Goal: Information Seeking & Learning: Check status

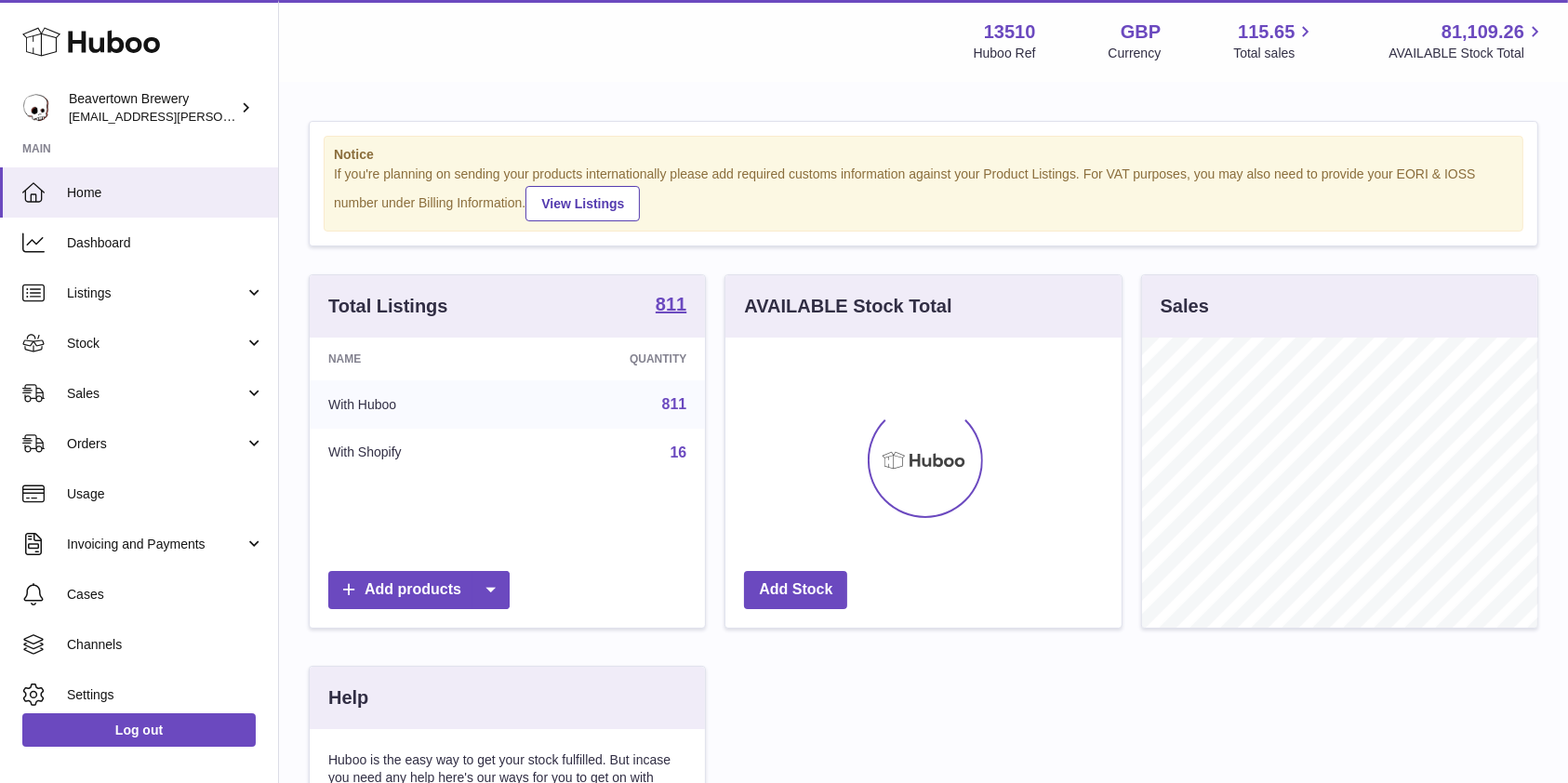
scroll to position [290, 395]
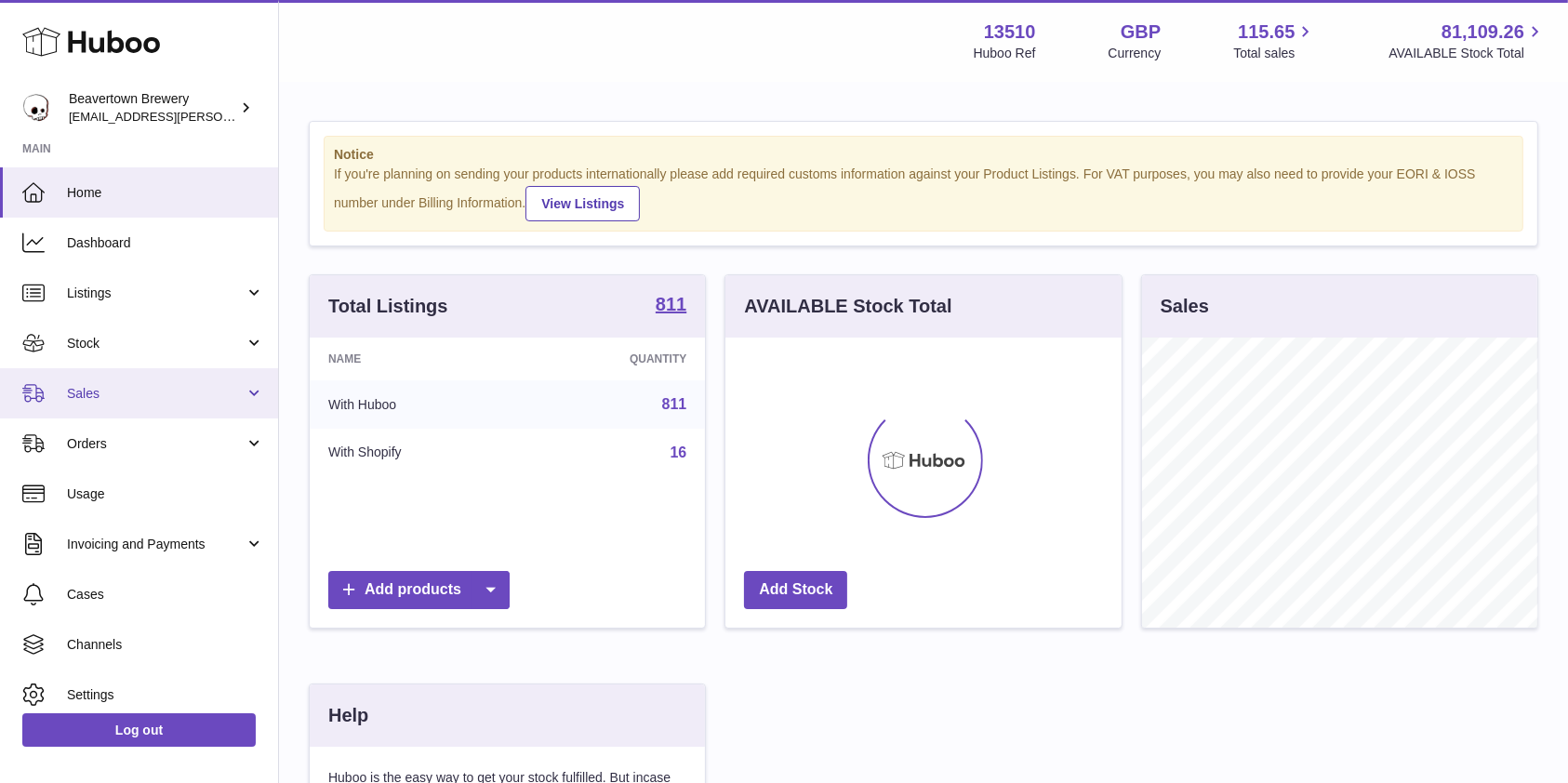
click at [141, 383] on link "Sales" at bounding box center [138, 393] width 278 height 51
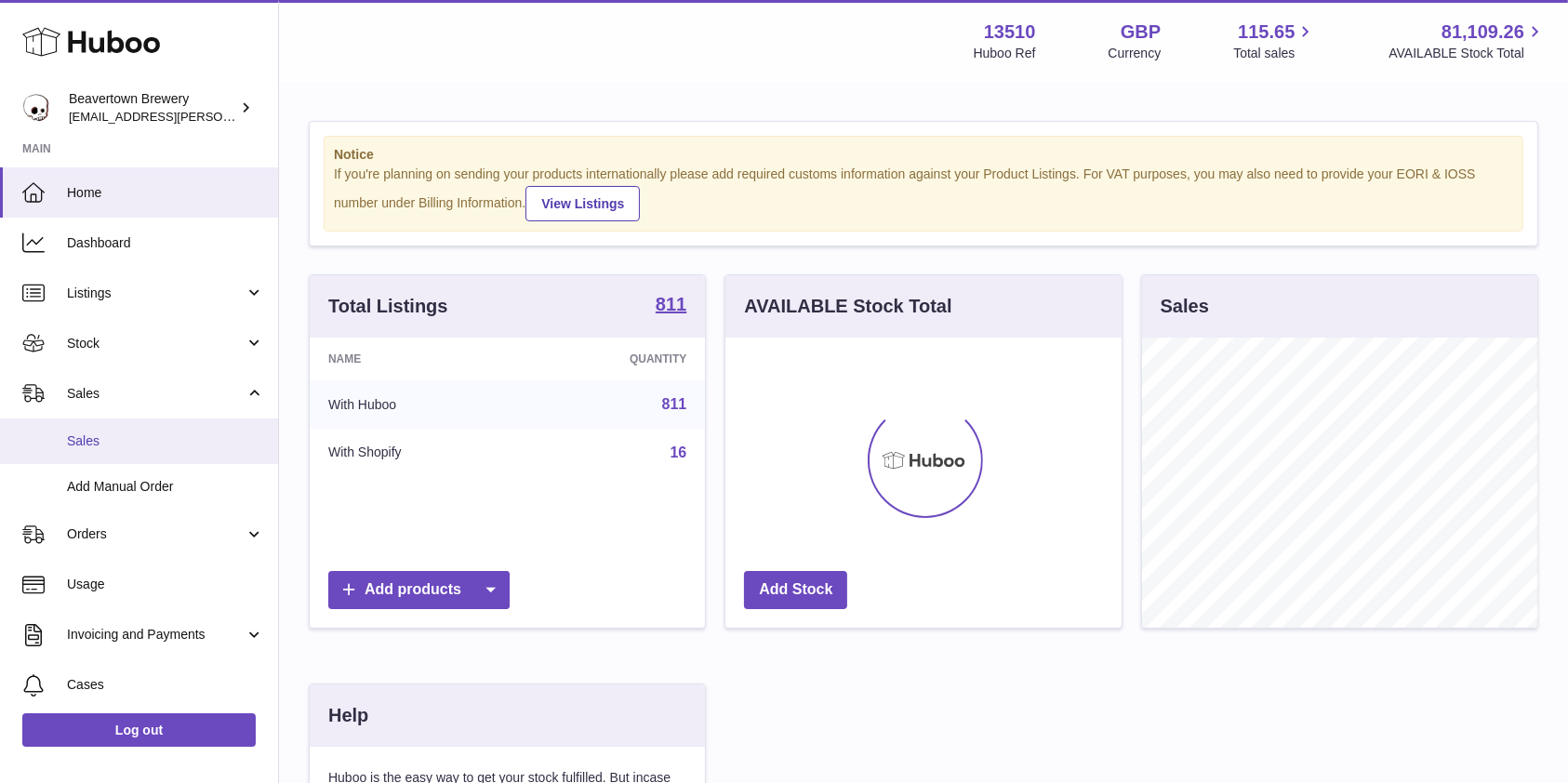
click at [126, 436] on span "Sales" at bounding box center [165, 441] width 197 height 18
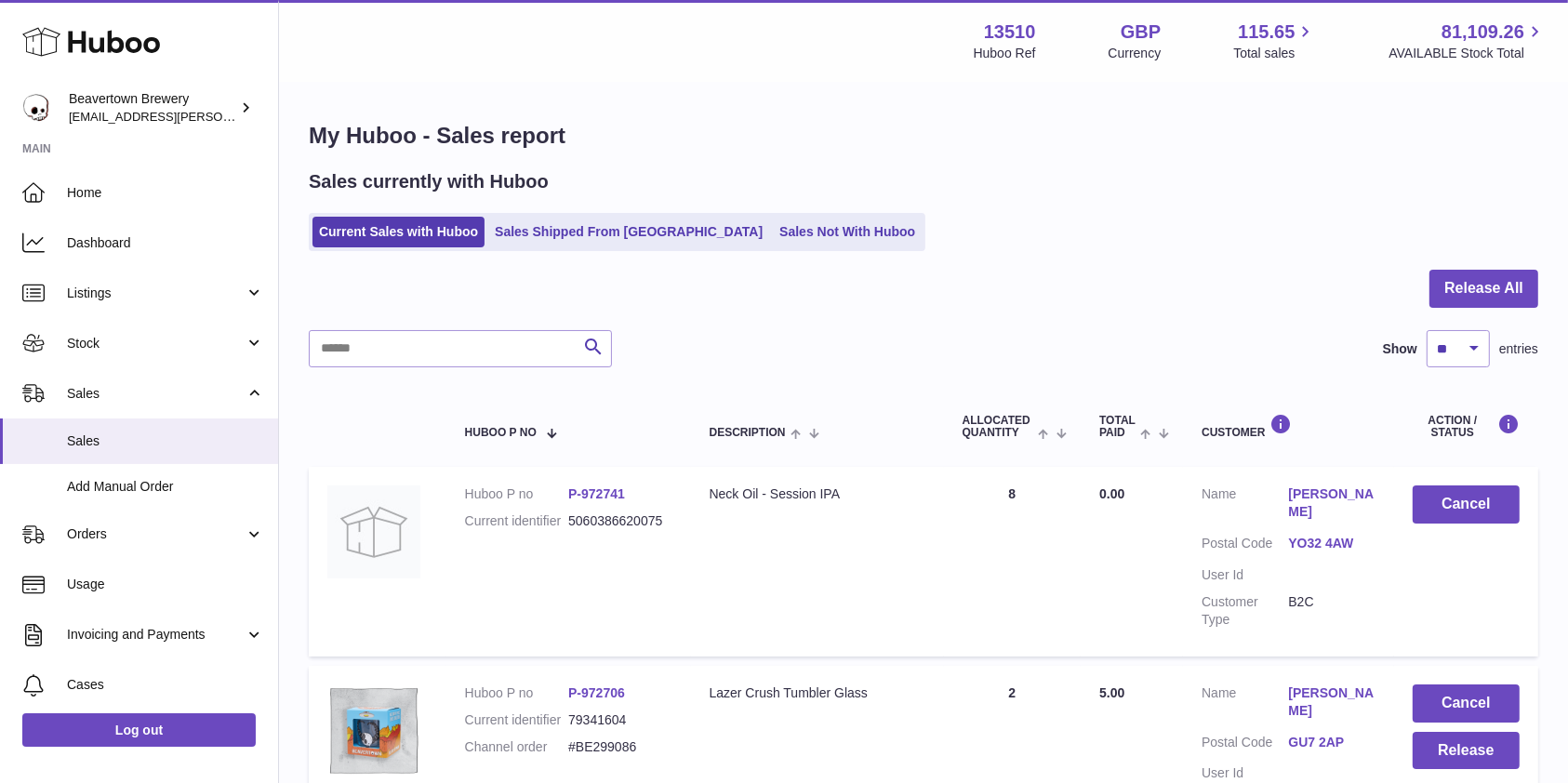
click at [737, 204] on div "Sales currently with Huboo Current Sales with Huboo Sales Shipped From [GEOGRAP…" at bounding box center [922, 210] width 1229 height 82
click at [729, 215] on ul "Current Sales with Huboo Sales Shipped From [GEOGRAPHIC_DATA] Sales Not With Hu…" at bounding box center [617, 232] width 617 height 38
click at [773, 227] on link "Sales Not With Huboo" at bounding box center [847, 232] width 149 height 31
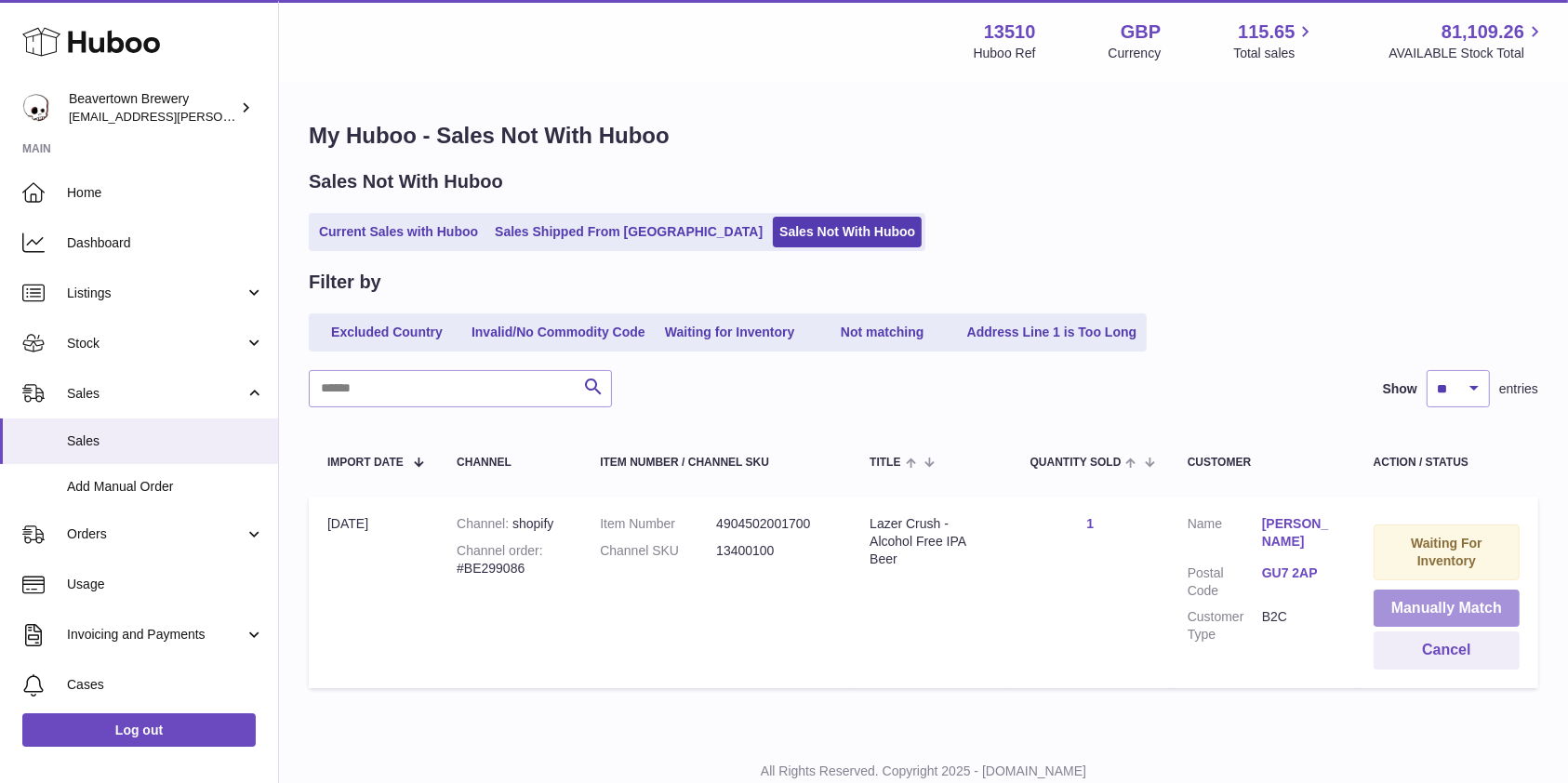
click at [1394, 603] on button "Manually Match" at bounding box center [1446, 608] width 146 height 38
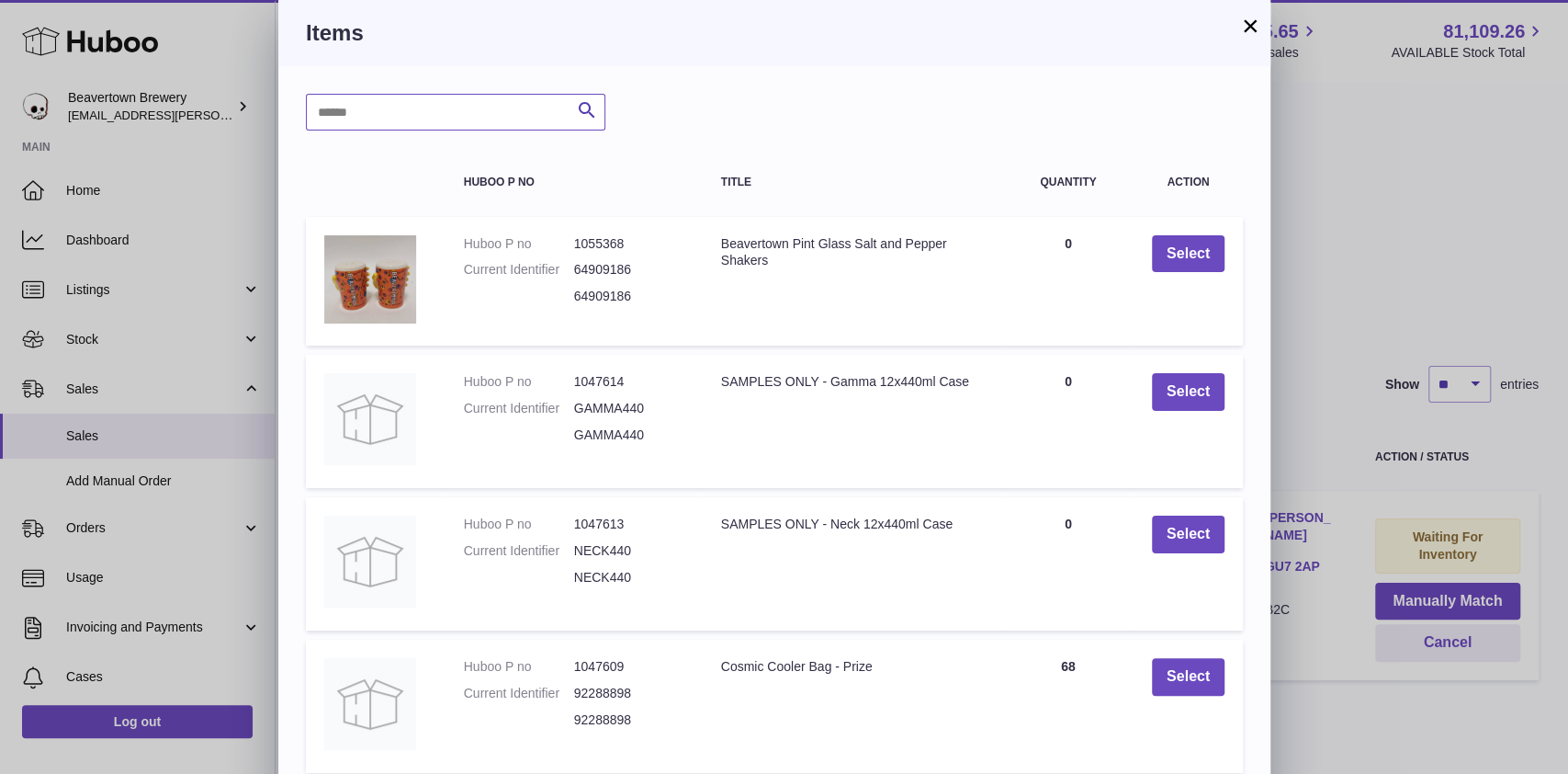
click at [423, 101] on input "text" at bounding box center [455, 111] width 299 height 37
type input "*****"
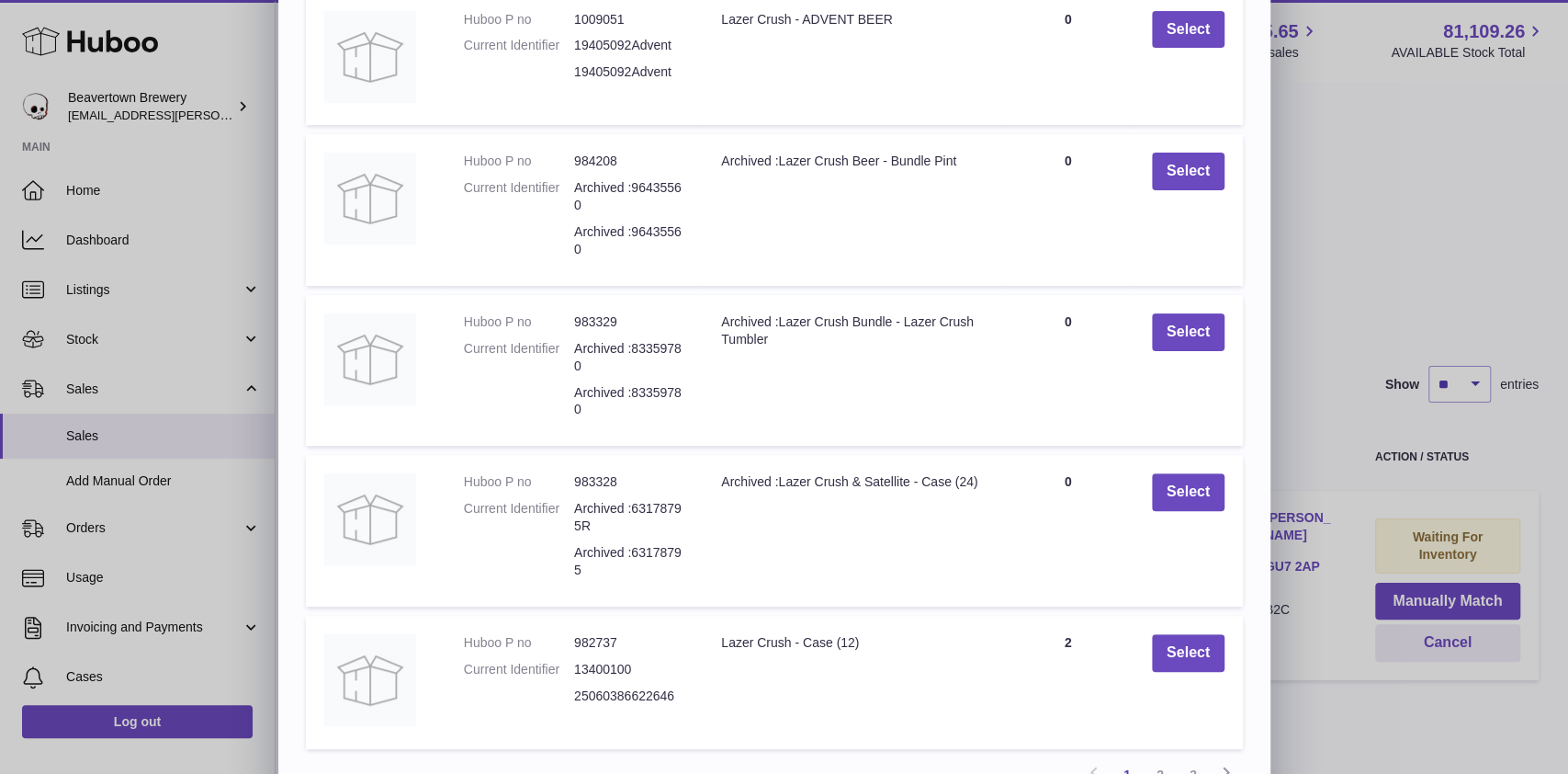
scroll to position [344, 0]
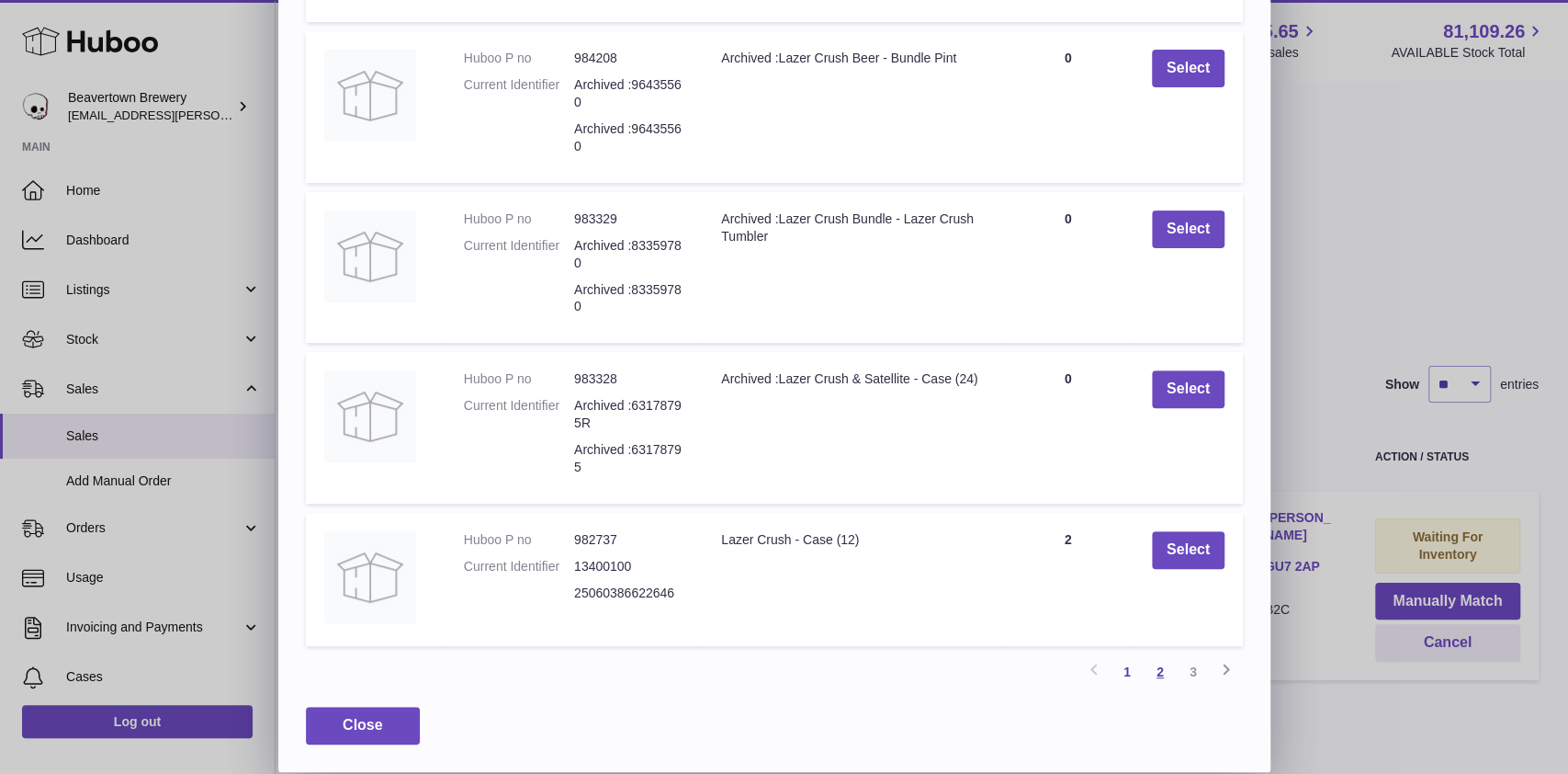
click at [1172, 681] on link "2" at bounding box center [1159, 671] width 33 height 33
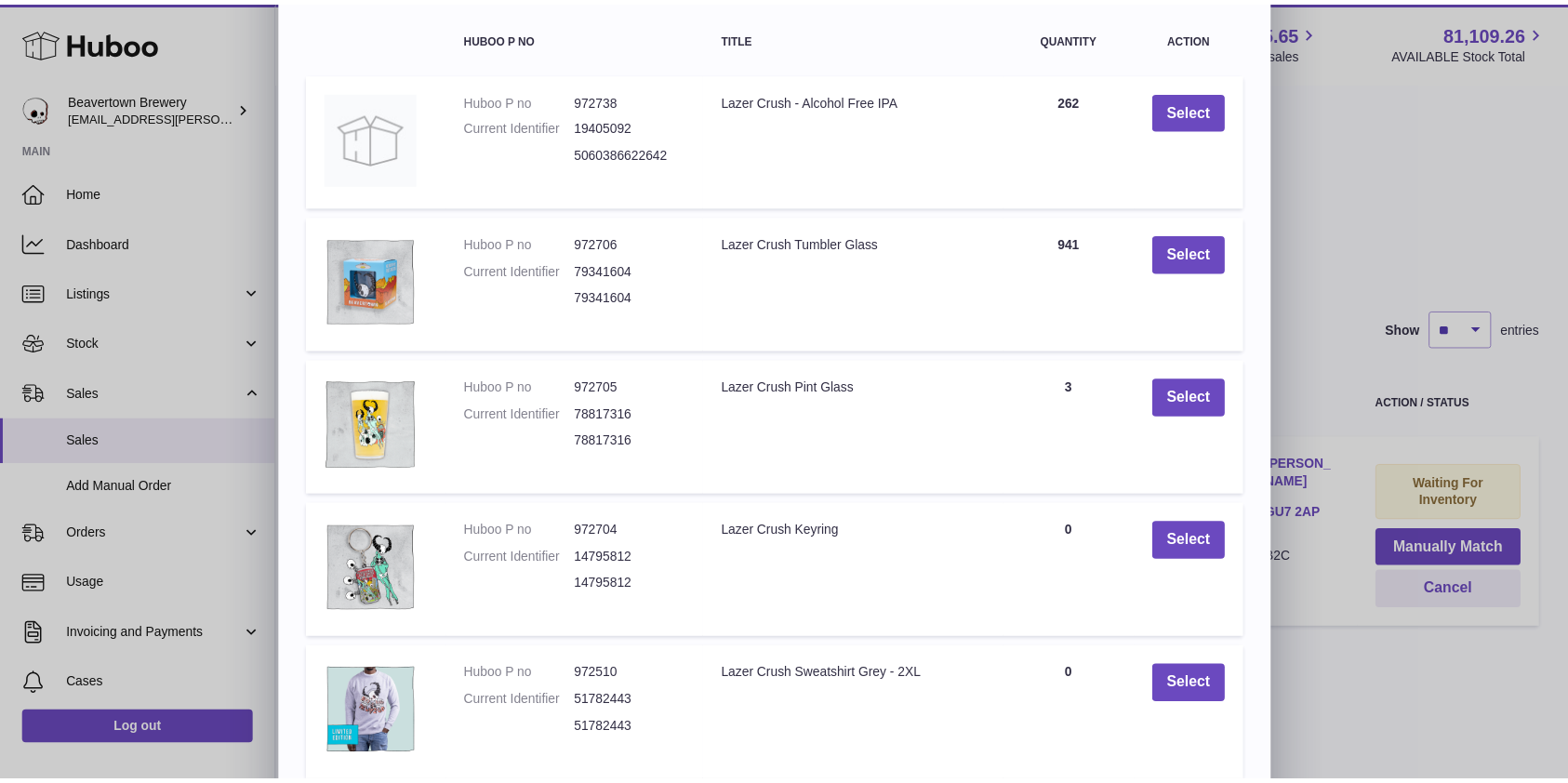
scroll to position [0, 0]
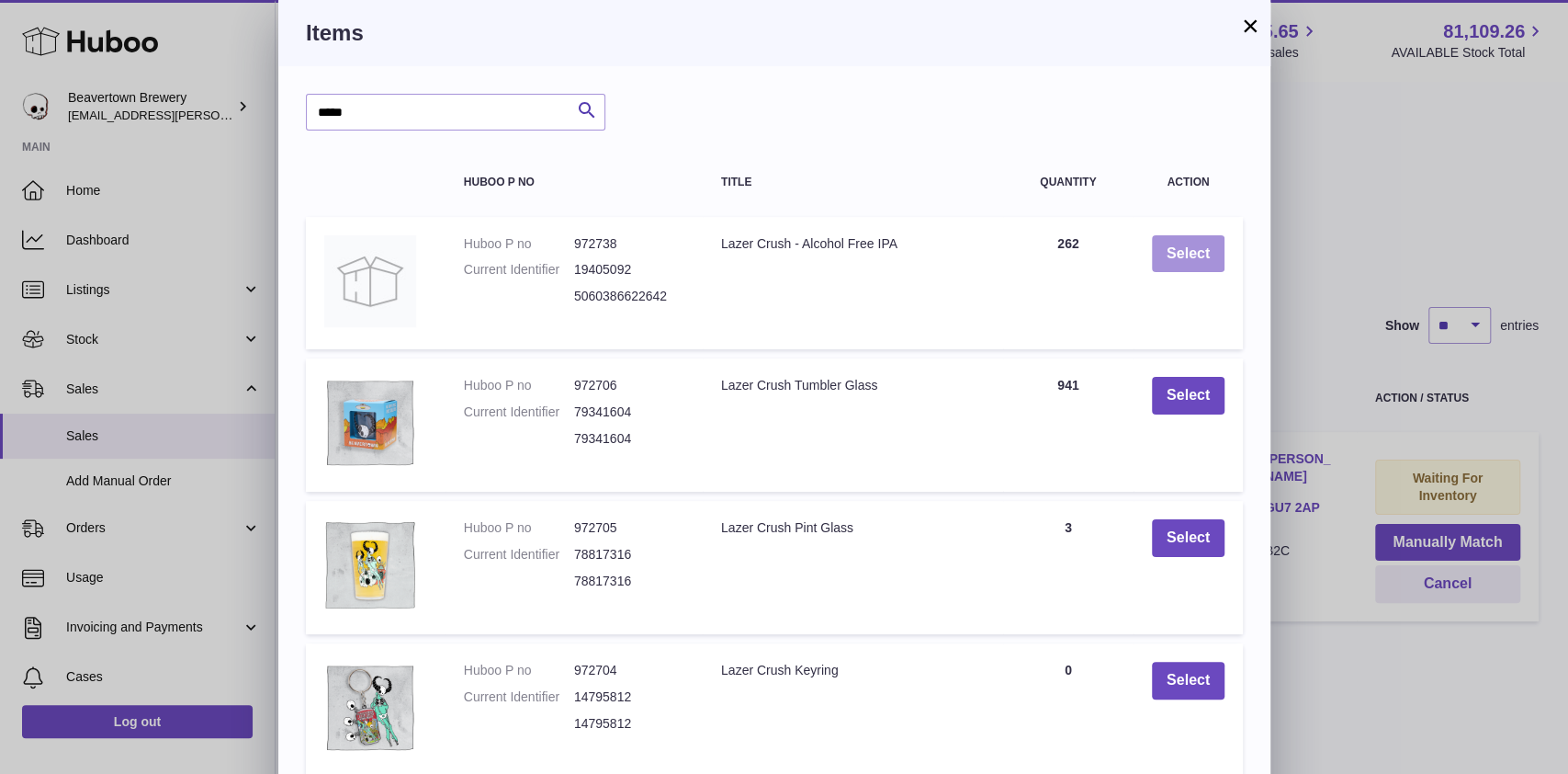
click at [1180, 253] on button "Select" at bounding box center [1188, 254] width 73 height 38
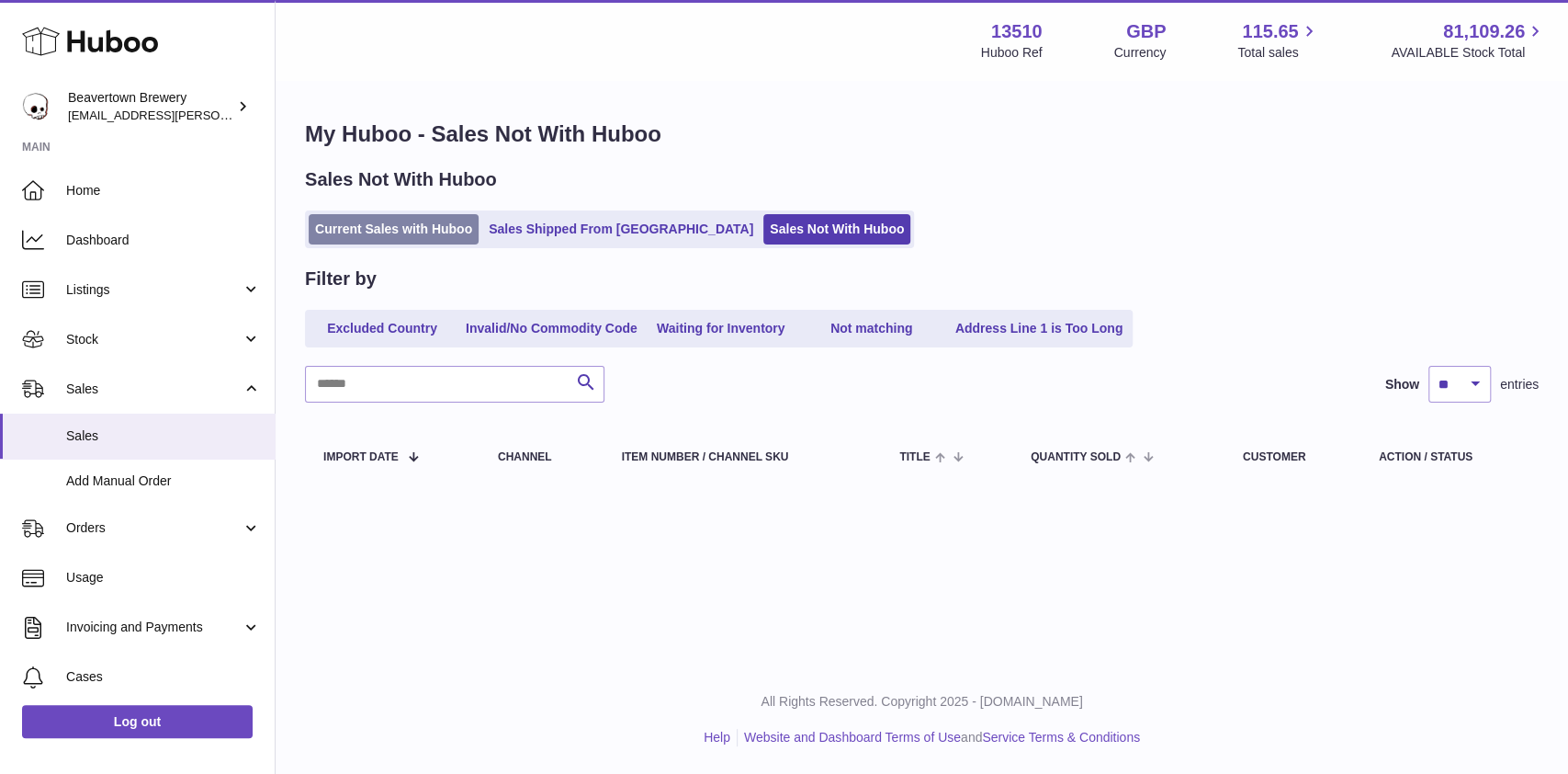
click at [369, 218] on link "Current Sales with Huboo" at bounding box center [393, 229] width 170 height 30
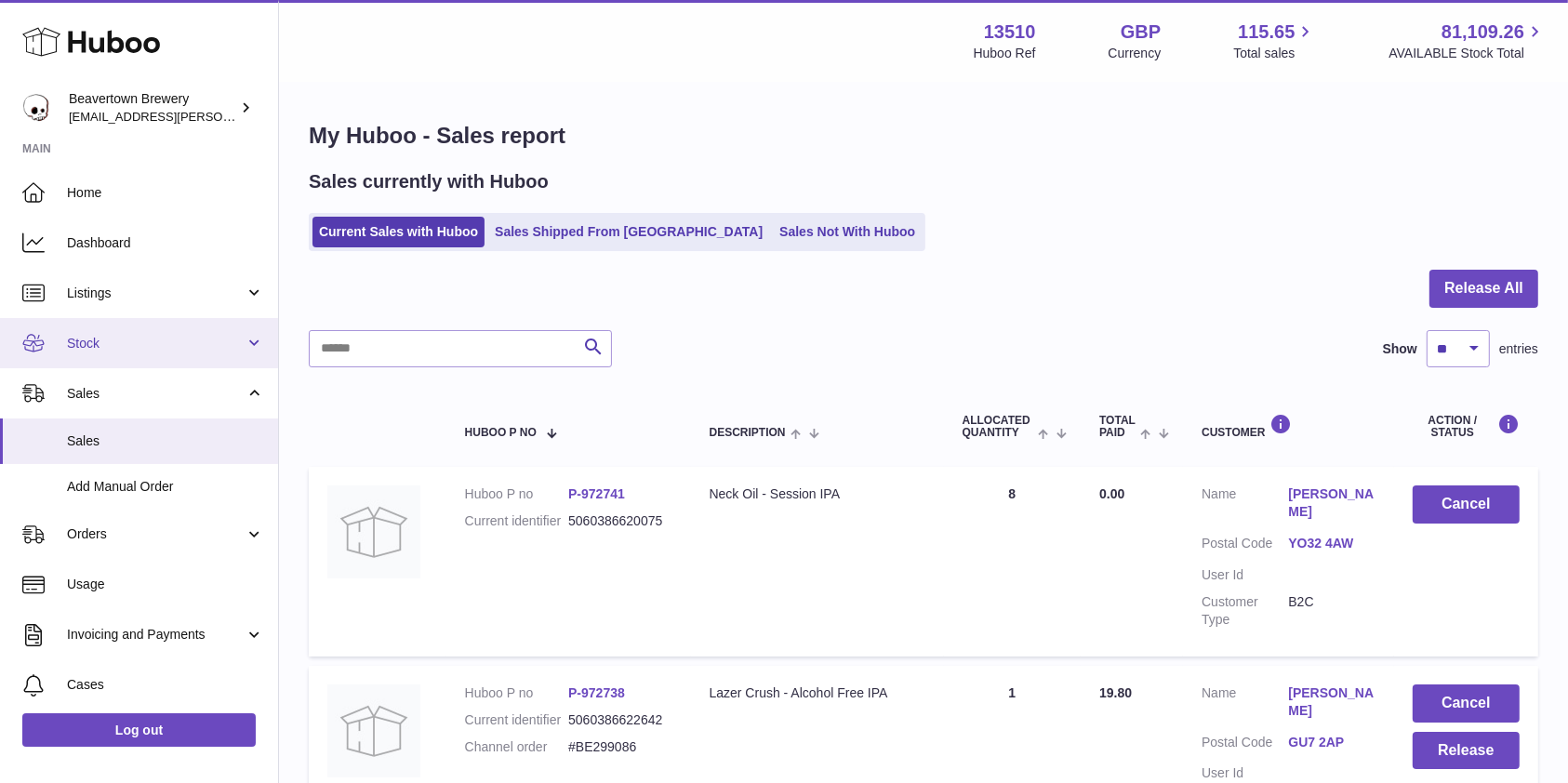
drag, startPoint x: 109, startPoint y: 346, endPoint x: 96, endPoint y: 366, distance: 23.9
click at [109, 346] on span "Stock" at bounding box center [156, 344] width 178 height 18
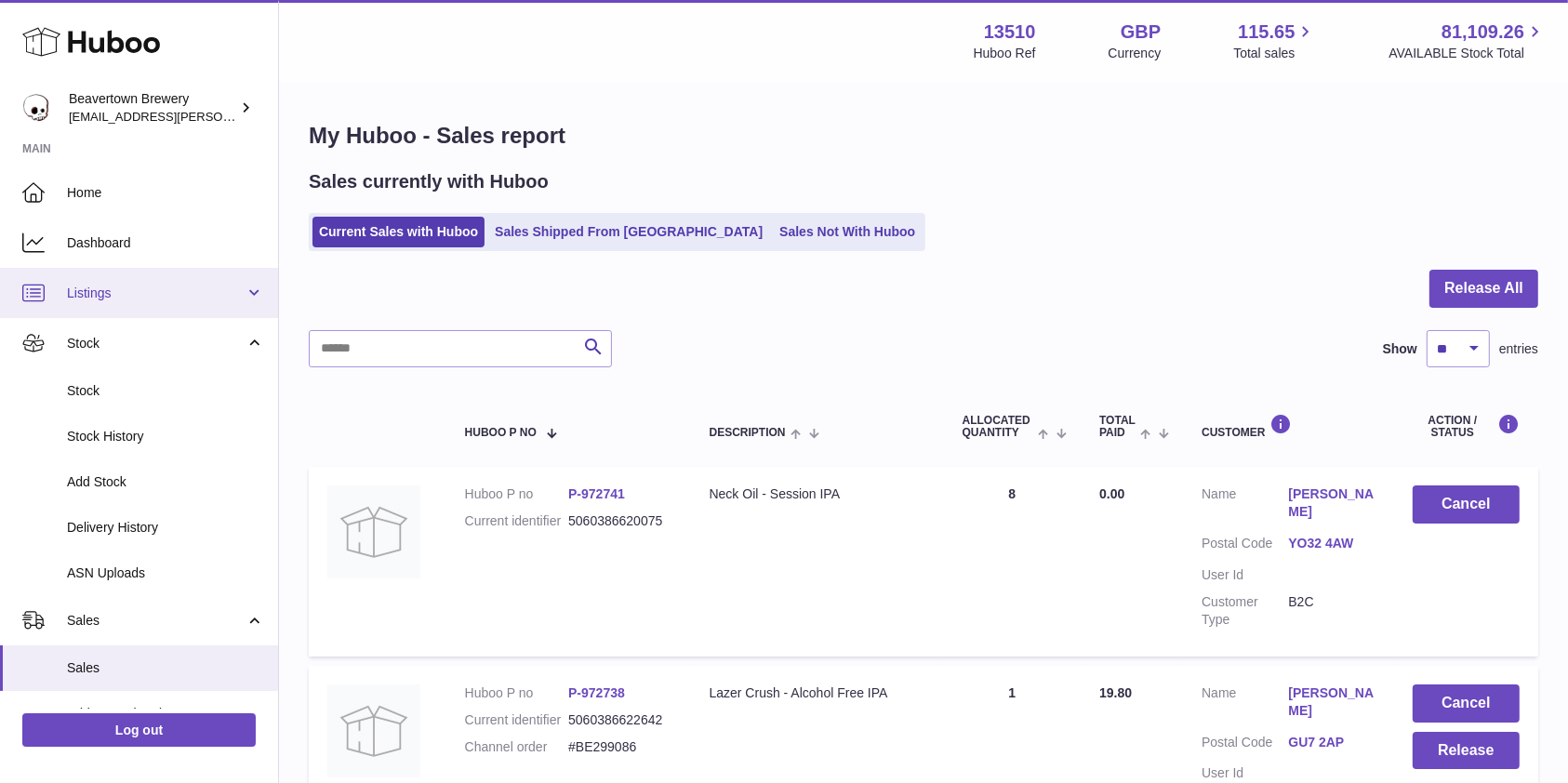
click at [101, 307] on link "Listings" at bounding box center [138, 292] width 278 height 51
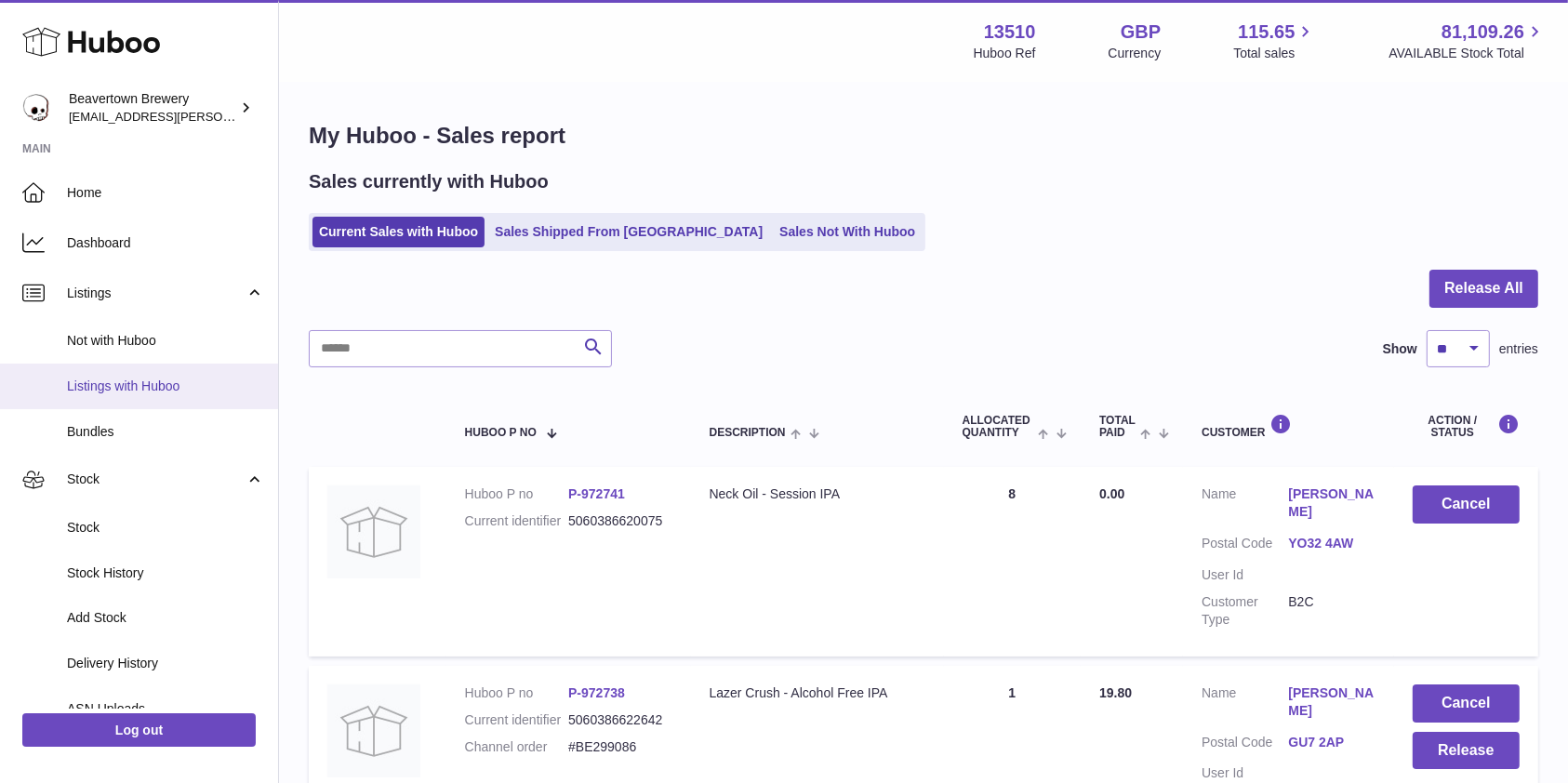
click at [141, 364] on link "Listings with Huboo" at bounding box center [138, 387] width 278 height 46
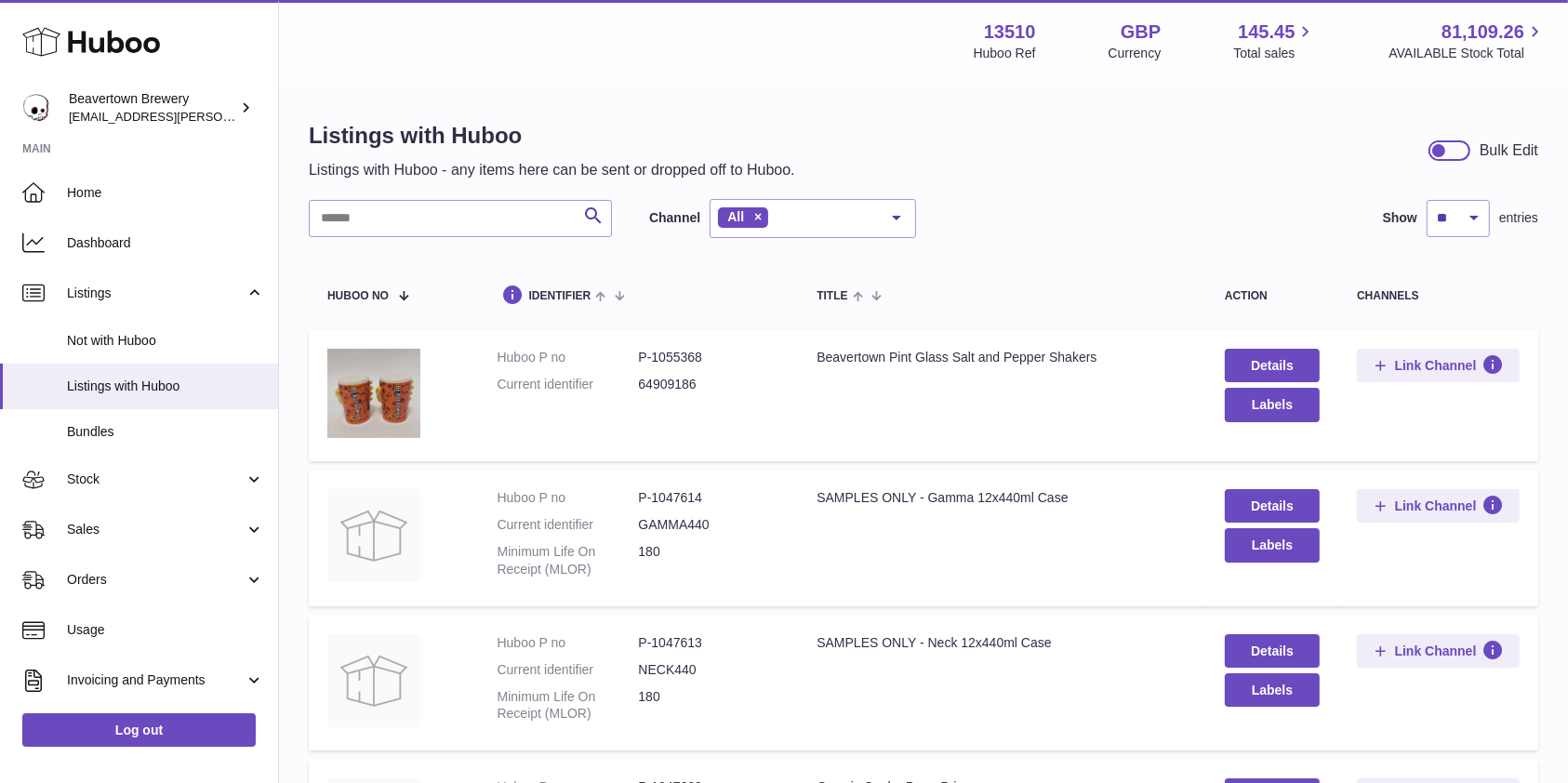
click at [410, 210] on input "text" at bounding box center [459, 218] width 303 height 37
paste input "********"
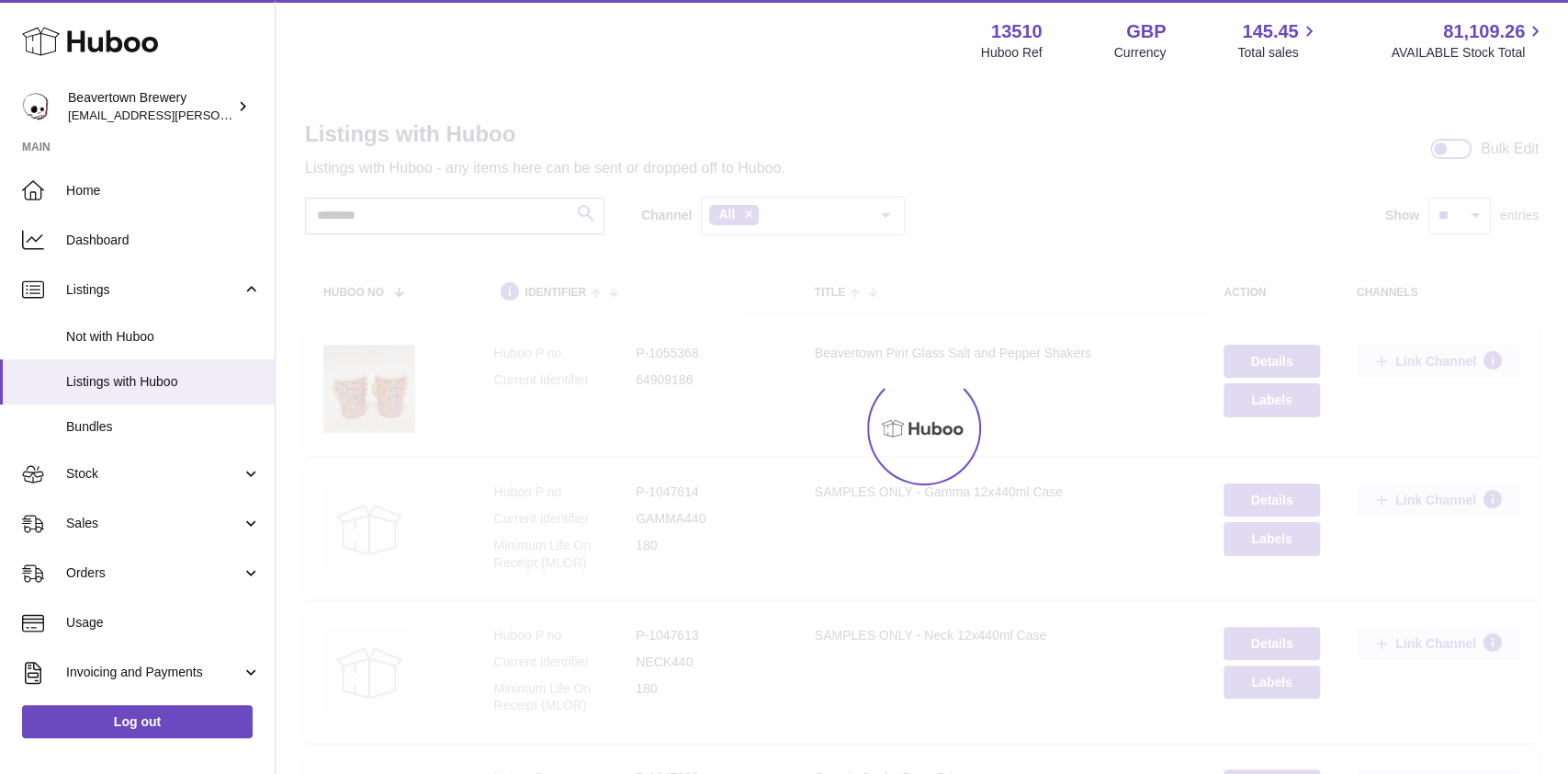
type input "********"
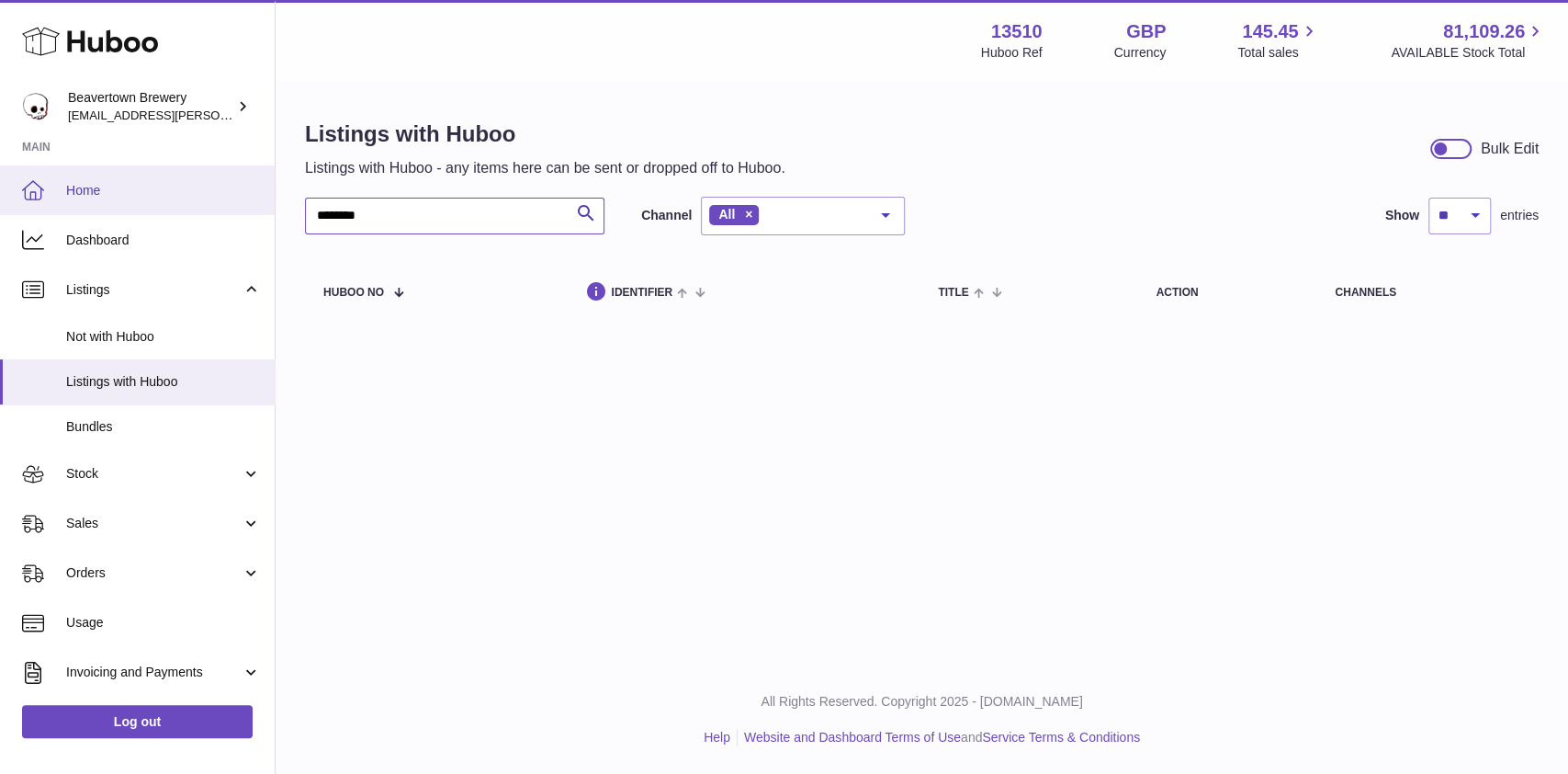
drag, startPoint x: 405, startPoint y: 208, endPoint x: 259, endPoint y: 199, distance: 146.3
click at [259, 199] on div "Huboo Beavertown Brewery kit.lowe@beavertownbrewery.co.uk Main Home Dashboard L…" at bounding box center [784, 387] width 1568 height 774
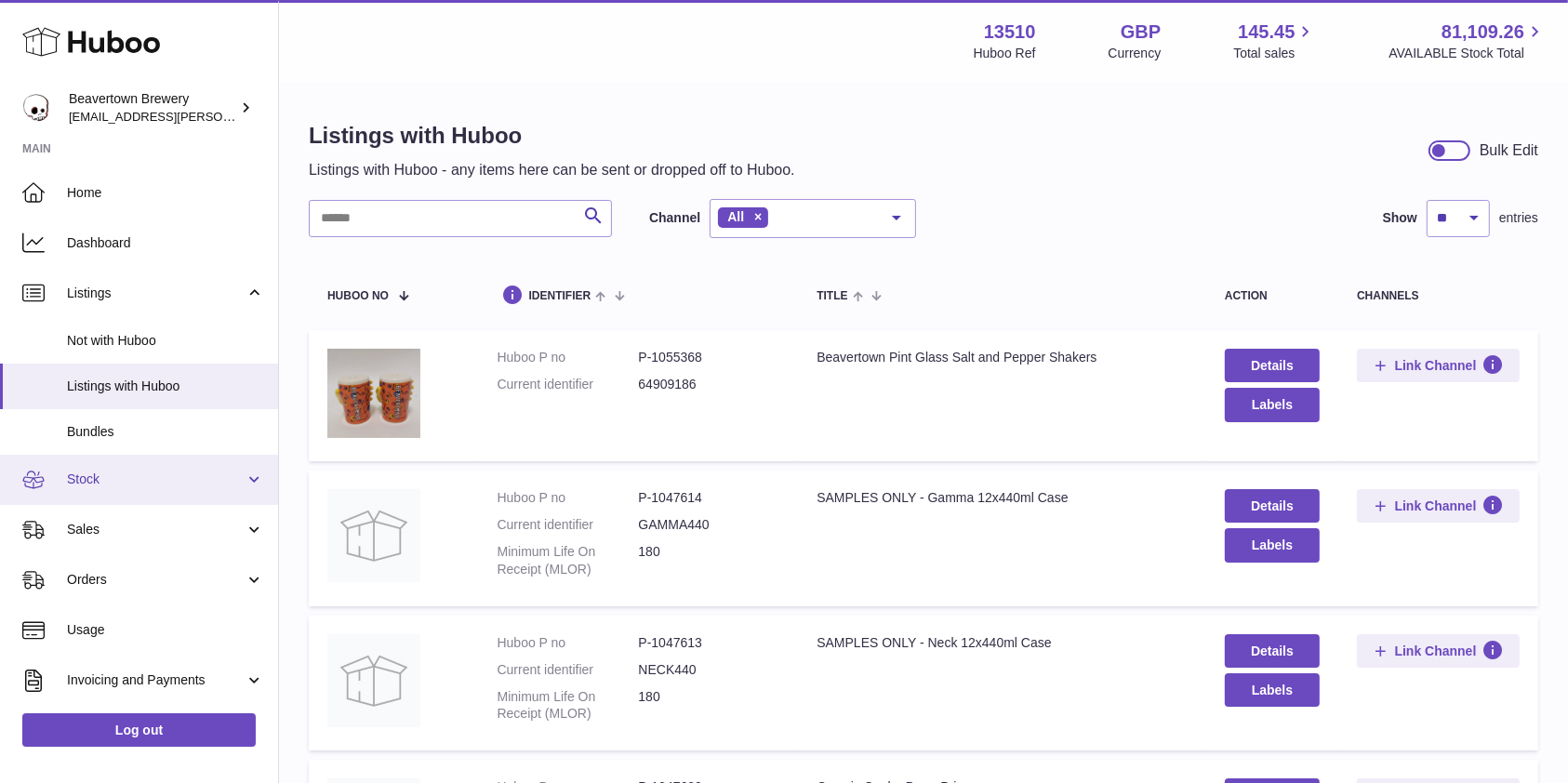
click at [70, 484] on span "Stock" at bounding box center [156, 479] width 178 height 18
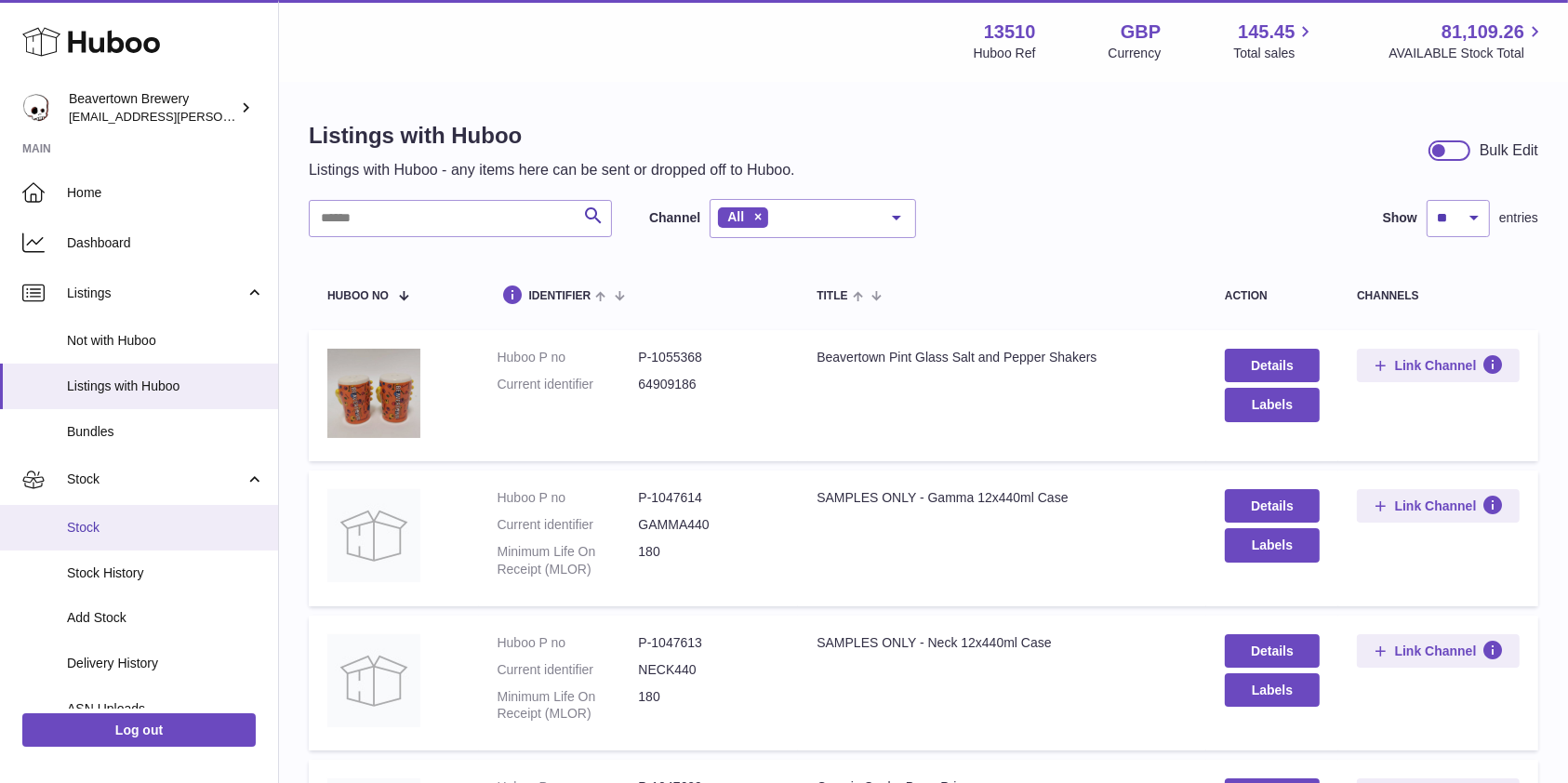
click at [96, 522] on span "Stock" at bounding box center [165, 527] width 197 height 18
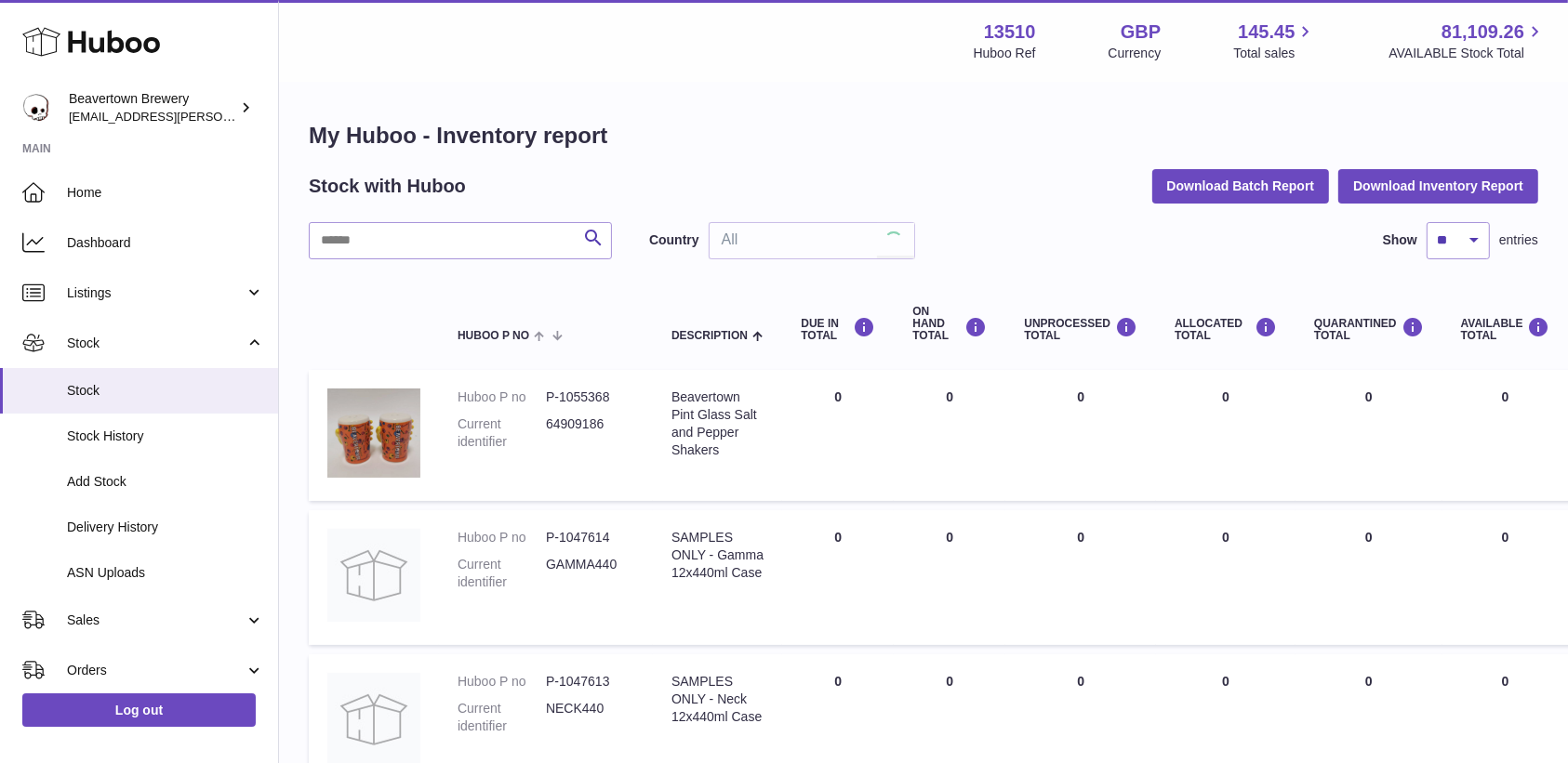
click at [457, 223] on input "text" at bounding box center [459, 241] width 303 height 37
paste input "********"
type input "********"
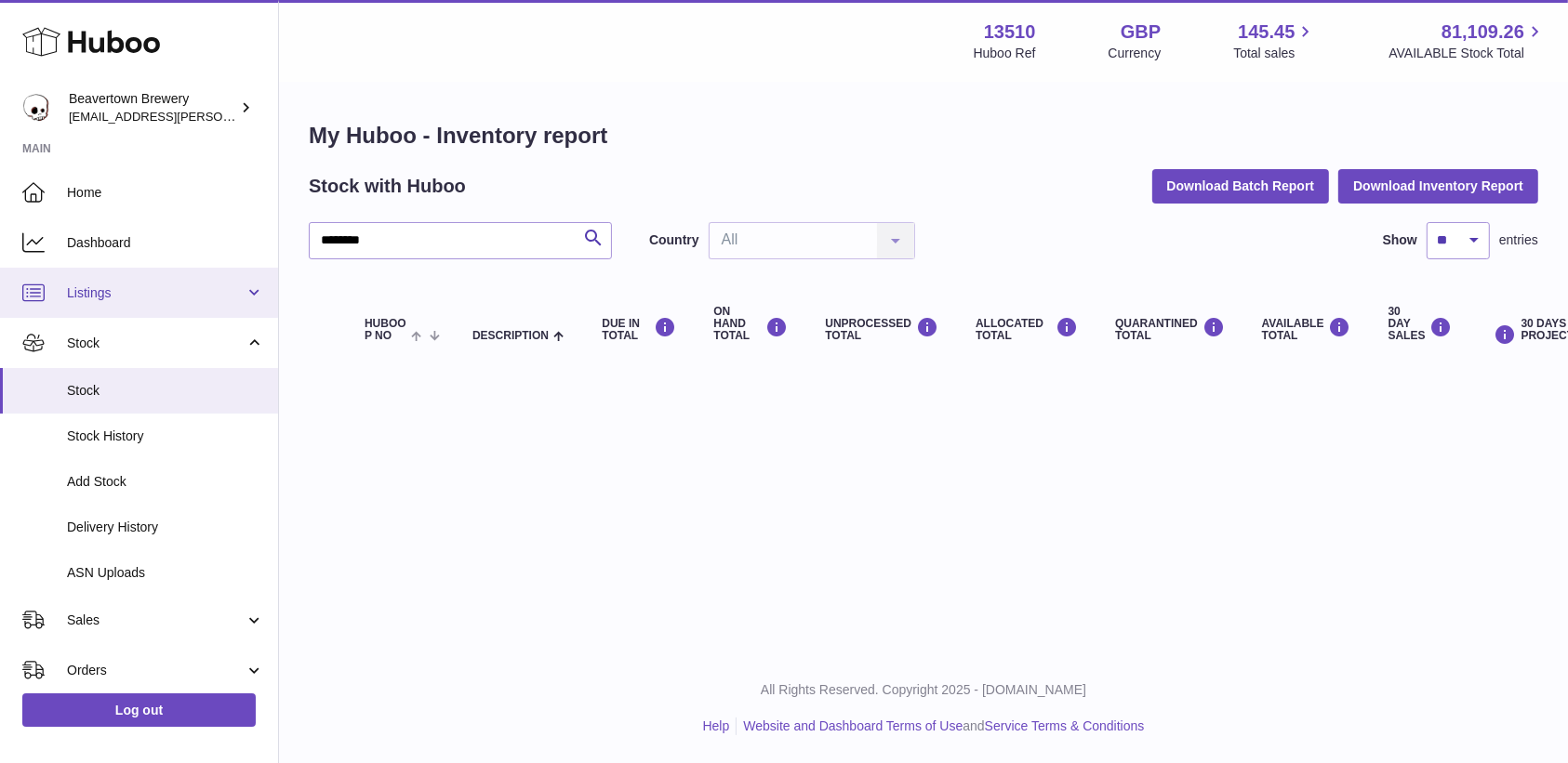
click at [163, 302] on link "Listings" at bounding box center [138, 292] width 278 height 51
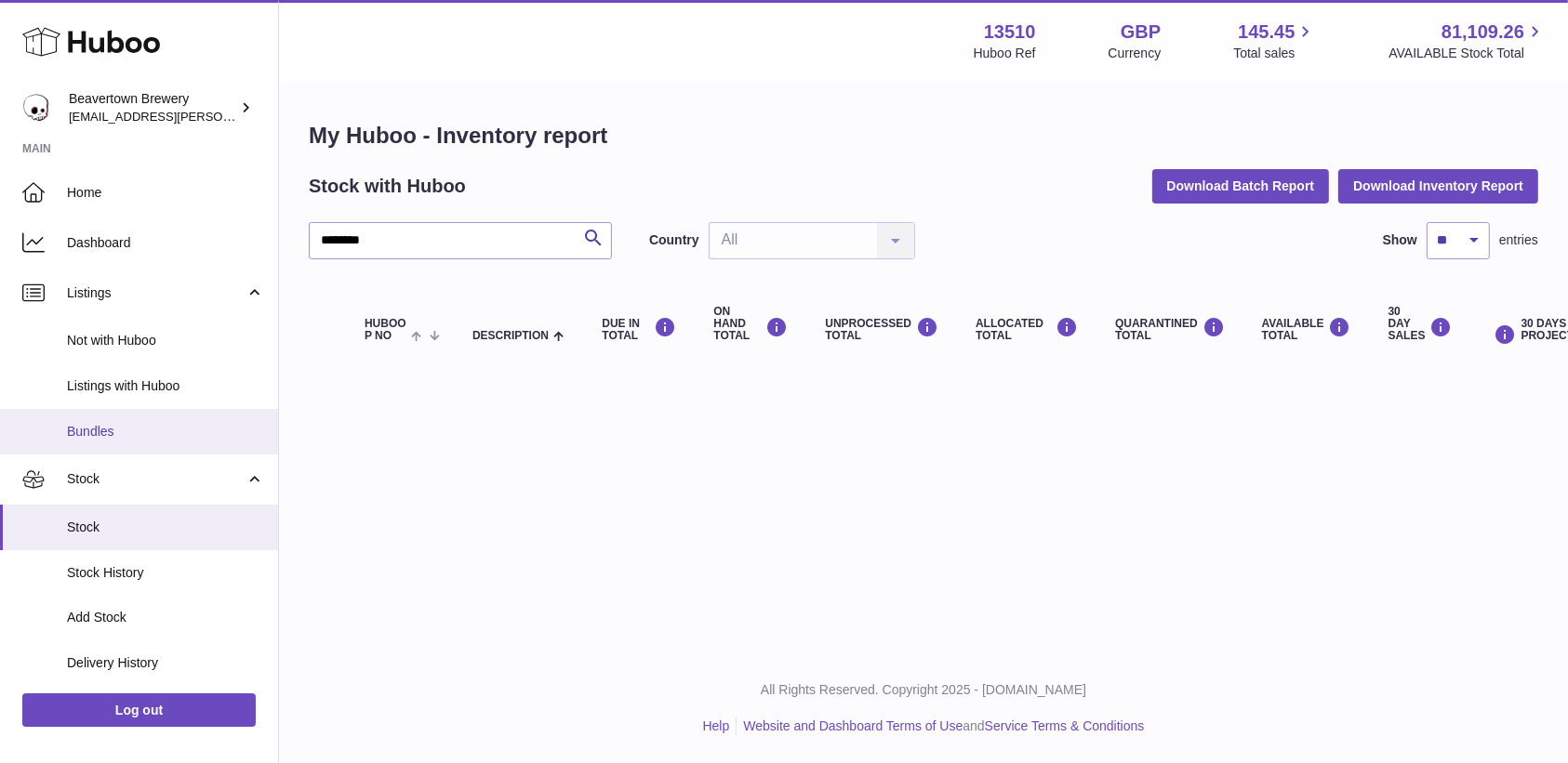
click at [131, 413] on link "Bundles" at bounding box center [138, 432] width 278 height 46
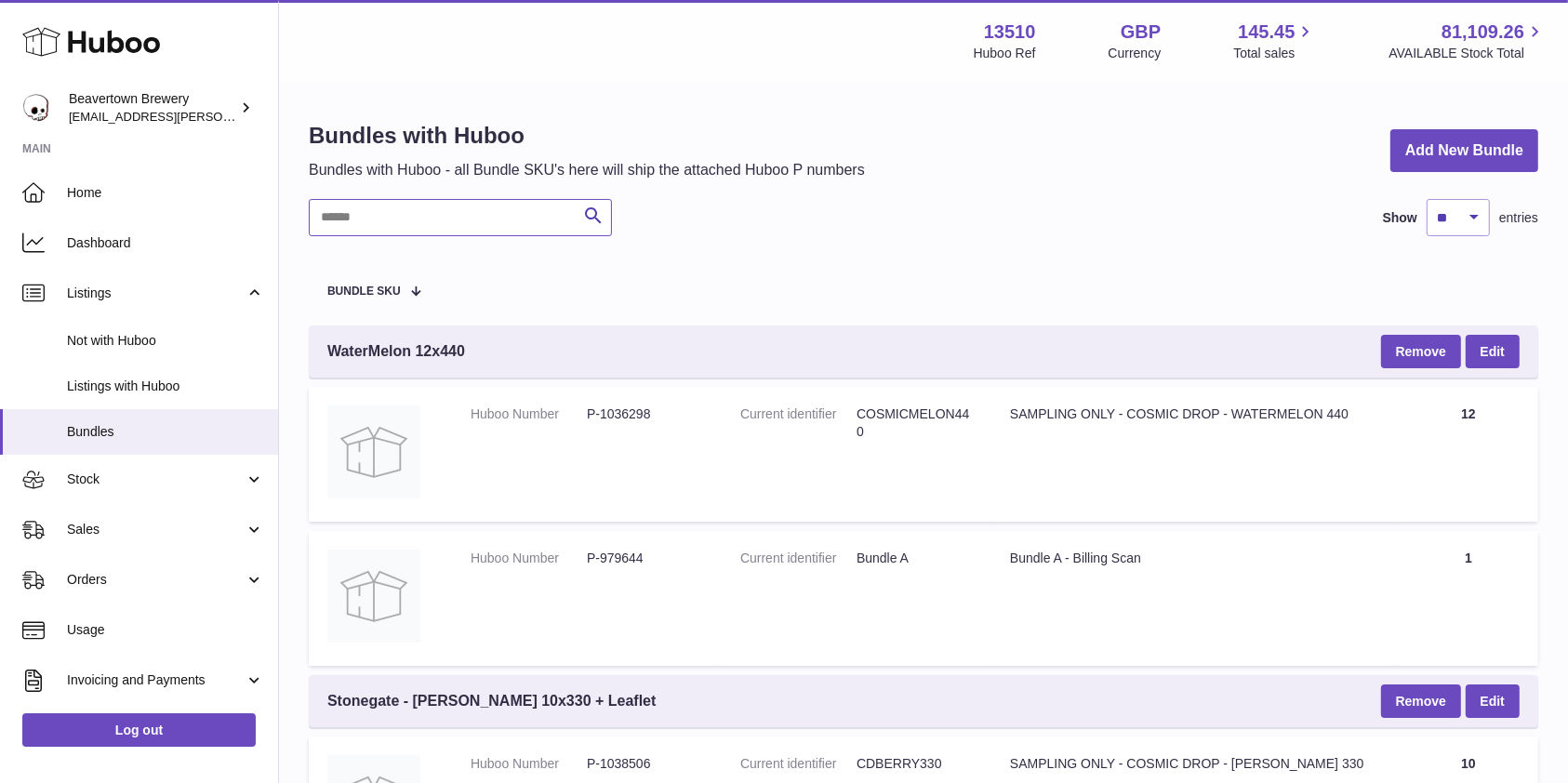
click at [436, 207] on input "text" at bounding box center [459, 217] width 303 height 37
paste input "********"
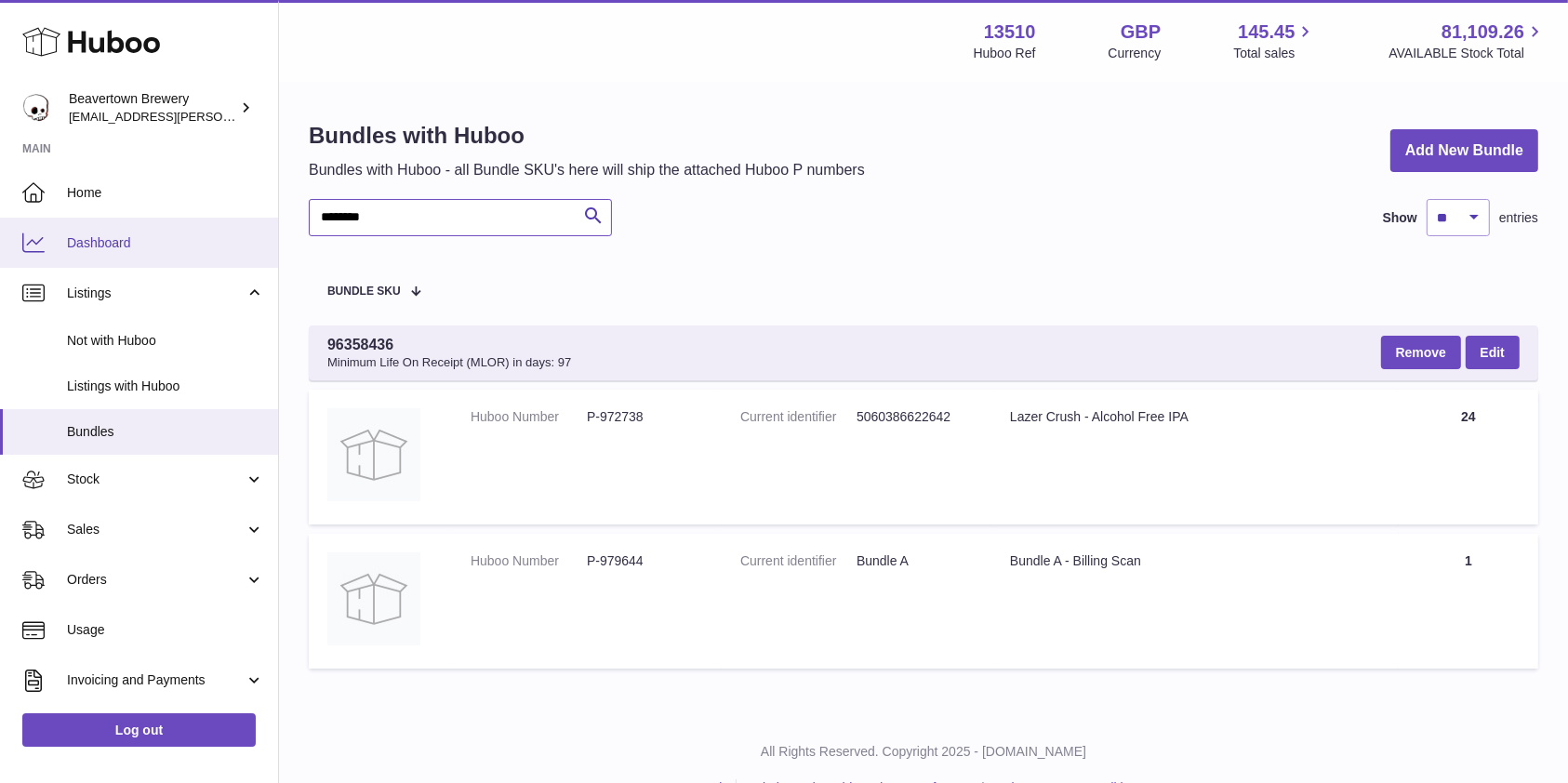
drag, startPoint x: 239, startPoint y: 224, endPoint x: 162, endPoint y: 223, distance: 77.0
click at [162, 223] on div "Huboo Beavertown Brewery kit.lowe@beavertownbrewery.co.uk Main Home Dashboard L…" at bounding box center [784, 413] width 1568 height 825
paste input "text"
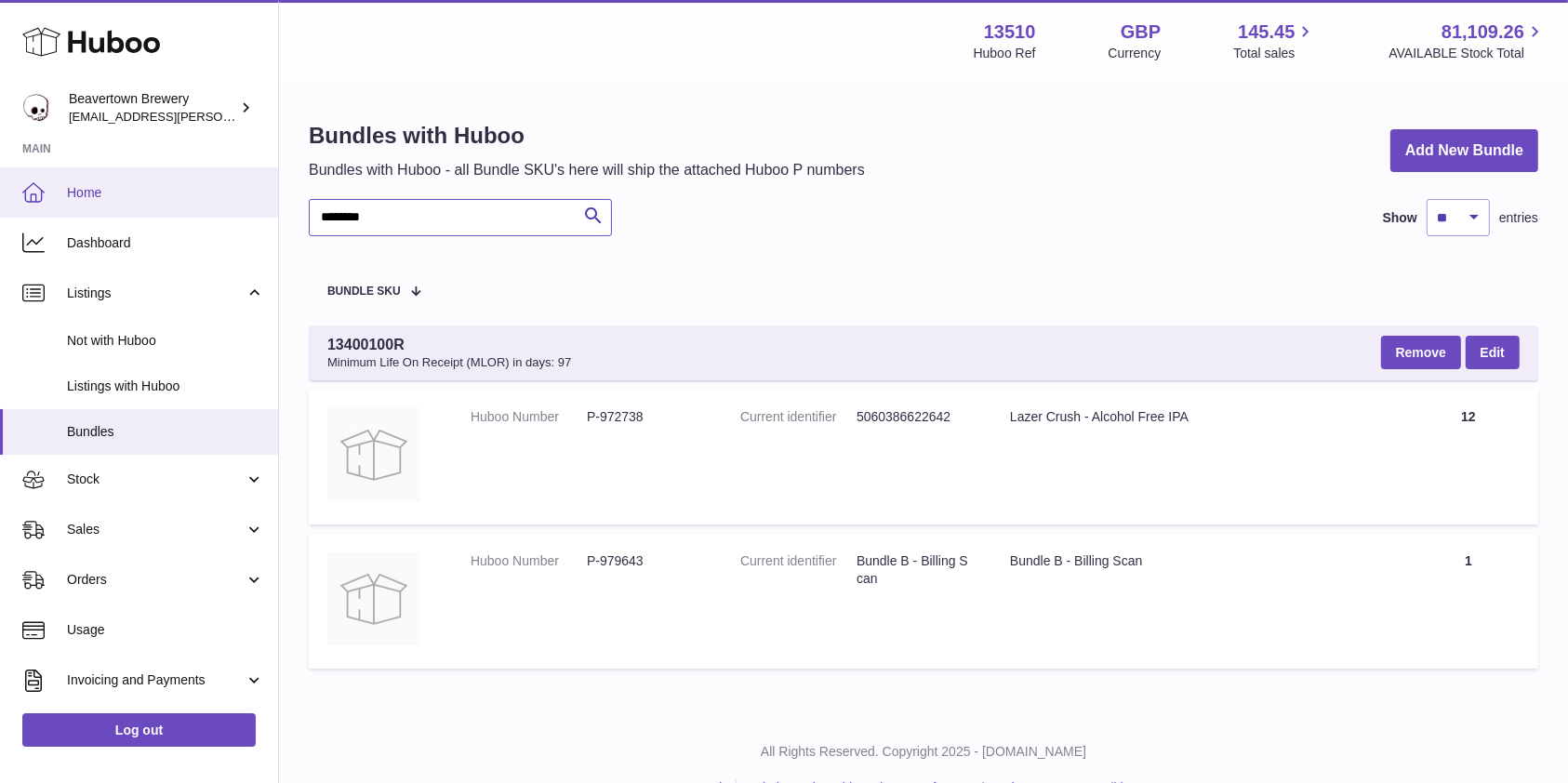
drag, startPoint x: 409, startPoint y: 218, endPoint x: 0, endPoint y: 197, distance: 409.5
click at [0, 197] on div "Huboo Beavertown Brewery kit.lowe@beavertownbrewery.co.uk Main Home Dashboard L…" at bounding box center [784, 413] width 1568 height 825
paste input "text"
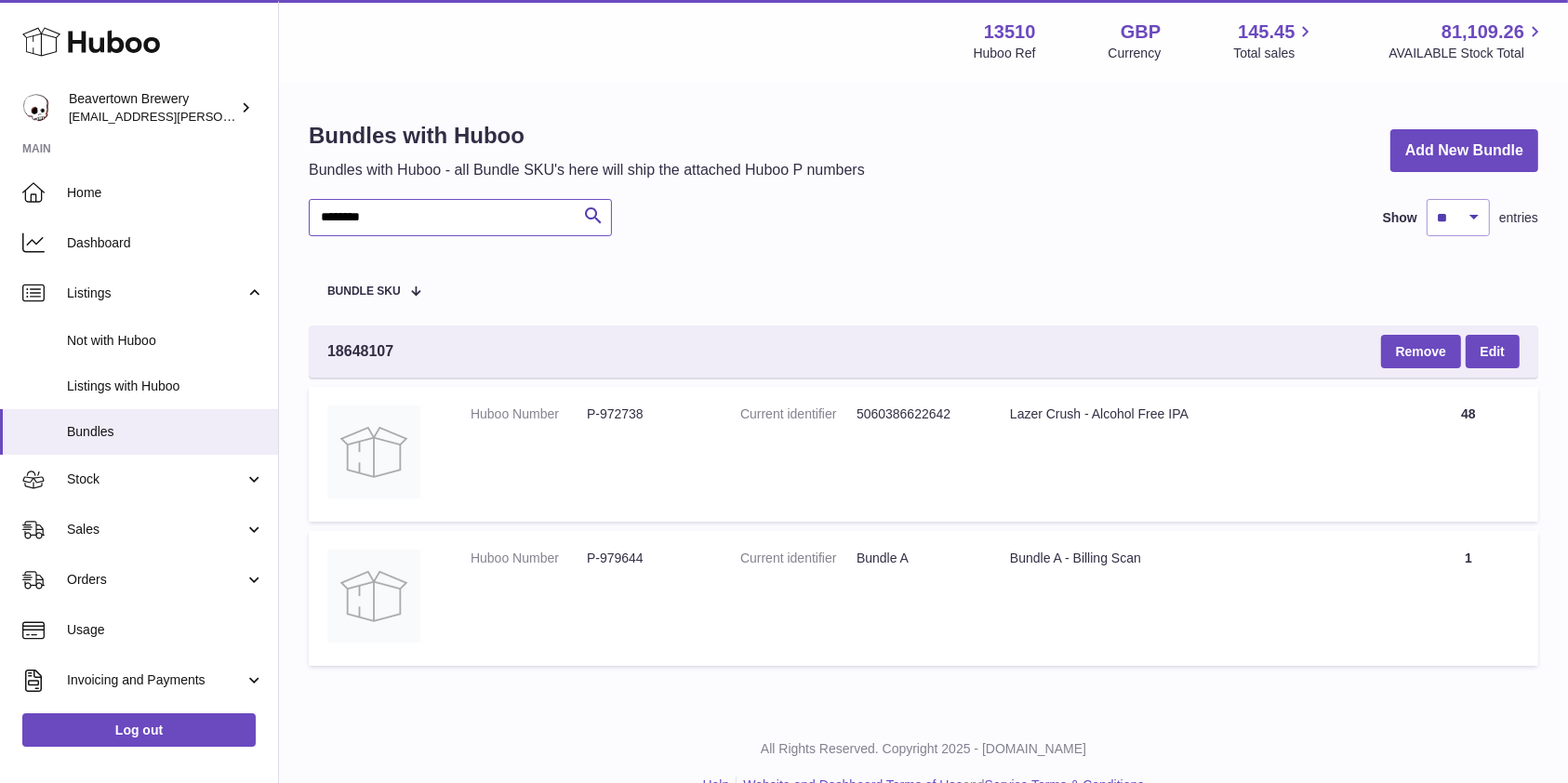
type input "********"
click at [124, 521] on span "Sales" at bounding box center [156, 529] width 178 height 18
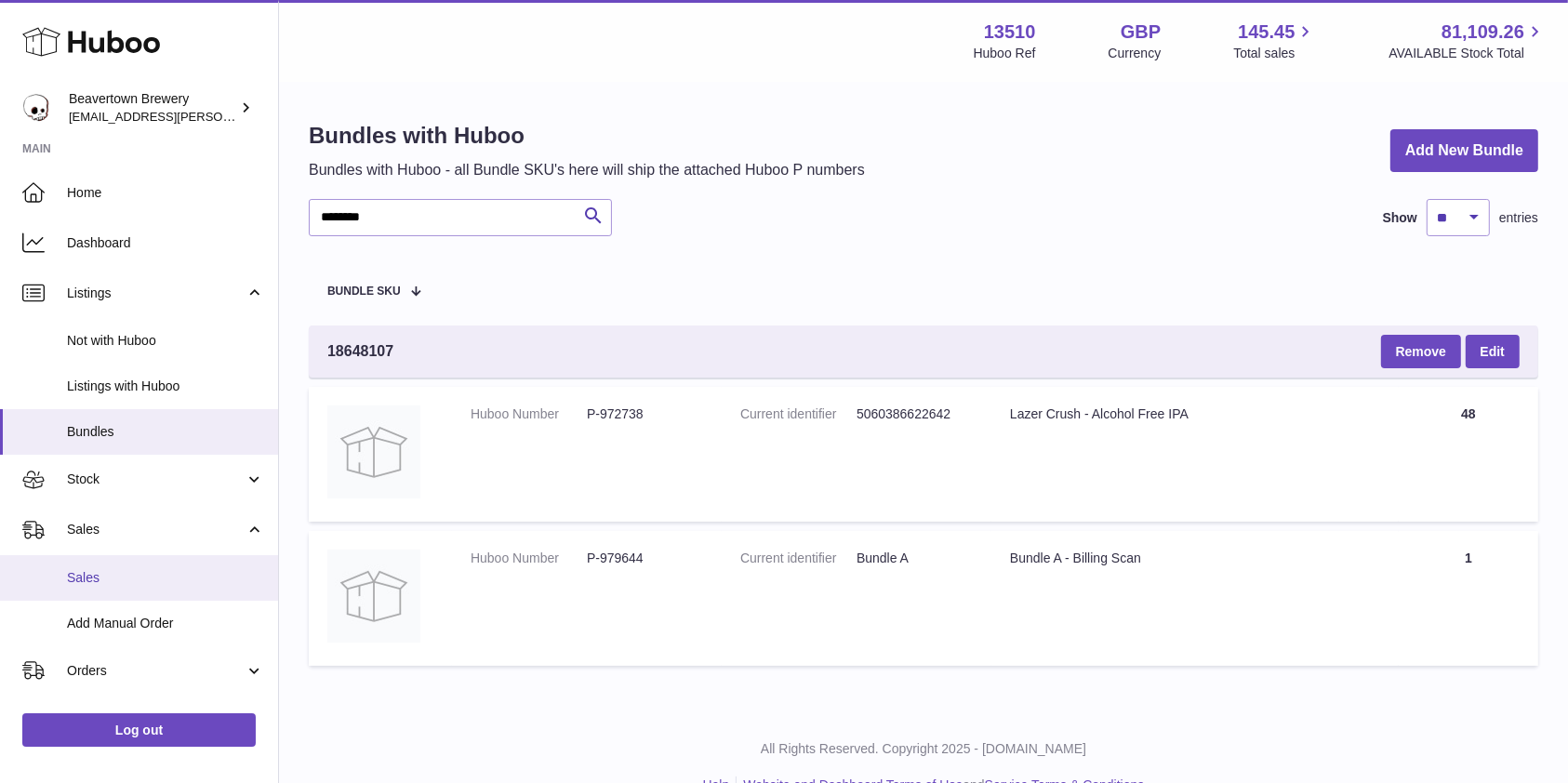
click at [120, 574] on span "Sales" at bounding box center [165, 578] width 197 height 18
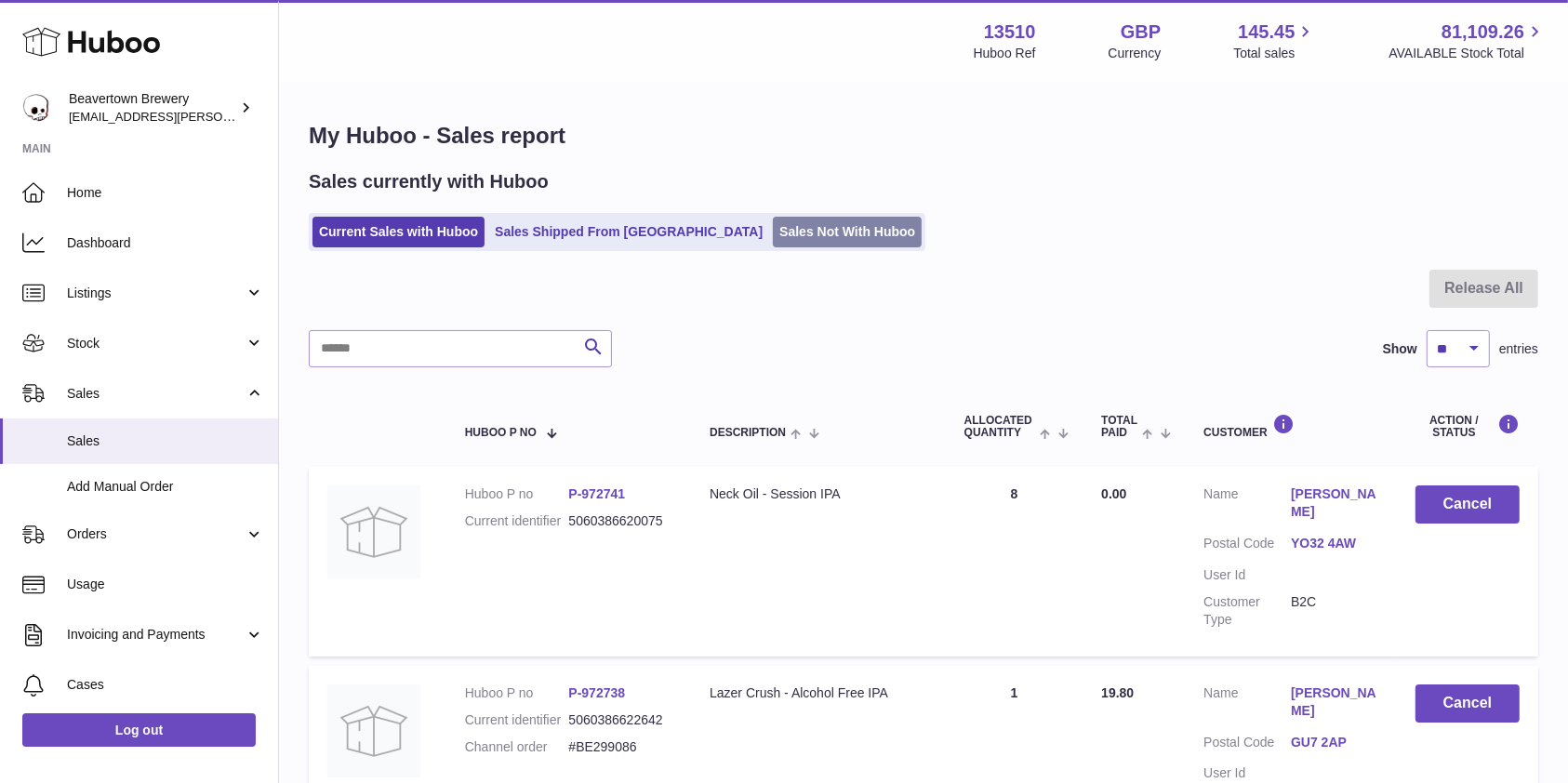
click at [773, 242] on link "Sales Not With Huboo" at bounding box center [847, 232] width 149 height 31
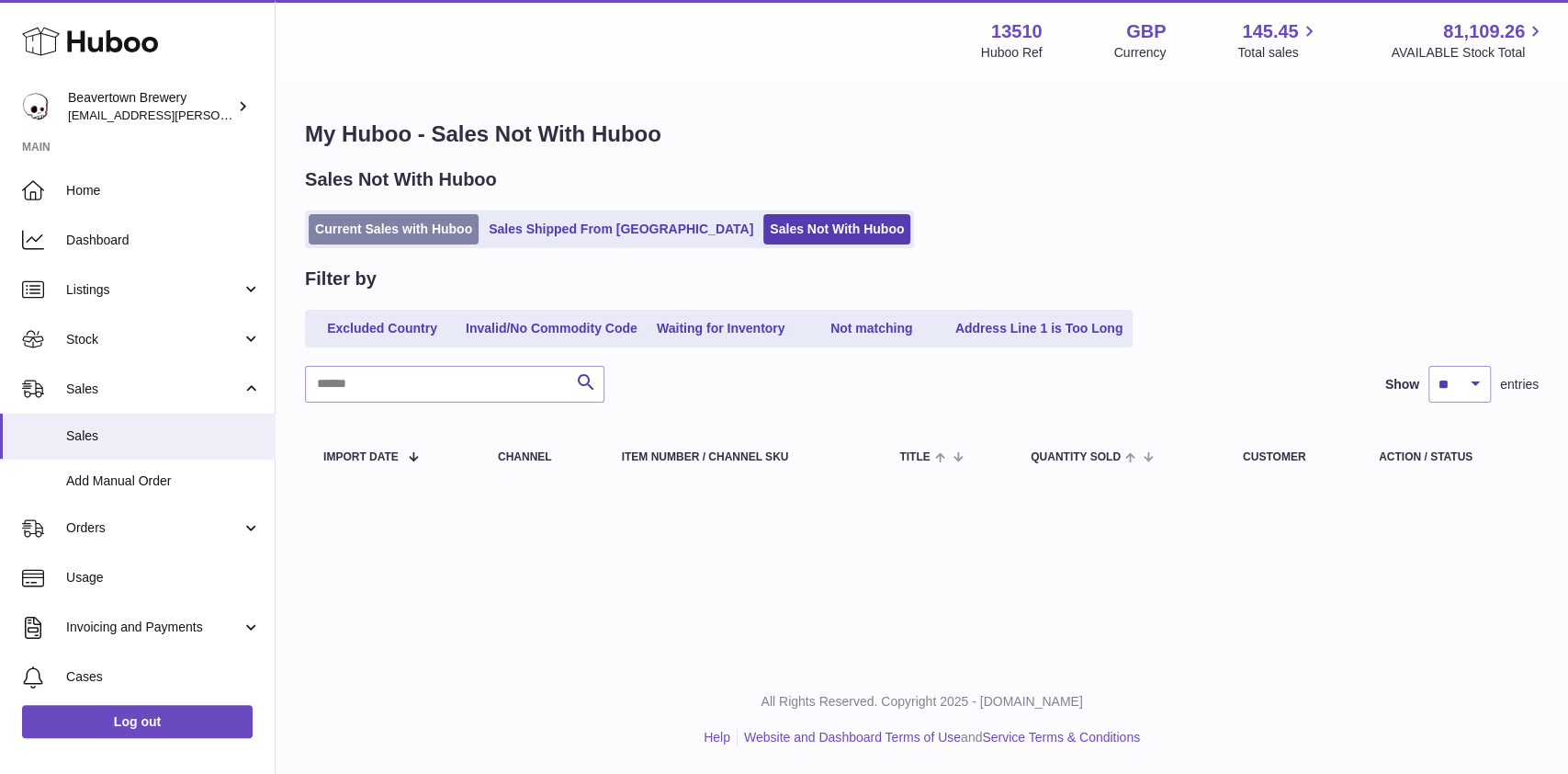
click at [463, 237] on link "Current Sales with Huboo" at bounding box center [393, 229] width 170 height 30
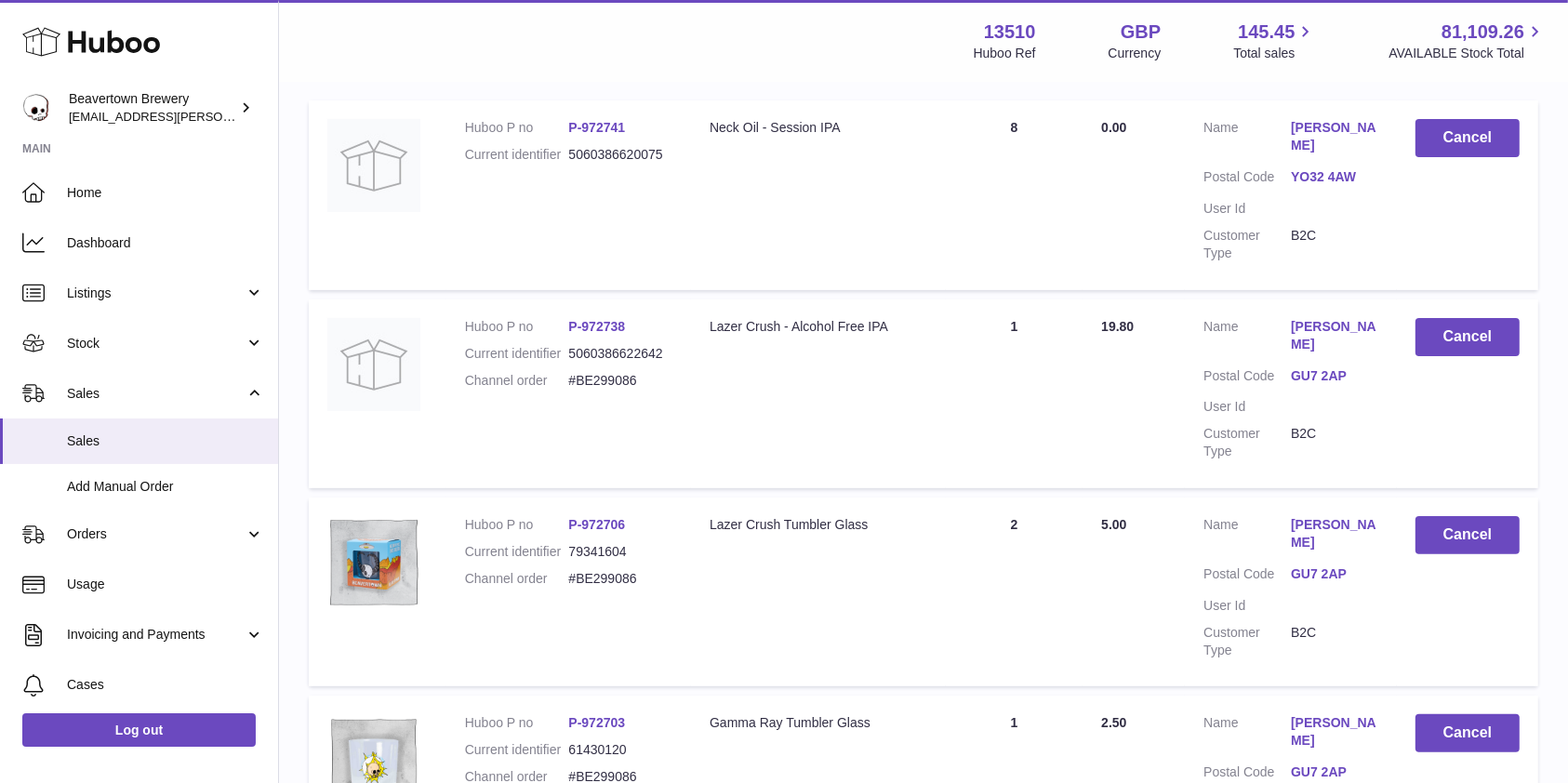
scroll to position [371, 0]
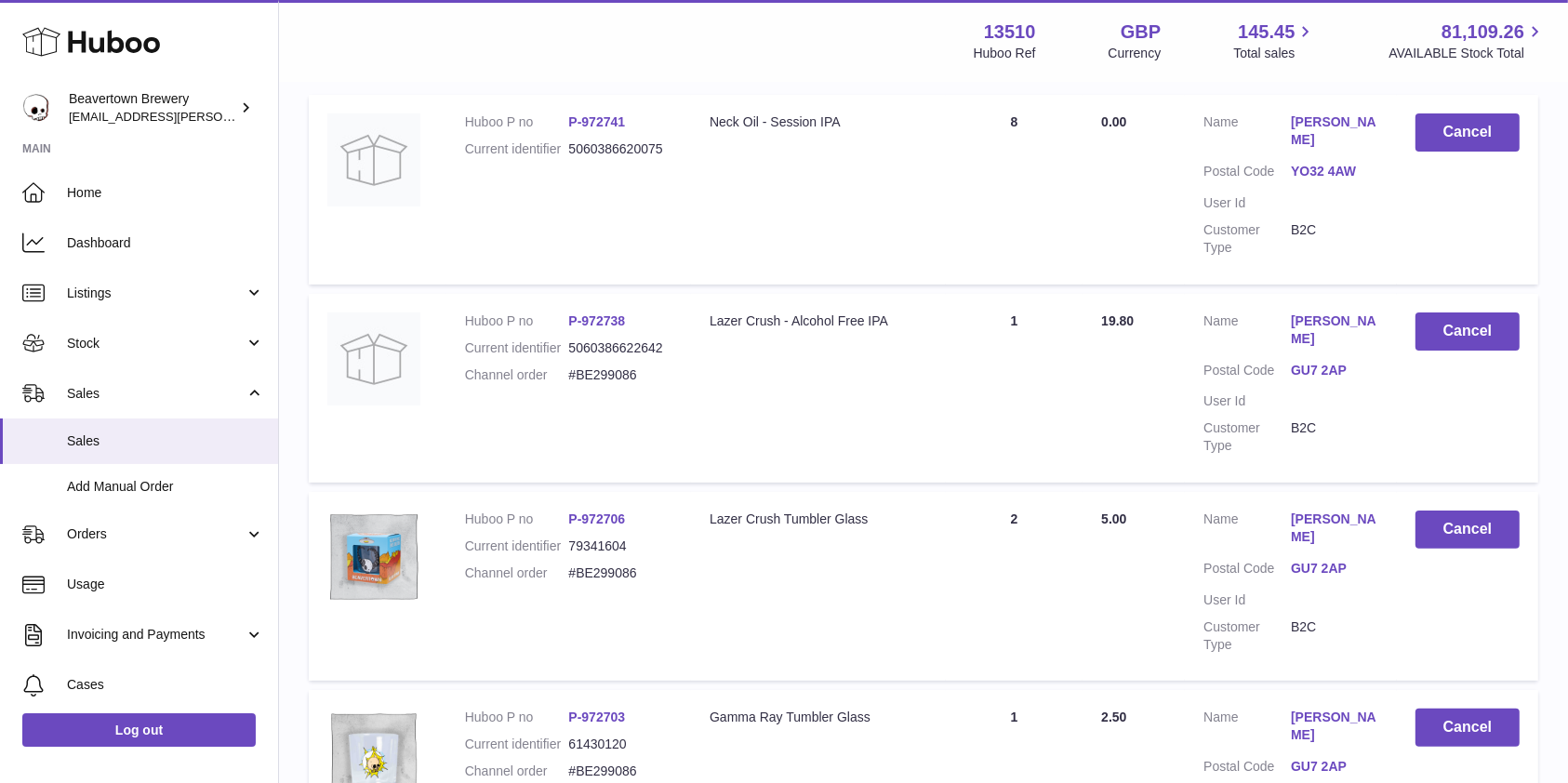
drag, startPoint x: 651, startPoint y: 384, endPoint x: 565, endPoint y: 380, distance: 86.1
click at [565, 380] on dl "Huboo P no P-972738 Current identifier 5060386622642 Channel order #BE299086" at bounding box center [568, 352] width 207 height 81
copy dl "#BE299086"
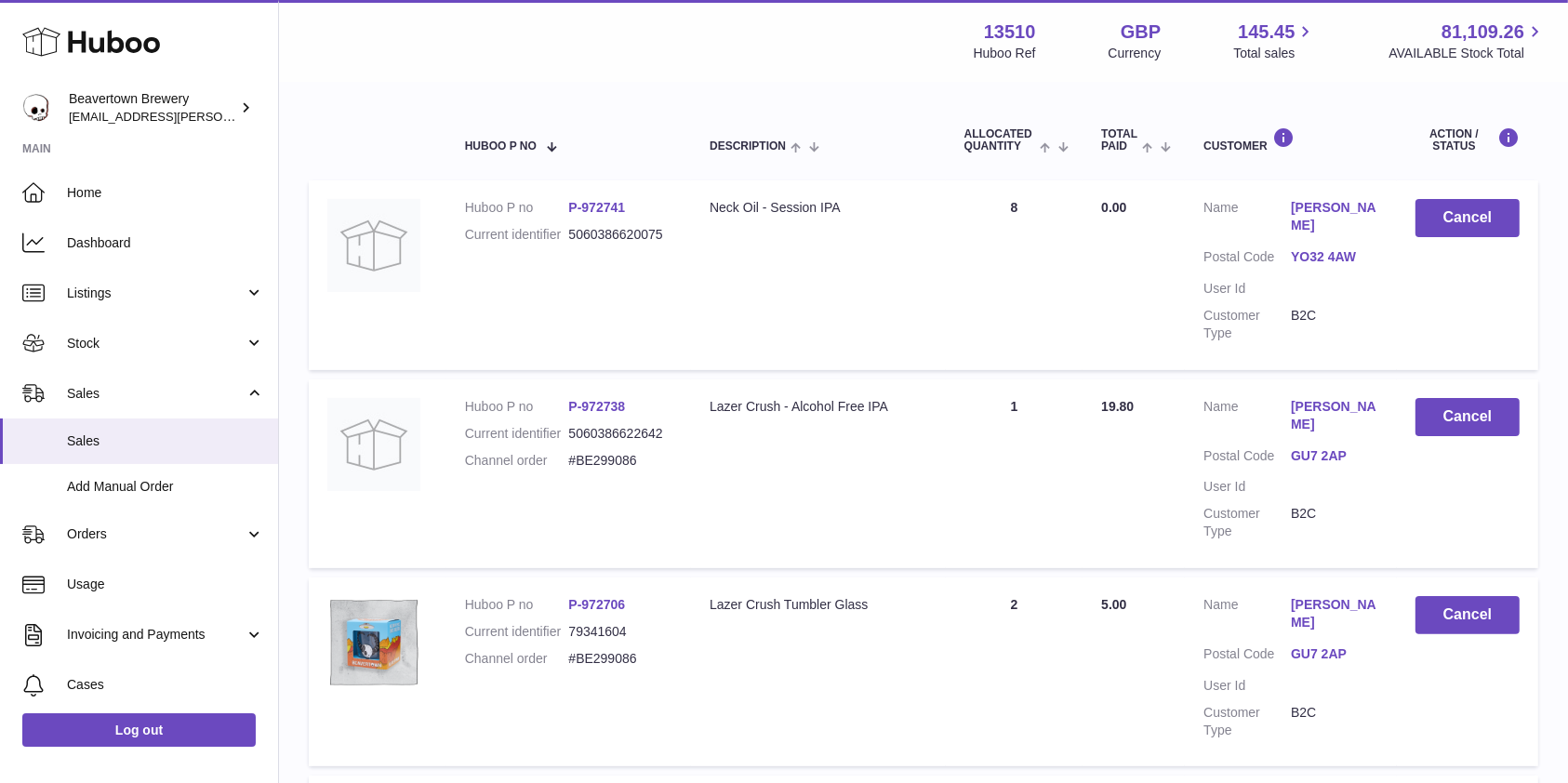
scroll to position [247, 0]
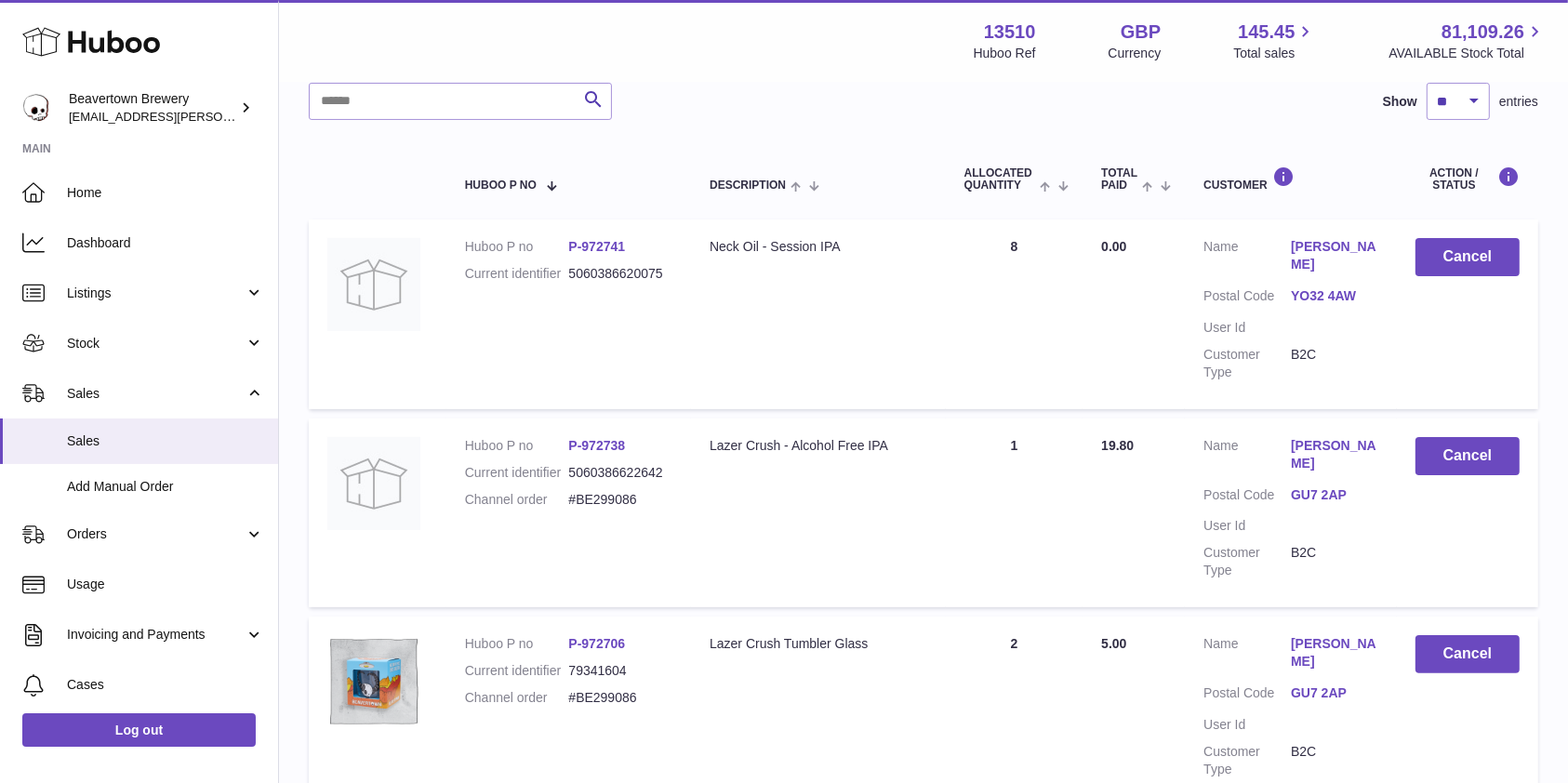
drag, startPoint x: 651, startPoint y: 444, endPoint x: 566, endPoint y: 445, distance: 85.0
click at [566, 445] on dl "Huboo P no P-972738 Current identifier 5060386622642 Channel order #BE299086" at bounding box center [568, 477] width 207 height 81
copy dl "P-972738"
click at [89, 349] on span "Stock" at bounding box center [156, 344] width 178 height 18
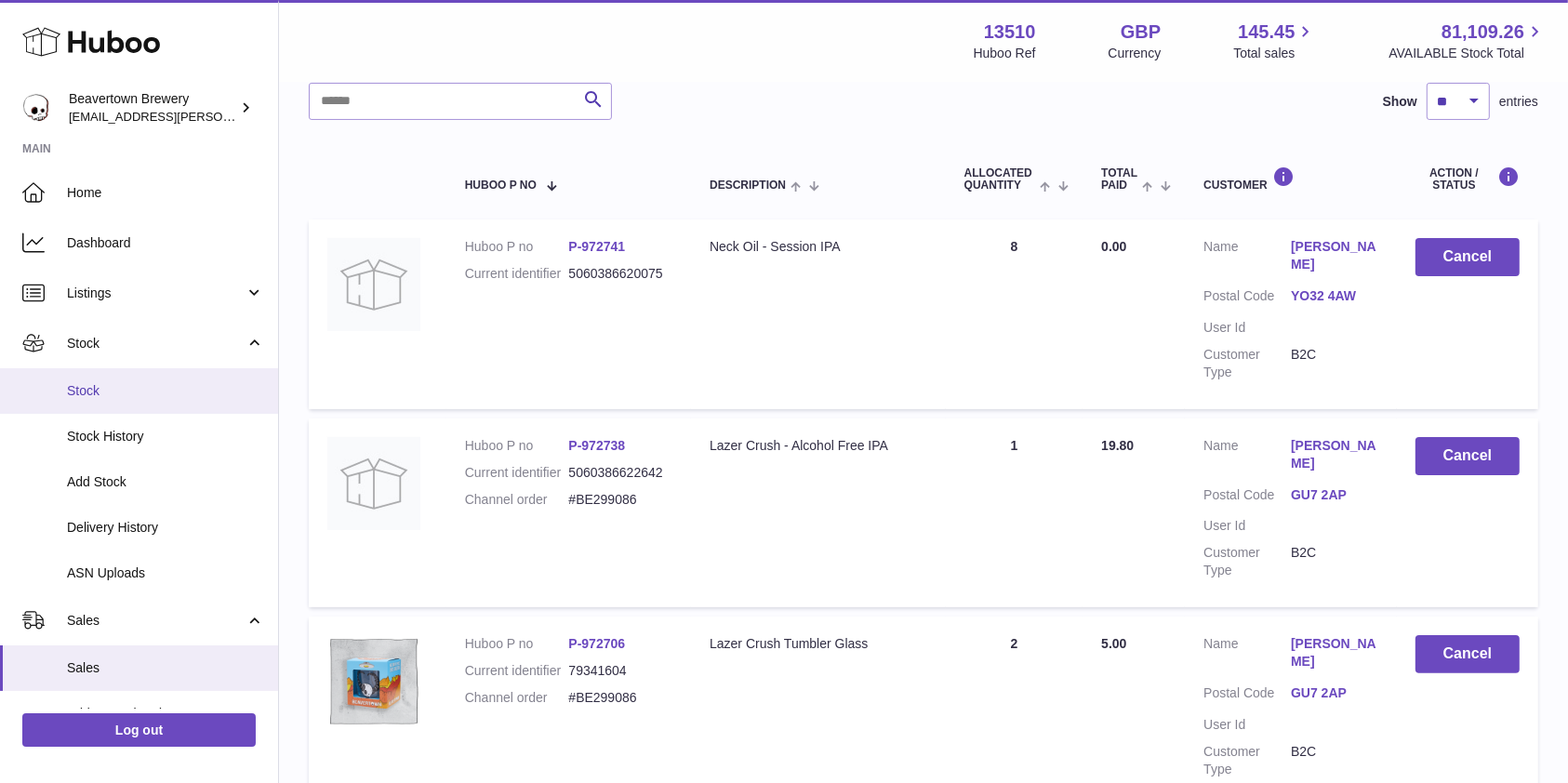
click at [107, 386] on span "Stock" at bounding box center [165, 391] width 197 height 18
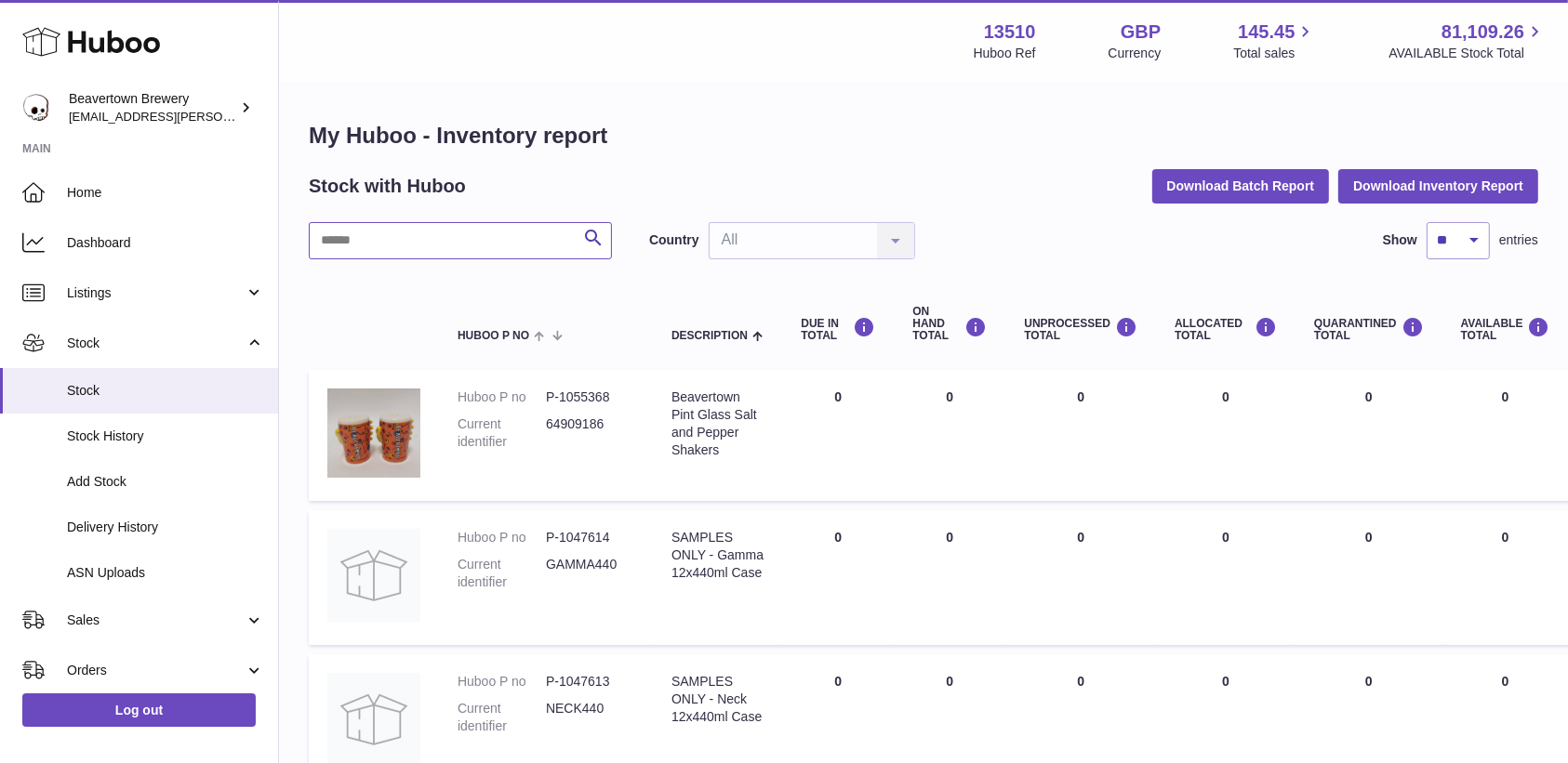
click at [549, 234] on input "text" at bounding box center [459, 241] width 303 height 37
paste input "********"
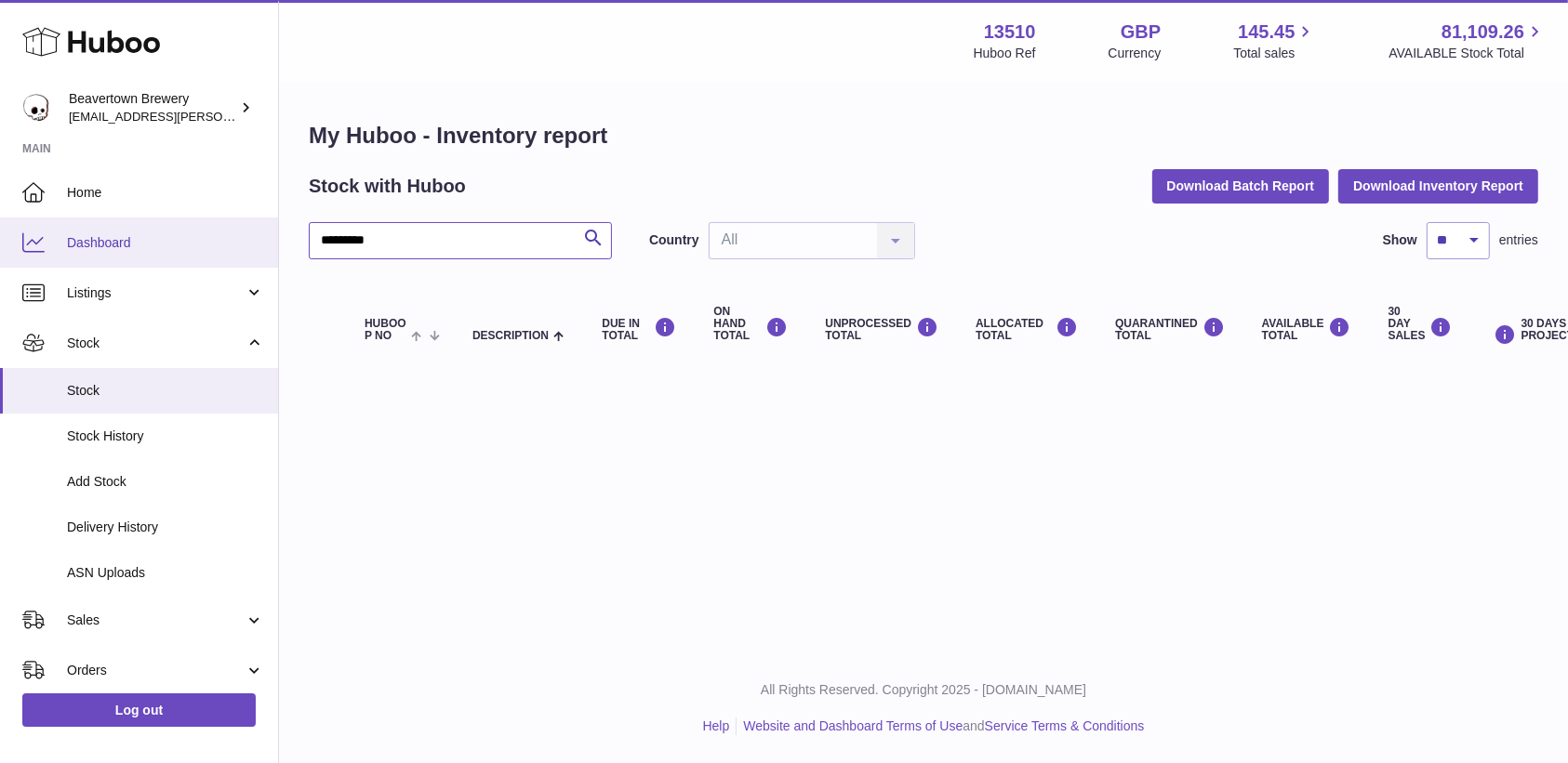
drag, startPoint x: 343, startPoint y: 231, endPoint x: 172, endPoint y: 229, distance: 171.0
click at [172, 229] on div "Huboo Beavertown Brewery kit.lowe@beavertownbrewery.co.uk Main Home Dashboard L…" at bounding box center [784, 381] width 1568 height 763
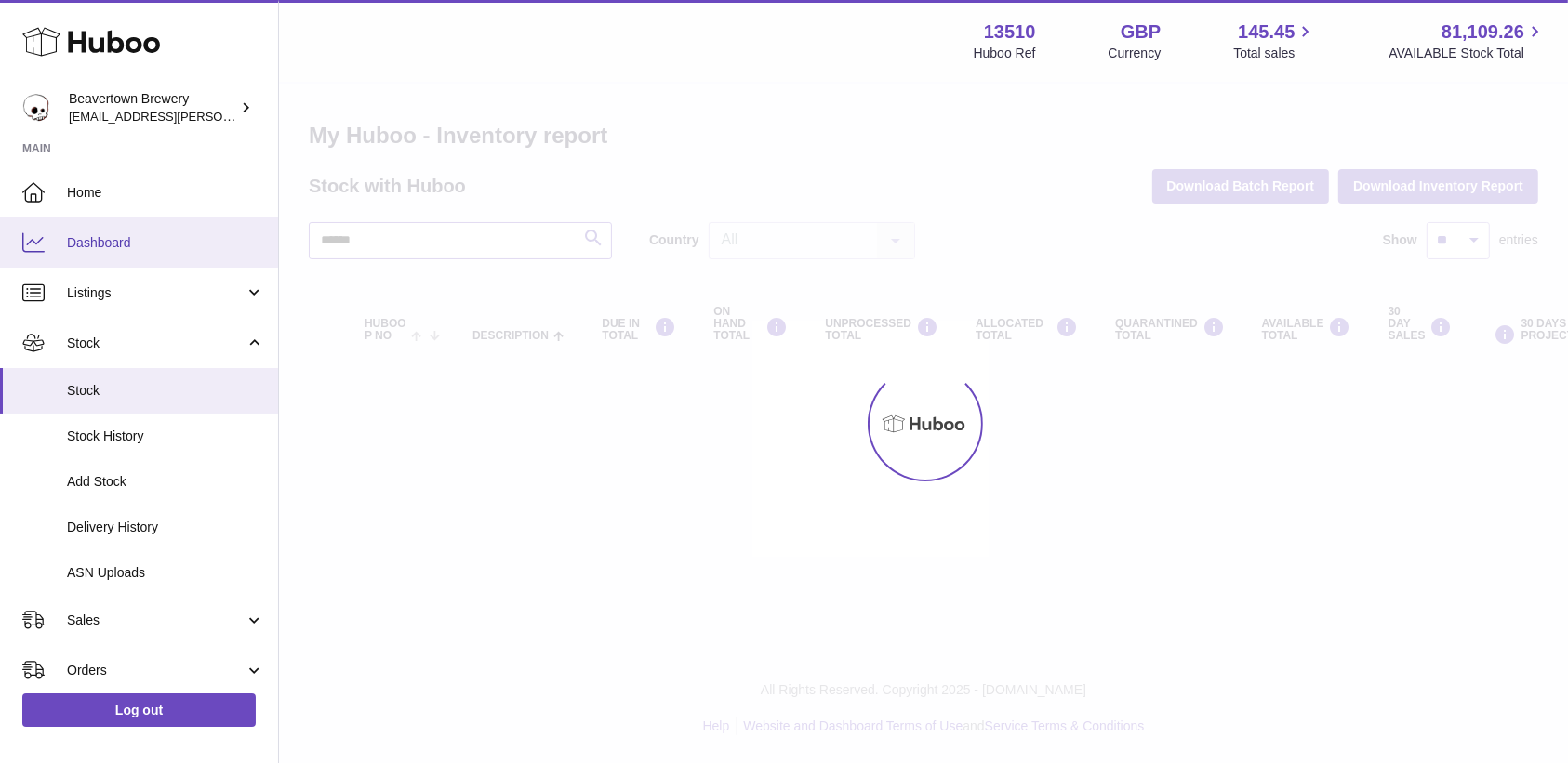
type input "******"
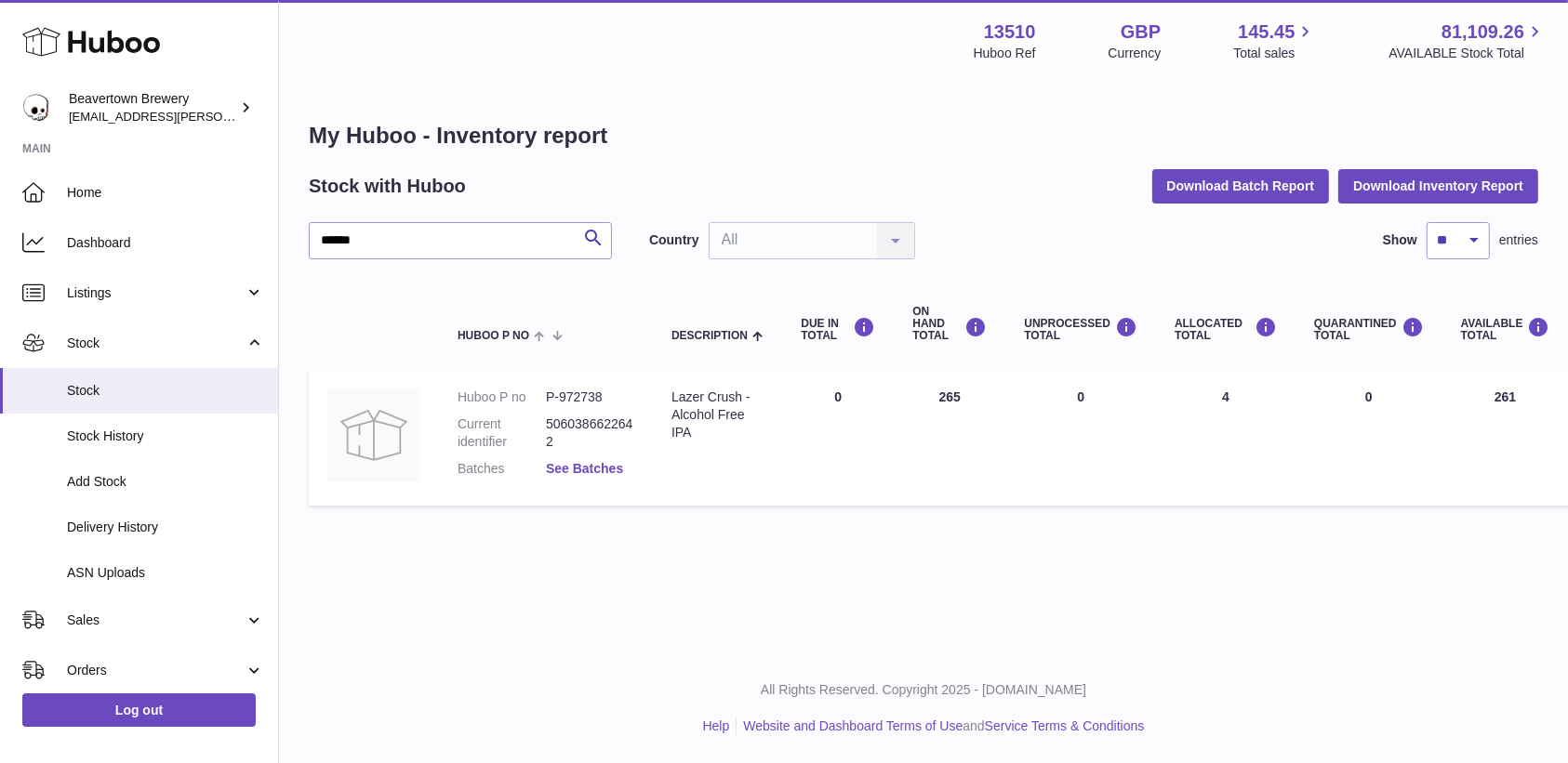
click at [572, 473] on link "See Batches" at bounding box center [584, 469] width 77 height 15
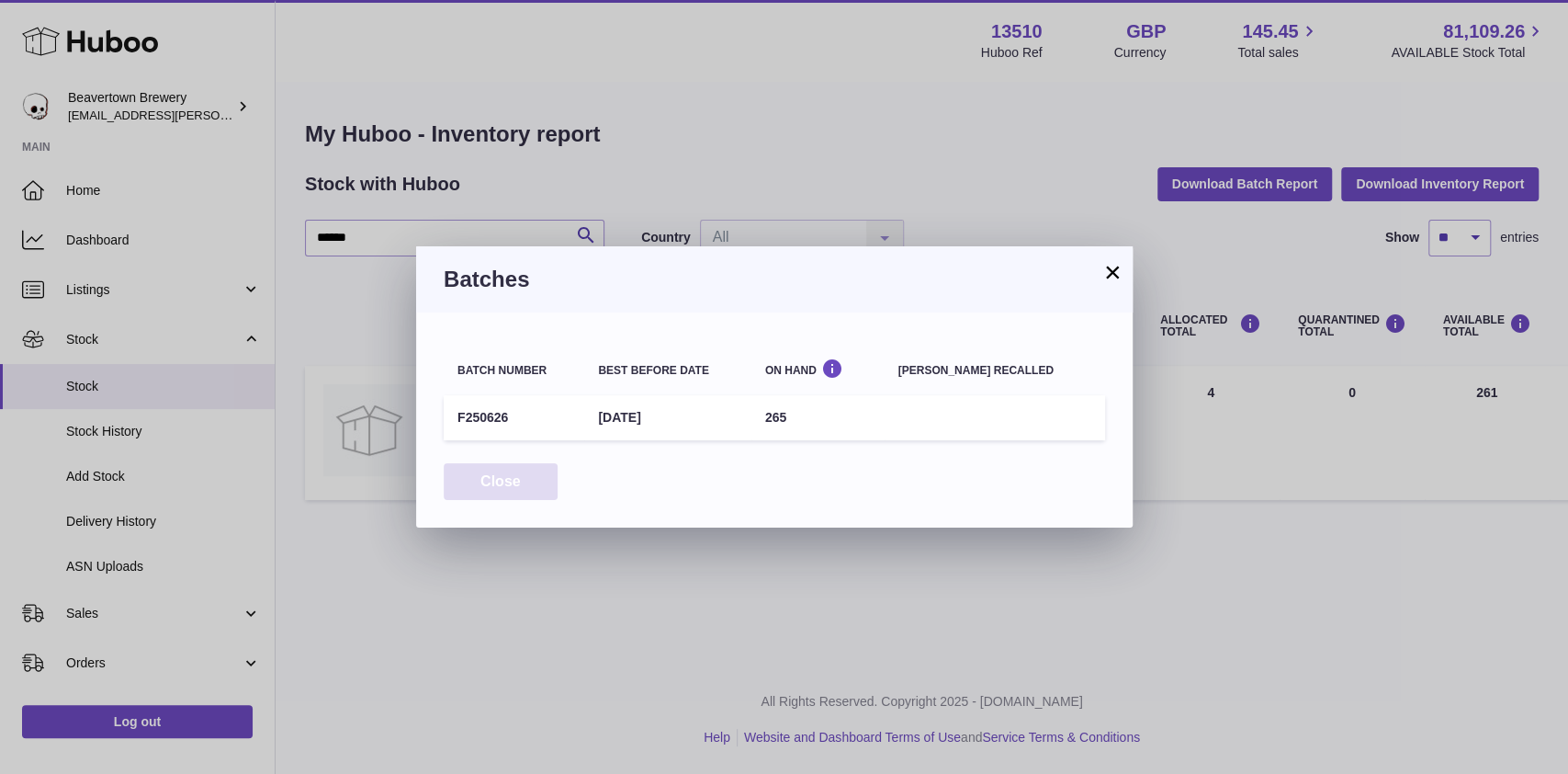
click at [515, 473] on button "Close" at bounding box center [500, 482] width 114 height 38
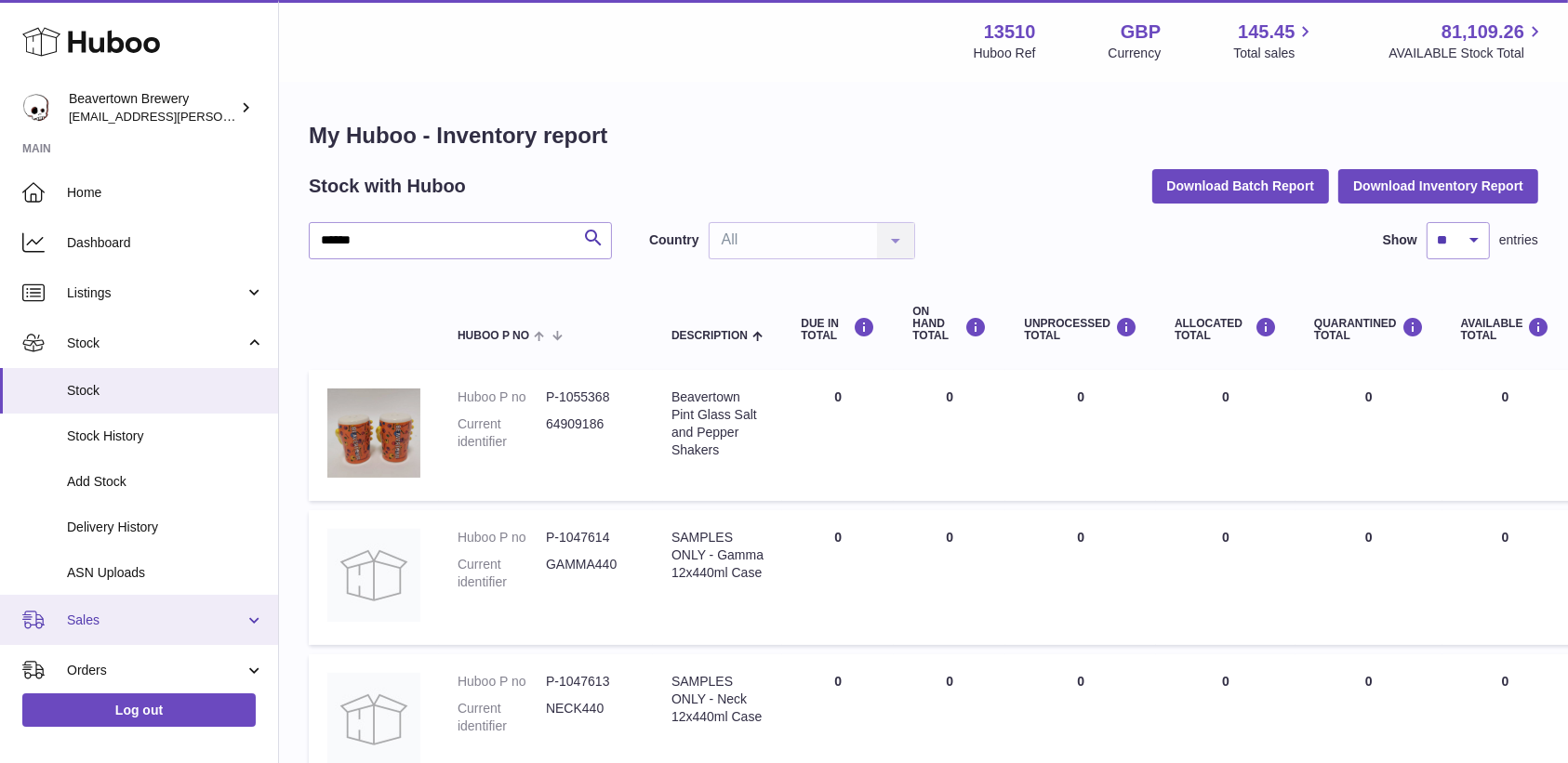
click at [113, 620] on span "Sales" at bounding box center [156, 621] width 178 height 18
click at [100, 666] on span "Sales" at bounding box center [165, 668] width 197 height 18
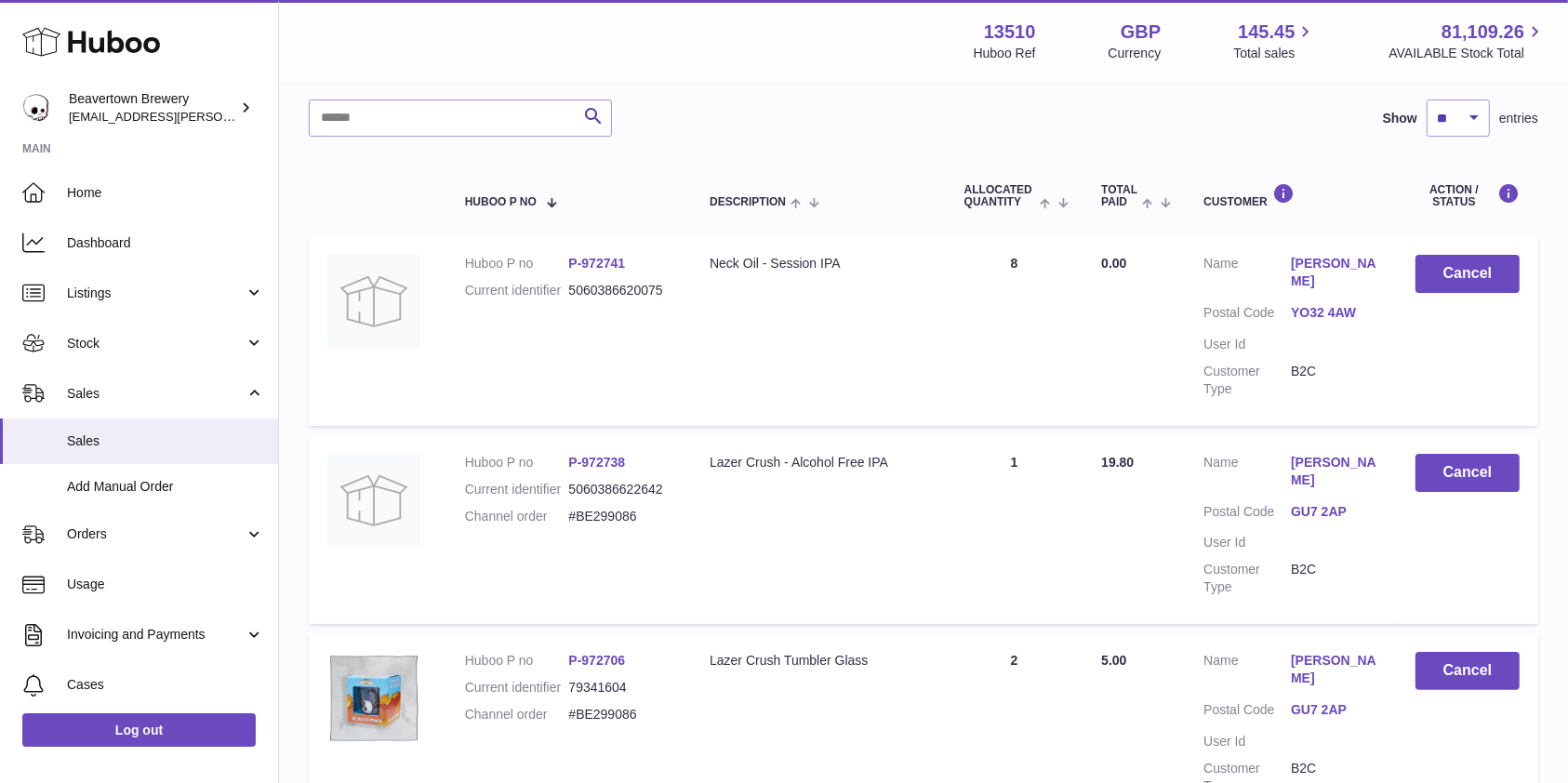
scroll to position [247, 0]
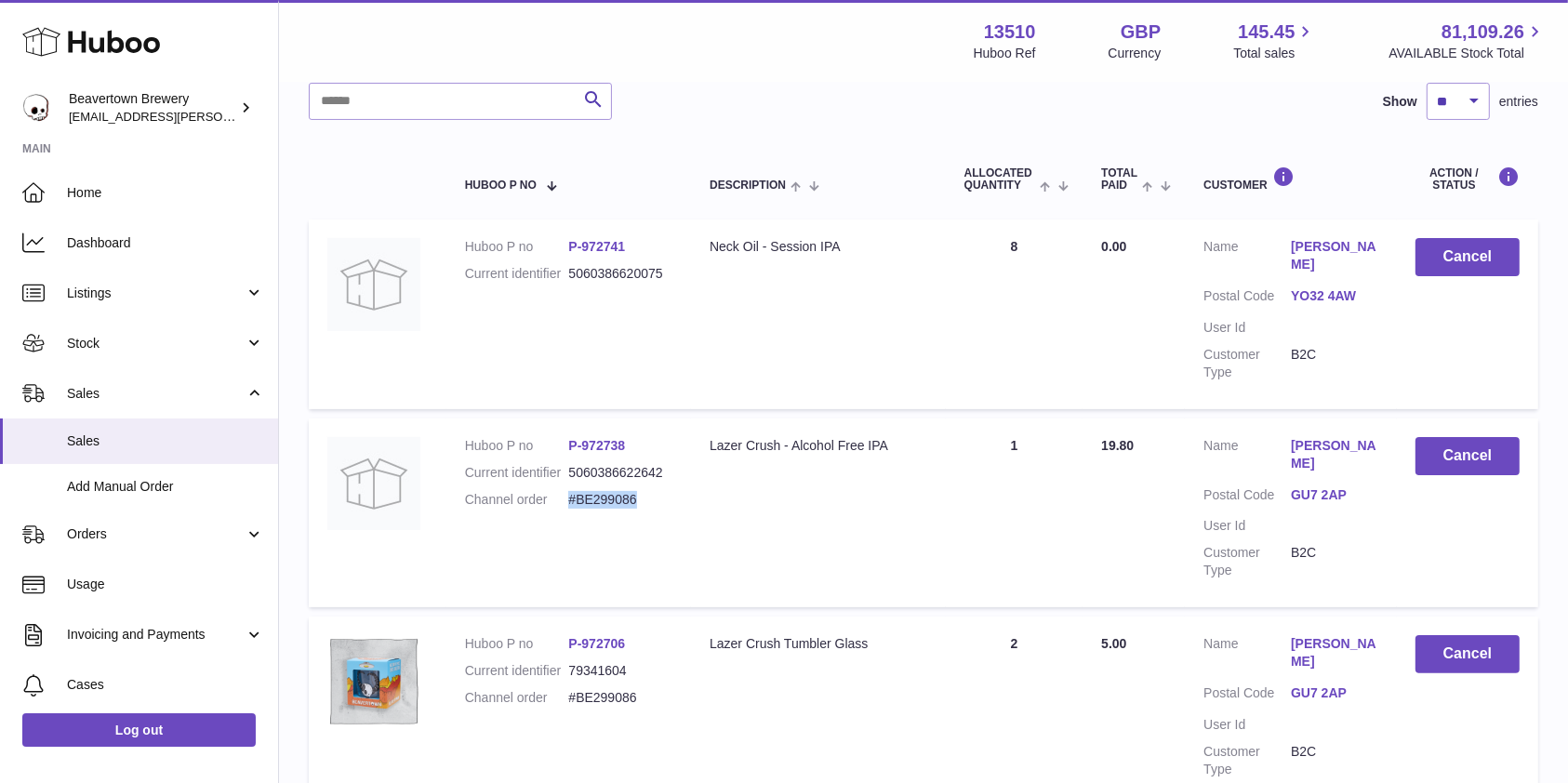
drag, startPoint x: 661, startPoint y: 509, endPoint x: 573, endPoint y: 508, distance: 88.0
click at [573, 508] on dd "#BE299086" at bounding box center [620, 499] width 104 height 18
copy dd "#BE299086"
click at [450, 96] on input "text" at bounding box center [459, 101] width 303 height 37
paste input "********"
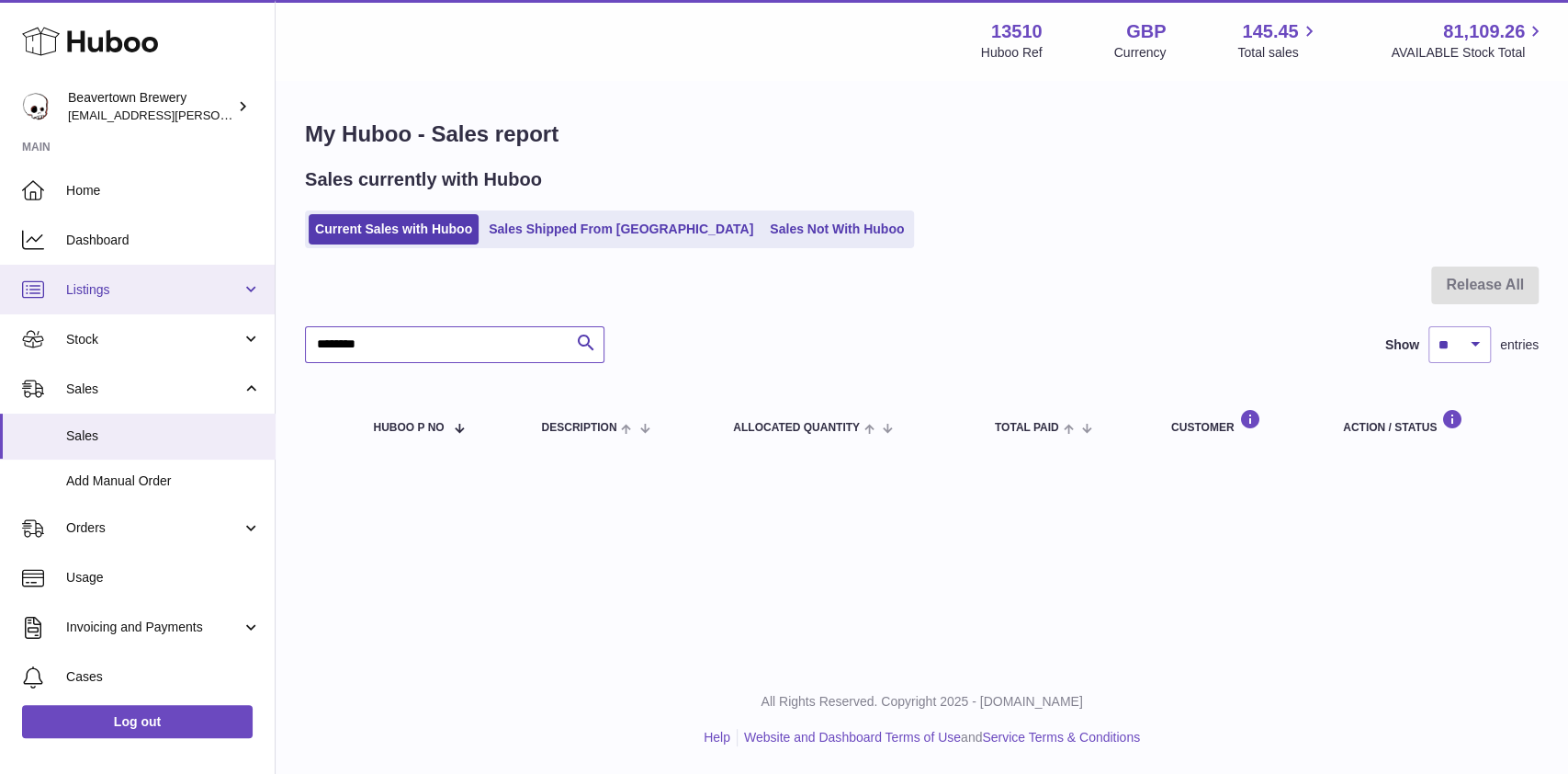
type input "********"
click at [147, 283] on span "Listings" at bounding box center [154, 290] width 175 height 18
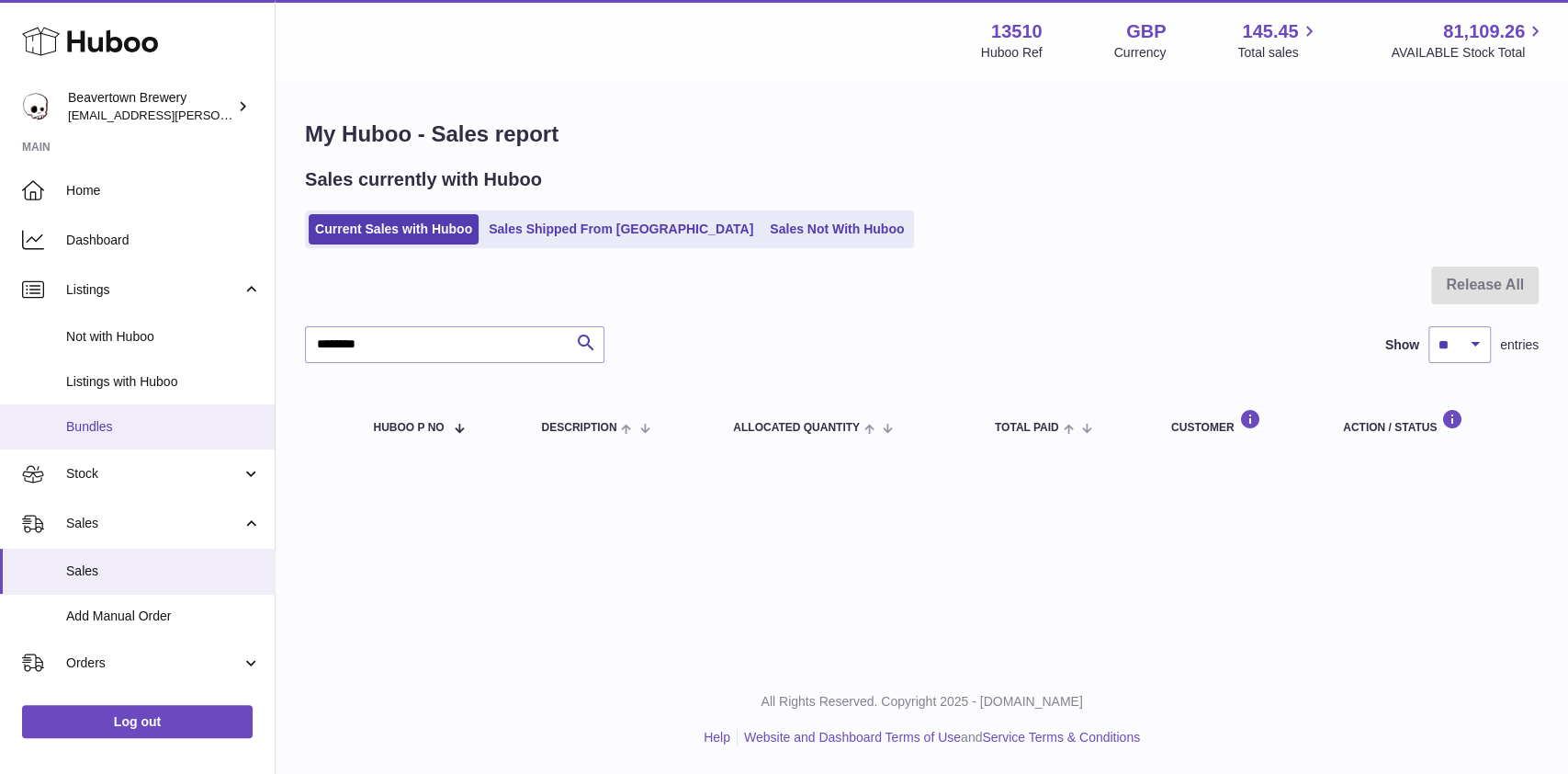
click at [117, 428] on span "Bundles" at bounding box center [163, 427] width 194 height 18
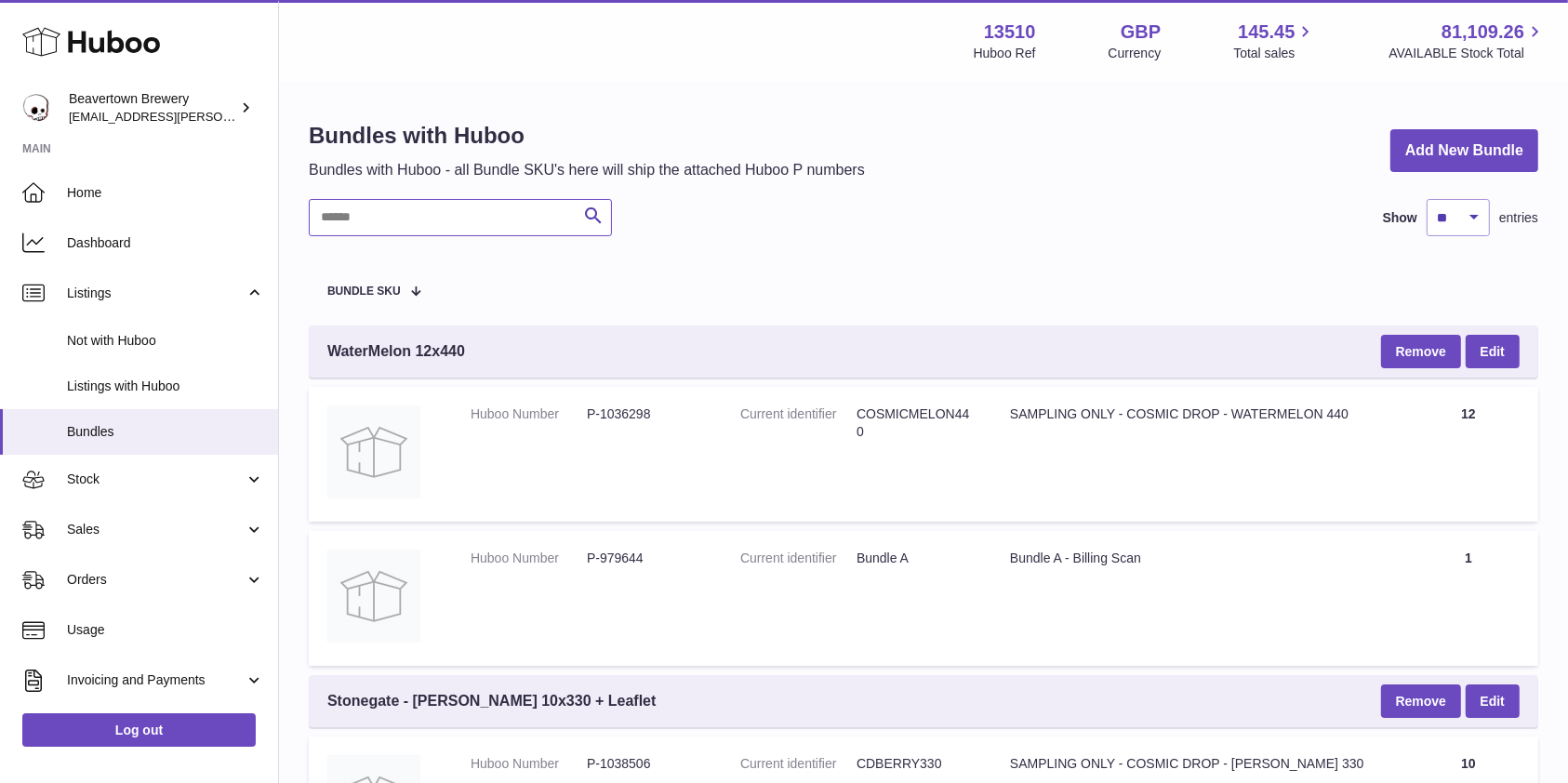
click at [420, 231] on input "text" at bounding box center [459, 217] width 303 height 37
paste input "********"
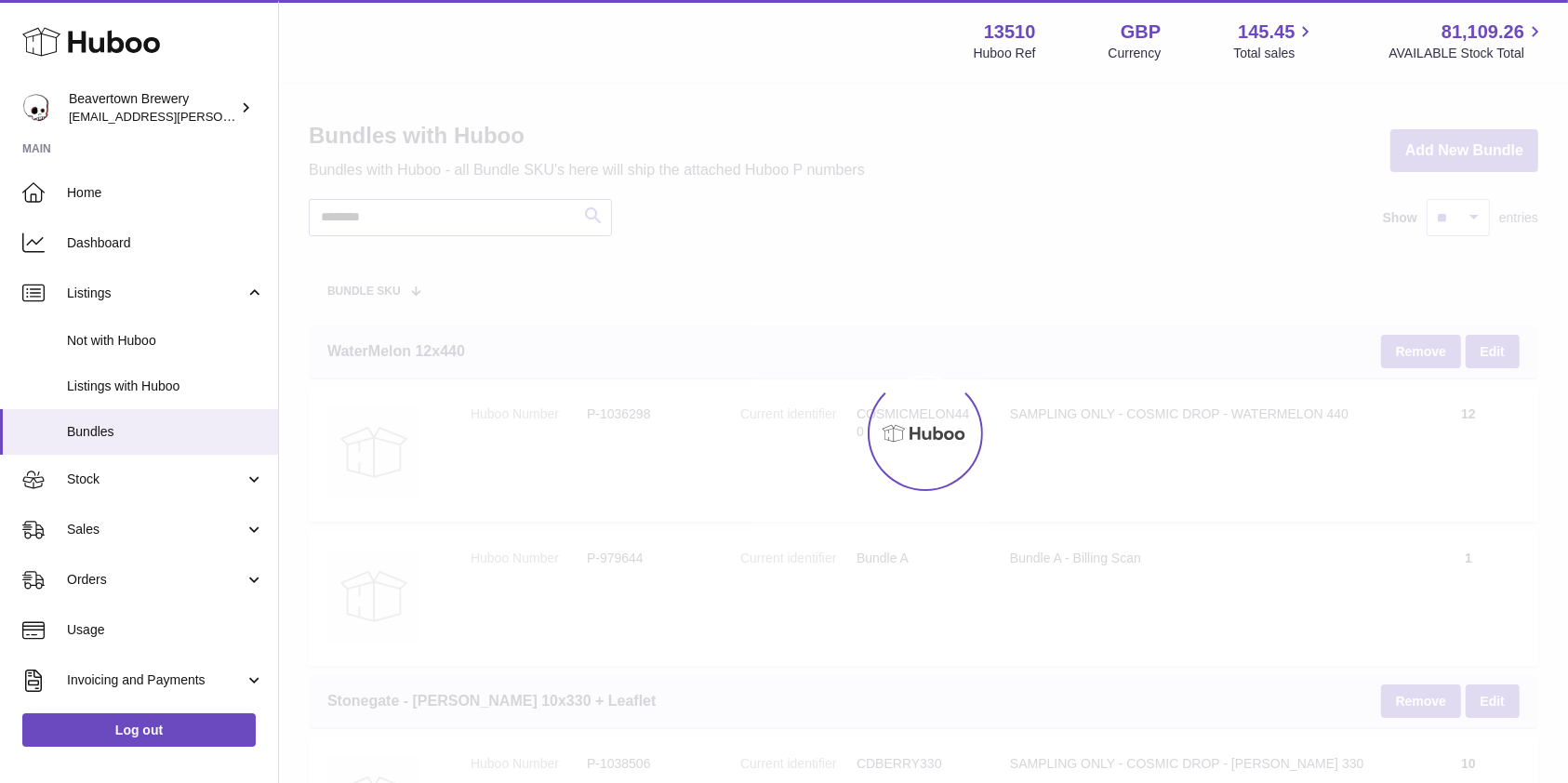
type input "********"
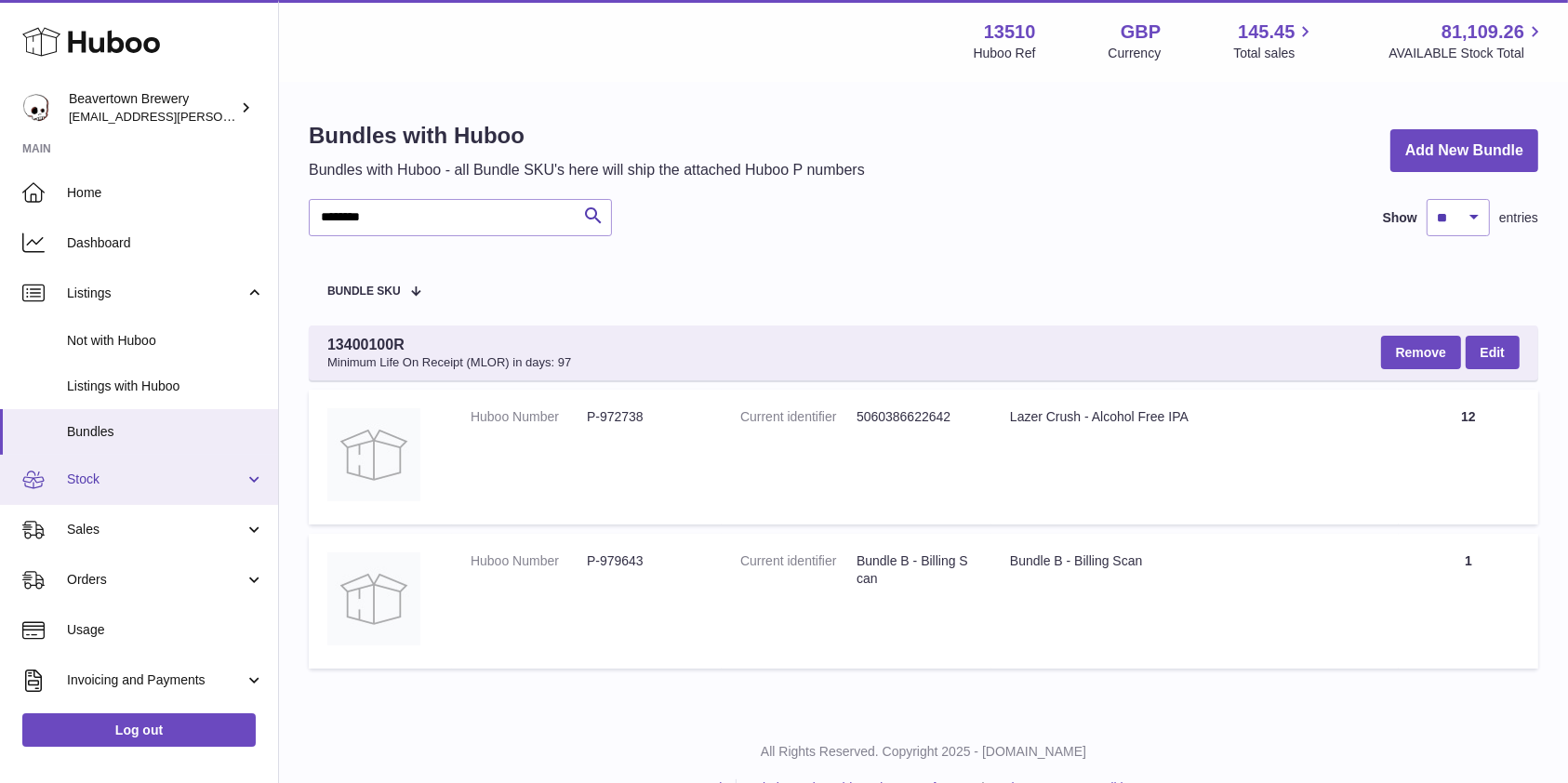
click at [107, 479] on span "Stock" at bounding box center [156, 479] width 178 height 18
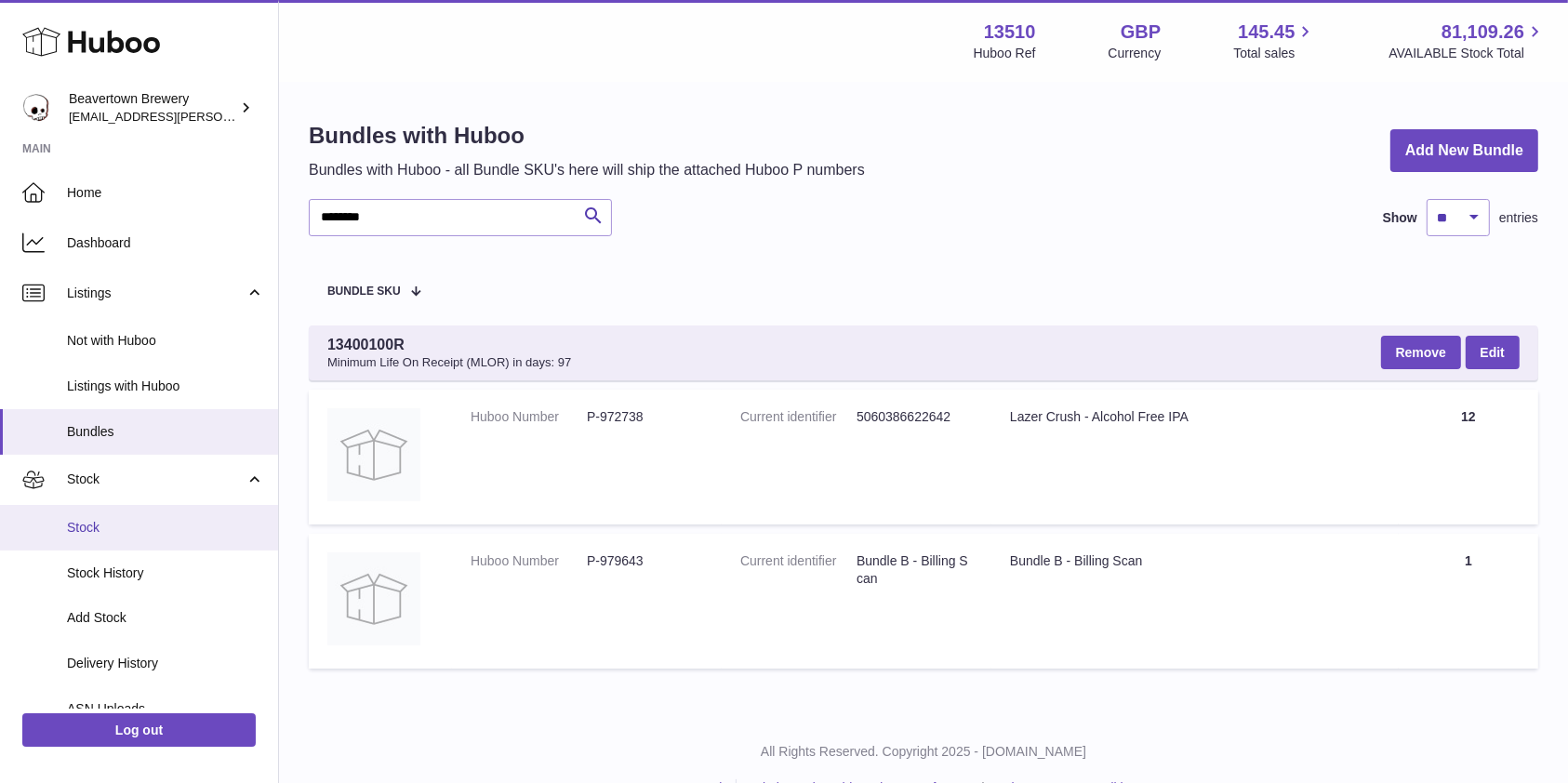
click at [105, 524] on span "Stock" at bounding box center [165, 527] width 197 height 18
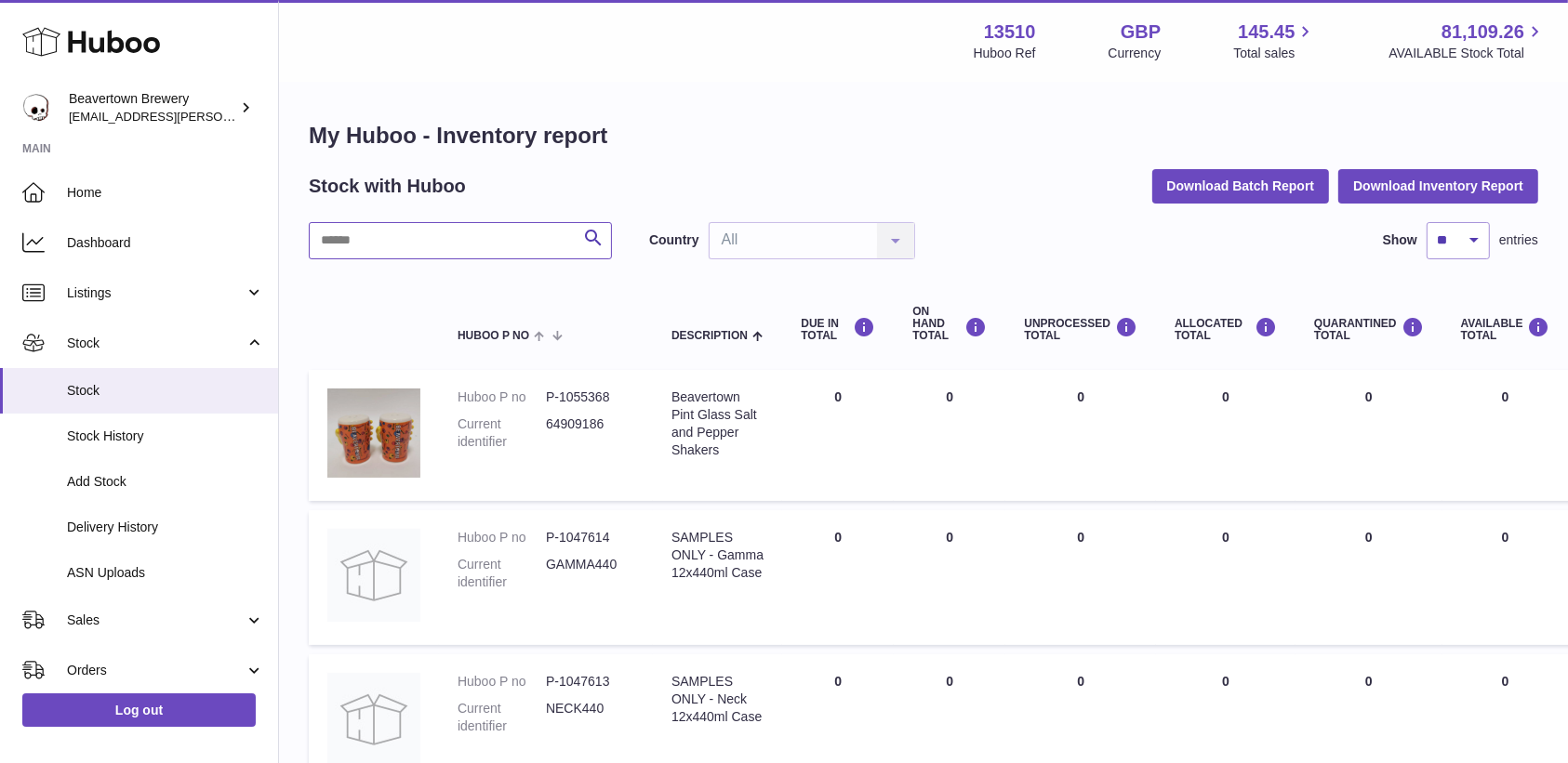
click at [466, 233] on input "text" at bounding box center [459, 241] width 303 height 37
type input "*****"
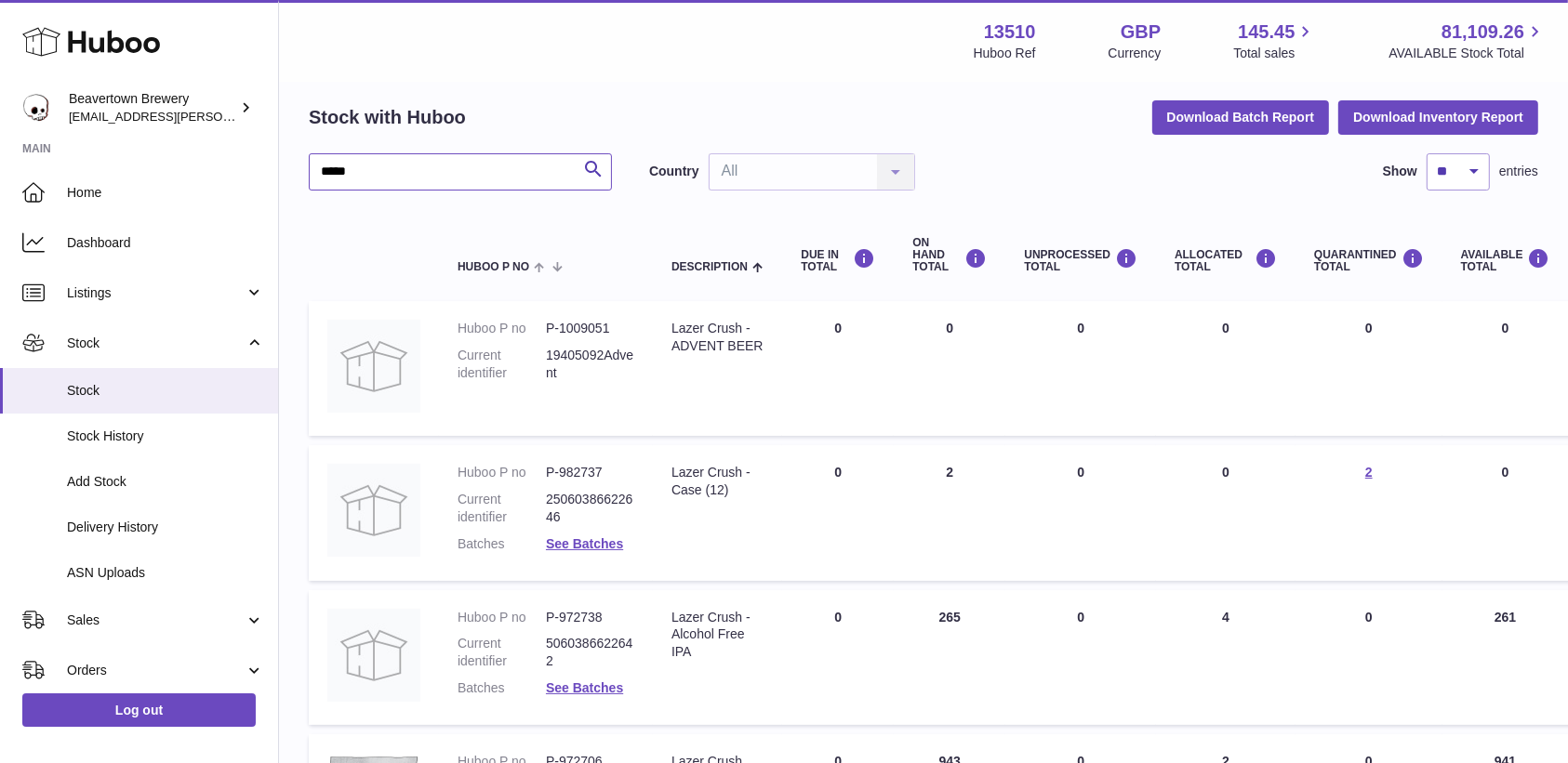
scroll to position [124, 0]
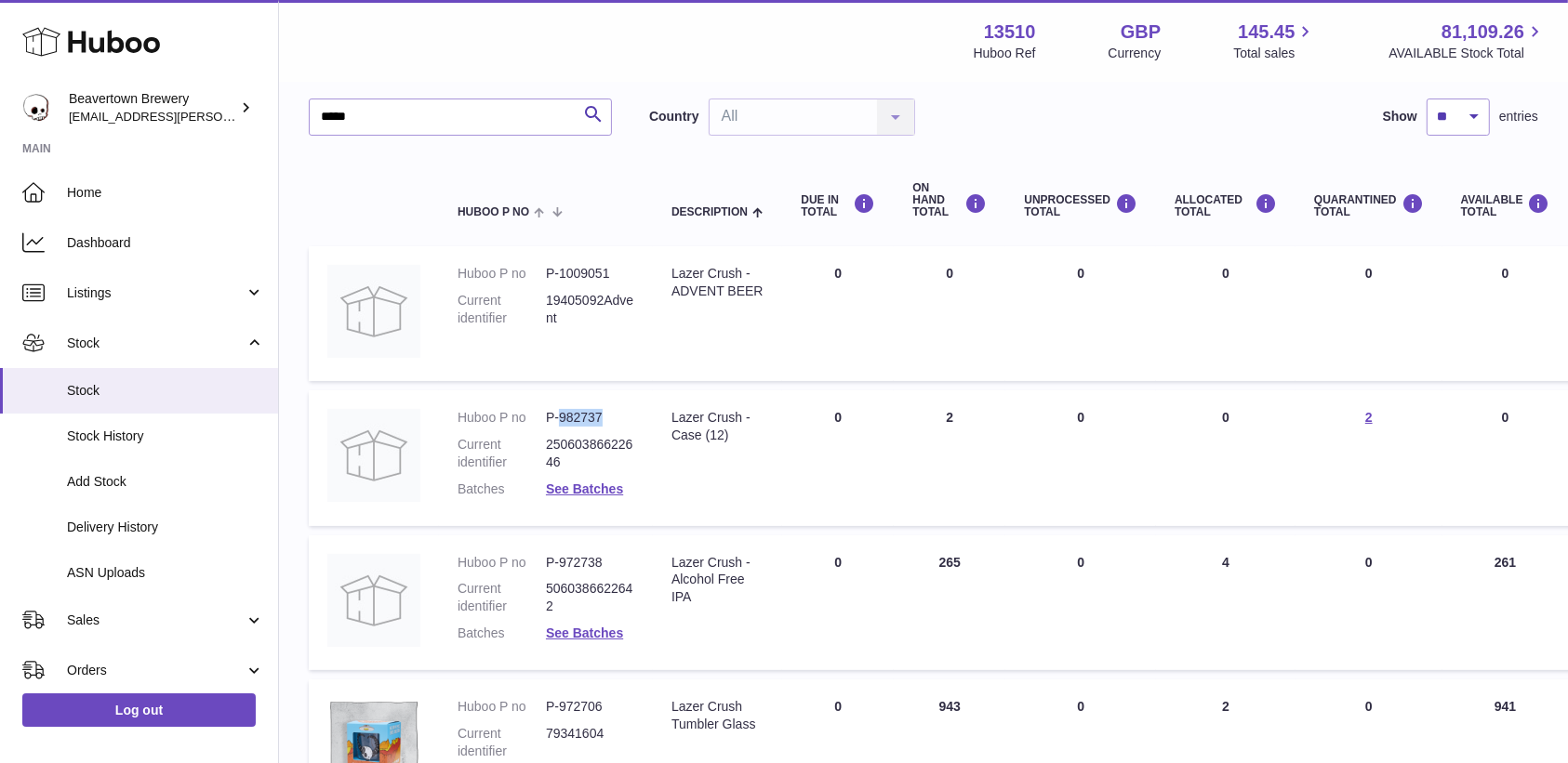
drag, startPoint x: 618, startPoint y: 412, endPoint x: 562, endPoint y: 413, distance: 56.0
click at [562, 413] on dd "P-982737" at bounding box center [590, 417] width 89 height 18
copy dd "982737"
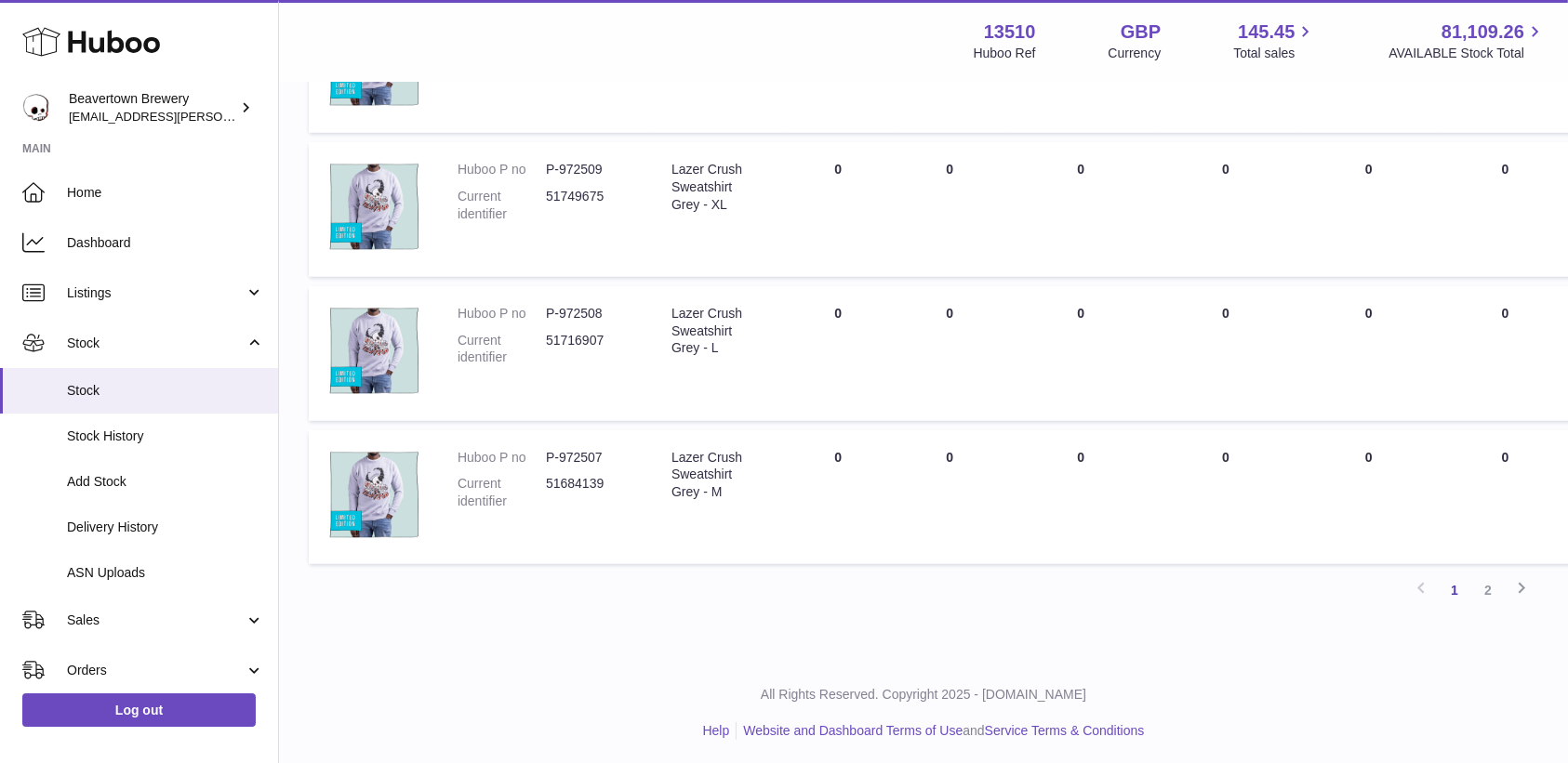
scroll to position [494, 0]
click at [1502, 595] on link "2" at bounding box center [1487, 590] width 33 height 33
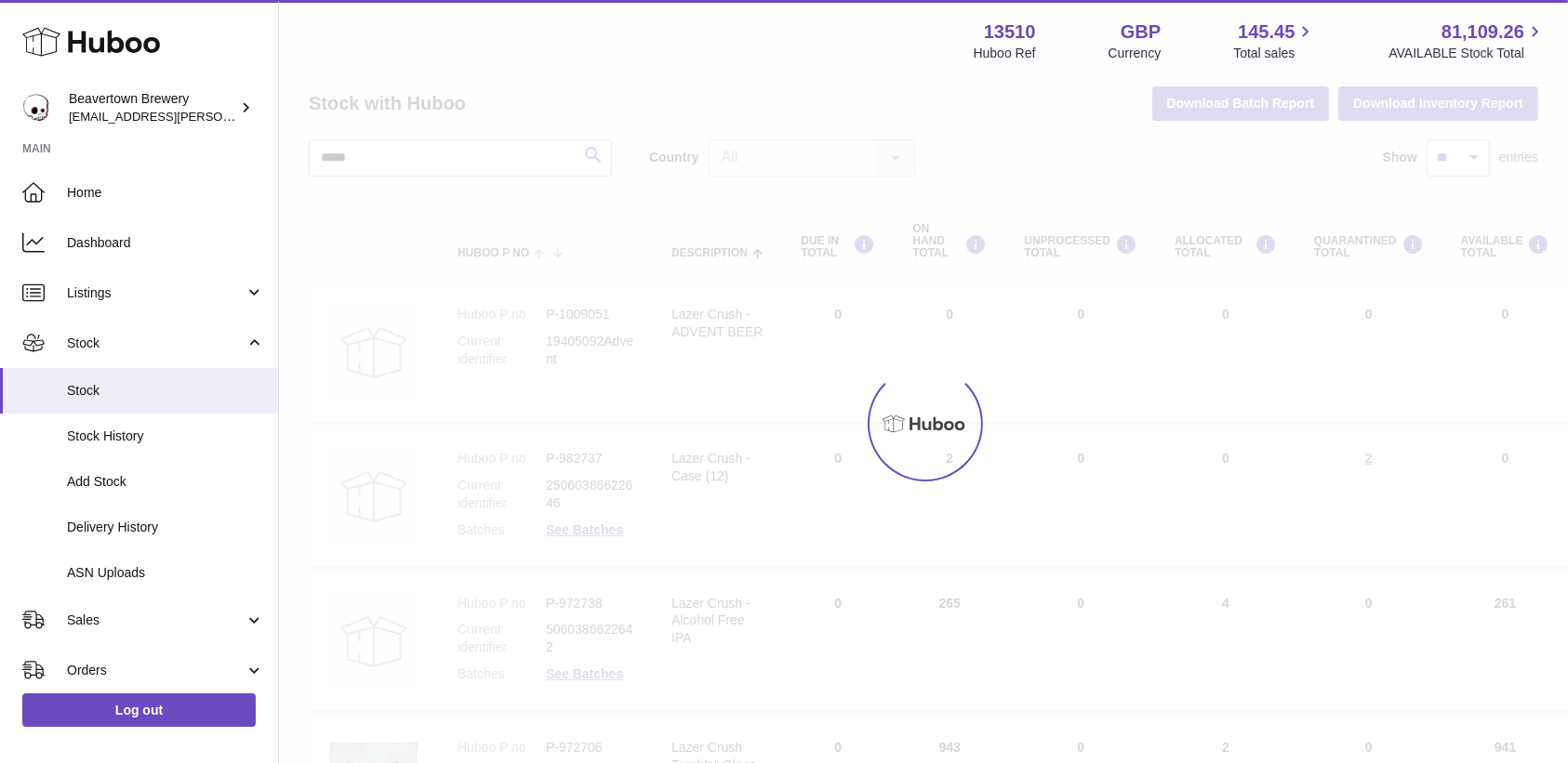
scroll to position [18, 0]
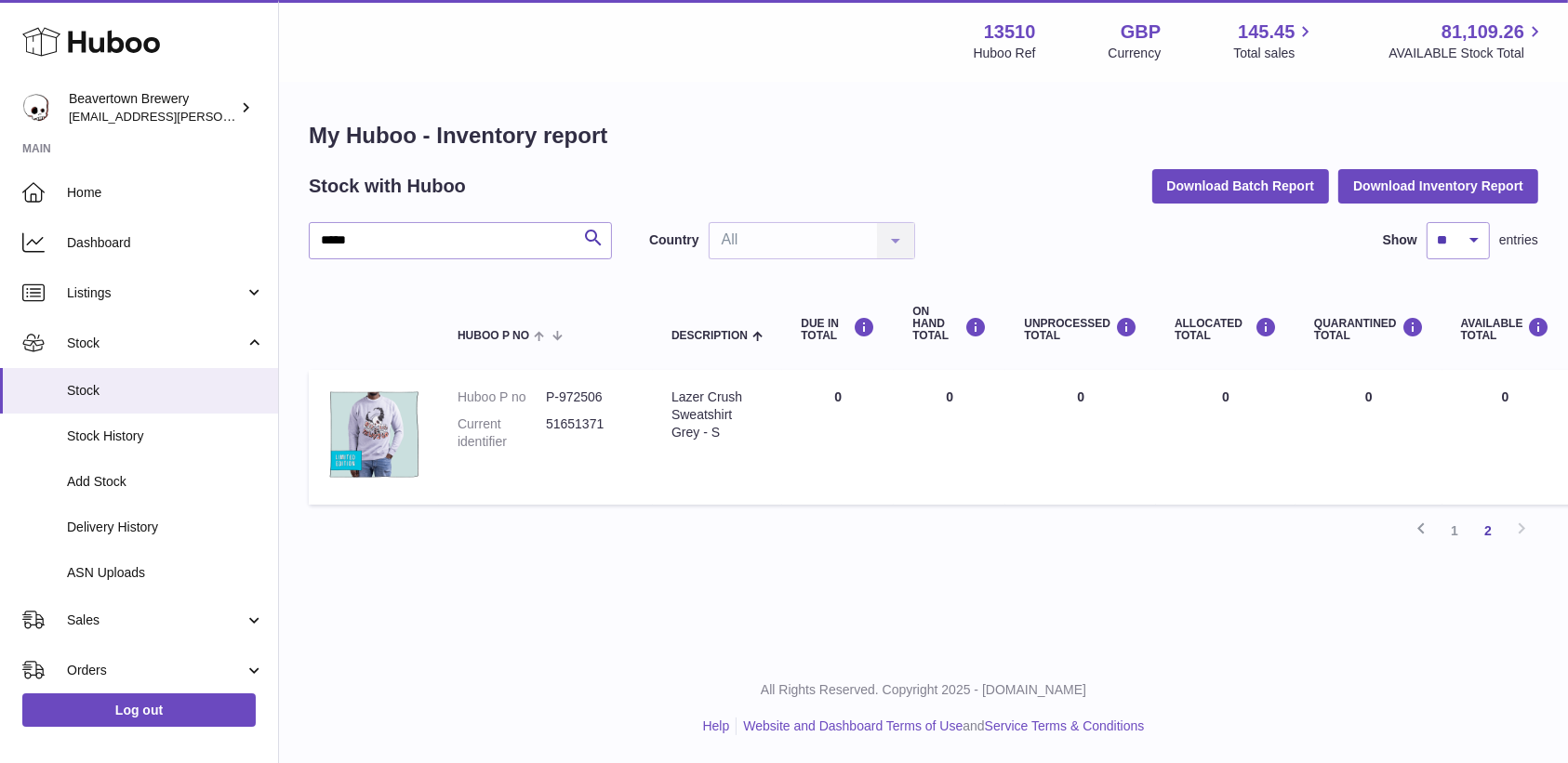
click at [1026, 554] on div "My Huboo - Inventory report Stock with Huboo Download Batch Report Download Inv…" at bounding box center [923, 341] width 1289 height 515
drag, startPoint x: 124, startPoint y: 614, endPoint x: 117, endPoint y: 623, distance: 11.4
click at [123, 614] on span "Sales" at bounding box center [156, 621] width 178 height 18
click at [101, 649] on link "Sales" at bounding box center [138, 668] width 278 height 46
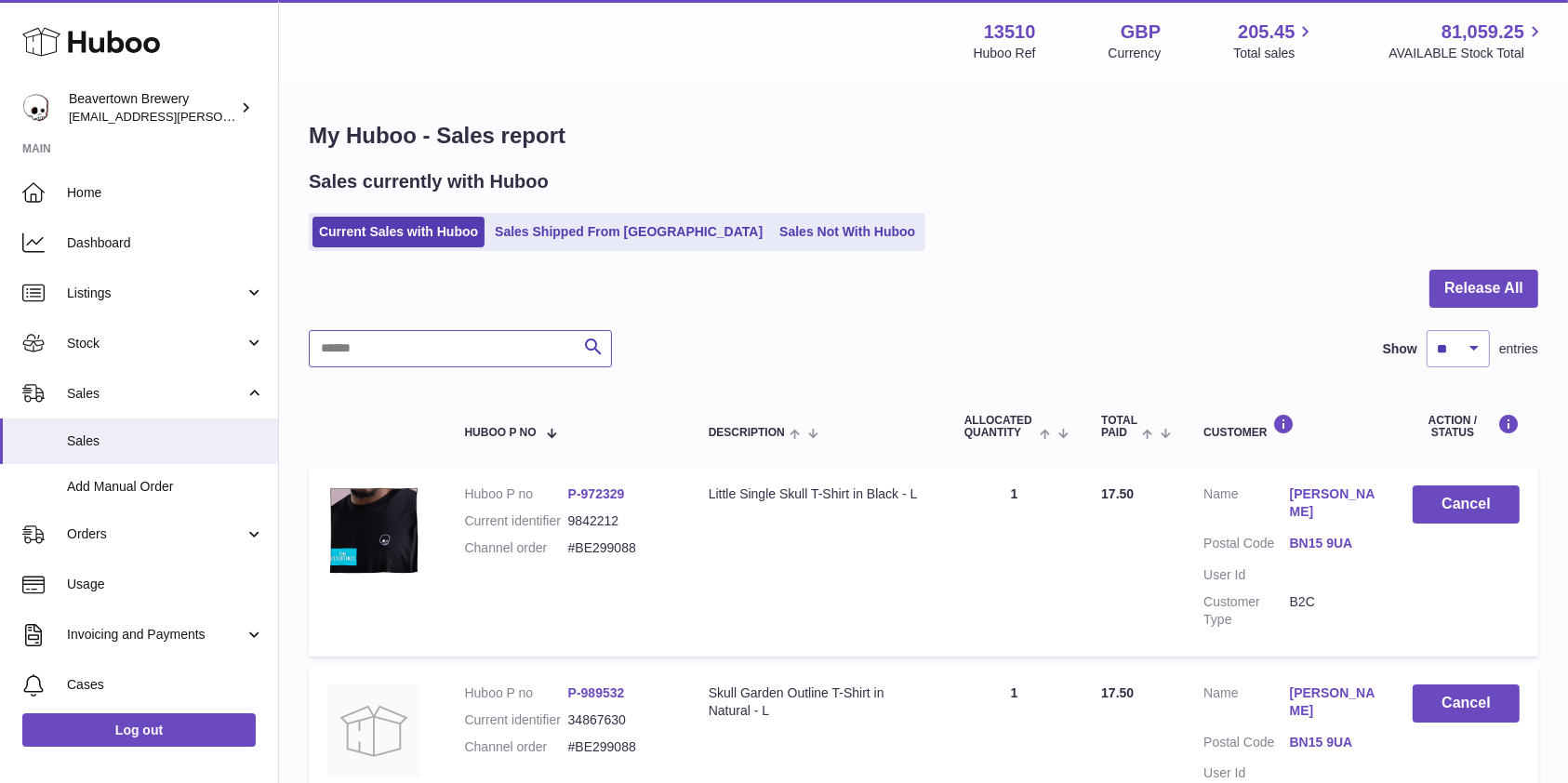
click at [379, 349] on input "text" at bounding box center [459, 349] width 303 height 37
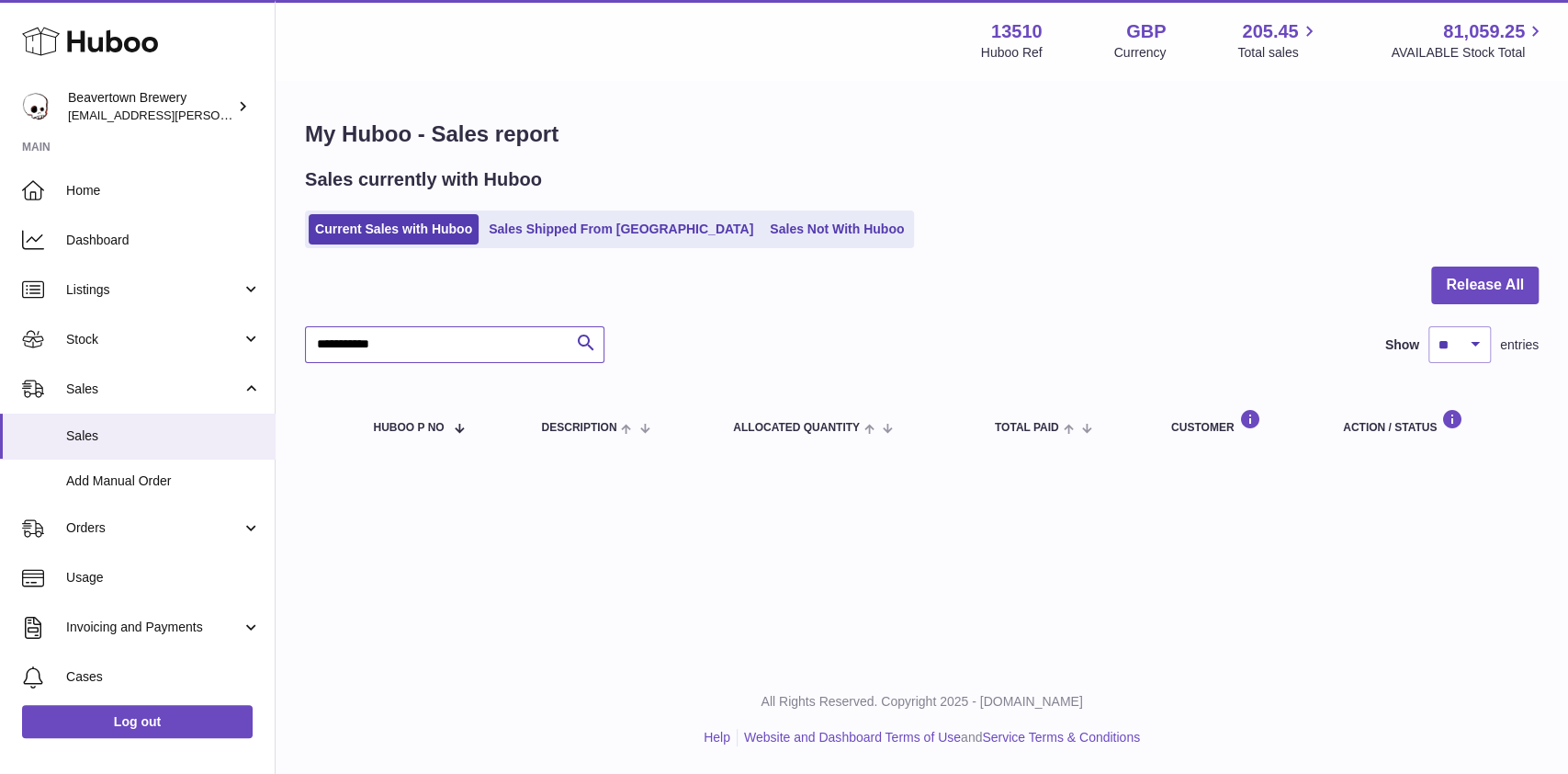
type input "**********"
click at [610, 205] on div "Sales currently with Huboo Current Sales with Huboo Sales Shipped From Huboo Sa…" at bounding box center [922, 208] width 1234 height 81
click at [615, 227] on link "Sales Shipped From [GEOGRAPHIC_DATA]" at bounding box center [621, 229] width 277 height 30
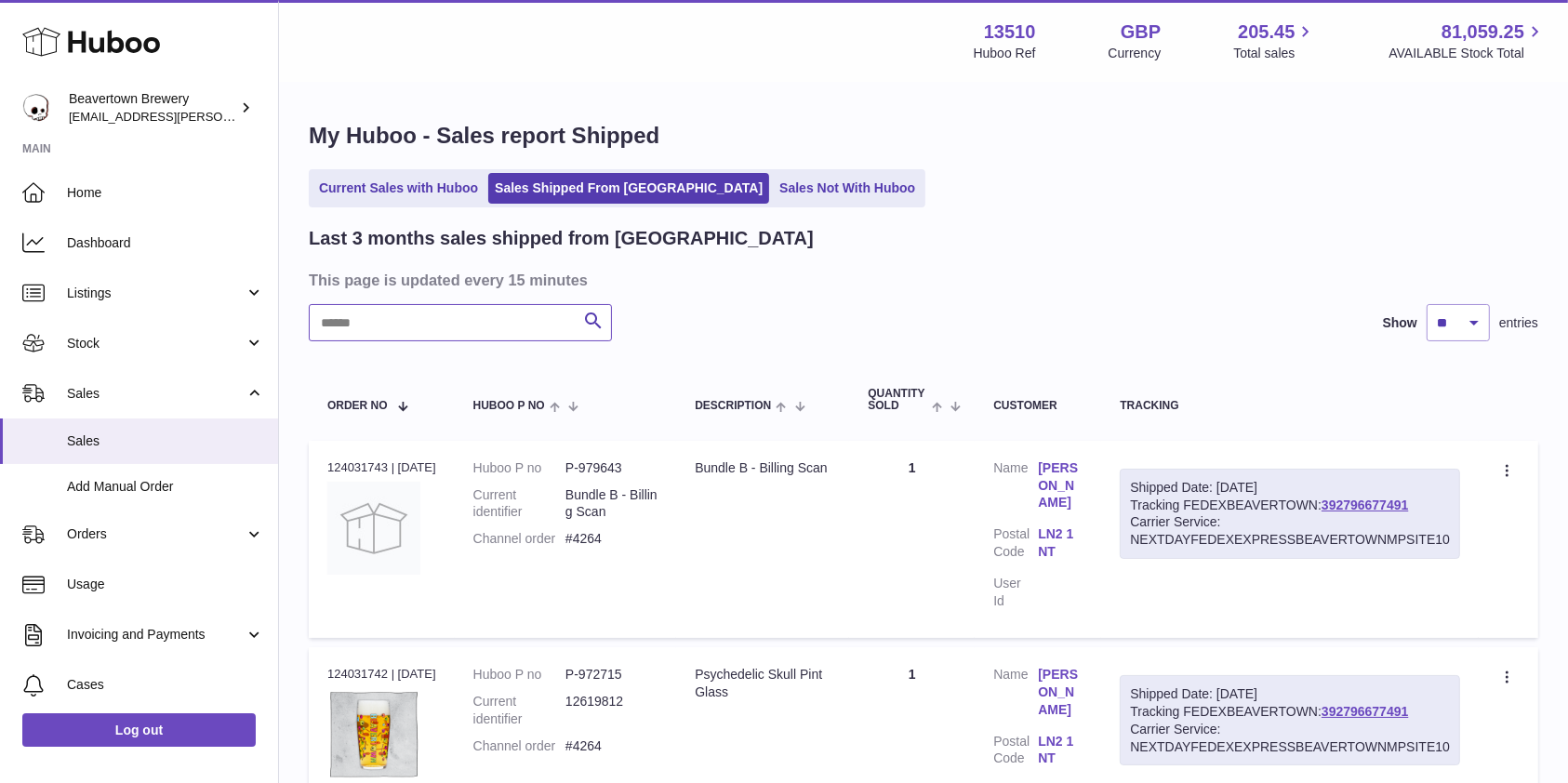
click at [478, 325] on input "text" at bounding box center [459, 322] width 303 height 37
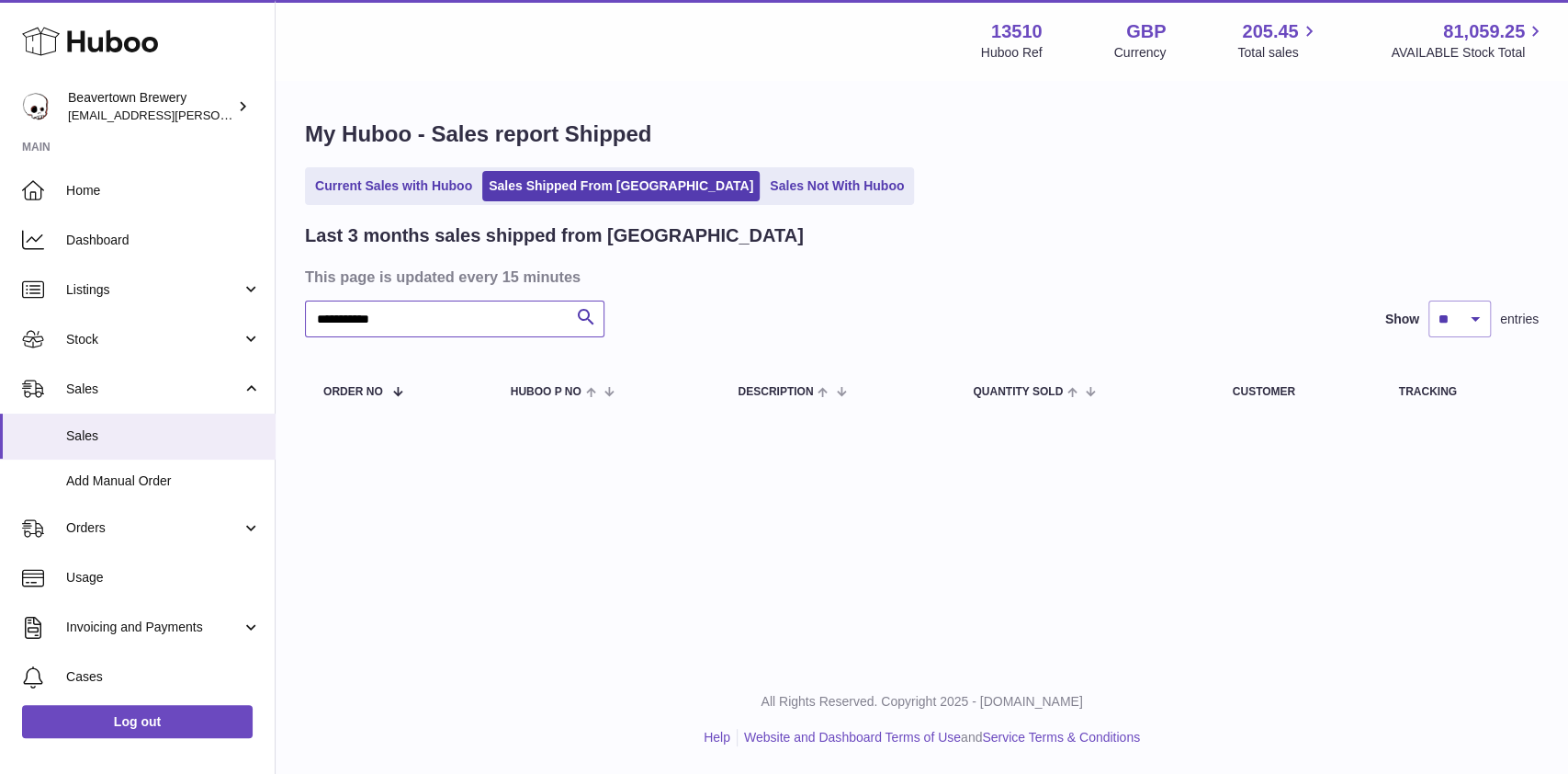
type input "**********"
click at [123, 192] on span "Home" at bounding box center [163, 191] width 194 height 18
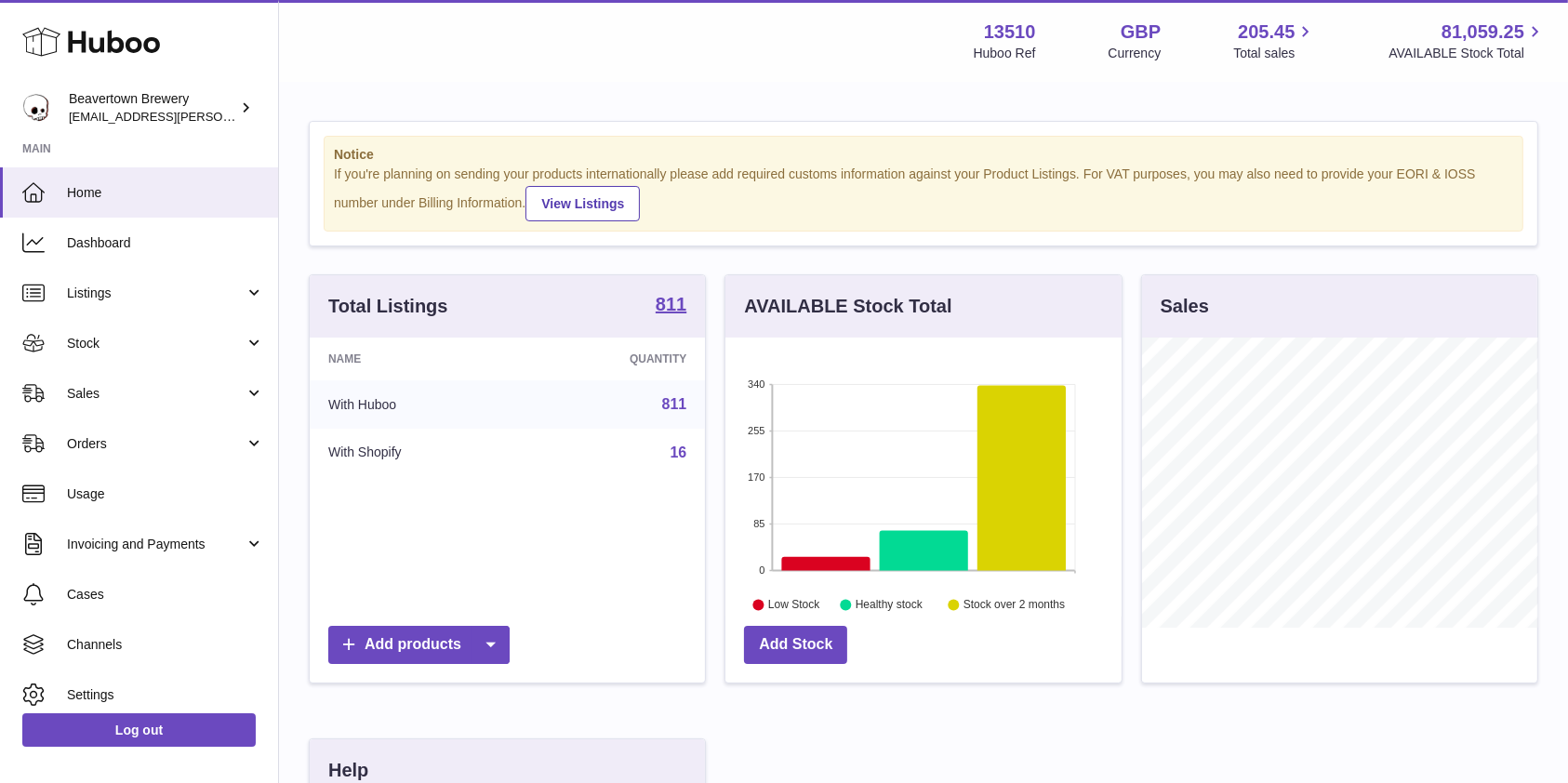
scroll to position [290, 395]
click at [61, 403] on link "Sales" at bounding box center [138, 393] width 278 height 51
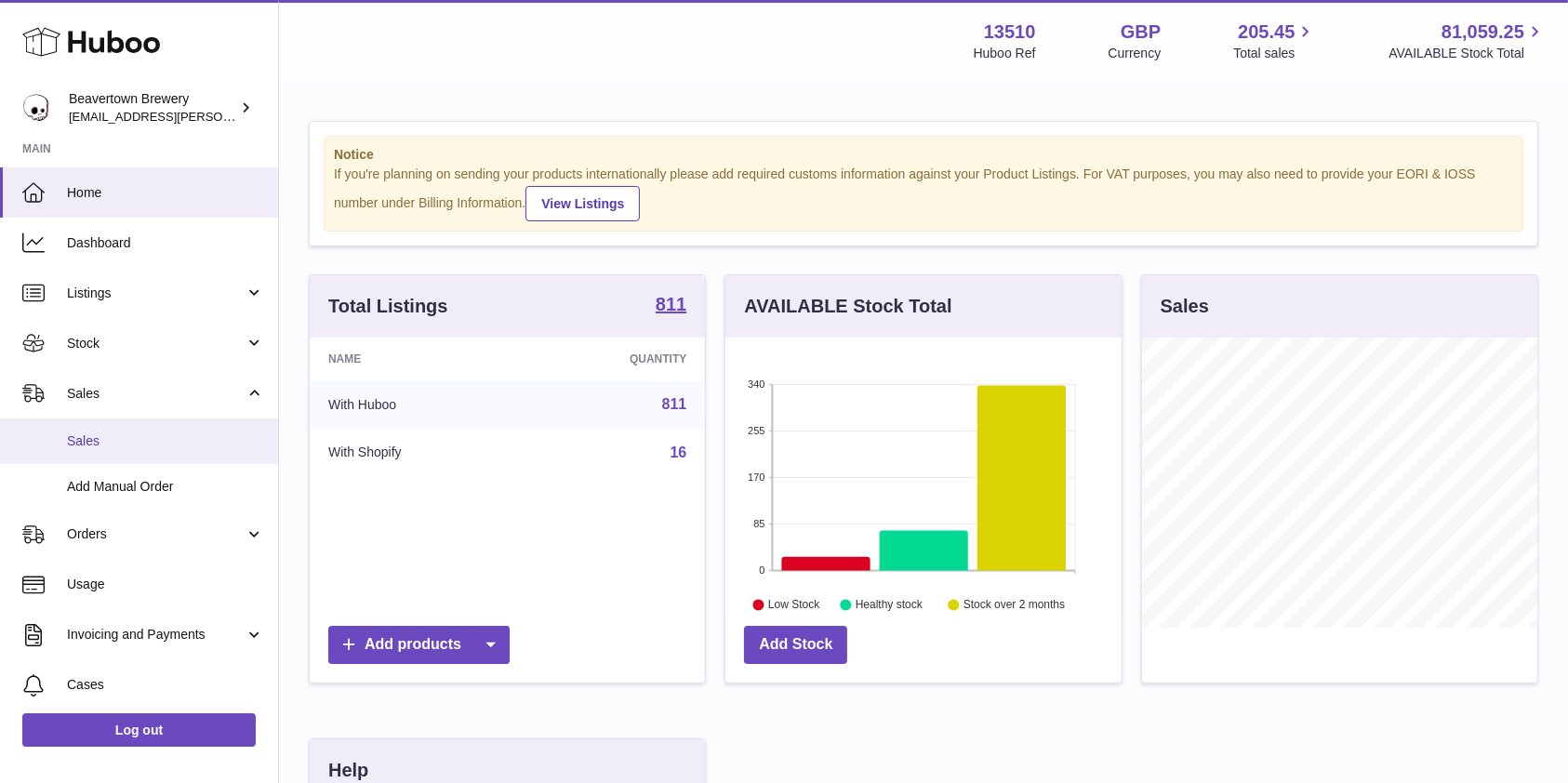
click at [103, 430] on link "Sales" at bounding box center [138, 441] width 278 height 46
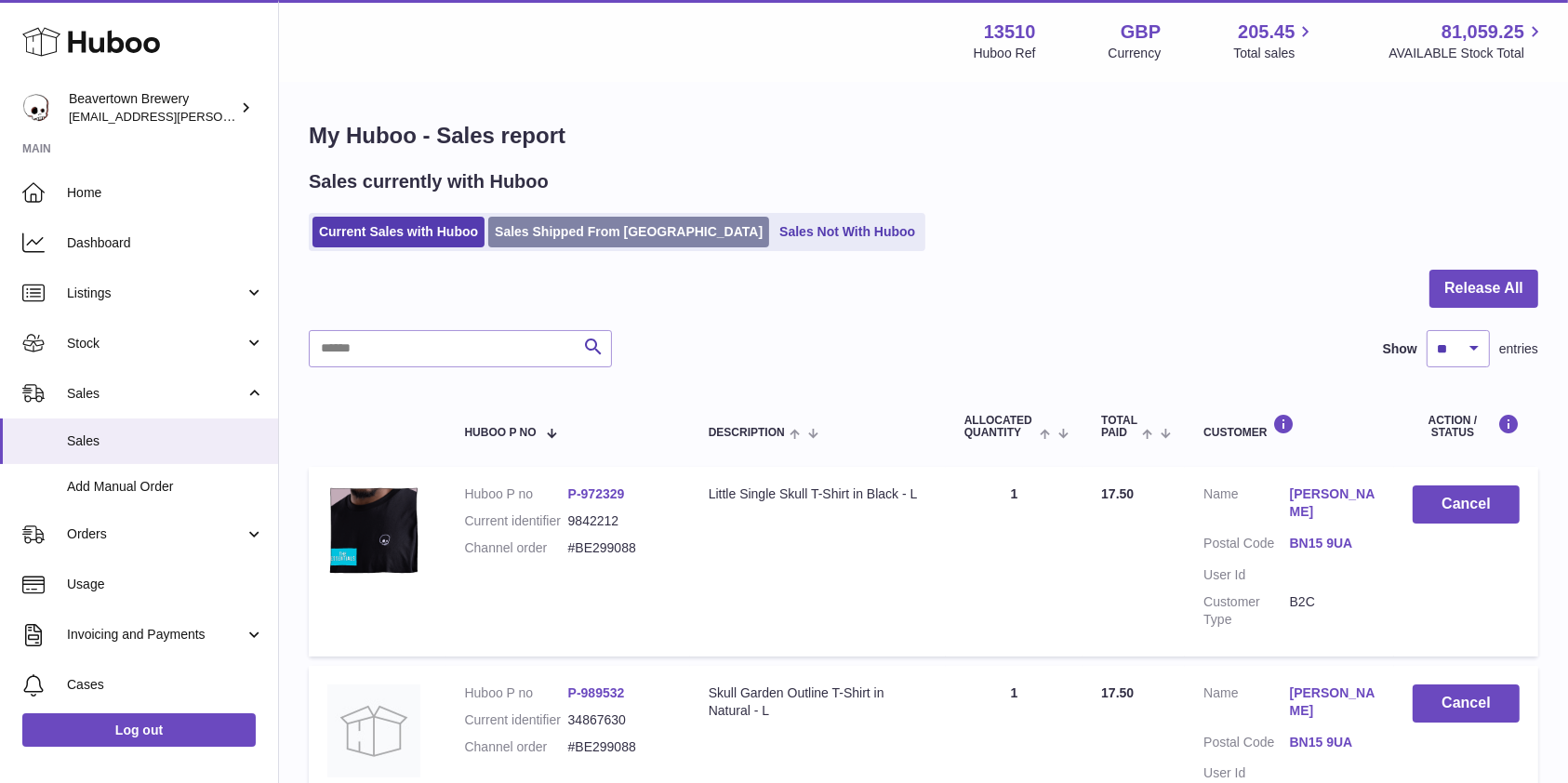
click at [638, 222] on link "Sales Shipped From [GEOGRAPHIC_DATA]" at bounding box center [628, 232] width 281 height 31
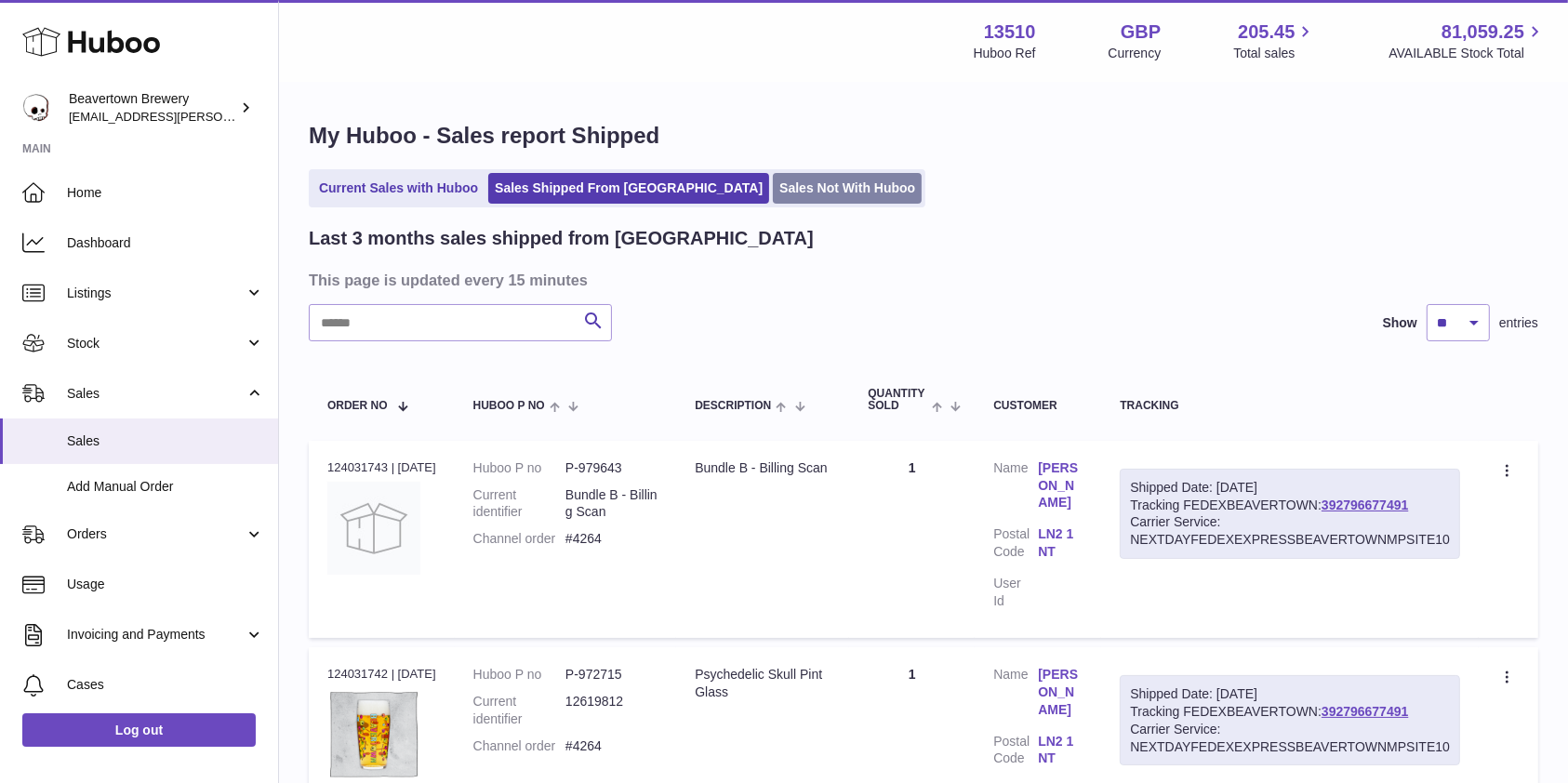
click at [773, 199] on link "Sales Not With Huboo" at bounding box center [847, 188] width 149 height 31
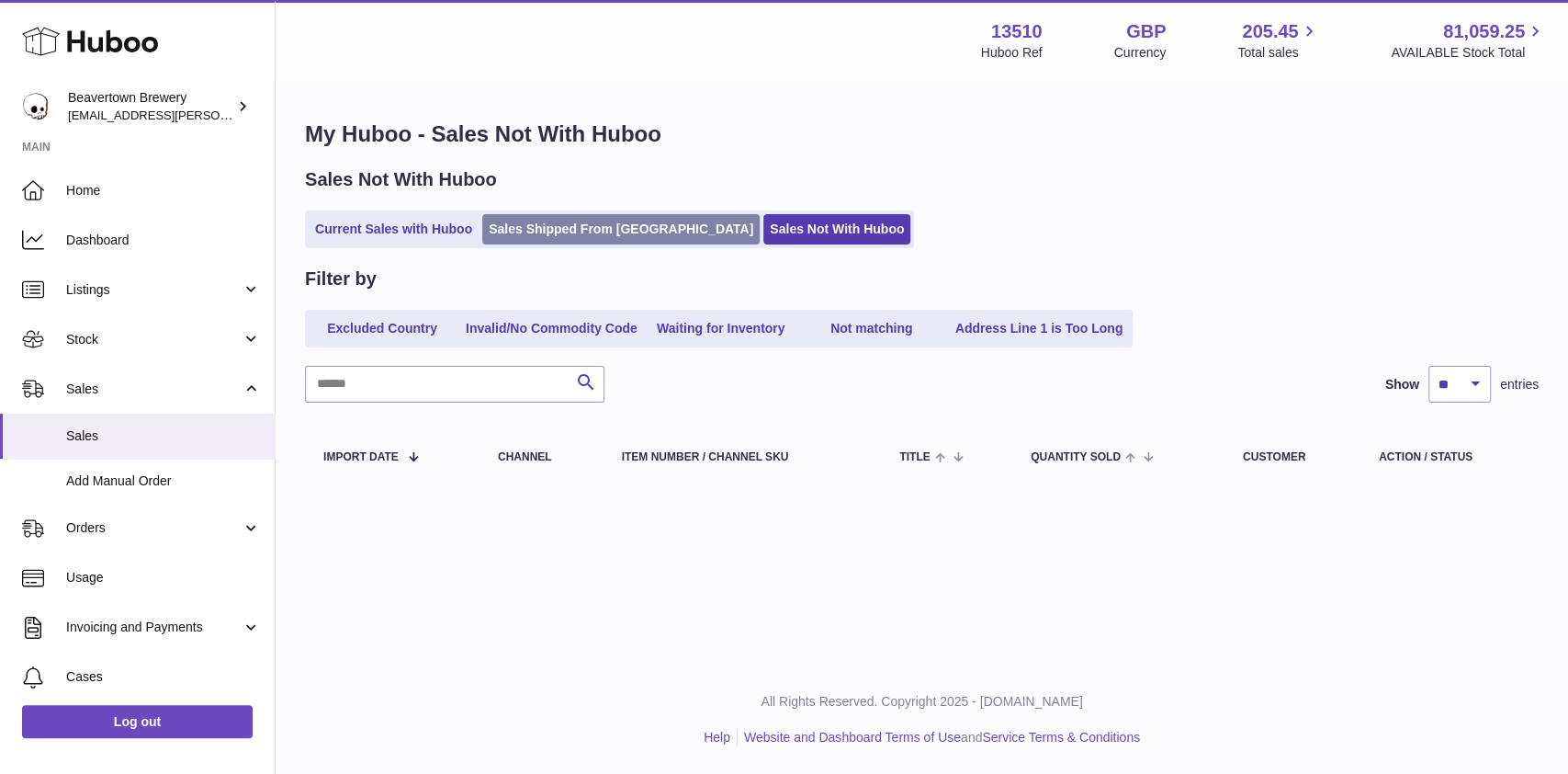
click at [531, 227] on link "Sales Shipped From Huboo" at bounding box center [621, 229] width 277 height 30
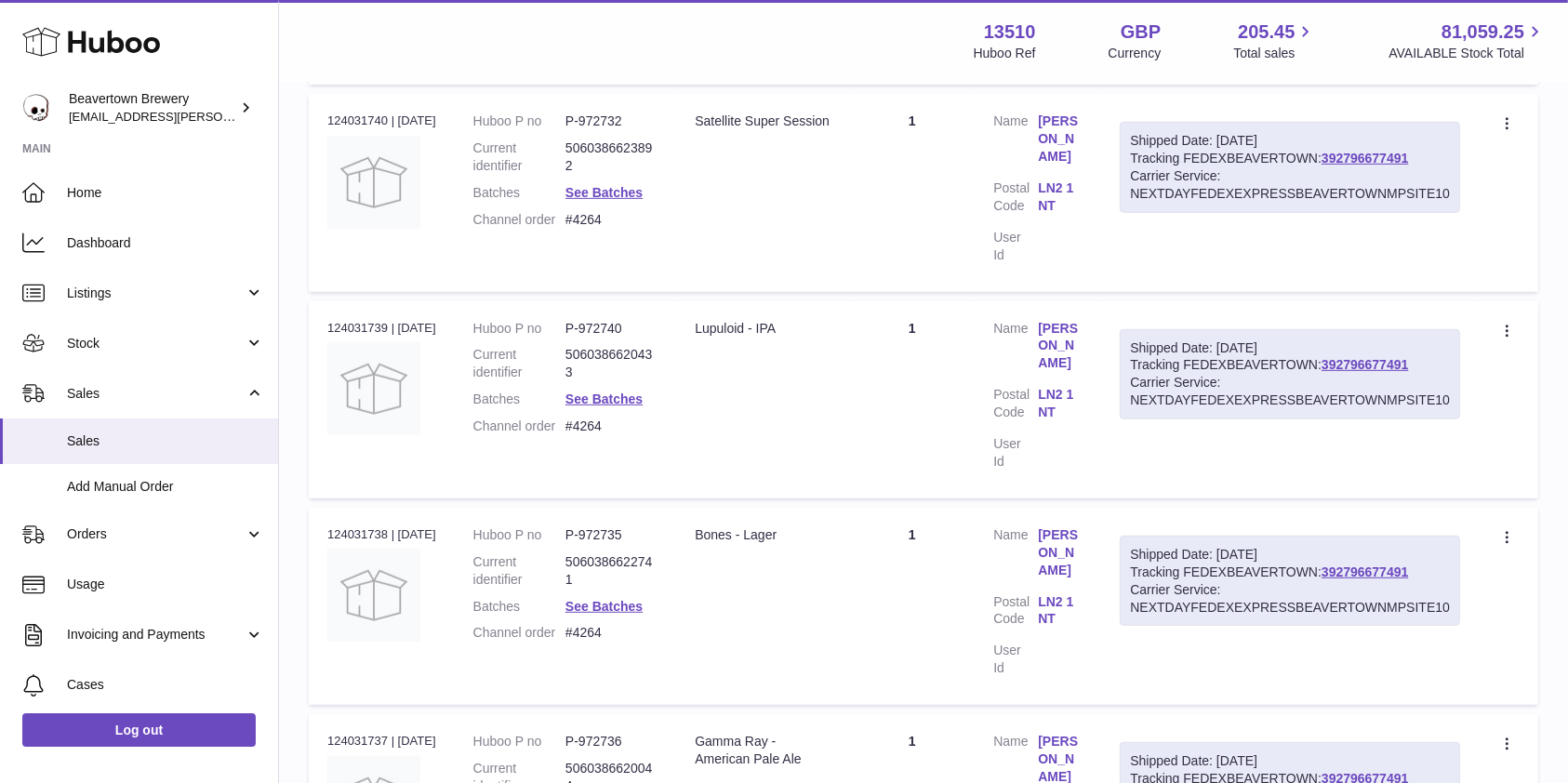
scroll to position [991, 0]
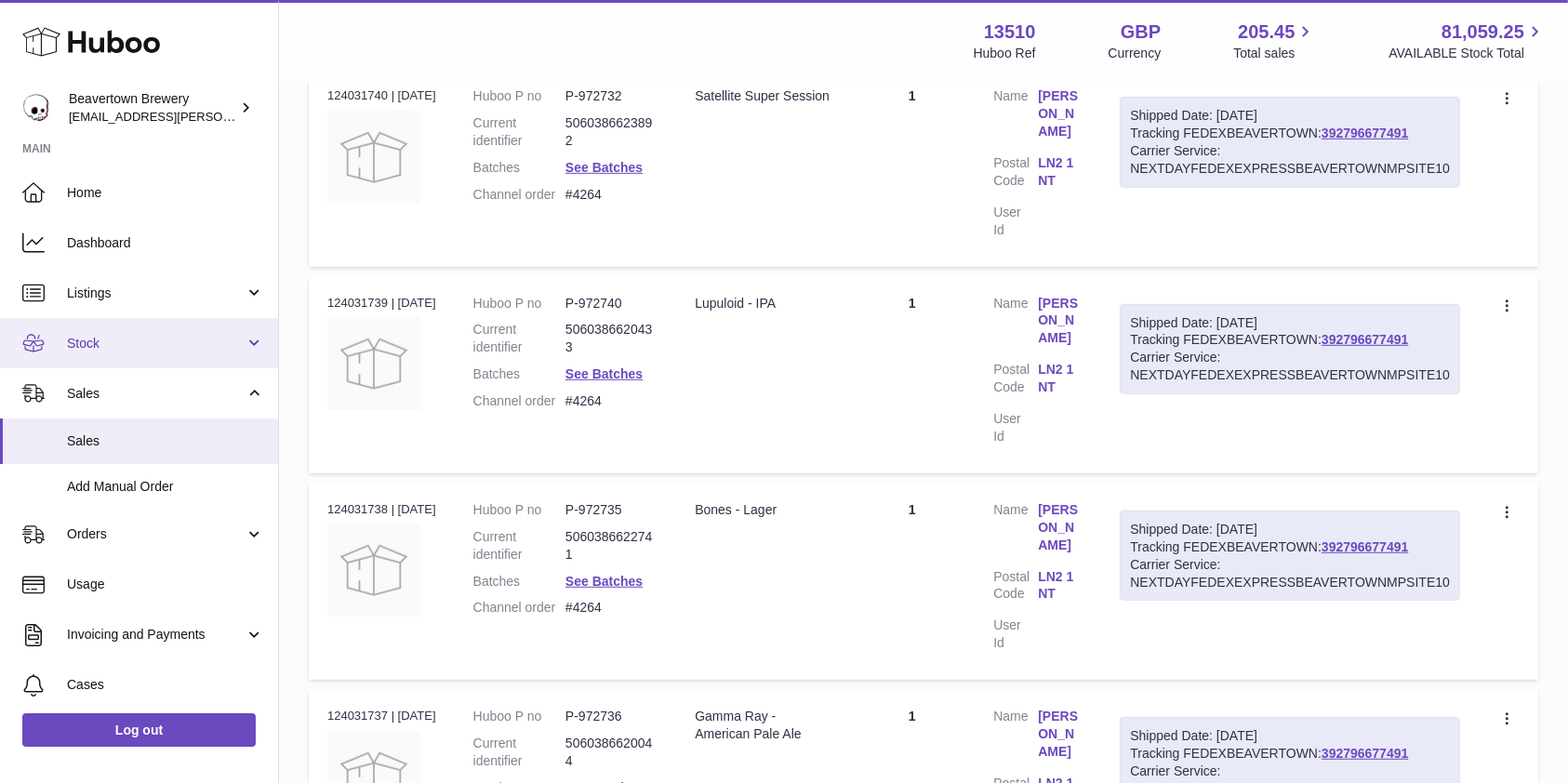
click at [184, 359] on link "Stock" at bounding box center [138, 343] width 278 height 51
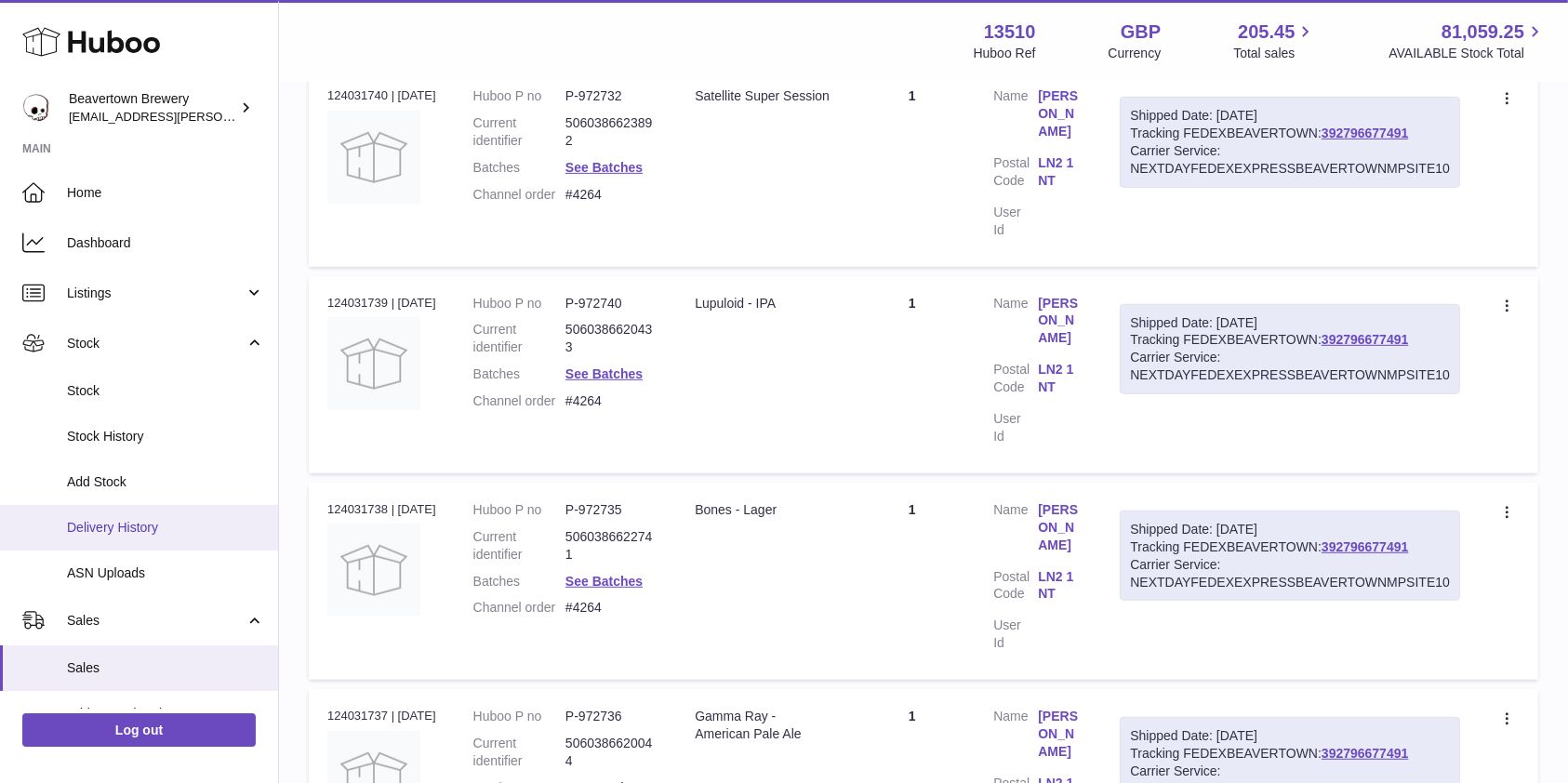
click at [163, 514] on link "Delivery History" at bounding box center [138, 528] width 278 height 46
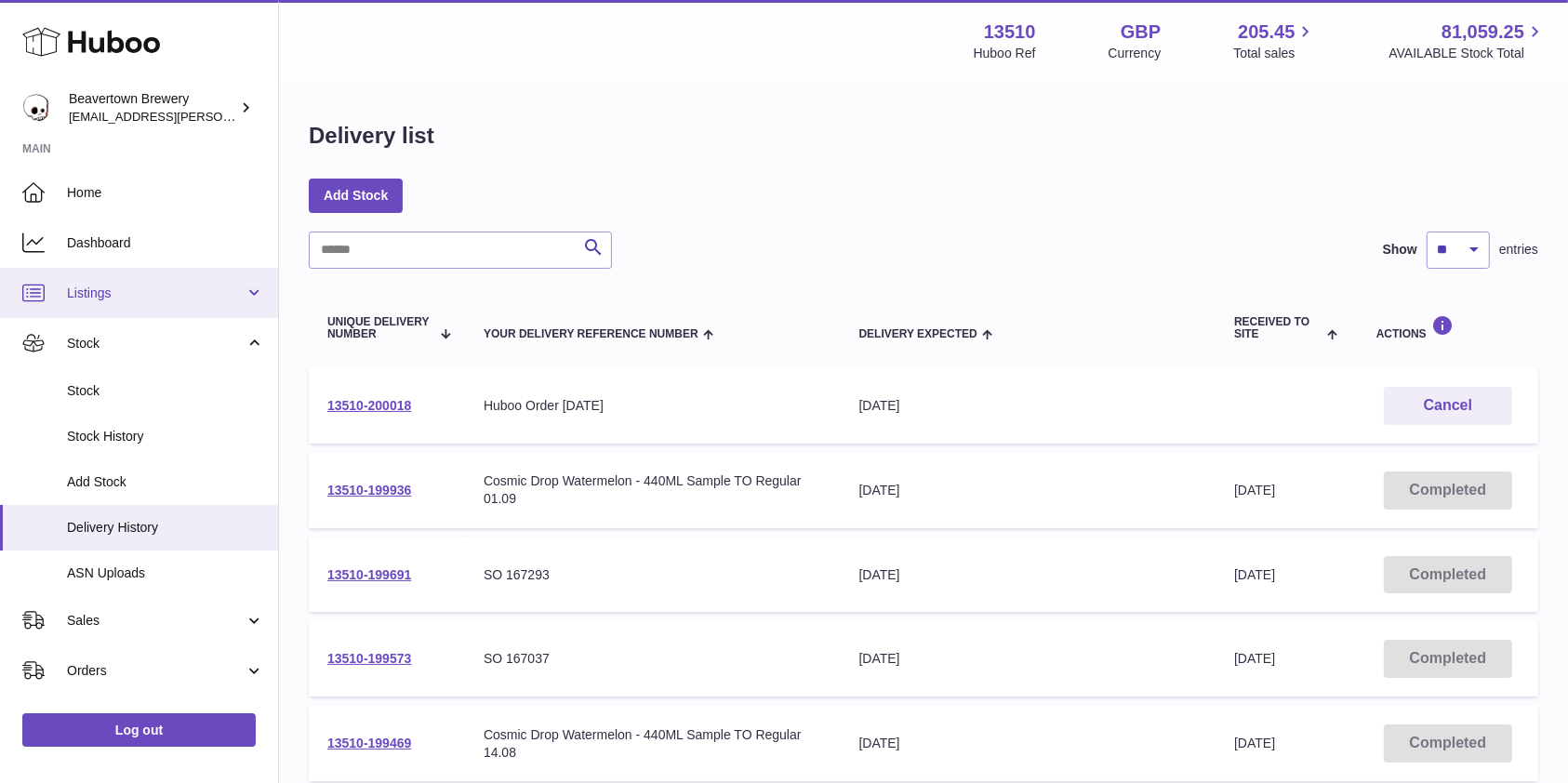
click at [190, 302] on link "Listings" at bounding box center [138, 292] width 278 height 51
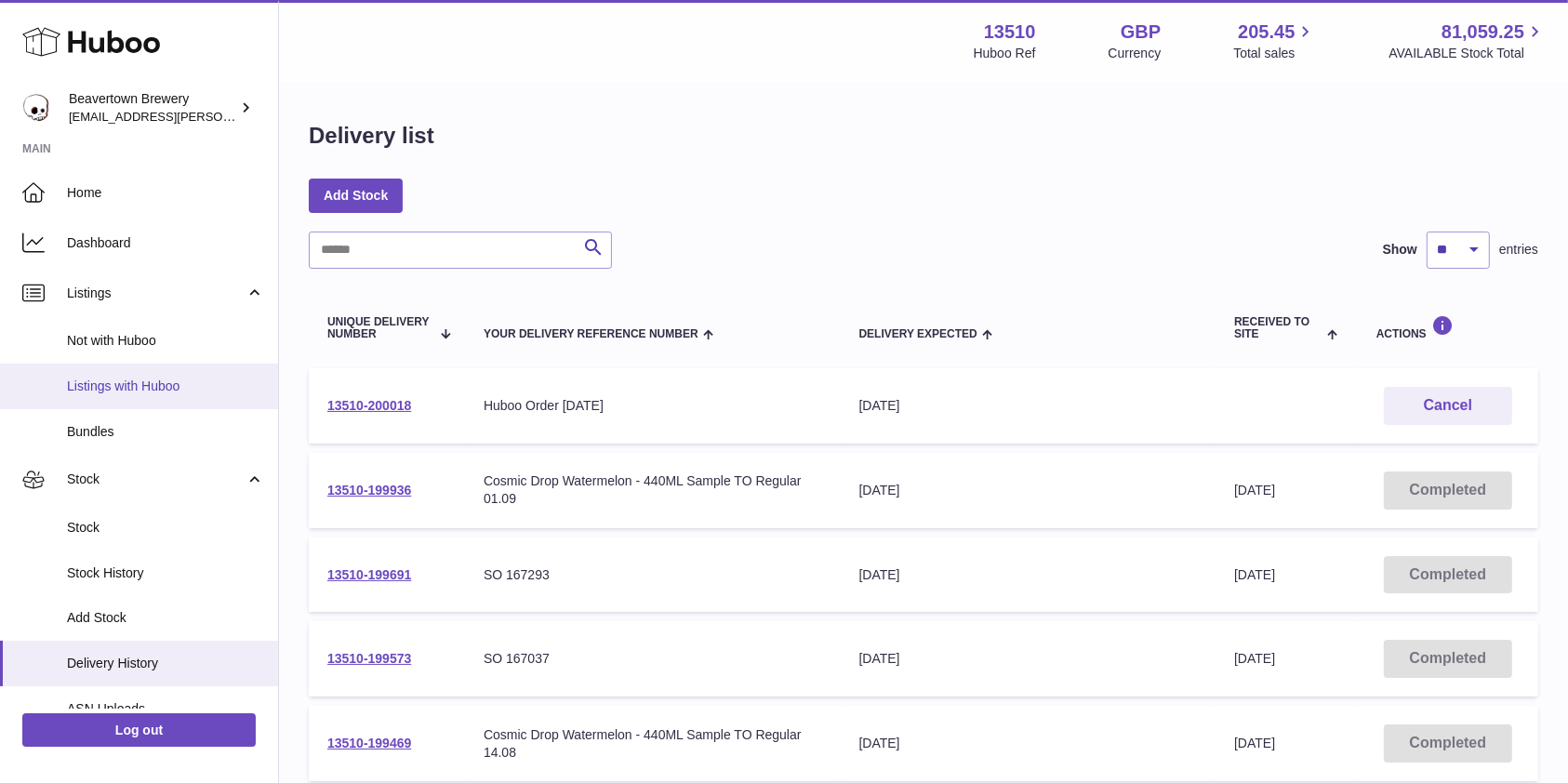
click at [160, 377] on span "Listings with Huboo" at bounding box center [165, 386] width 197 height 18
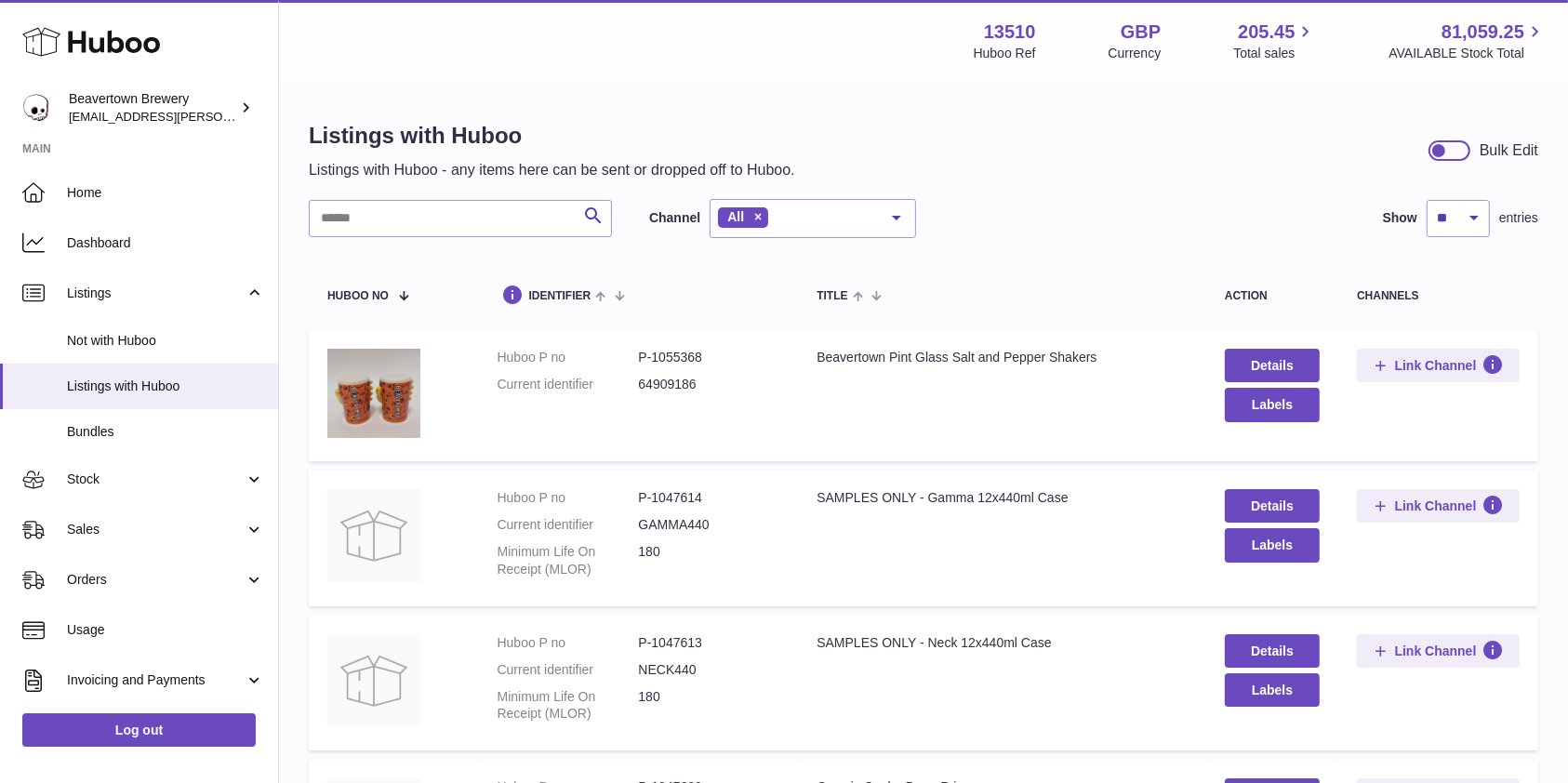
click at [499, 222] on input "text" at bounding box center [459, 218] width 303 height 37
type input "*****"
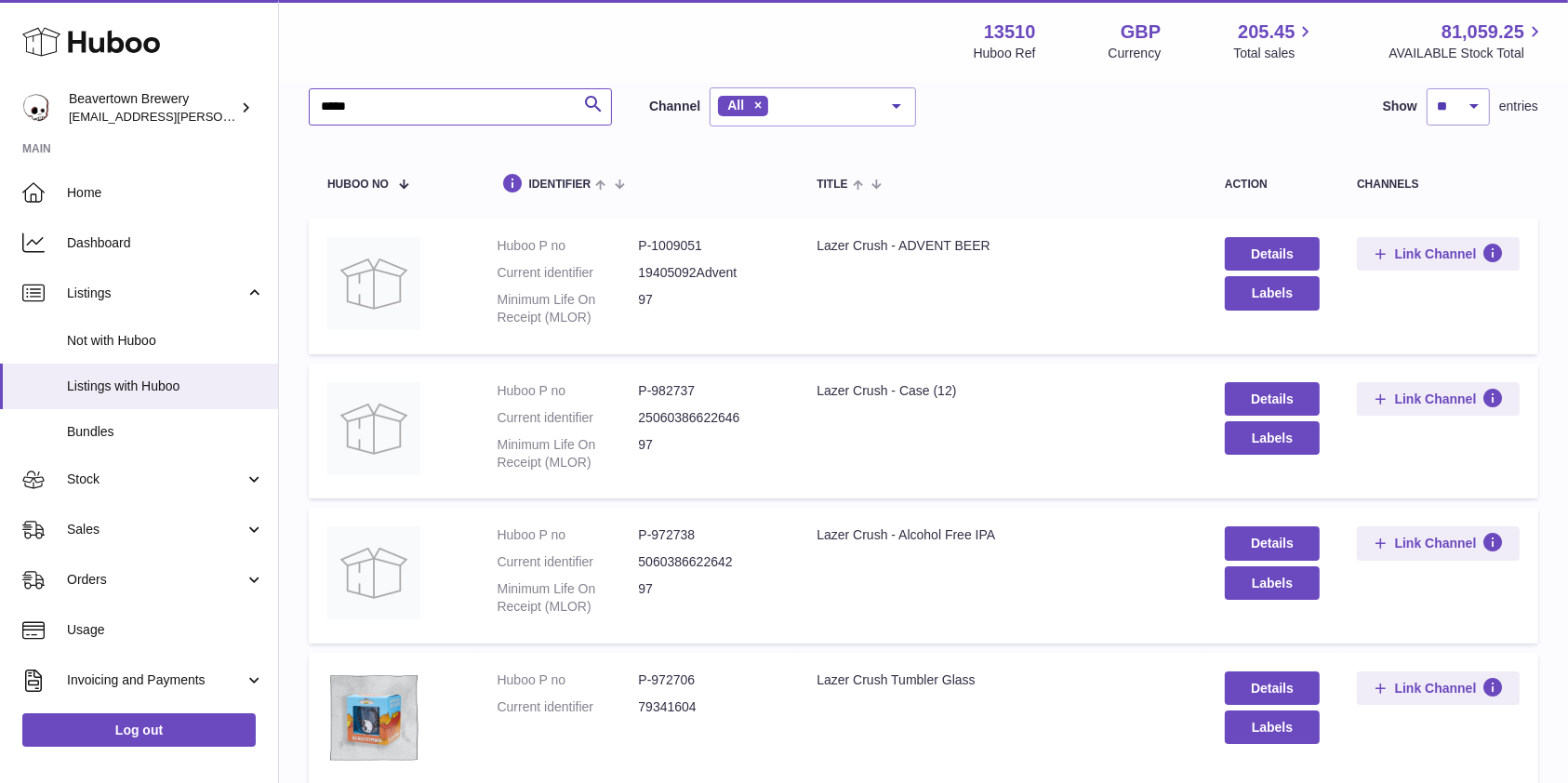
scroll to position [124, 0]
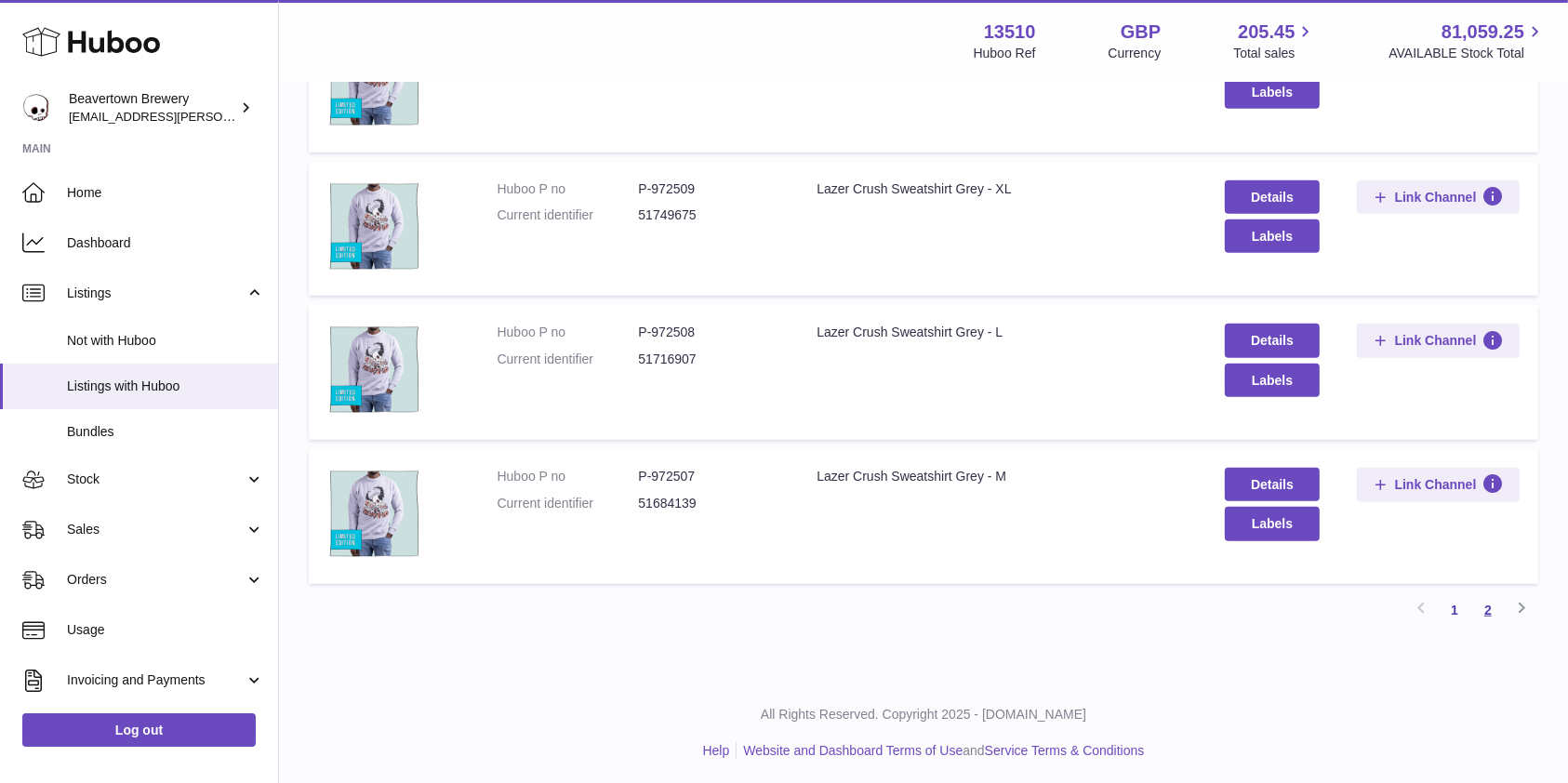
click at [1497, 599] on link "2" at bounding box center [1487, 609] width 33 height 33
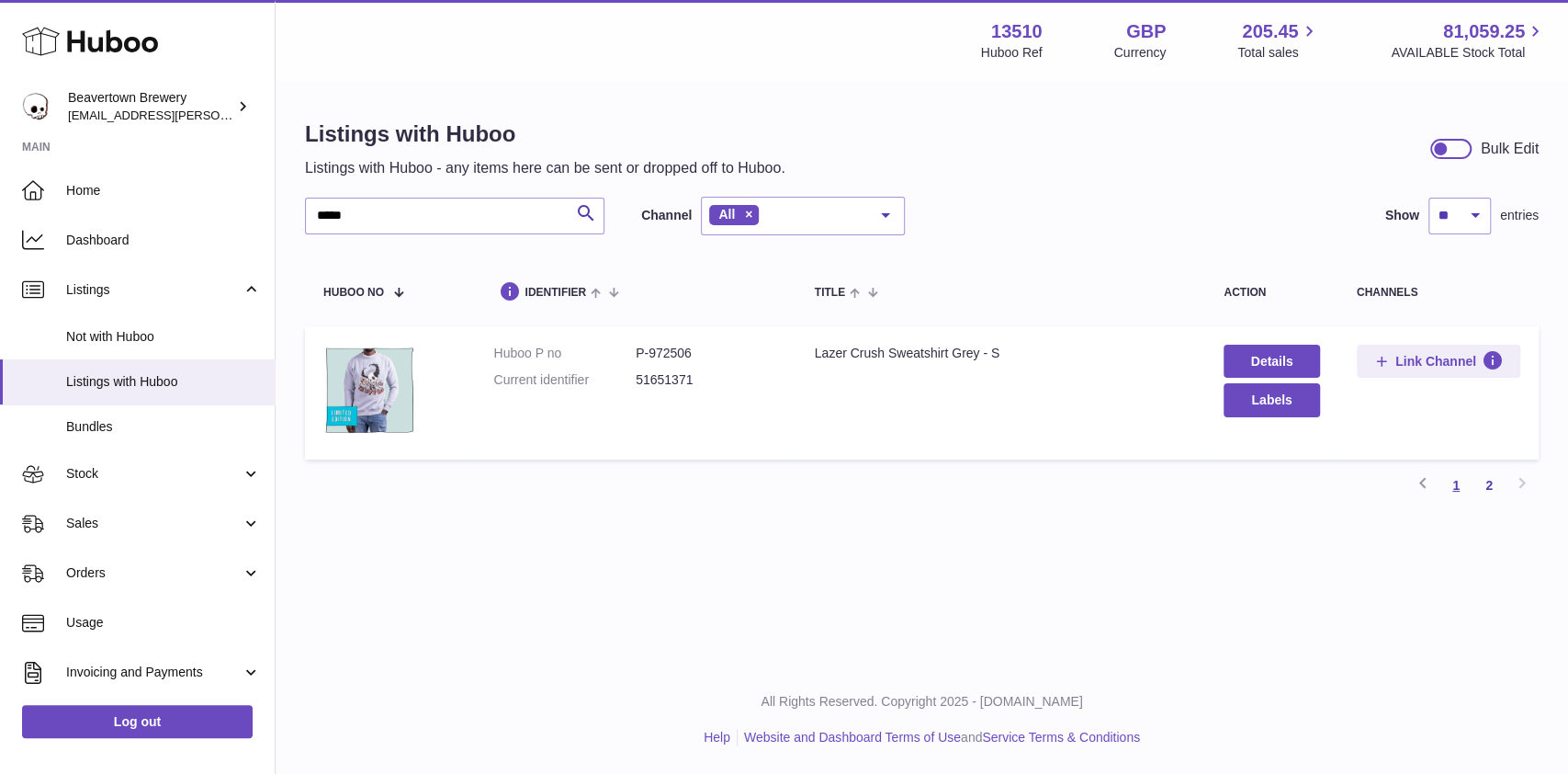
click at [1460, 481] on link "1" at bounding box center [1456, 485] width 33 height 33
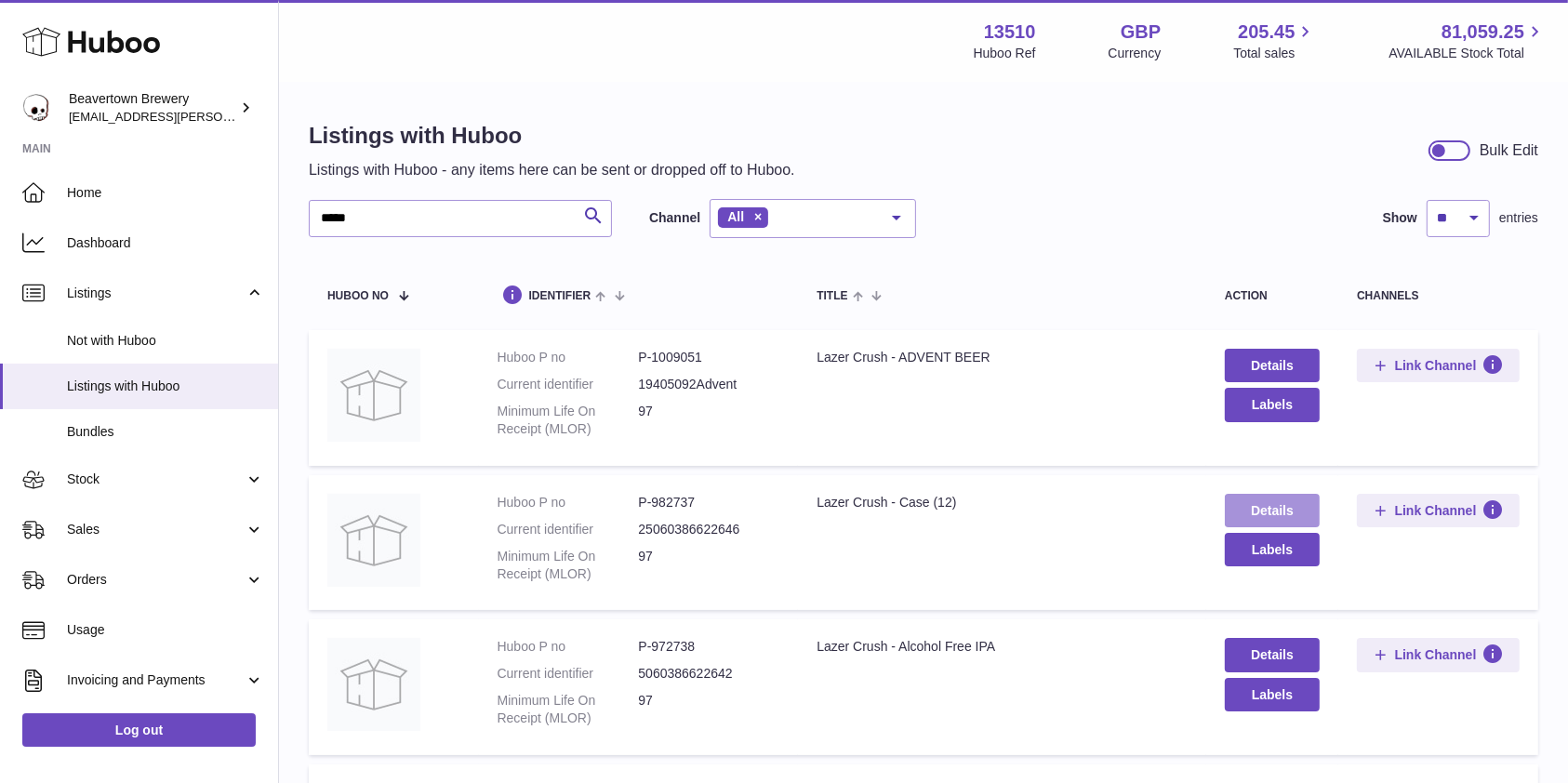
click at [1287, 502] on link "Details" at bounding box center [1271, 510] width 95 height 33
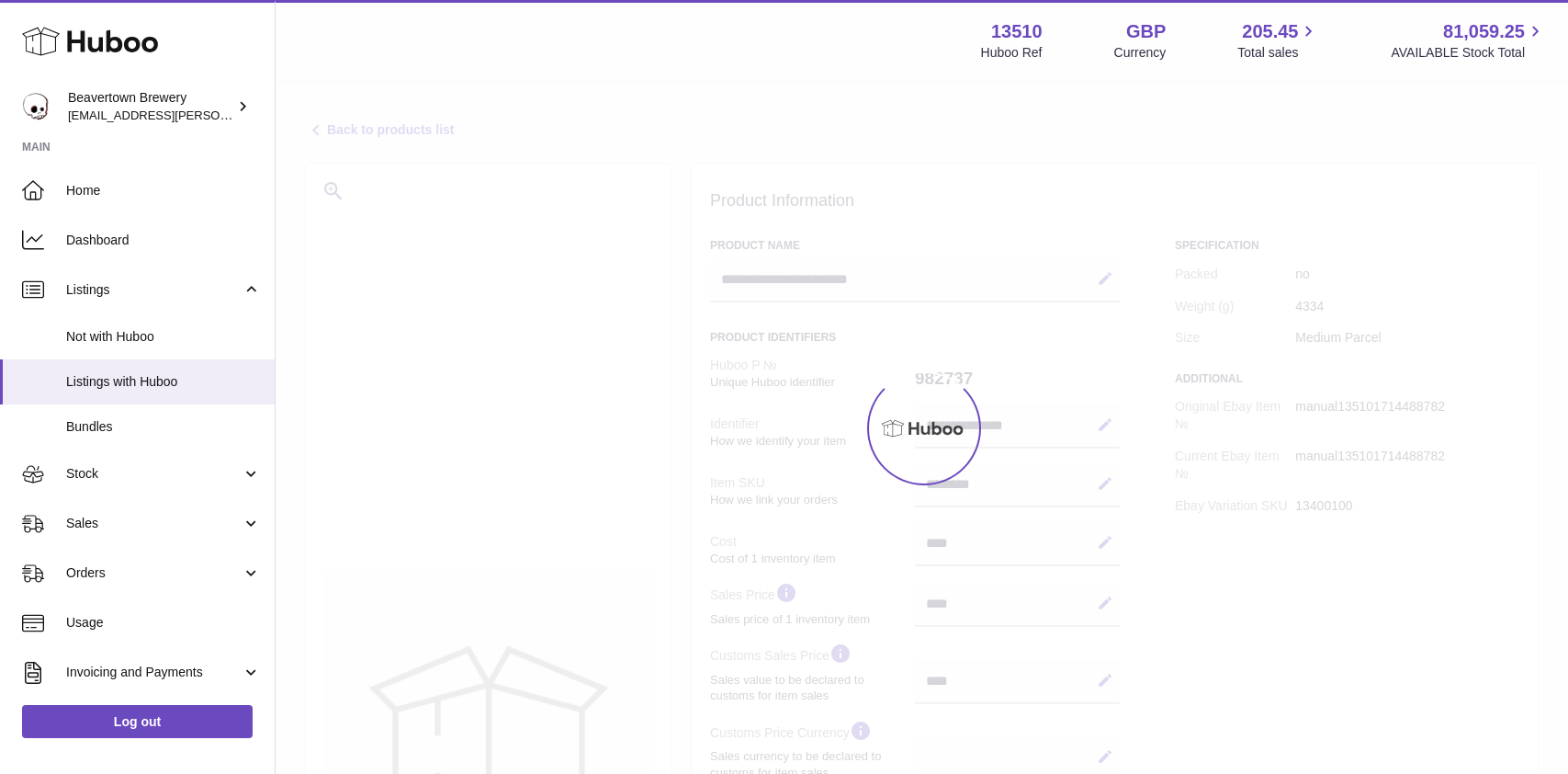
select select
select select "****"
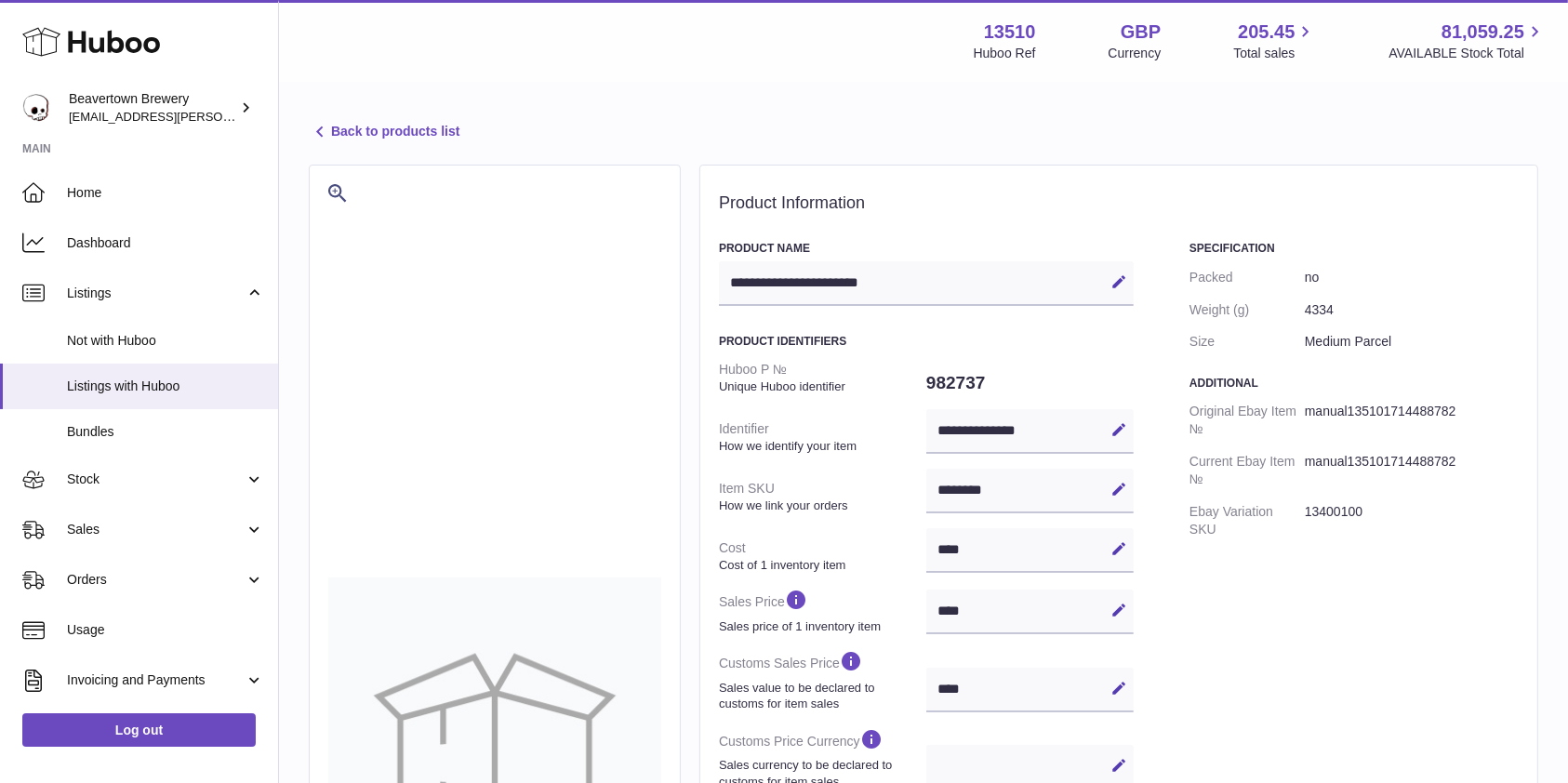
click at [410, 116] on div "**********" at bounding box center [923, 768] width 1289 height 1367
click at [421, 137] on link "Back to products list" at bounding box center [384, 132] width 151 height 22
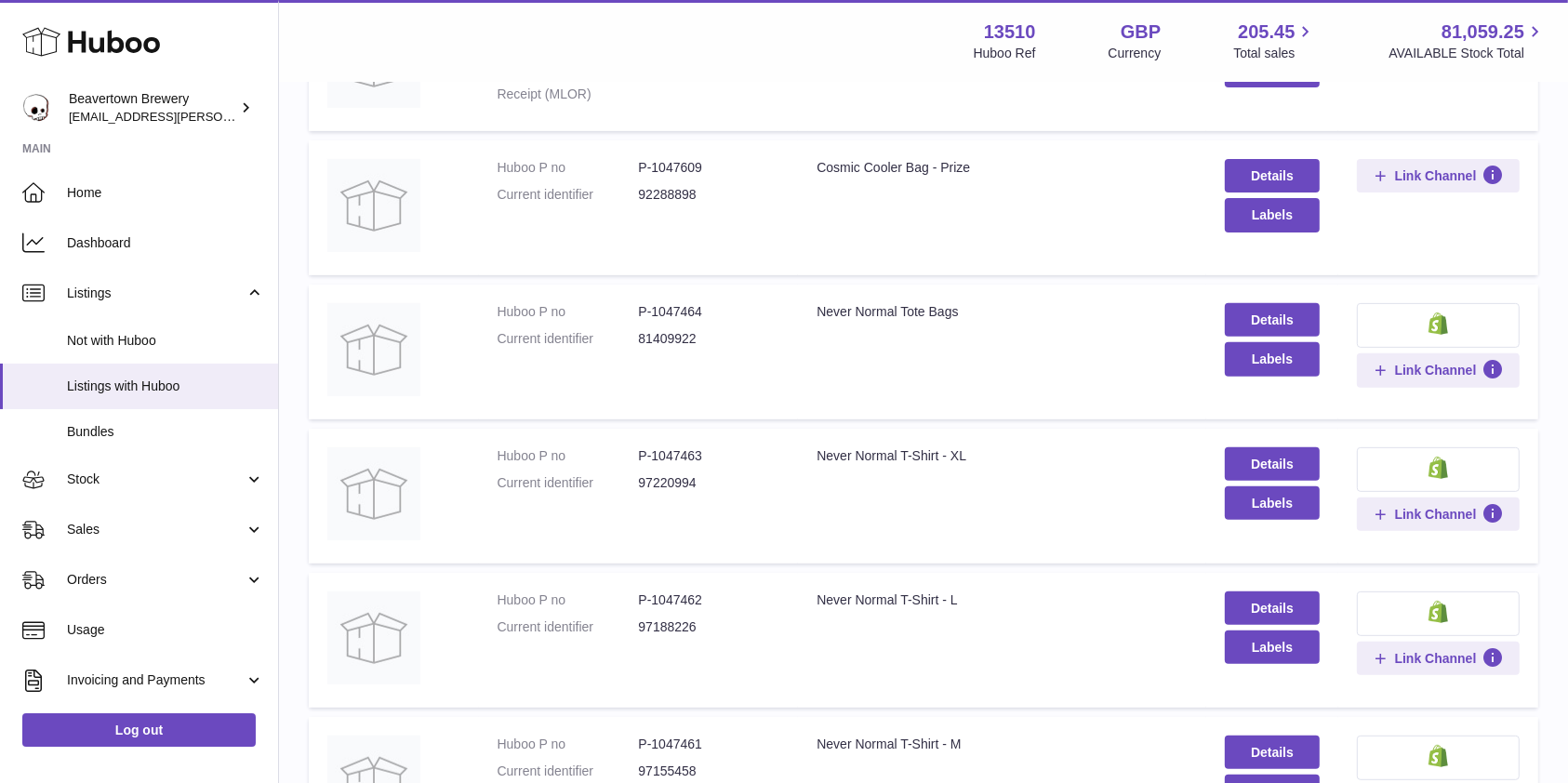
scroll to position [124, 0]
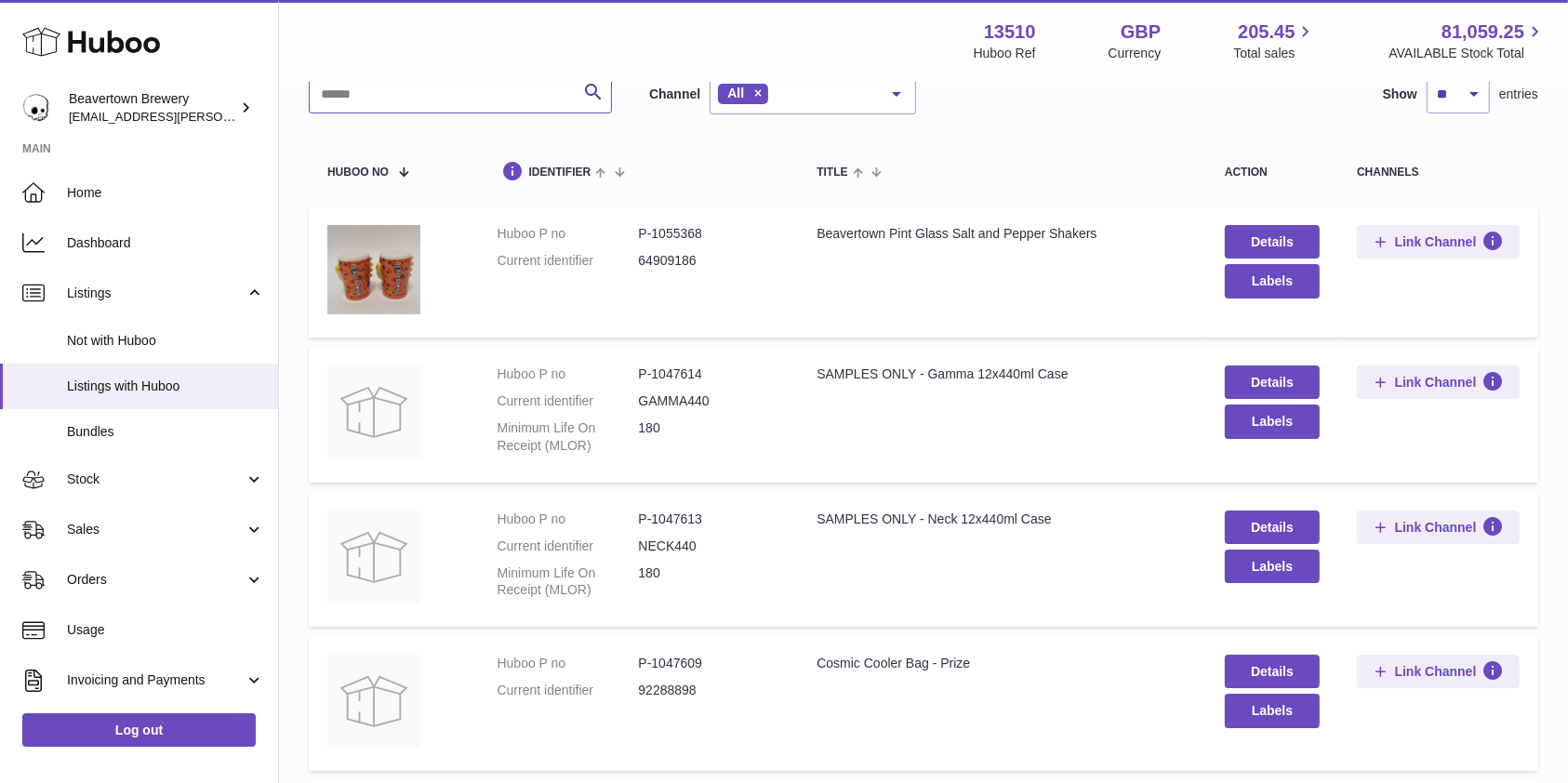
click at [438, 95] on input "text" at bounding box center [459, 95] width 303 height 37
type input "*****"
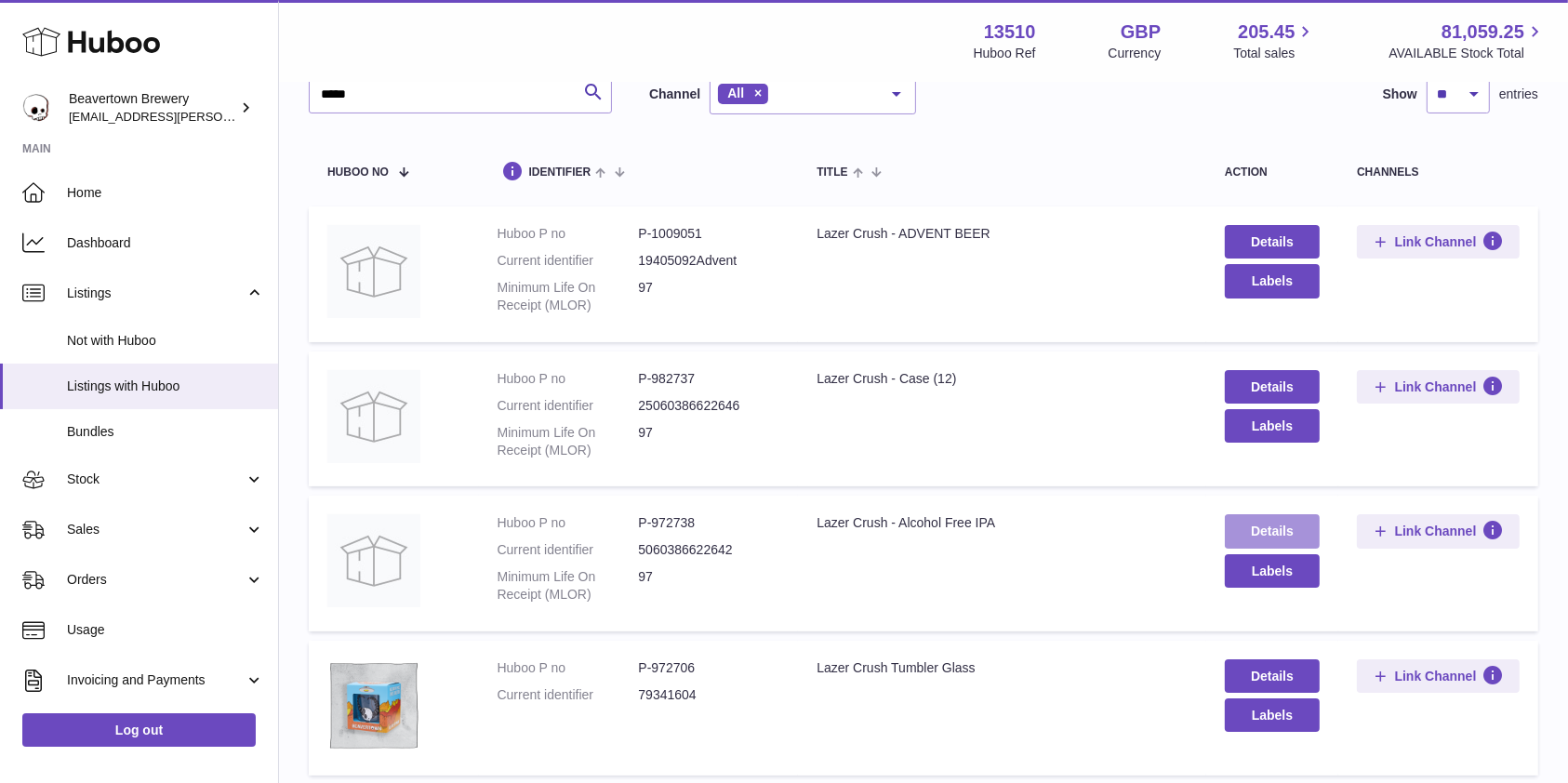
click at [1297, 515] on link "Details" at bounding box center [1271, 530] width 95 height 33
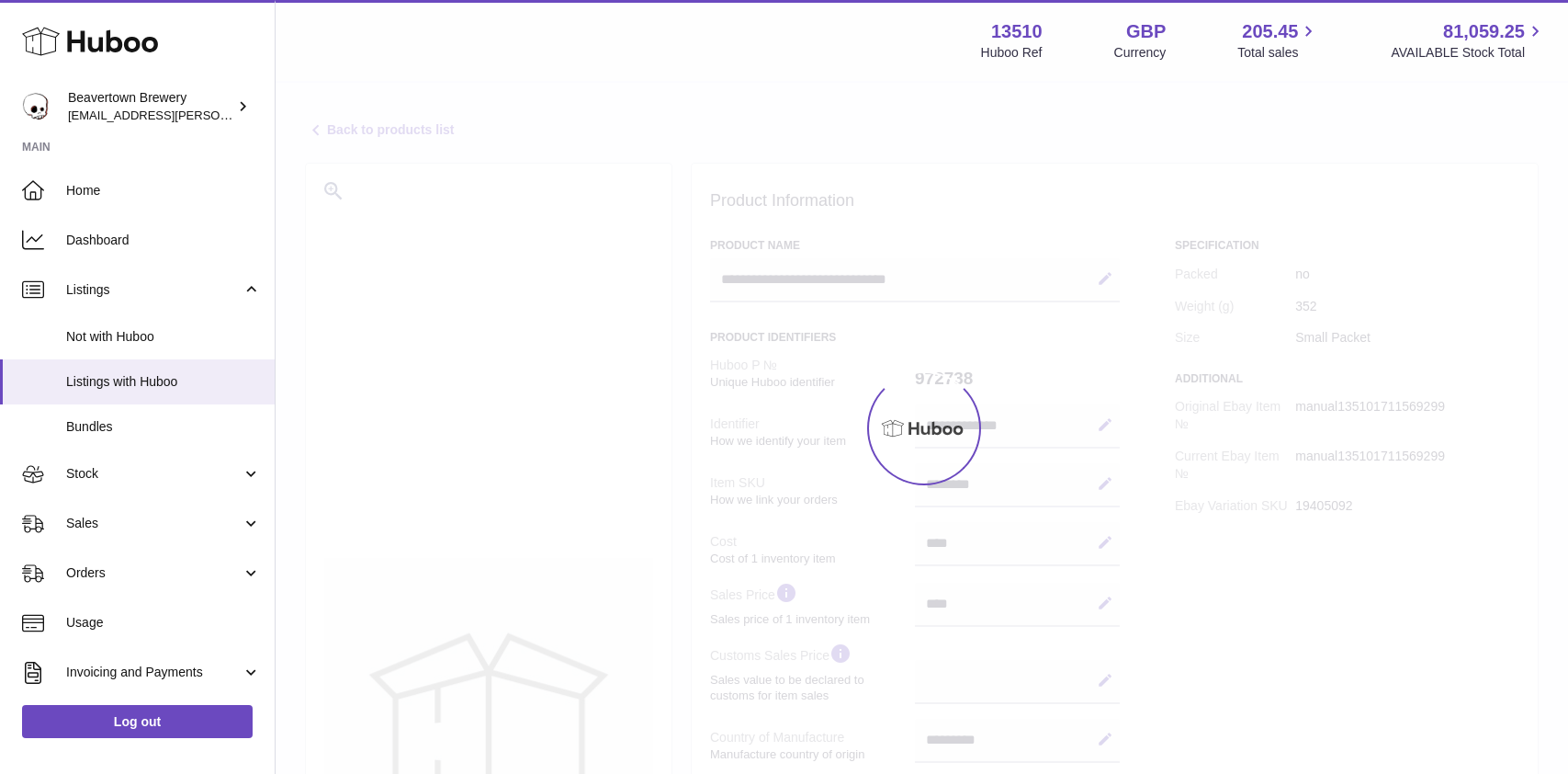
select select "***"
select select "****"
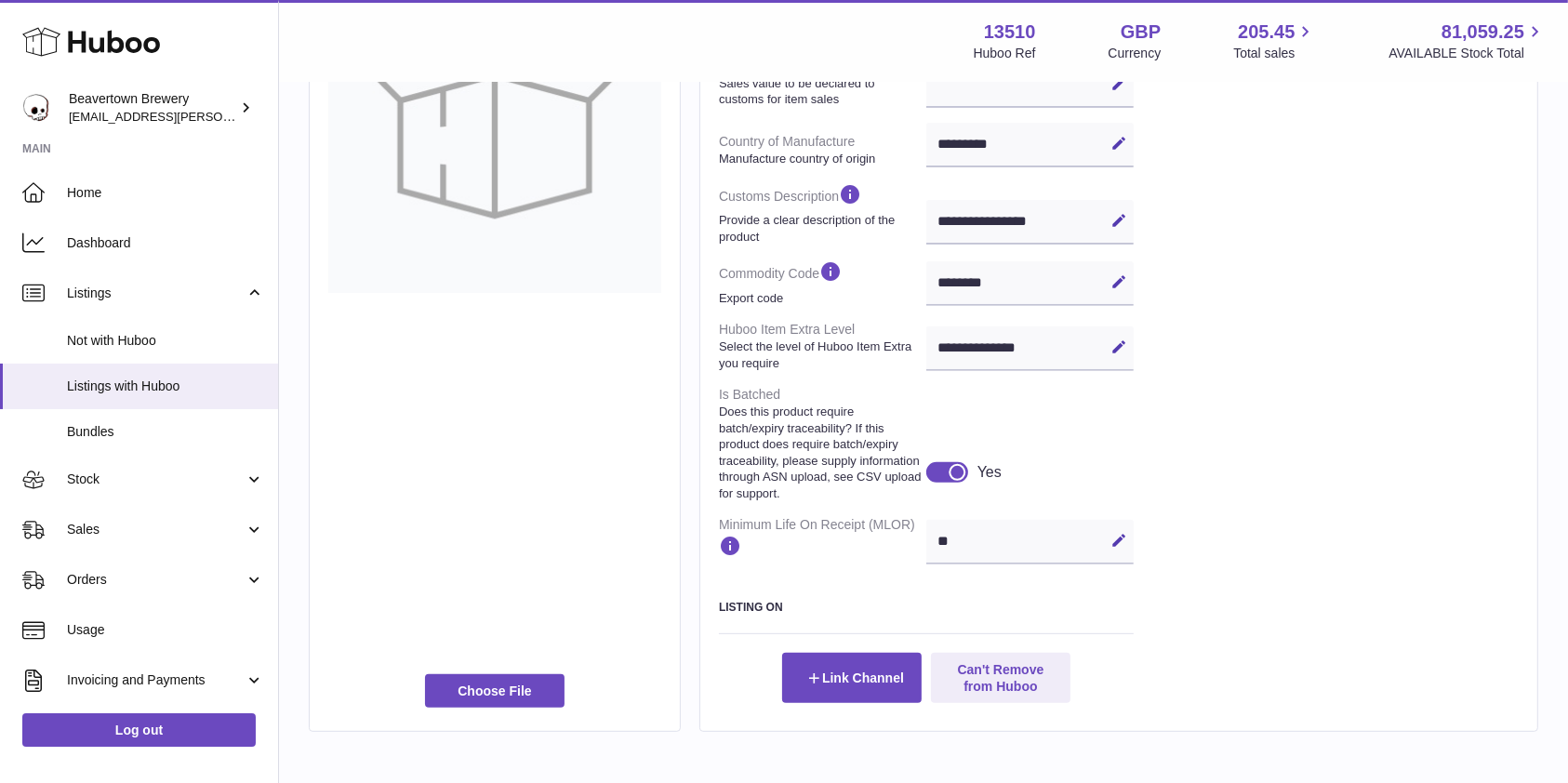
scroll to position [715, 0]
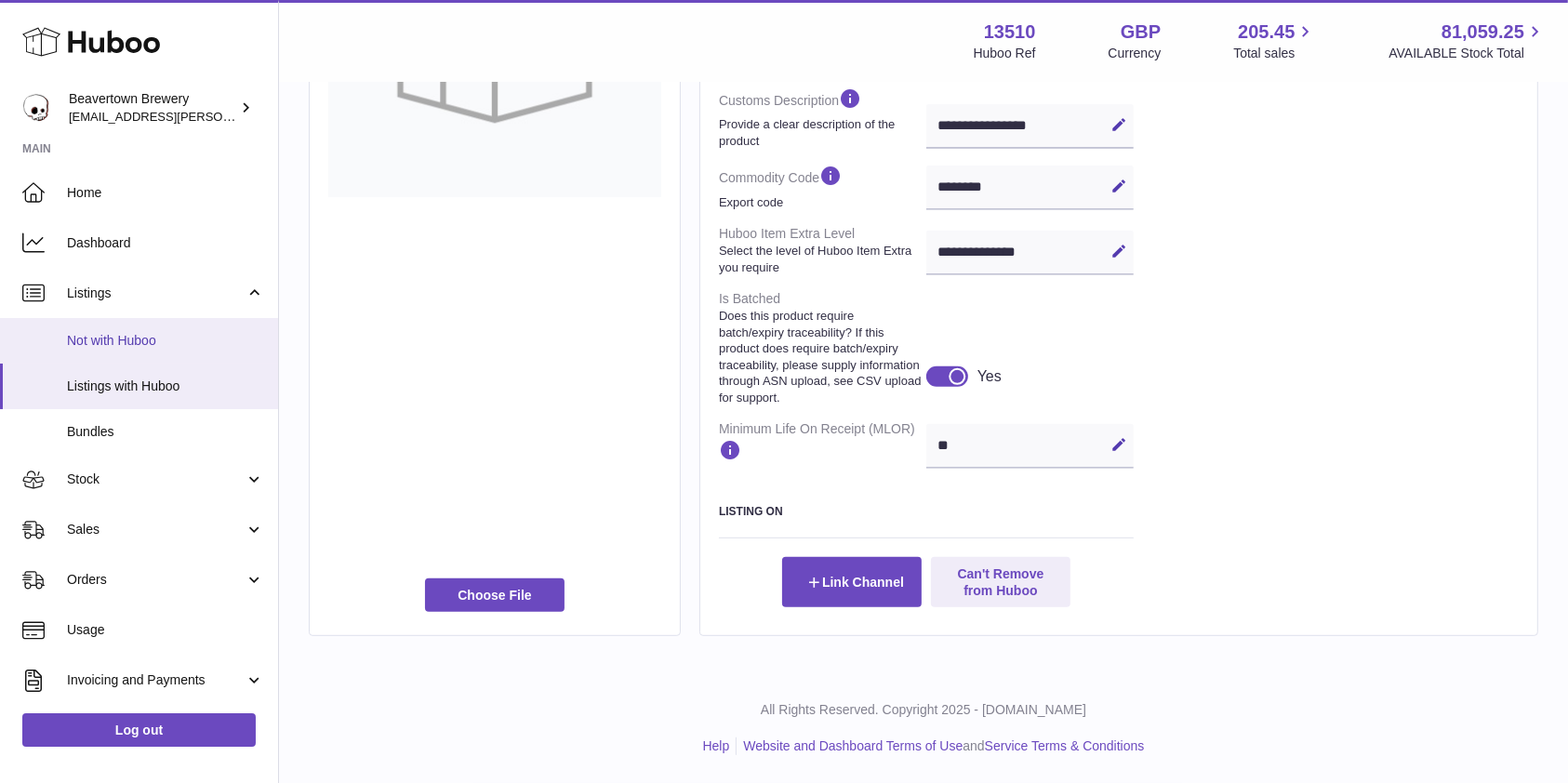
click at [124, 334] on span "Not with Huboo" at bounding box center [165, 341] width 197 height 18
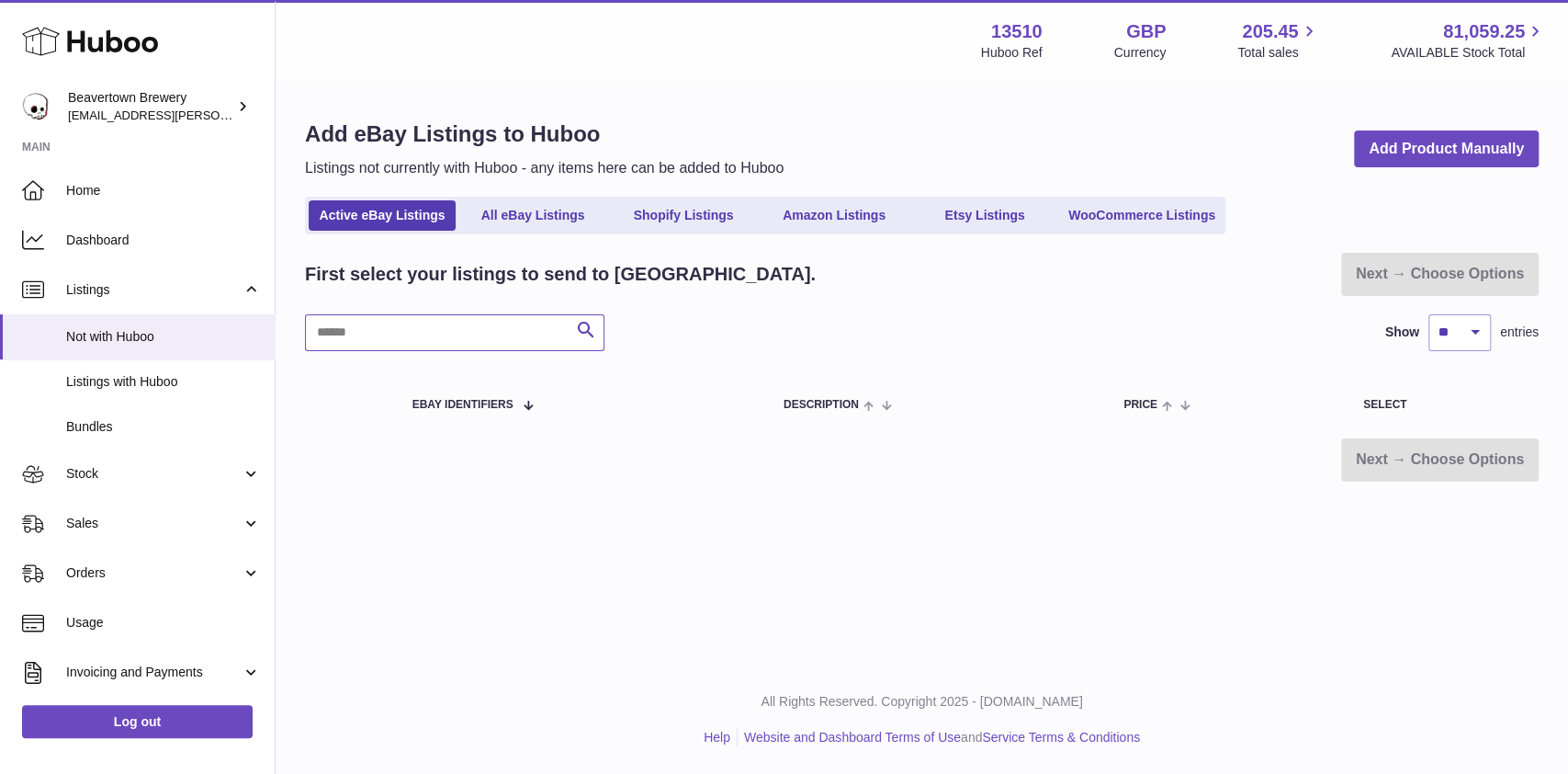
click at [411, 335] on input "text" at bounding box center [454, 332] width 299 height 37
type input "*****"
click at [82, 429] on span "Bundles" at bounding box center [163, 427] width 194 height 18
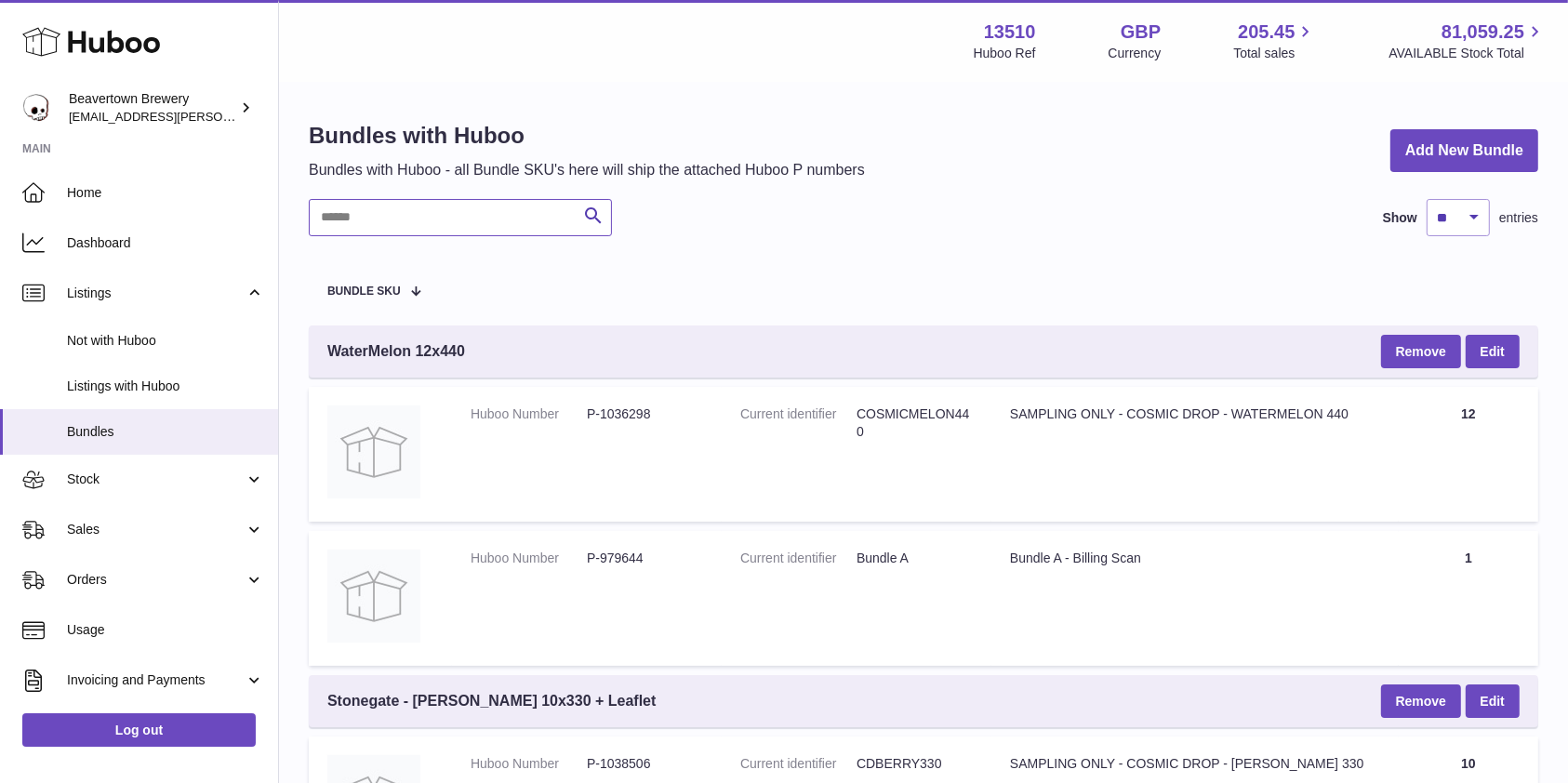
click at [349, 215] on input "text" at bounding box center [459, 217] width 303 height 37
type input "*"
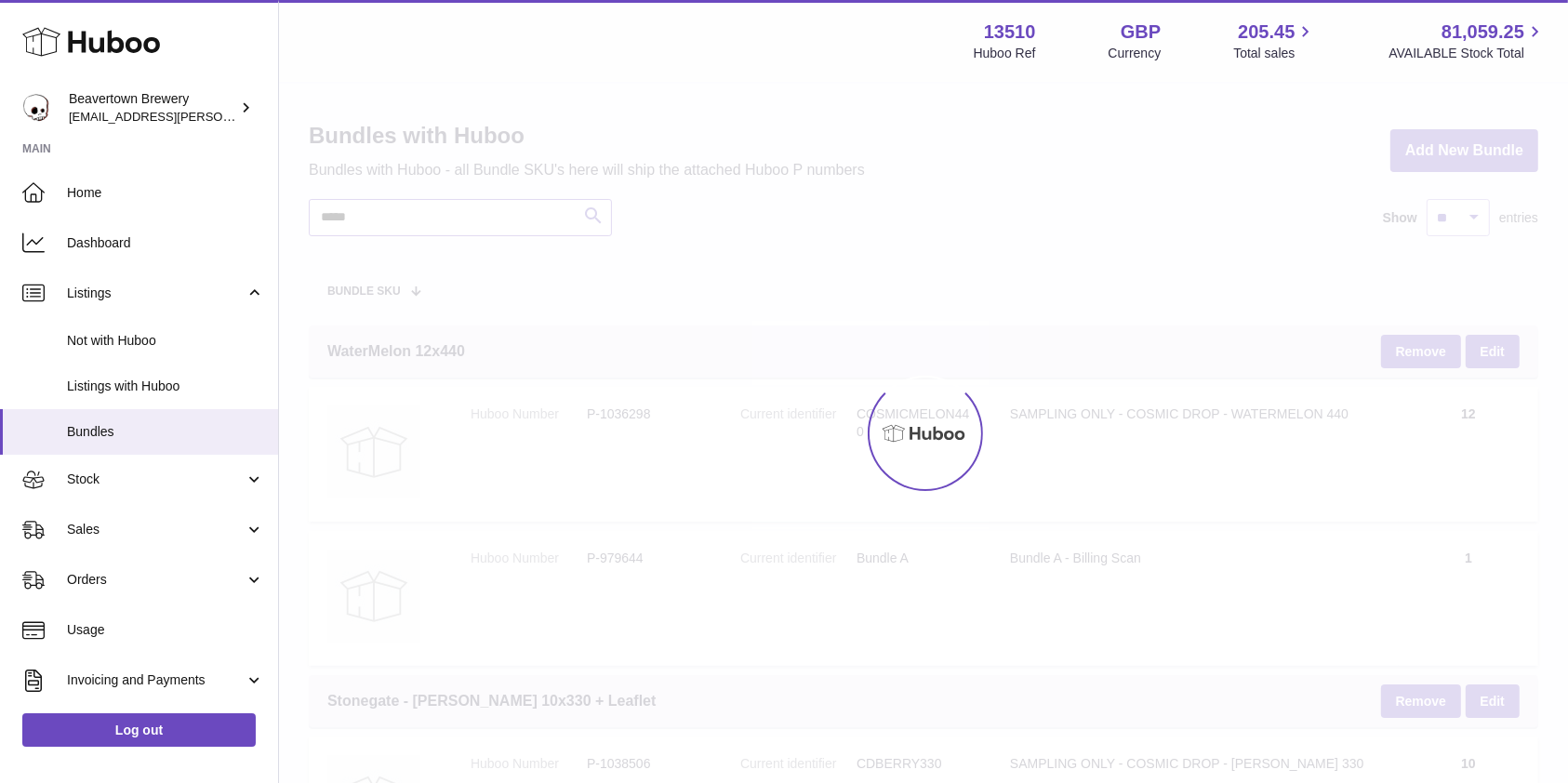
type input "*****"
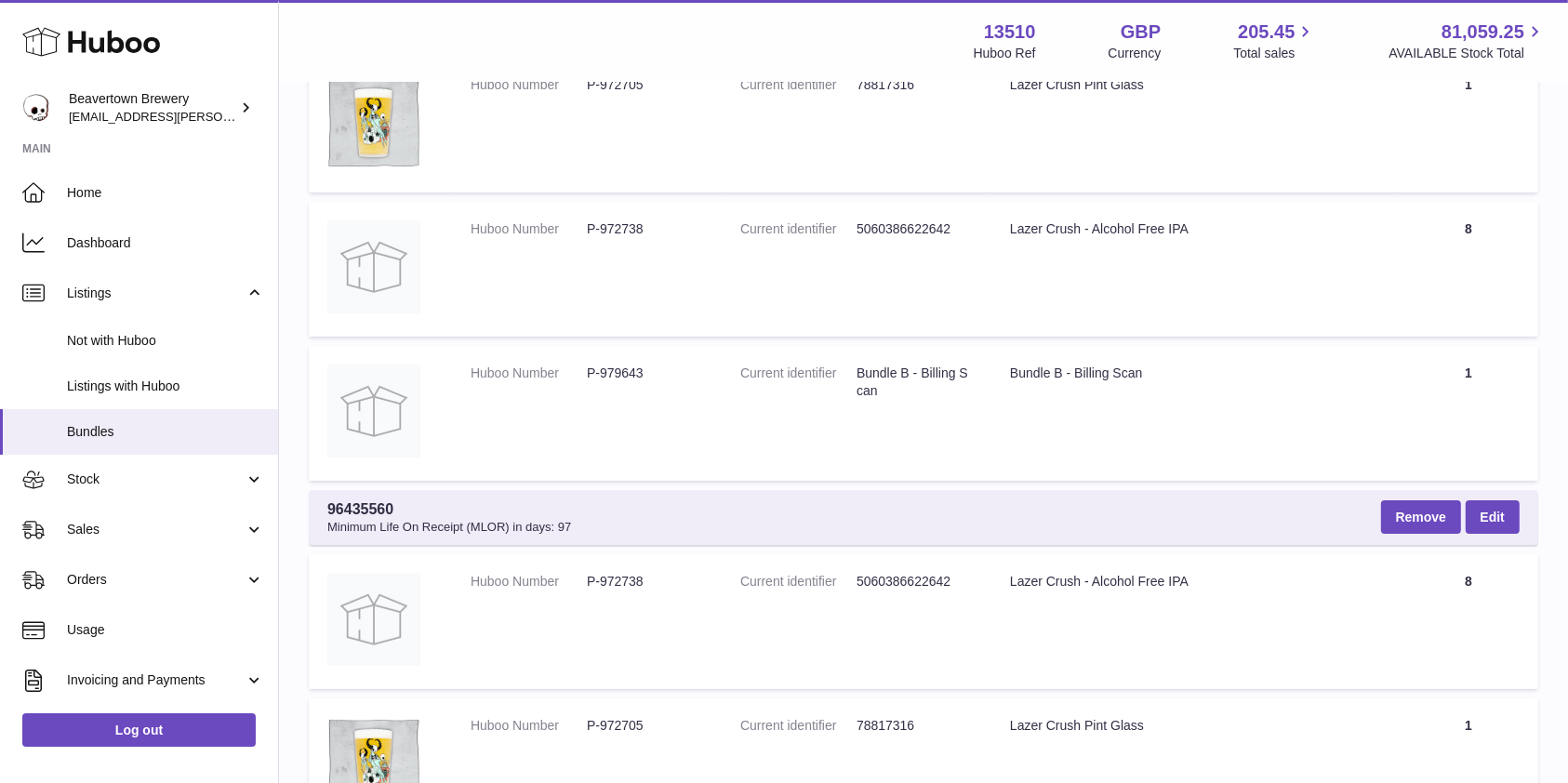
scroll to position [371, 0]
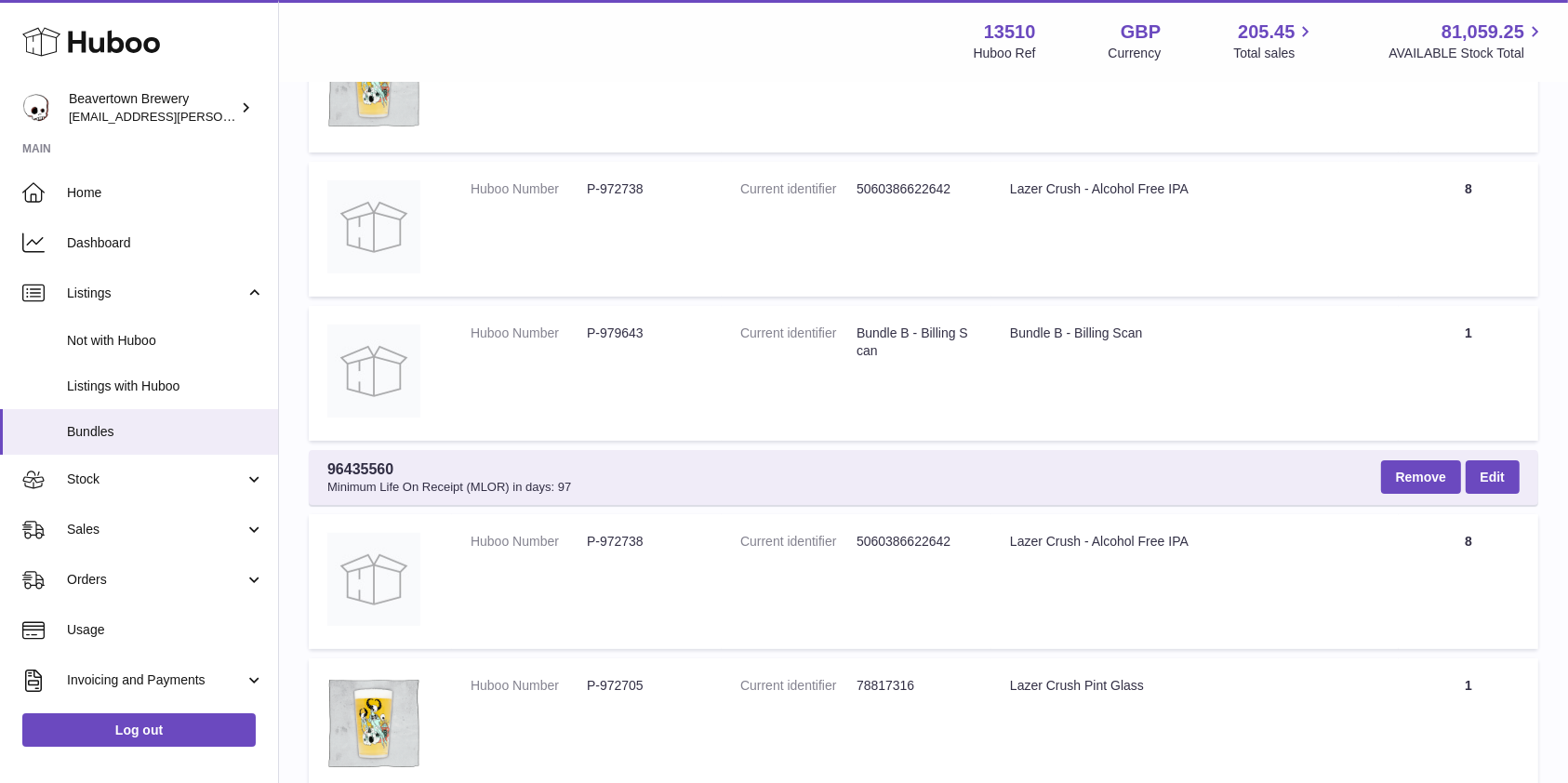
drag, startPoint x: 157, startPoint y: 503, endPoint x: 155, endPoint y: 517, distance: 14.1
click at [157, 503] on link "Stock" at bounding box center [138, 479] width 278 height 51
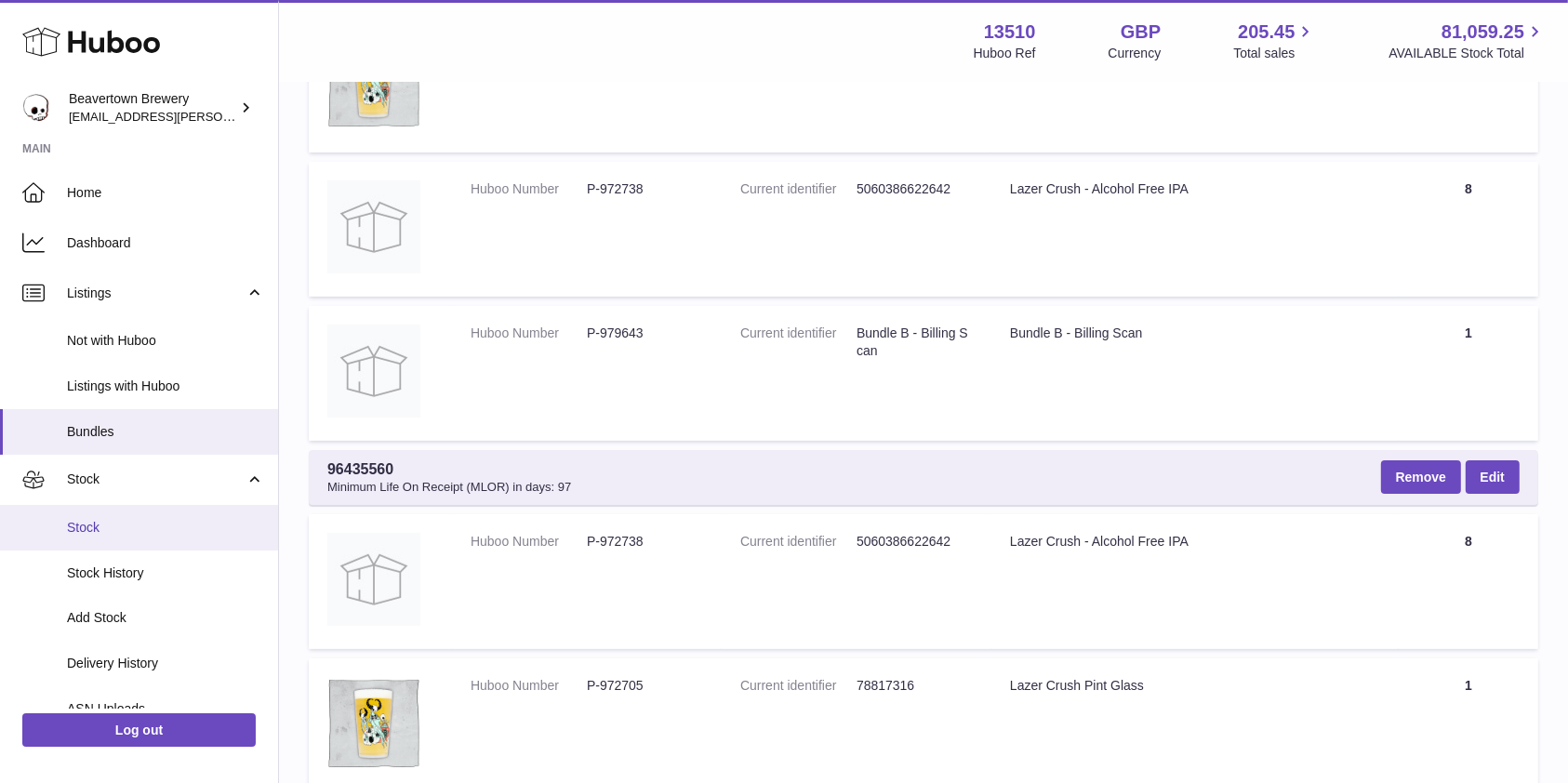
click at [149, 529] on span "Stock" at bounding box center [165, 527] width 197 height 18
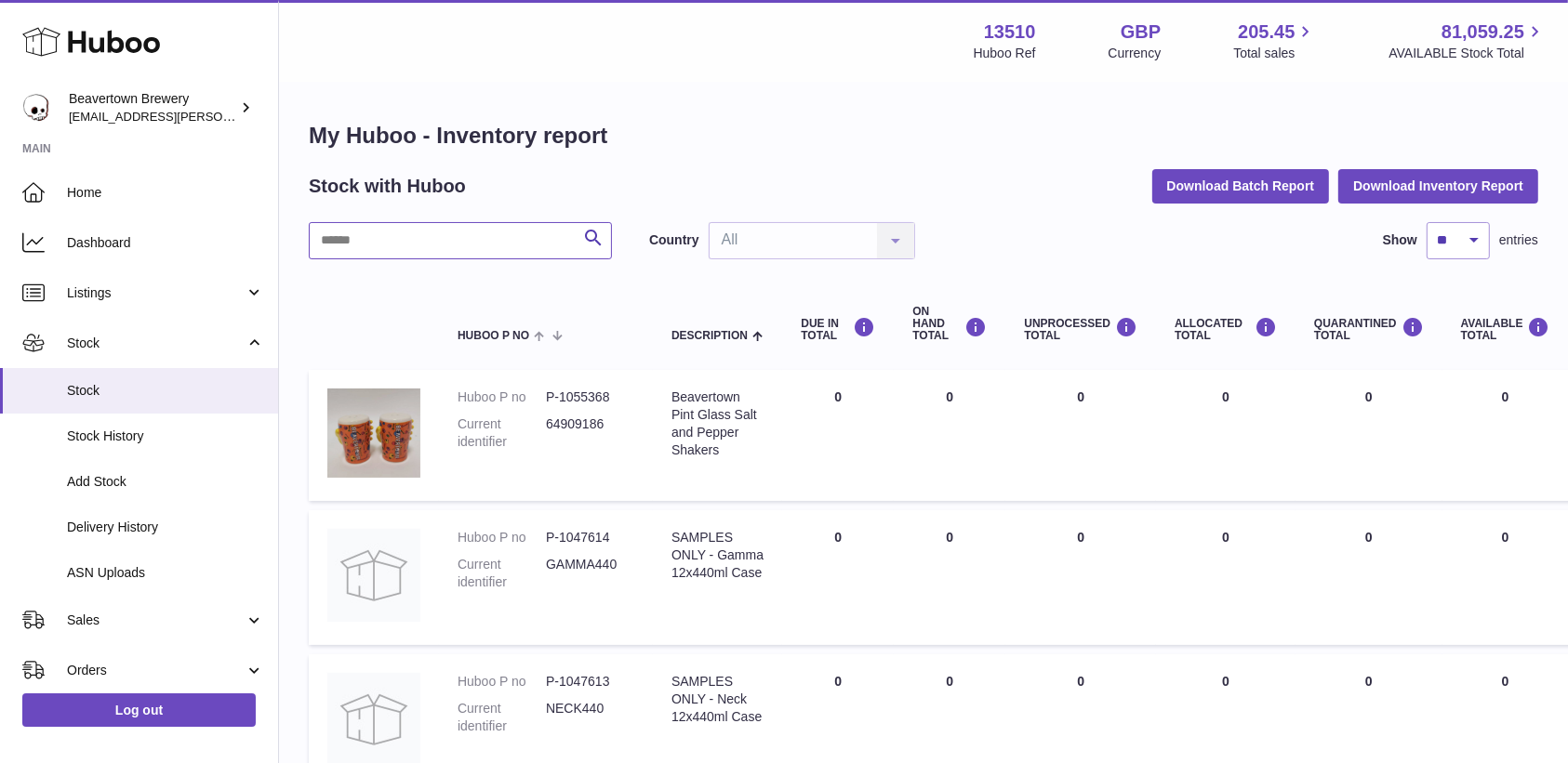
click at [500, 223] on input "text" at bounding box center [459, 241] width 303 height 37
type input "*****"
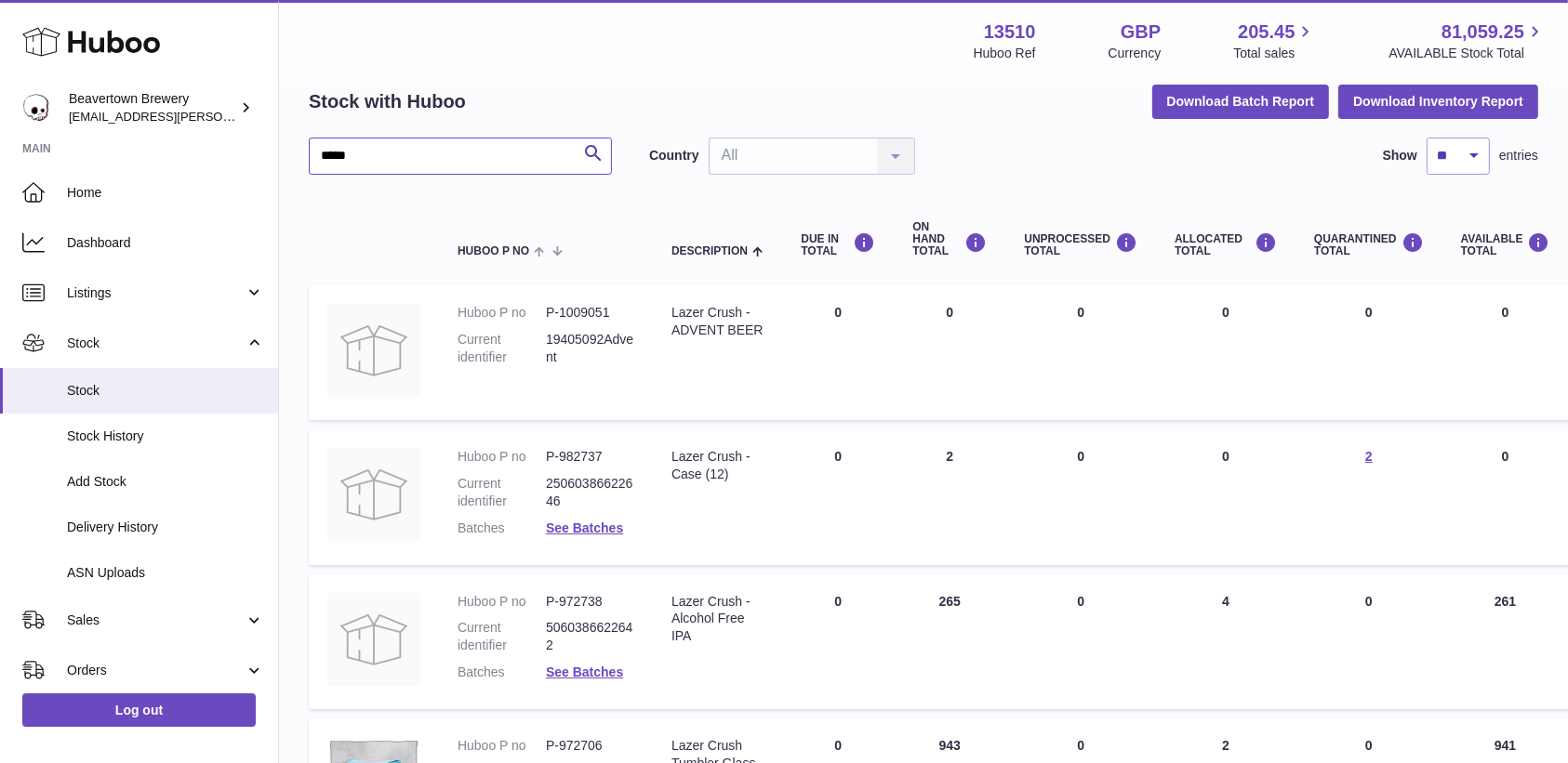
scroll to position [124, 0]
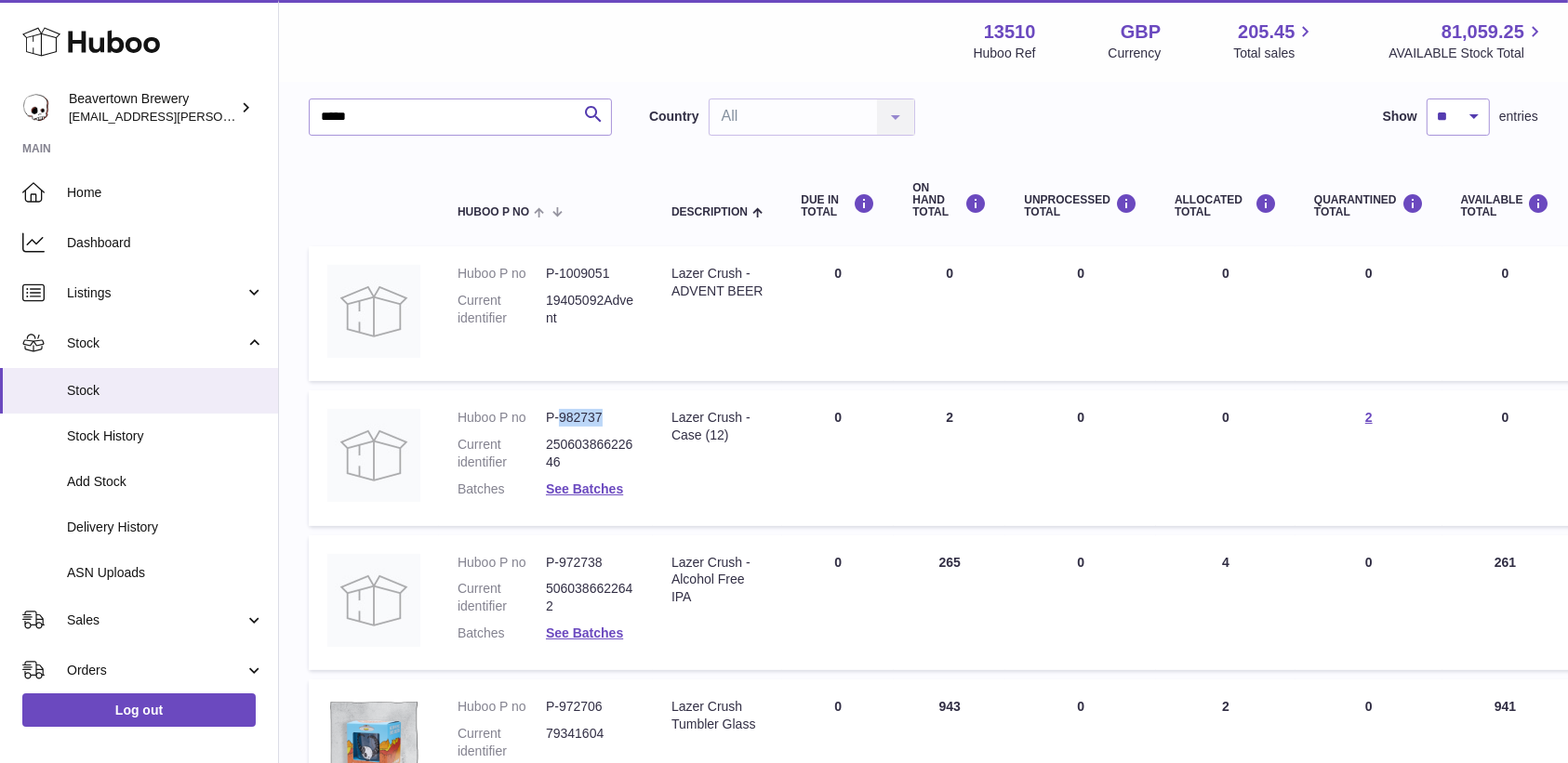
drag, startPoint x: 610, startPoint y: 418, endPoint x: 563, endPoint y: 420, distance: 47.0
click at [563, 420] on dd "P-982737" at bounding box center [590, 417] width 89 height 18
copy dd "982737"
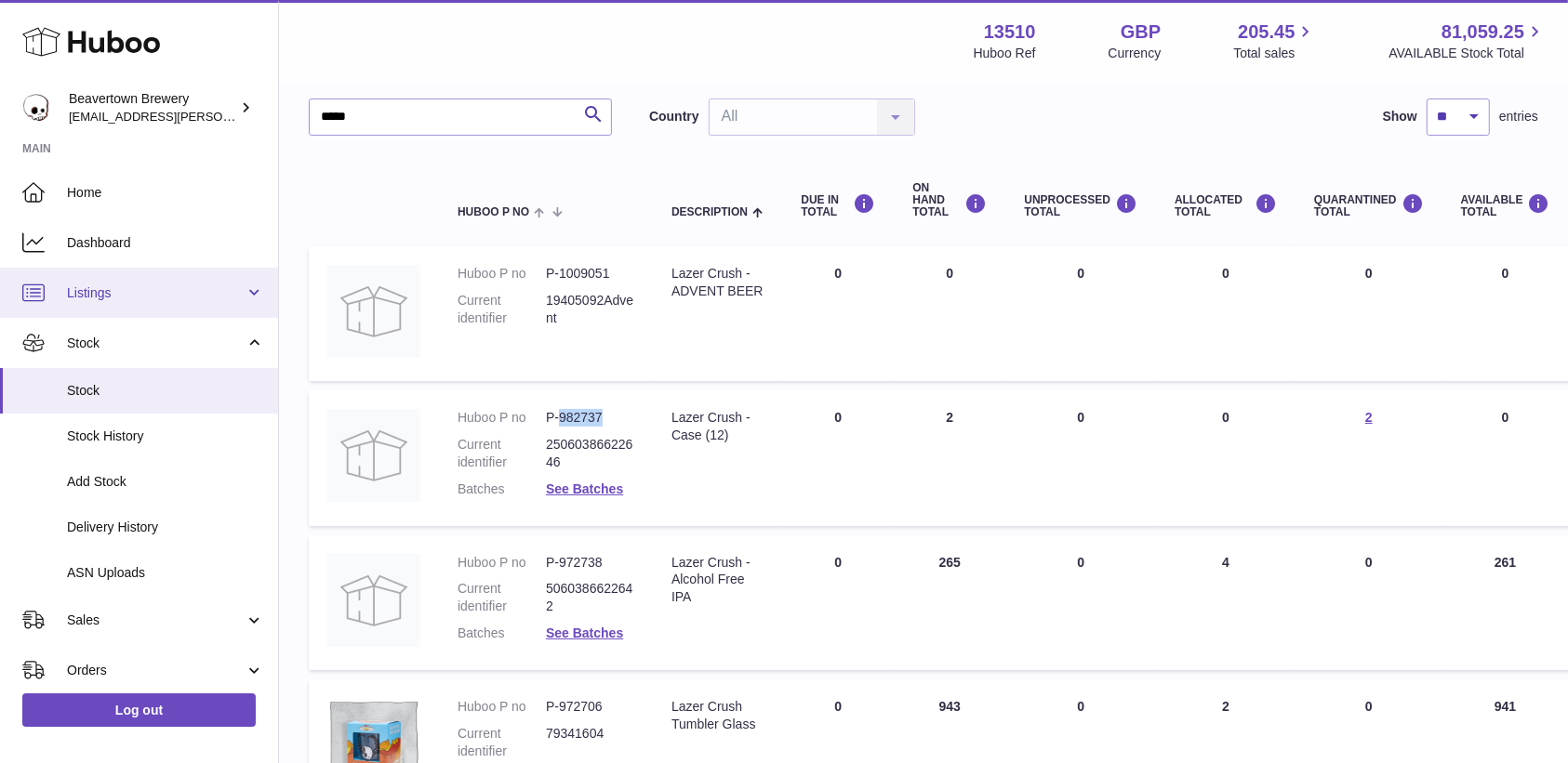
click at [94, 301] on span "Listings" at bounding box center [156, 293] width 178 height 18
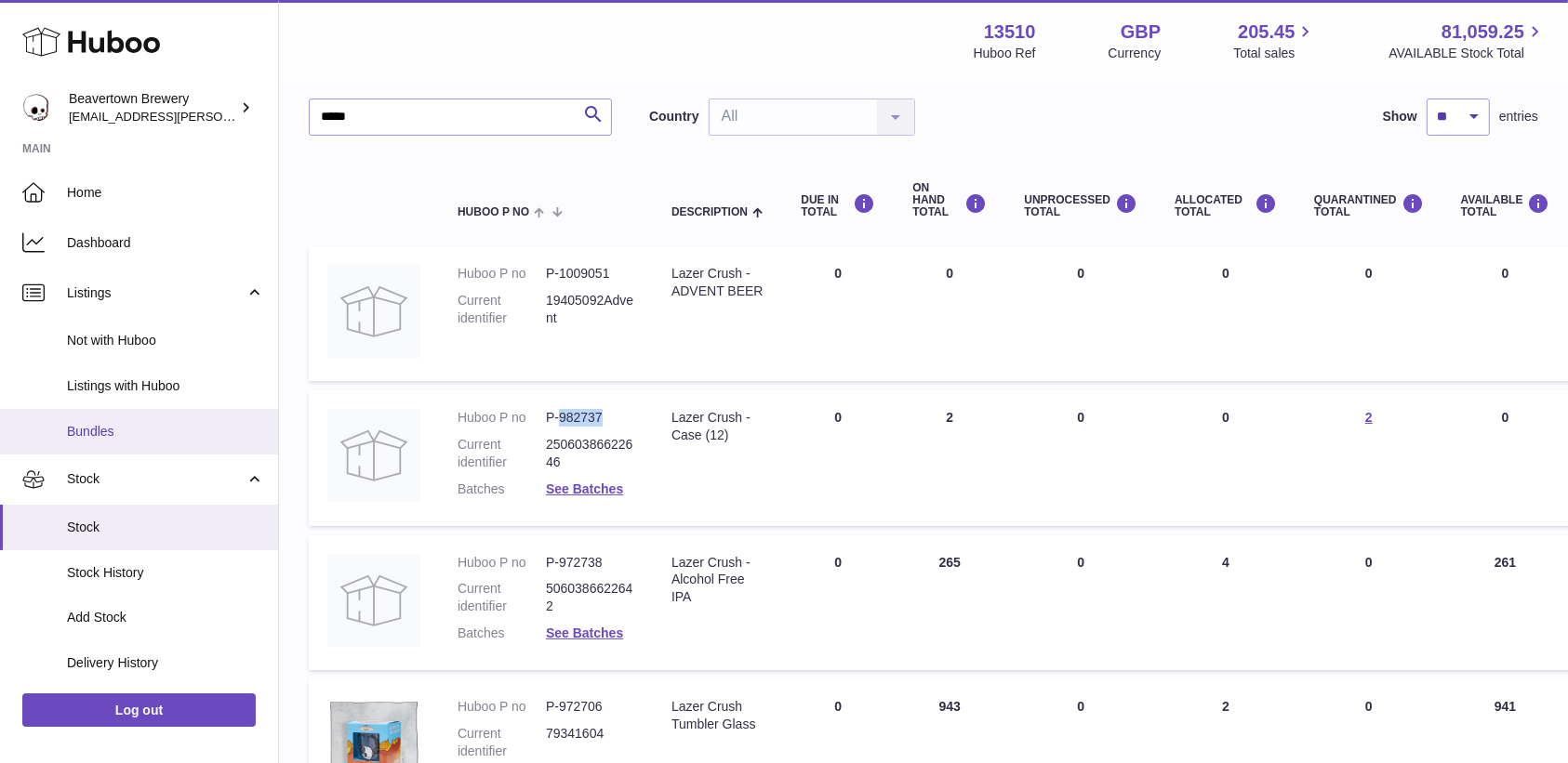
click at [131, 442] on link "Bundles" at bounding box center [138, 432] width 278 height 46
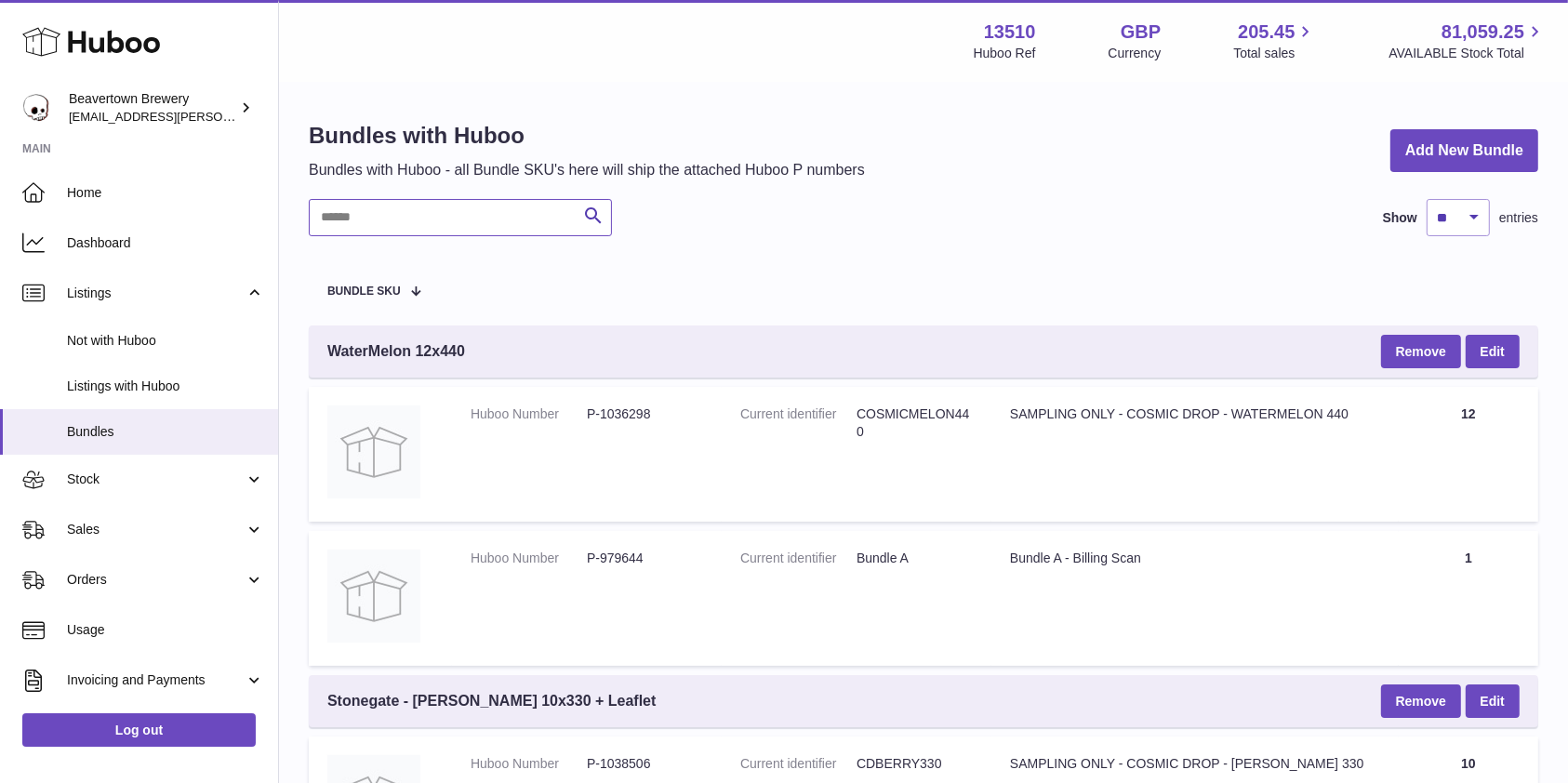
click at [514, 215] on input "text" at bounding box center [459, 217] width 303 height 37
type input "*"
type input "******"
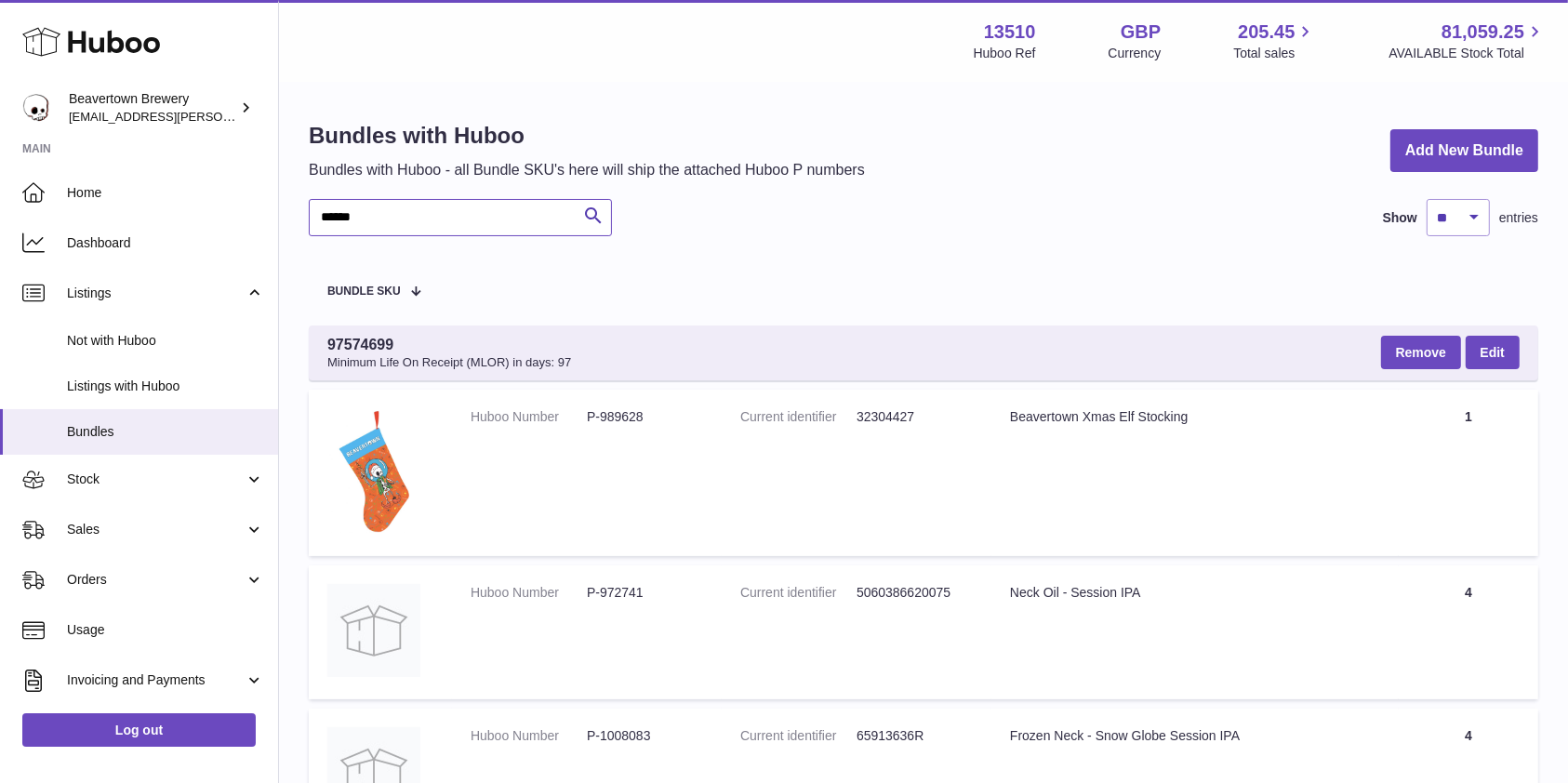
click at [507, 225] on input "******" at bounding box center [459, 217] width 303 height 37
click at [619, 214] on div "****** Search Show ** ** ** *** entries" at bounding box center [922, 217] width 1229 height 37
click at [588, 214] on icon "submit" at bounding box center [593, 216] width 22 height 23
click at [487, 216] on input "******" at bounding box center [459, 217] width 303 height 37
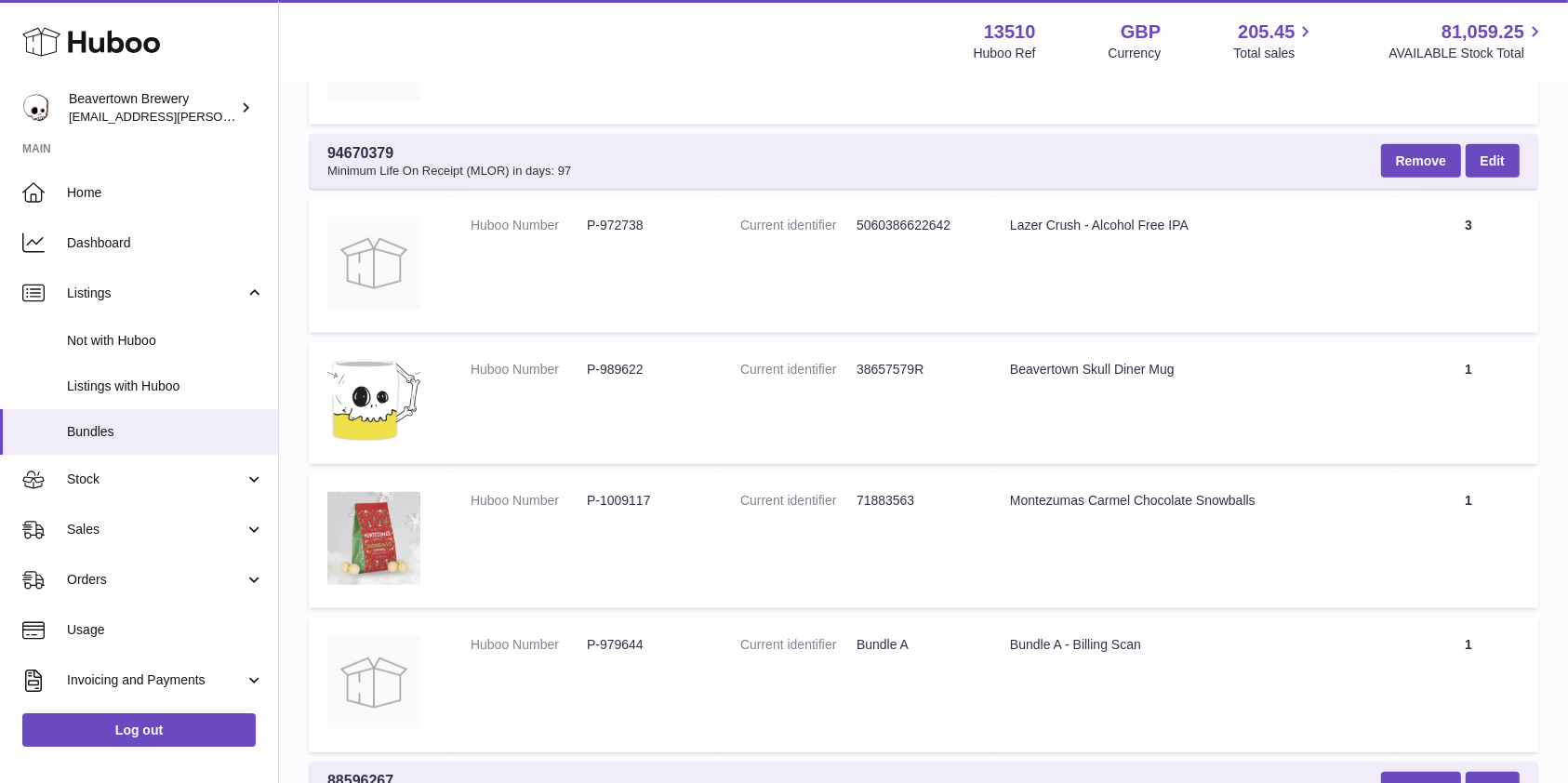
scroll to position [1115, 0]
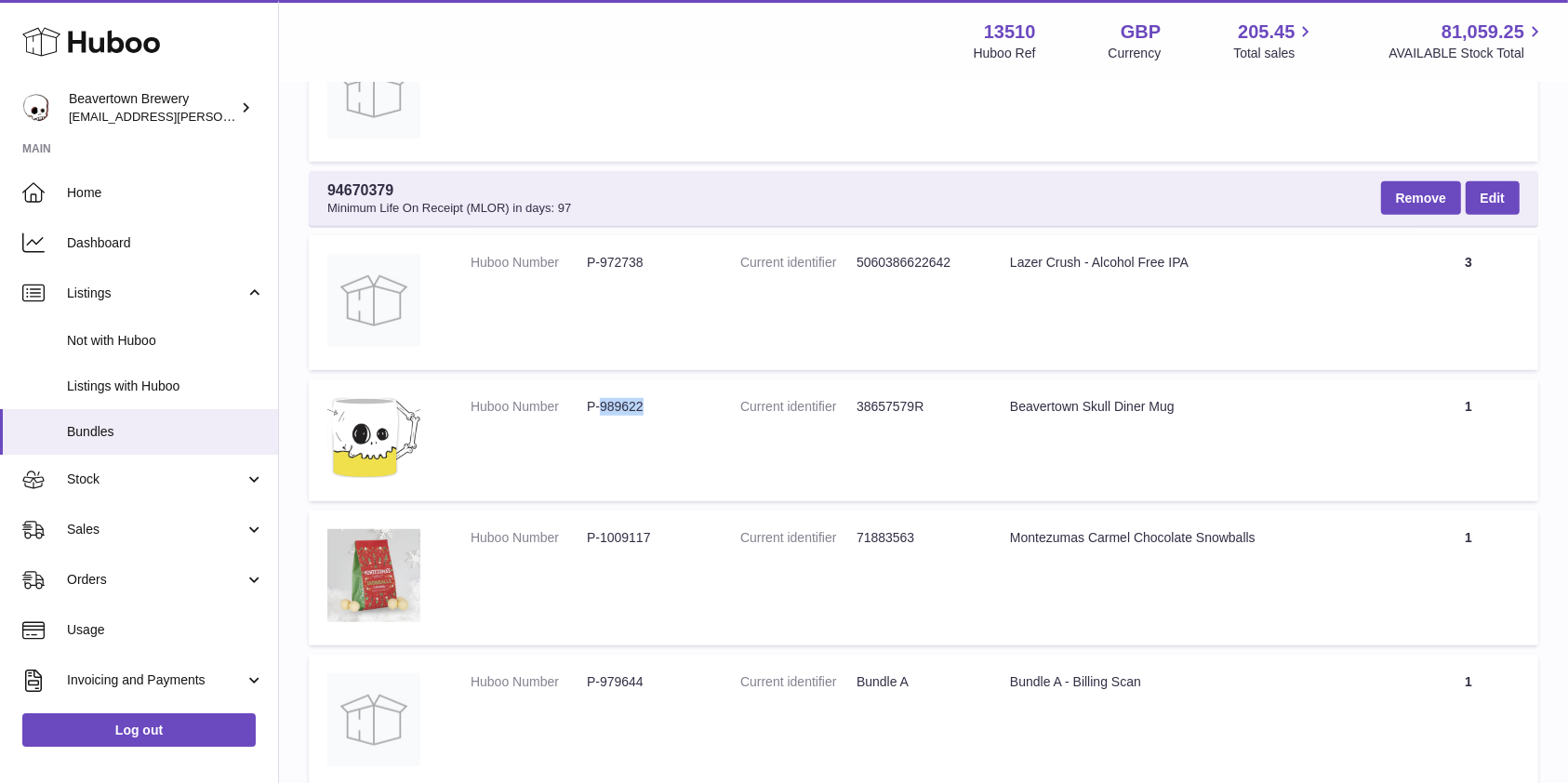
drag, startPoint x: 646, startPoint y: 397, endPoint x: 603, endPoint y: 399, distance: 43.0
click at [603, 399] on dd "P-989622" at bounding box center [645, 407] width 117 height 18
copy dd "989622"
click at [123, 486] on span "Stock" at bounding box center [156, 479] width 178 height 18
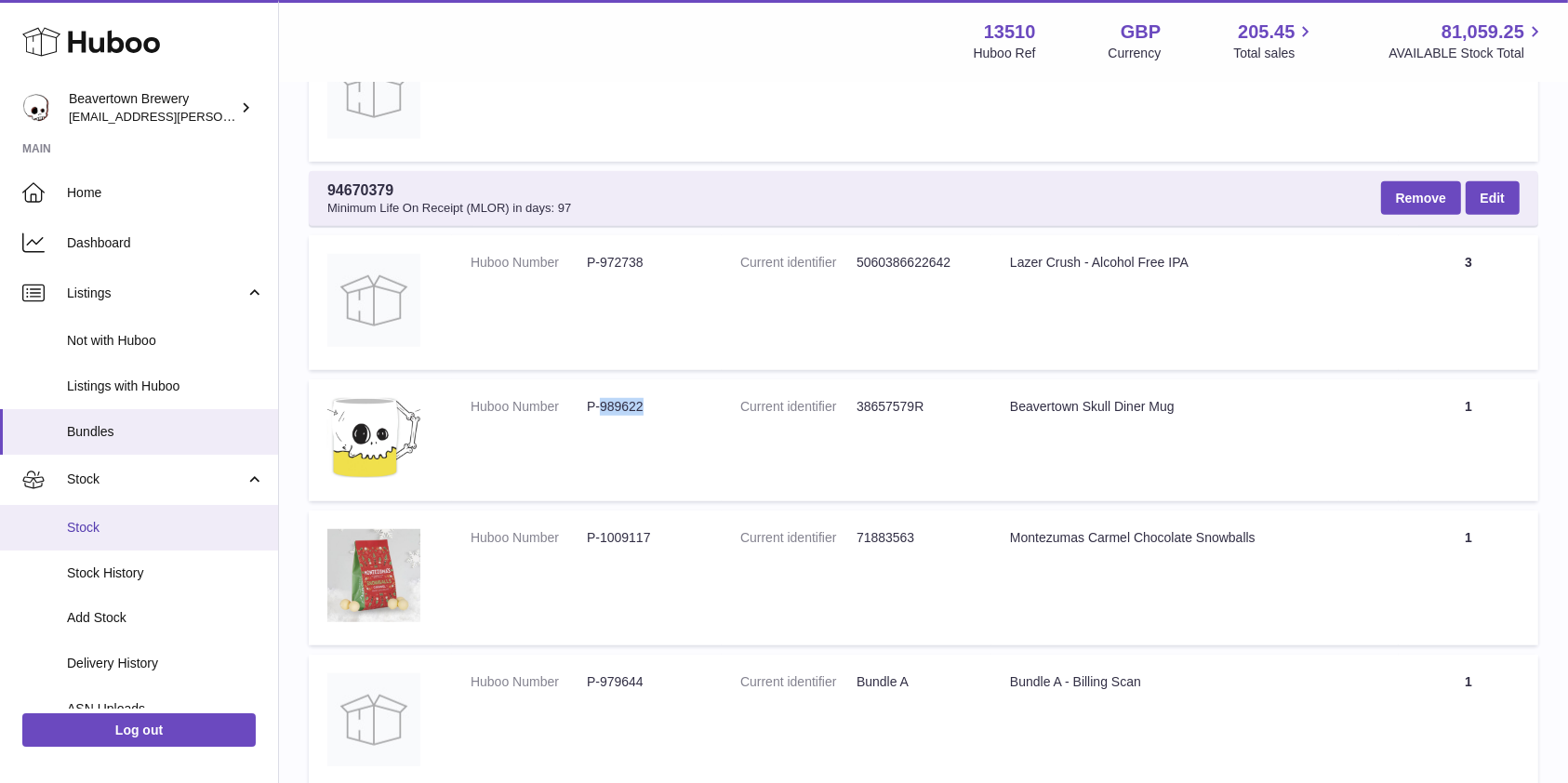
click at [112, 510] on link "Stock" at bounding box center [138, 528] width 278 height 46
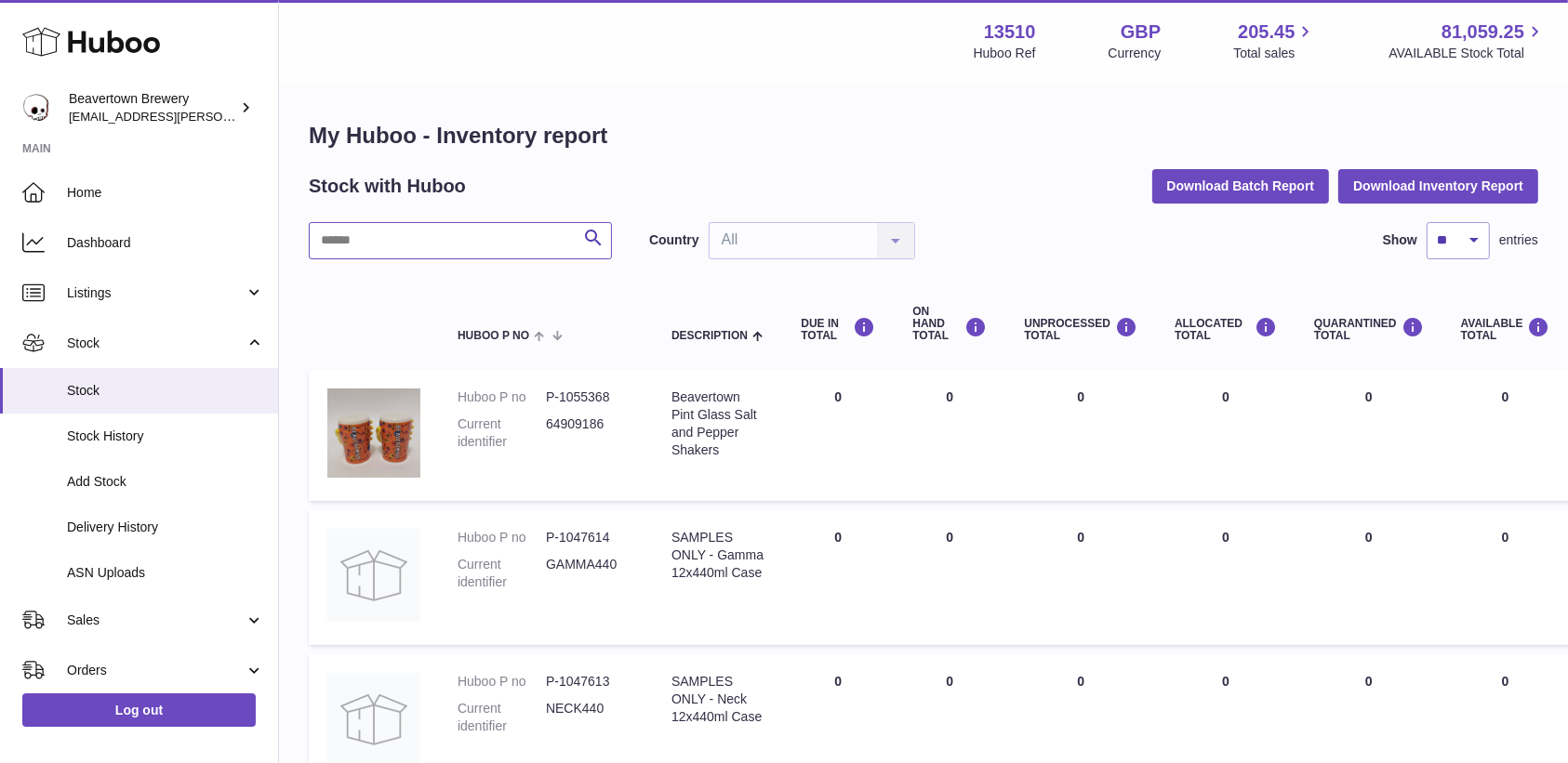
click at [469, 229] on input "text" at bounding box center [459, 241] width 303 height 37
paste input "******"
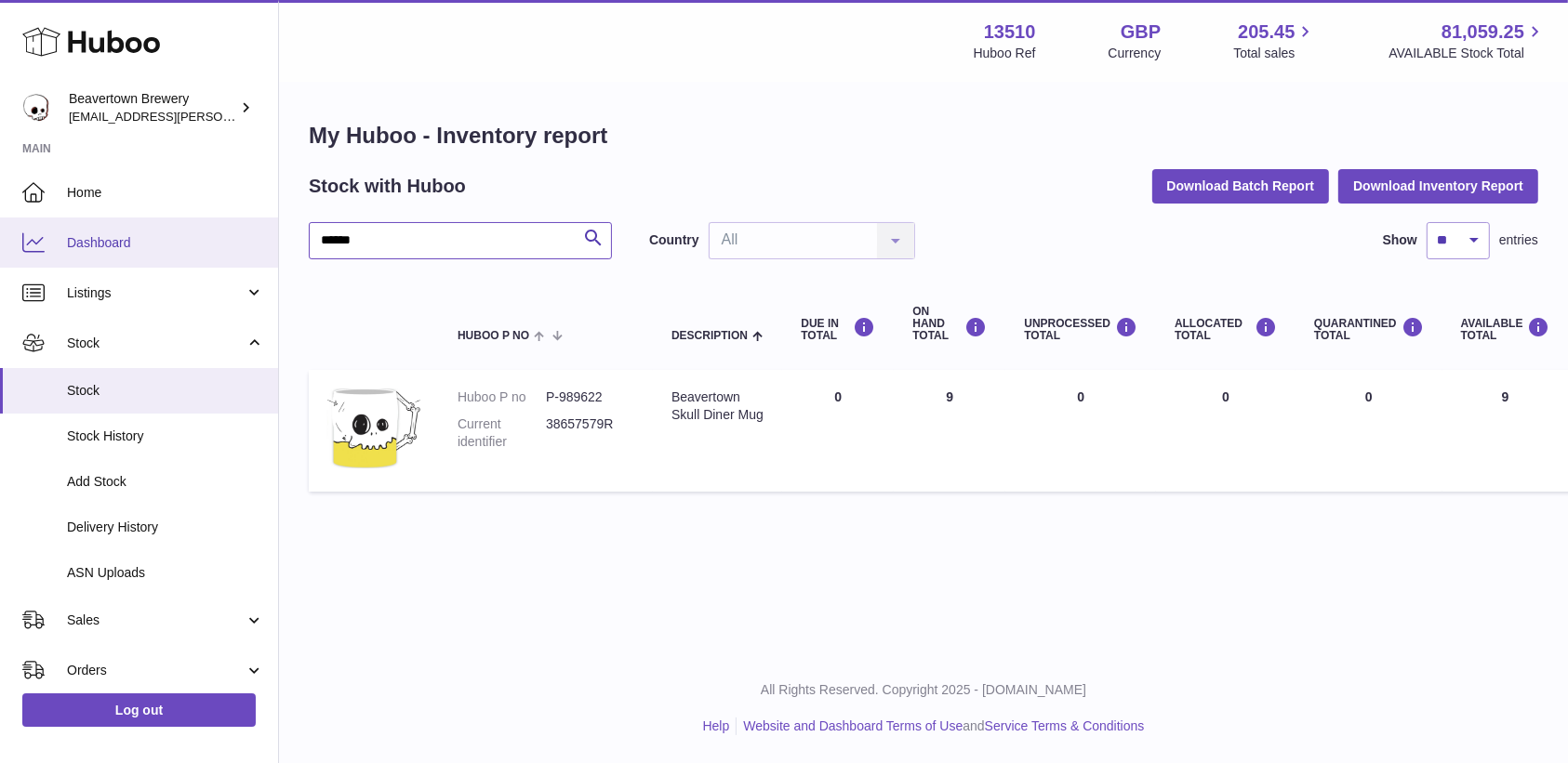
drag, startPoint x: 446, startPoint y: 232, endPoint x: 62, endPoint y: 240, distance: 384.1
click at [62, 240] on div "Huboo Beavertown Brewery kit.lowe@beavertownbrewery.co.uk Main Home Dashboard L…" at bounding box center [784, 381] width 1568 height 763
type input "*********"
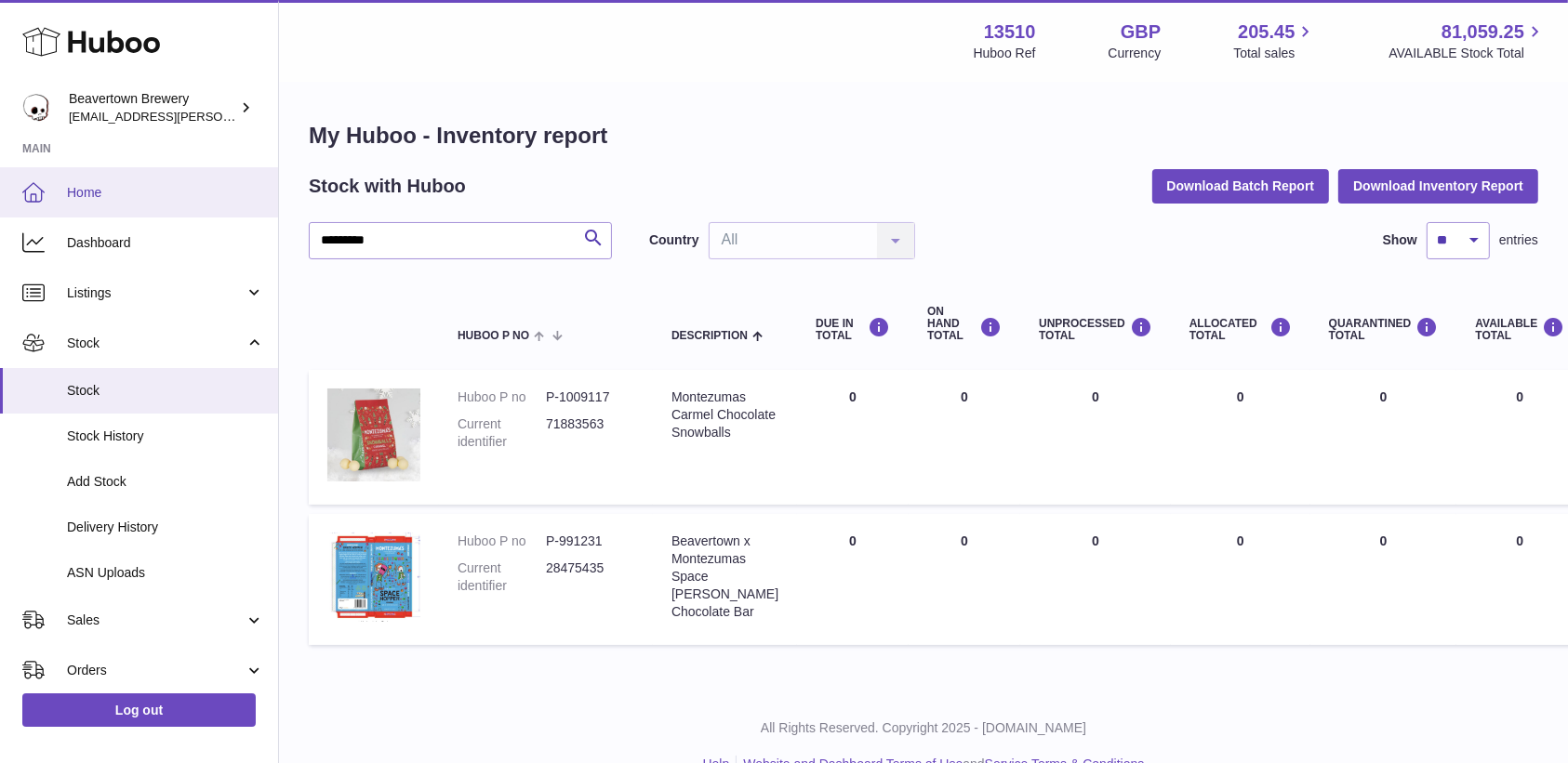
click at [110, 174] on link "Home" at bounding box center [138, 192] width 278 height 51
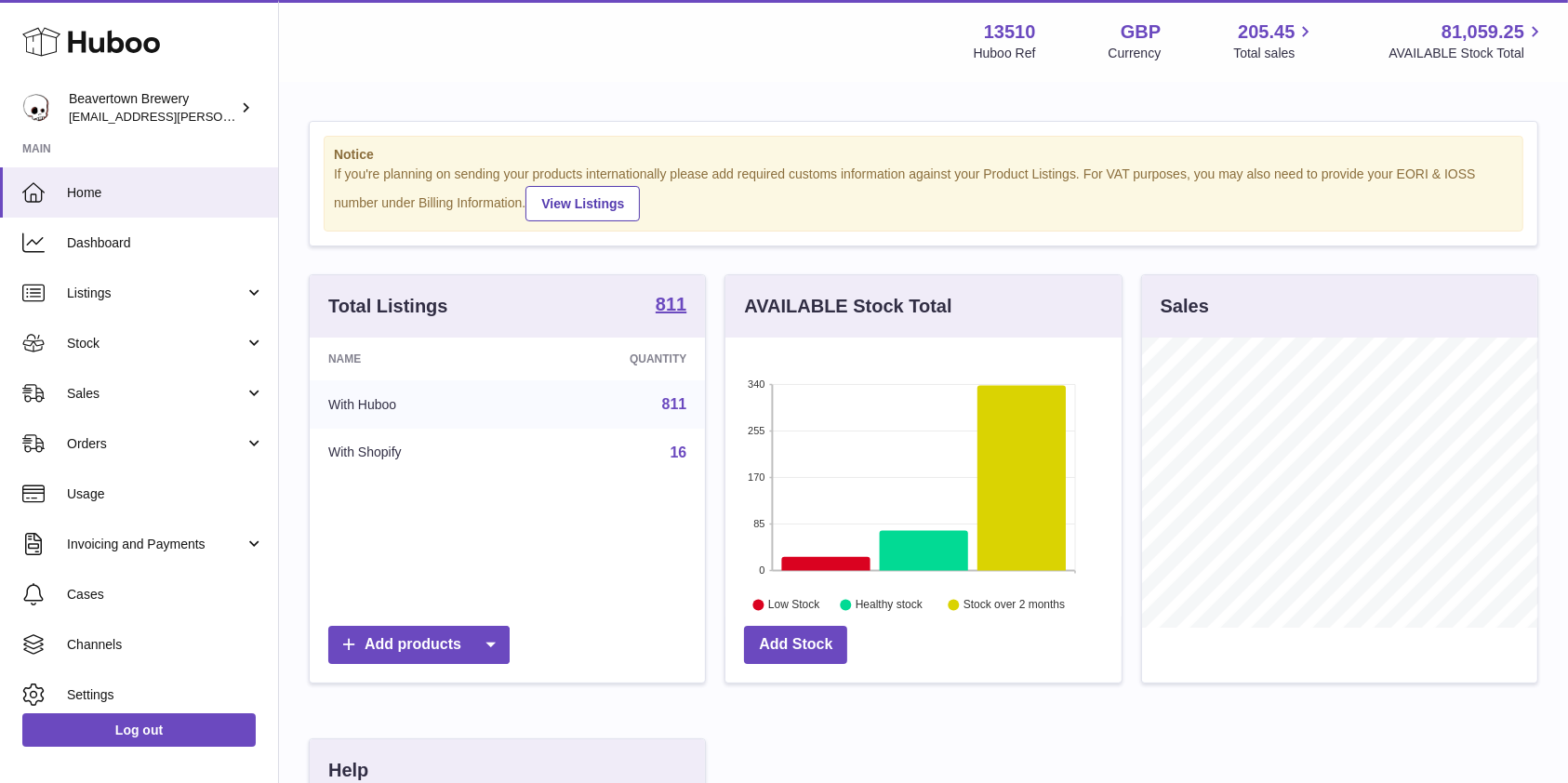
scroll to position [290, 395]
click at [195, 371] on link "Sales" at bounding box center [138, 393] width 278 height 51
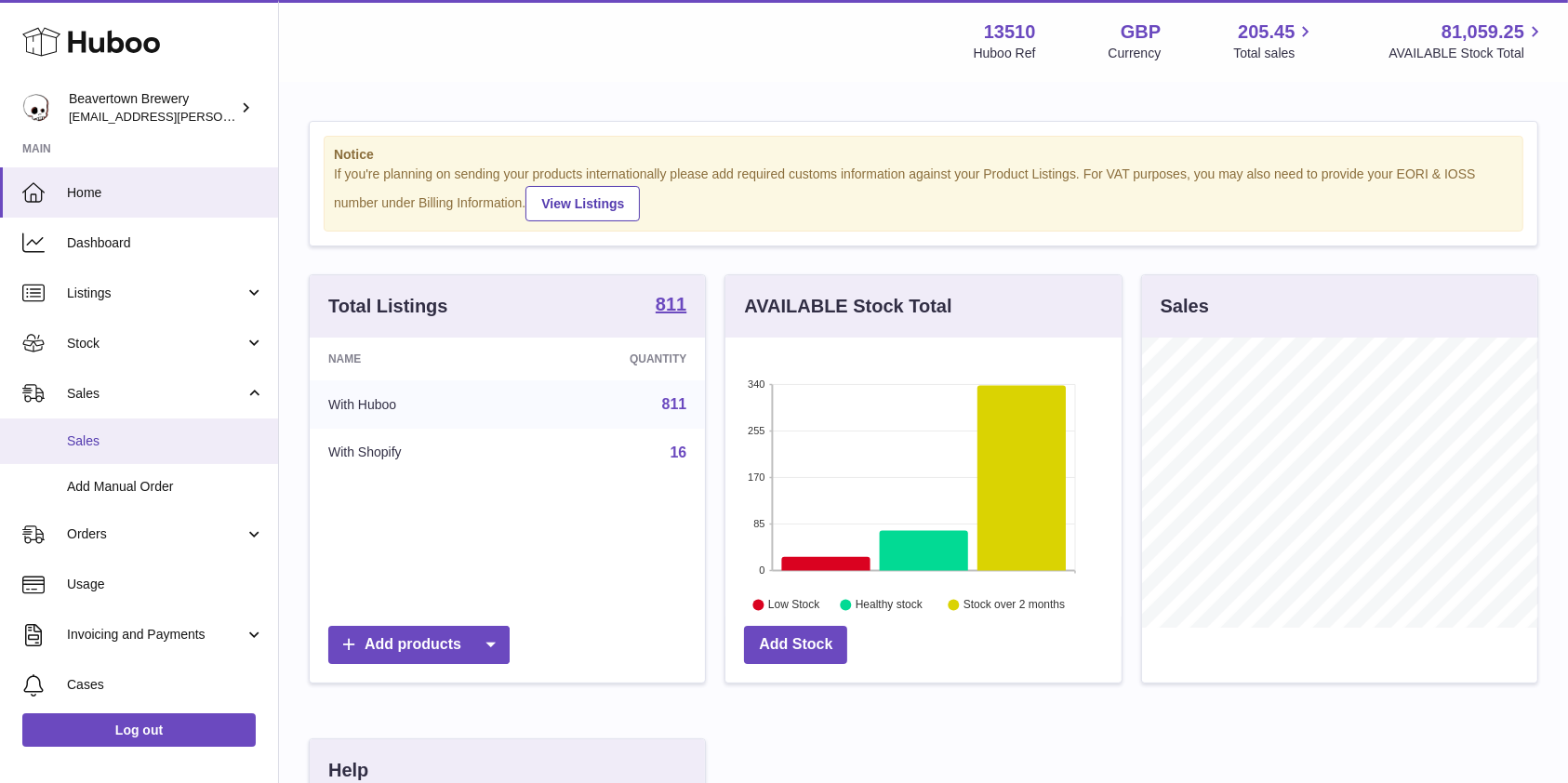
click at [173, 426] on link "Sales" at bounding box center [138, 441] width 278 height 46
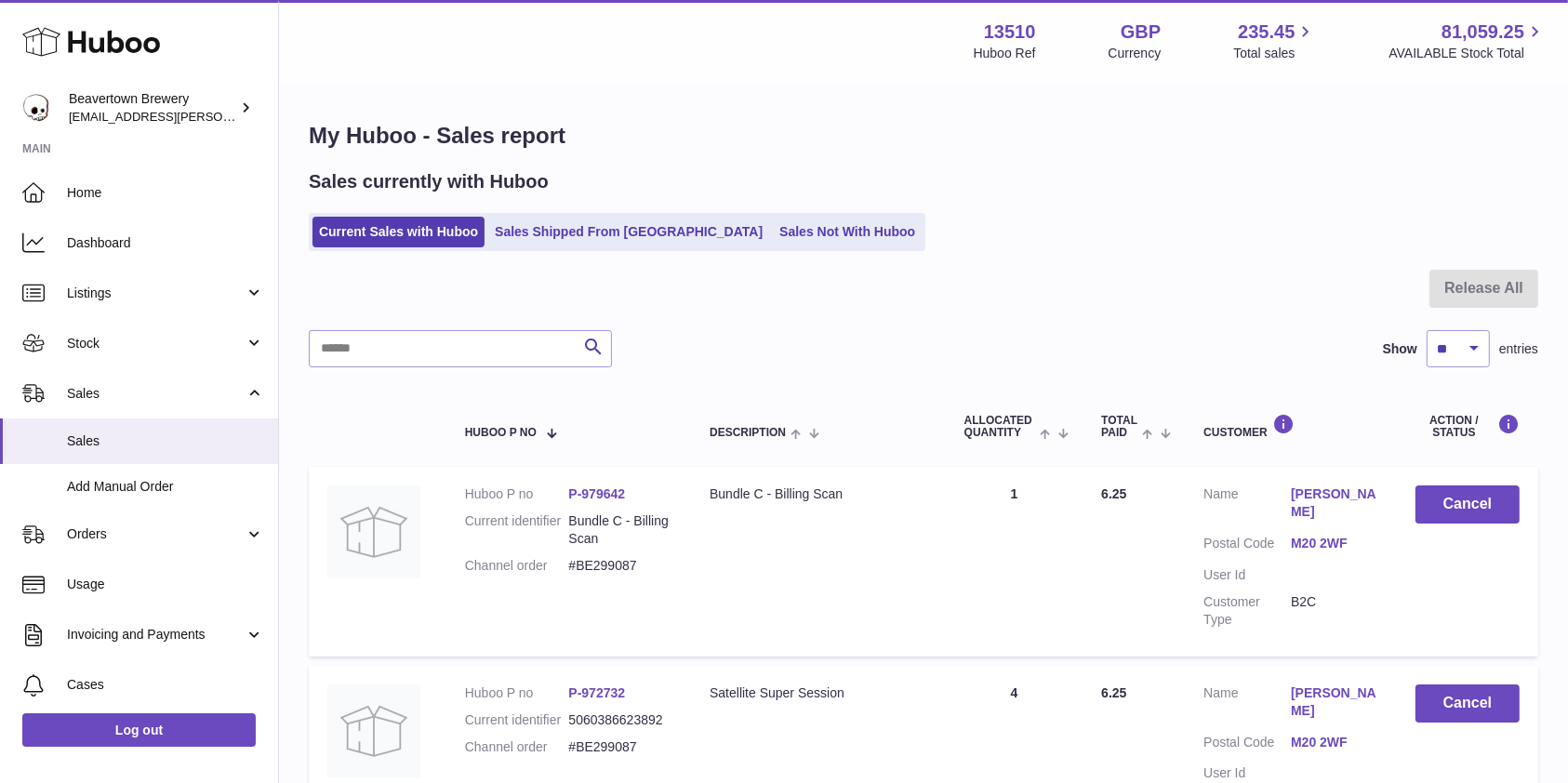
click at [746, 203] on div "Sales currently with Huboo Current Sales with Huboo Sales Shipped From Huboo Sa…" at bounding box center [922, 210] width 1229 height 82
click at [773, 226] on link "Sales Not With Huboo" at bounding box center [847, 232] width 149 height 31
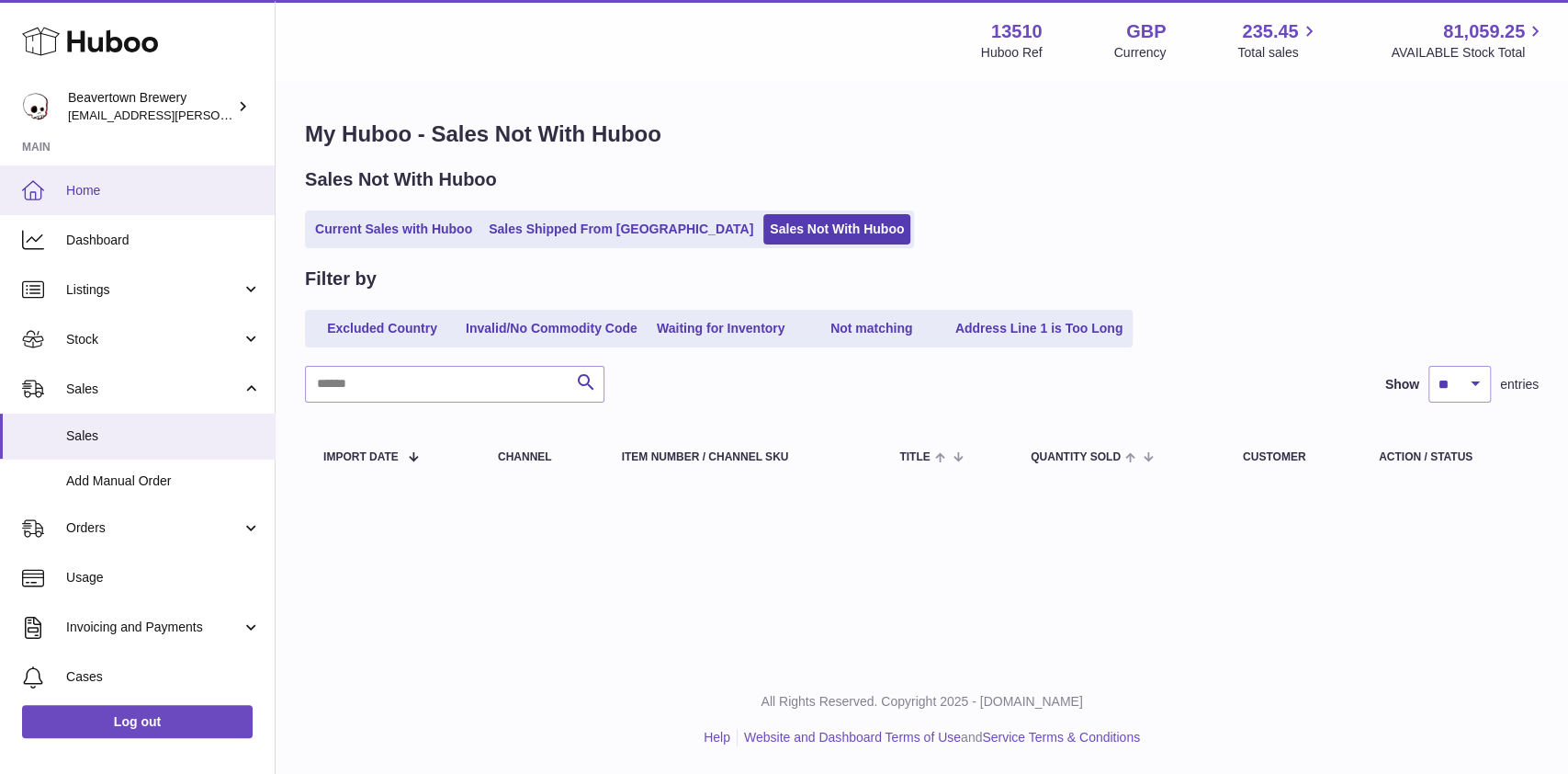
click at [77, 190] on span "Home" at bounding box center [163, 191] width 194 height 18
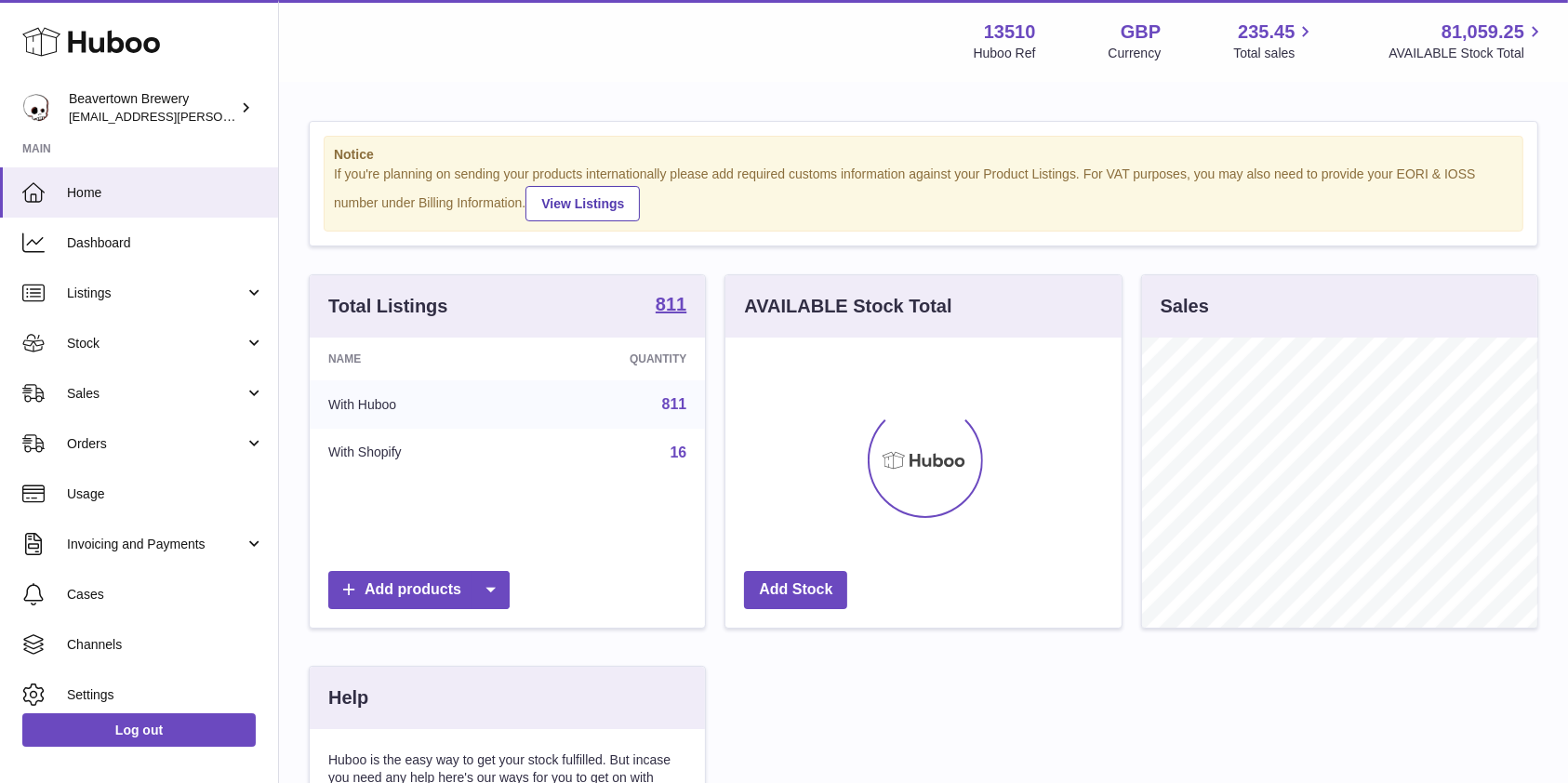
scroll to position [290, 395]
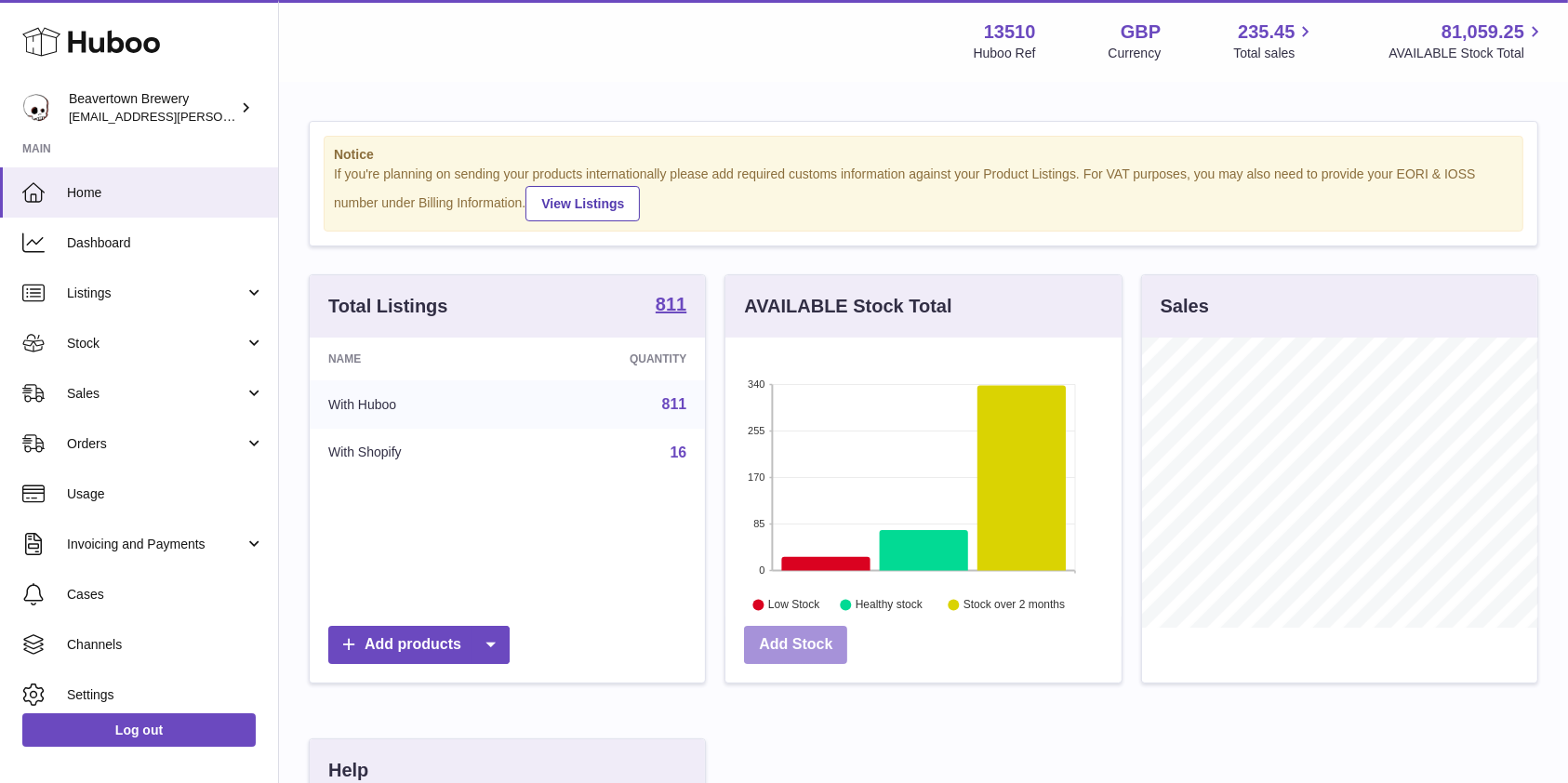
click at [781, 638] on link "Add Stock" at bounding box center [795, 645] width 103 height 38
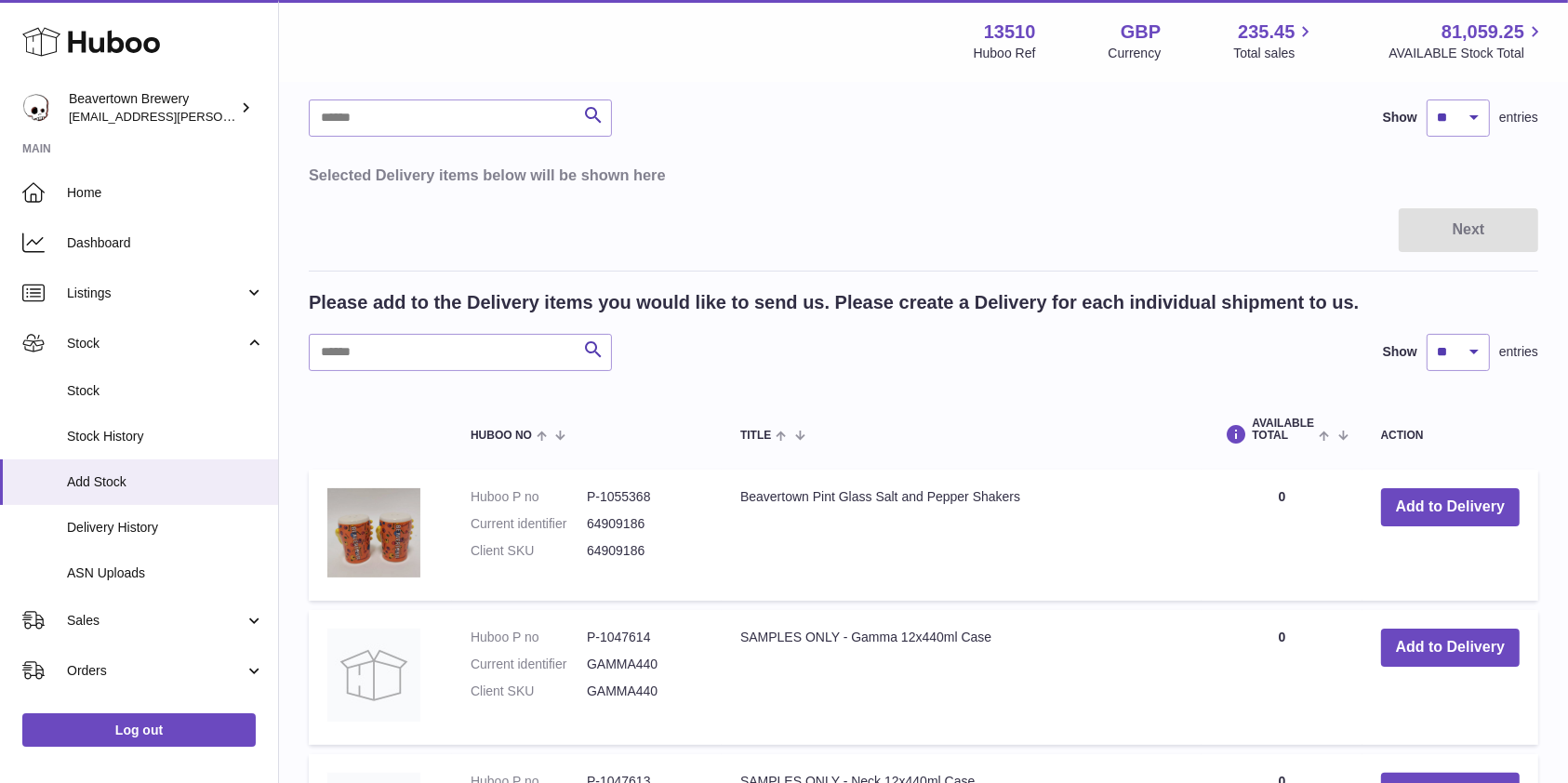
scroll to position [371, 0]
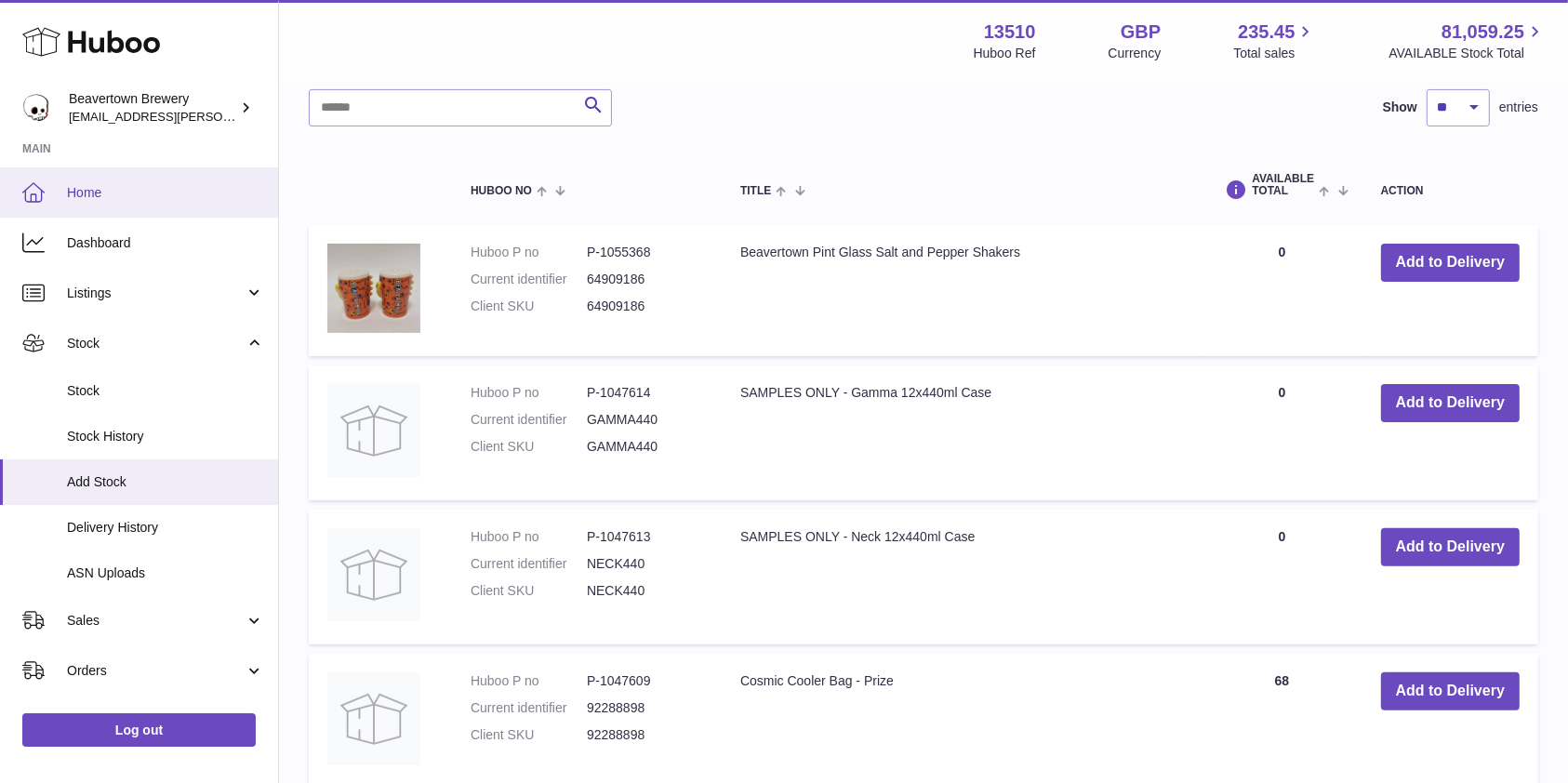
drag, startPoint x: 123, startPoint y: 190, endPoint x: 225, endPoint y: 3, distance: 213.0
click at [123, 191] on span "Home" at bounding box center [165, 193] width 197 height 18
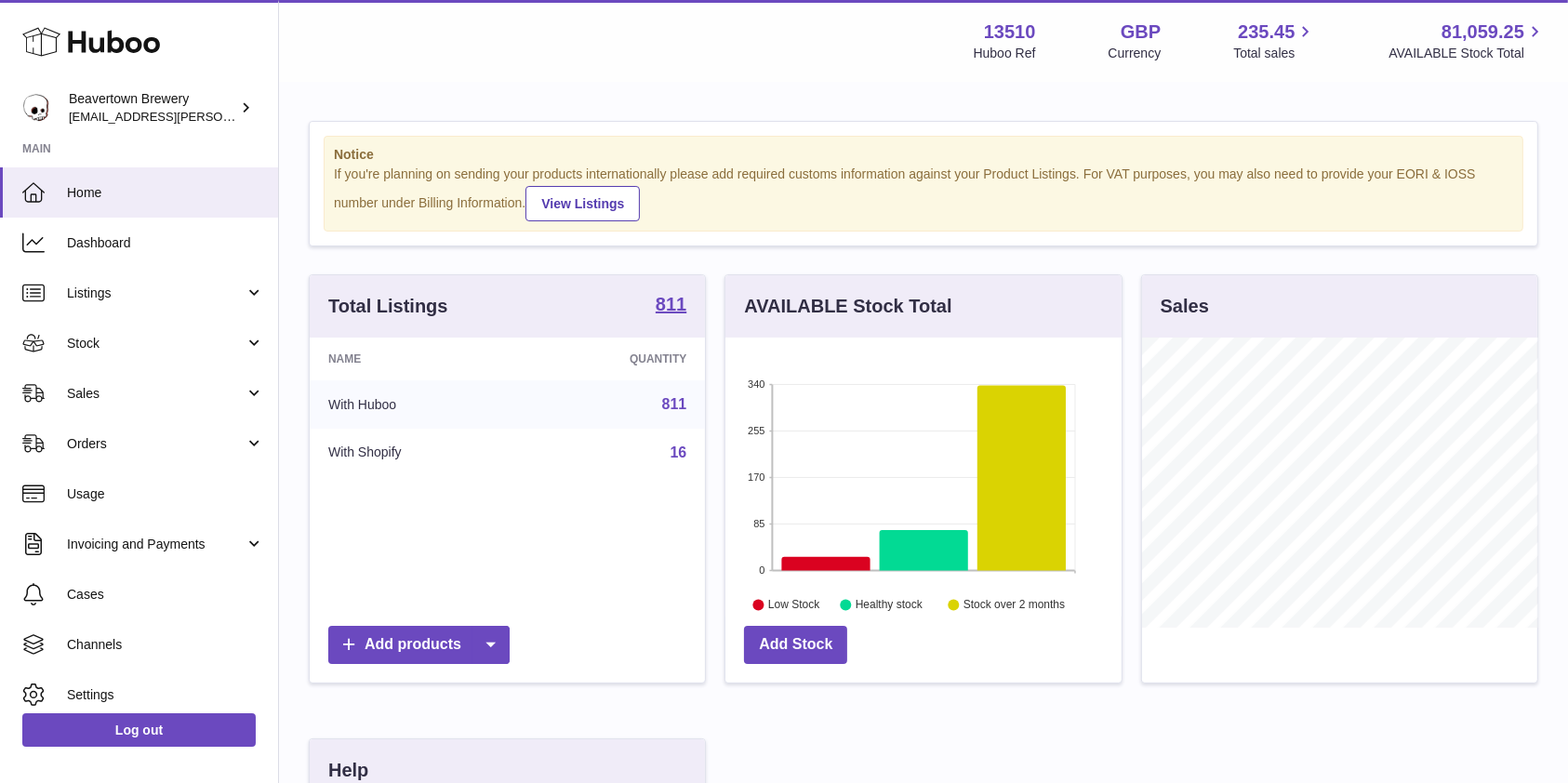
scroll to position [290, 395]
click at [145, 376] on link "Sales" at bounding box center [138, 393] width 278 height 51
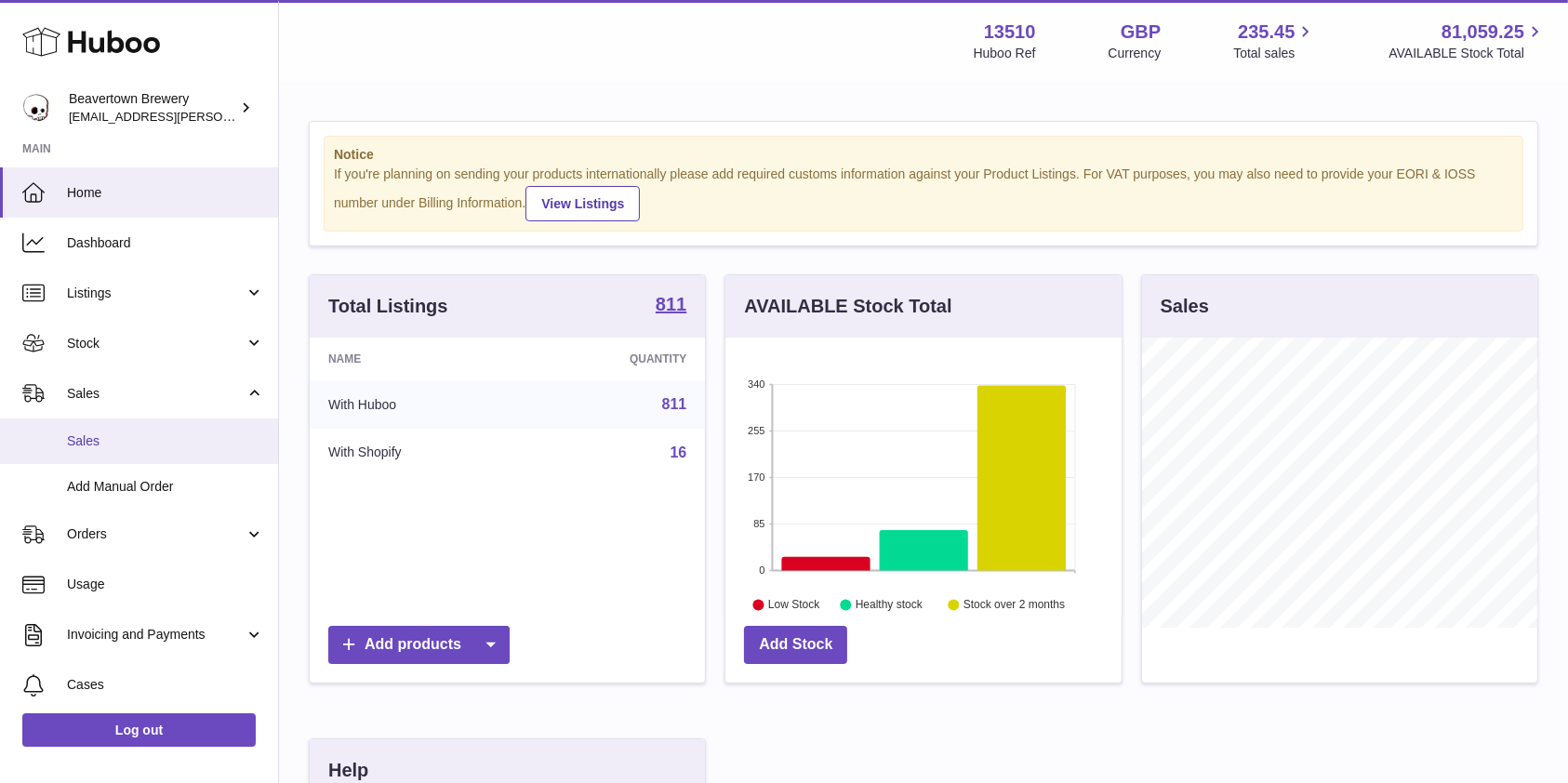
click at [137, 435] on span "Sales" at bounding box center [165, 441] width 197 height 18
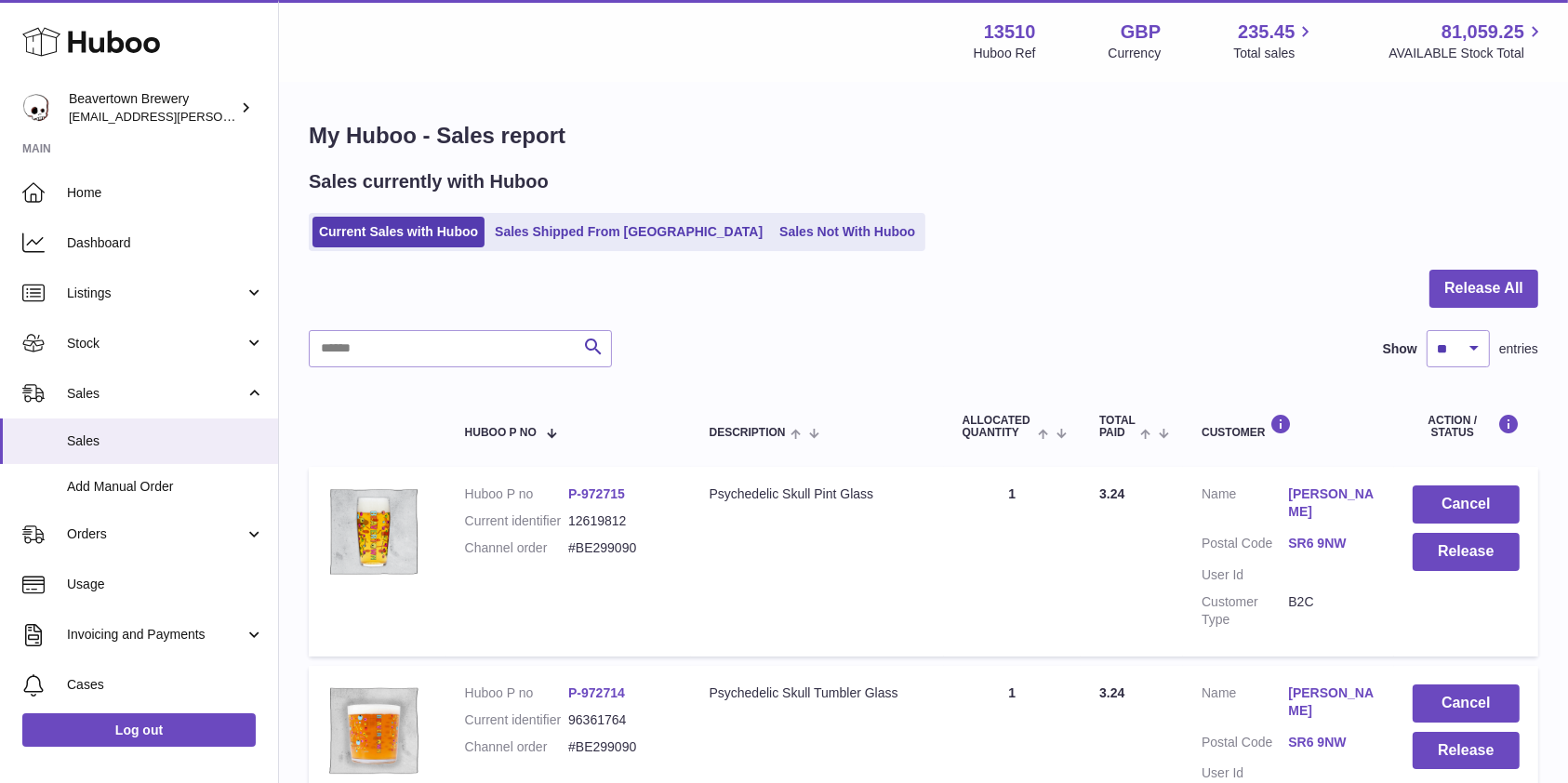
click at [792, 213] on ul "Current Sales with Huboo Sales Shipped From Huboo Sales Not With Huboo" at bounding box center [617, 232] width 617 height 38
click at [817, 243] on link "Sales Not With Huboo" at bounding box center [847, 232] width 149 height 31
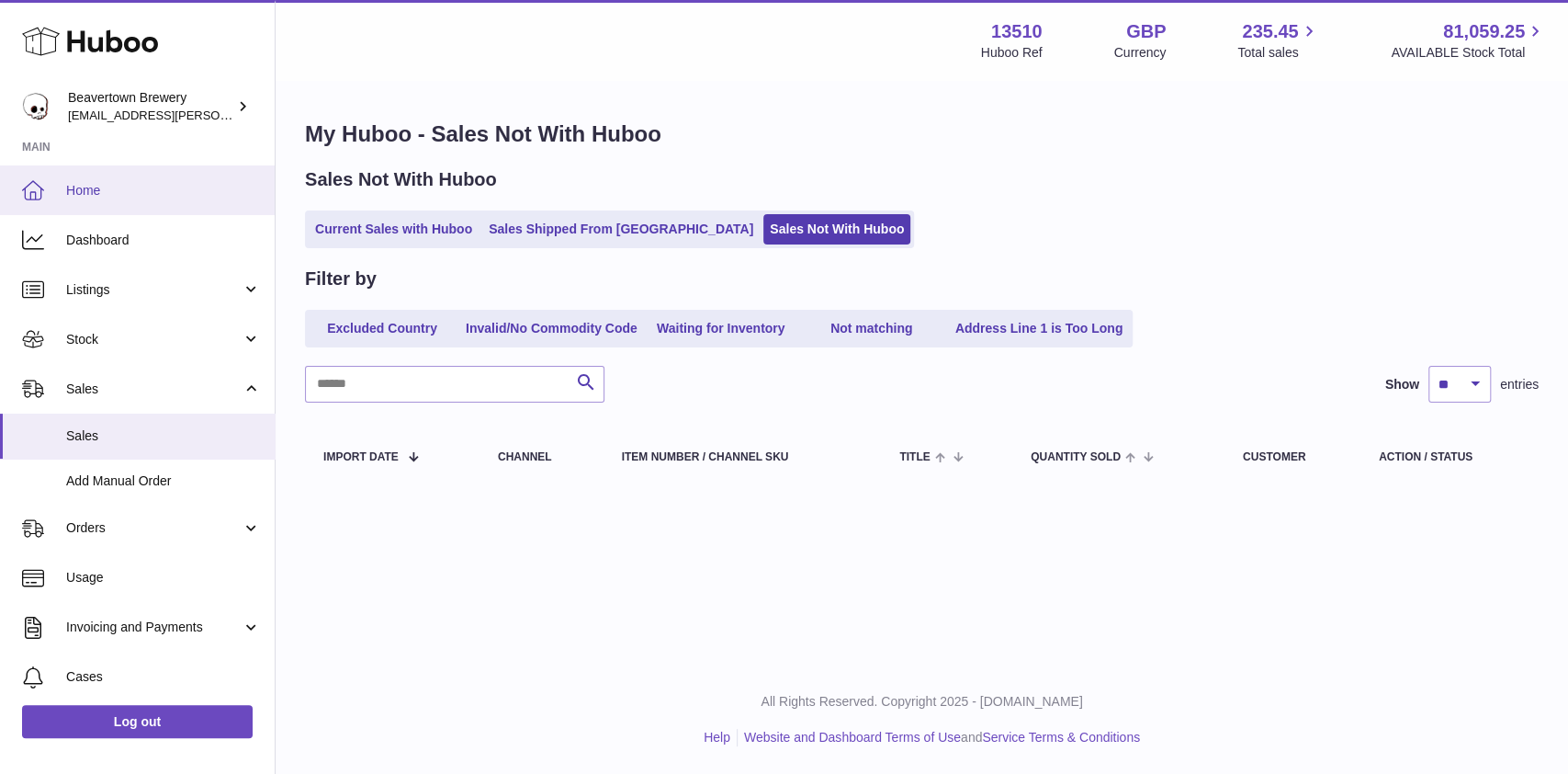
click at [120, 180] on link "Home" at bounding box center [137, 190] width 275 height 50
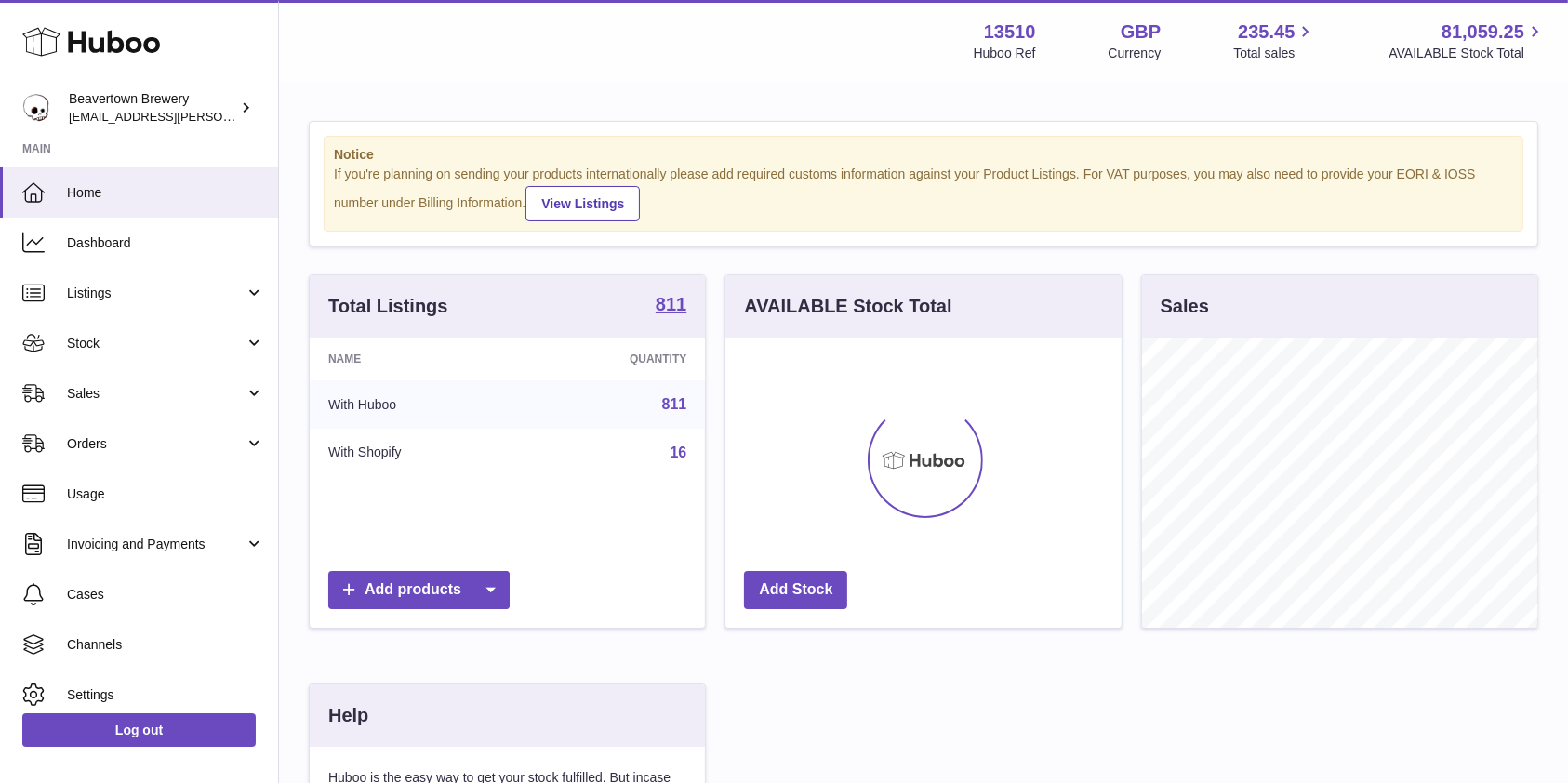
scroll to position [290, 395]
click at [136, 370] on link "Sales" at bounding box center [138, 393] width 278 height 51
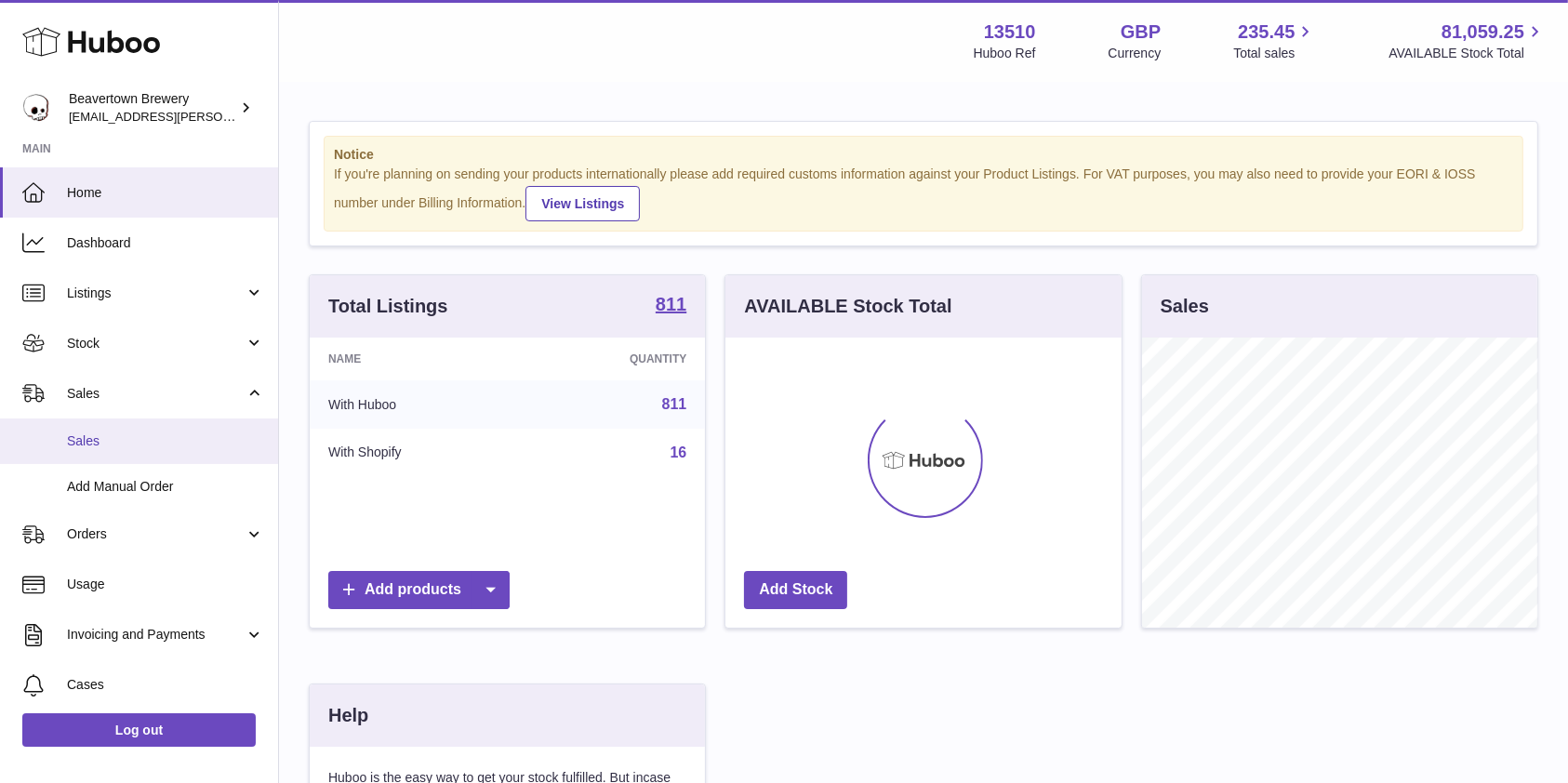
click at [138, 430] on link "Sales" at bounding box center [138, 441] width 278 height 46
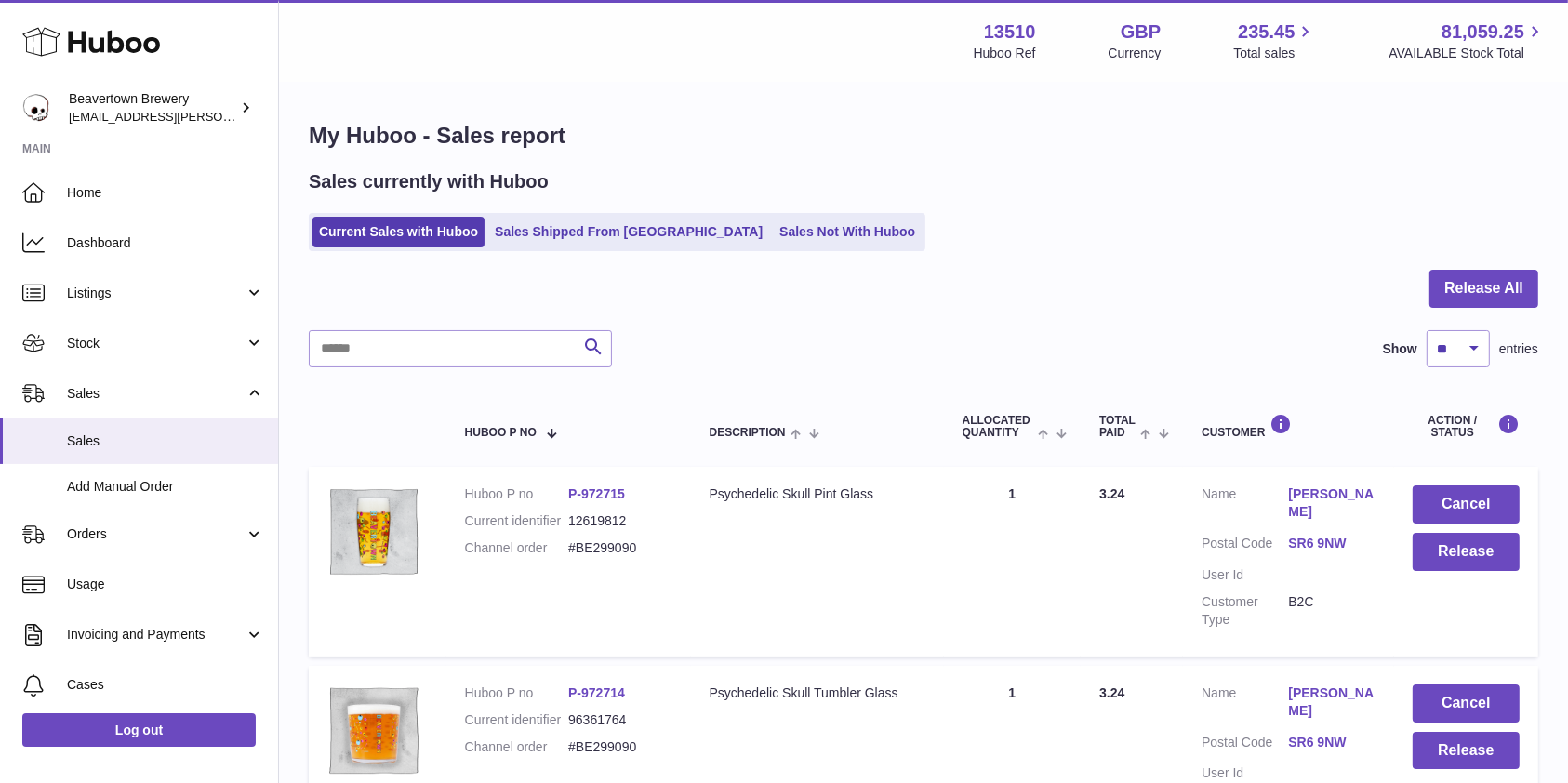
click at [818, 232] on link "Sales Not With Huboo" at bounding box center [847, 232] width 149 height 31
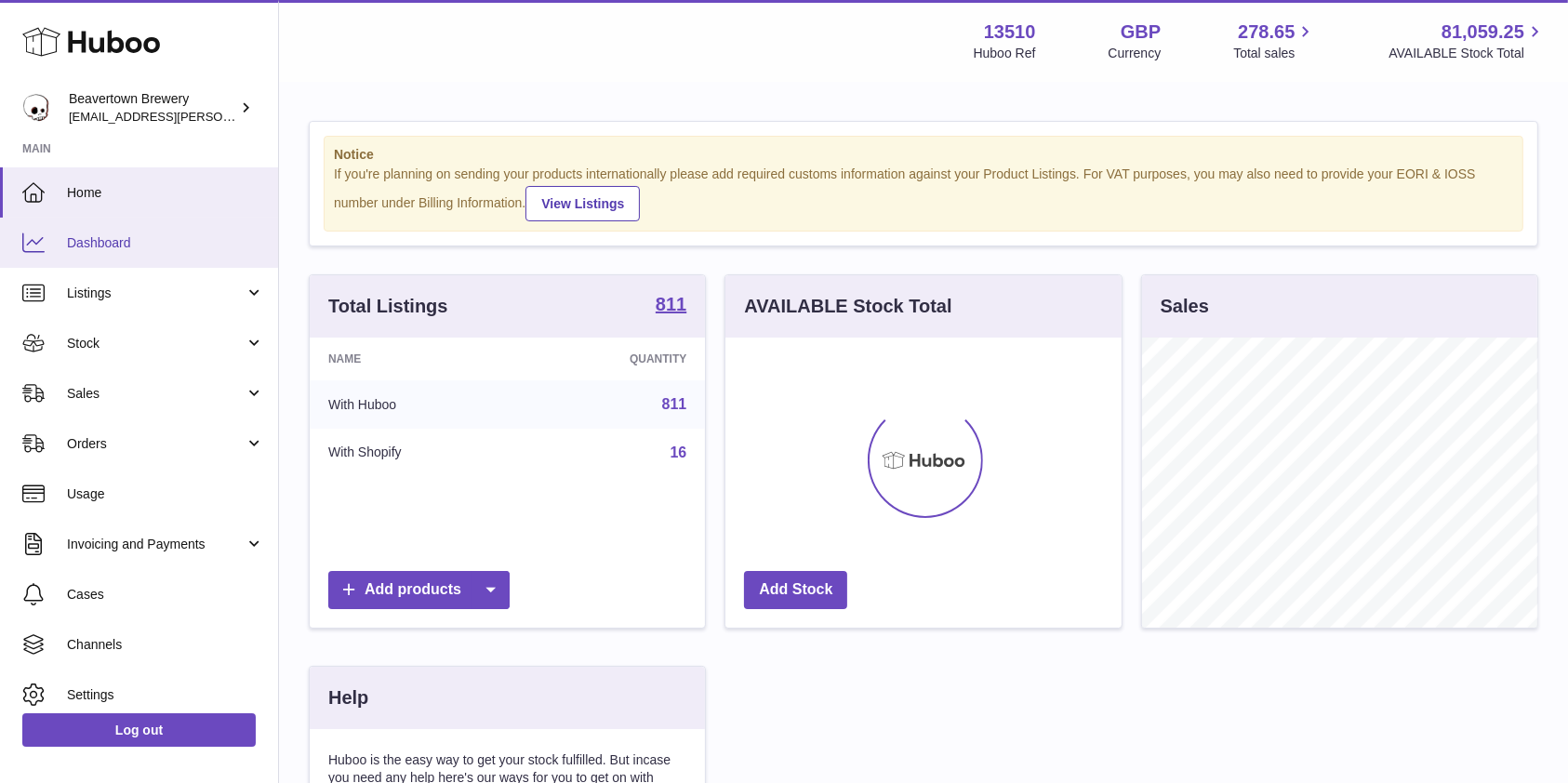
scroll to position [290, 395]
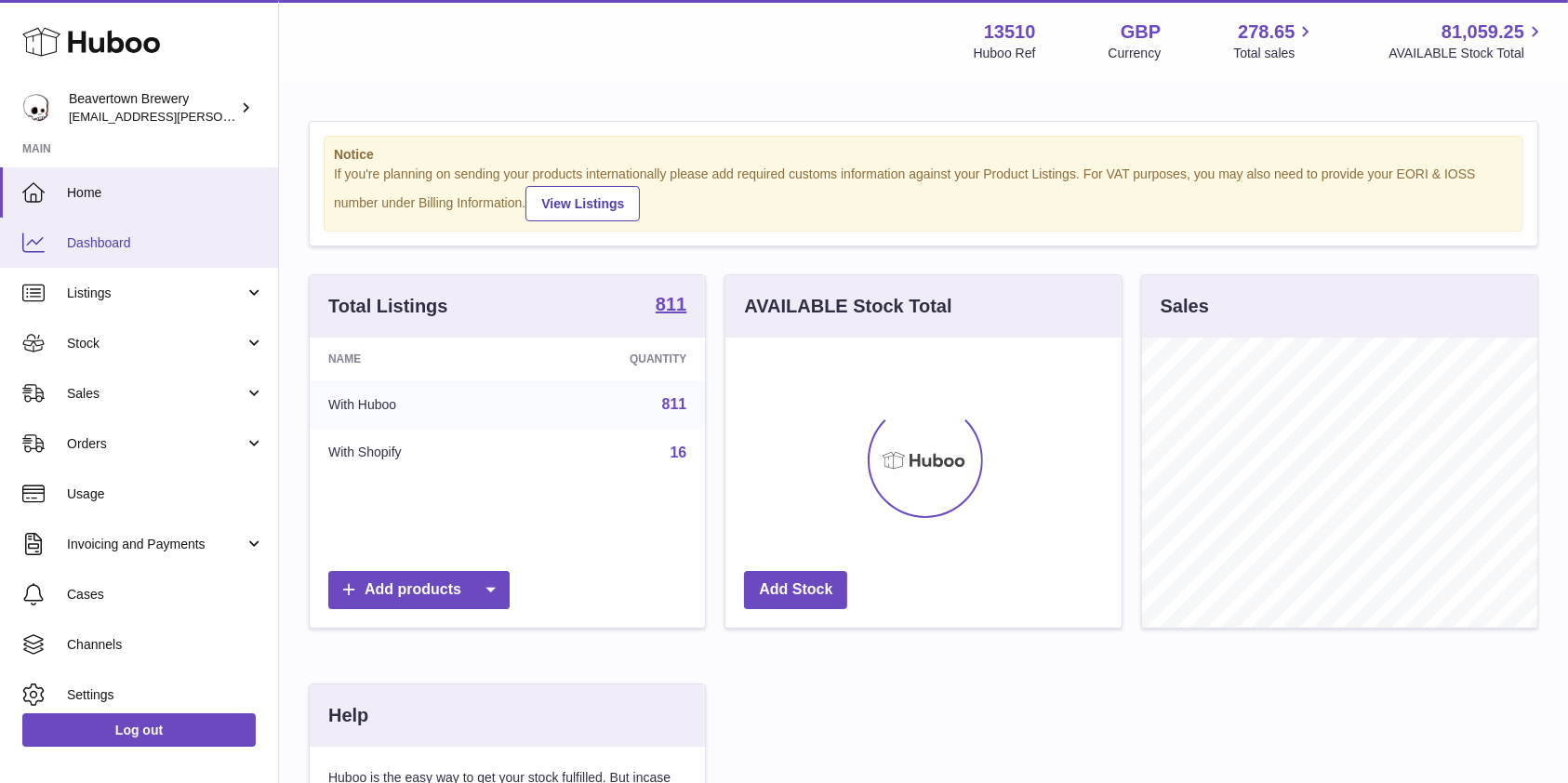
click at [142, 257] on link "Dashboard" at bounding box center [138, 243] width 278 height 51
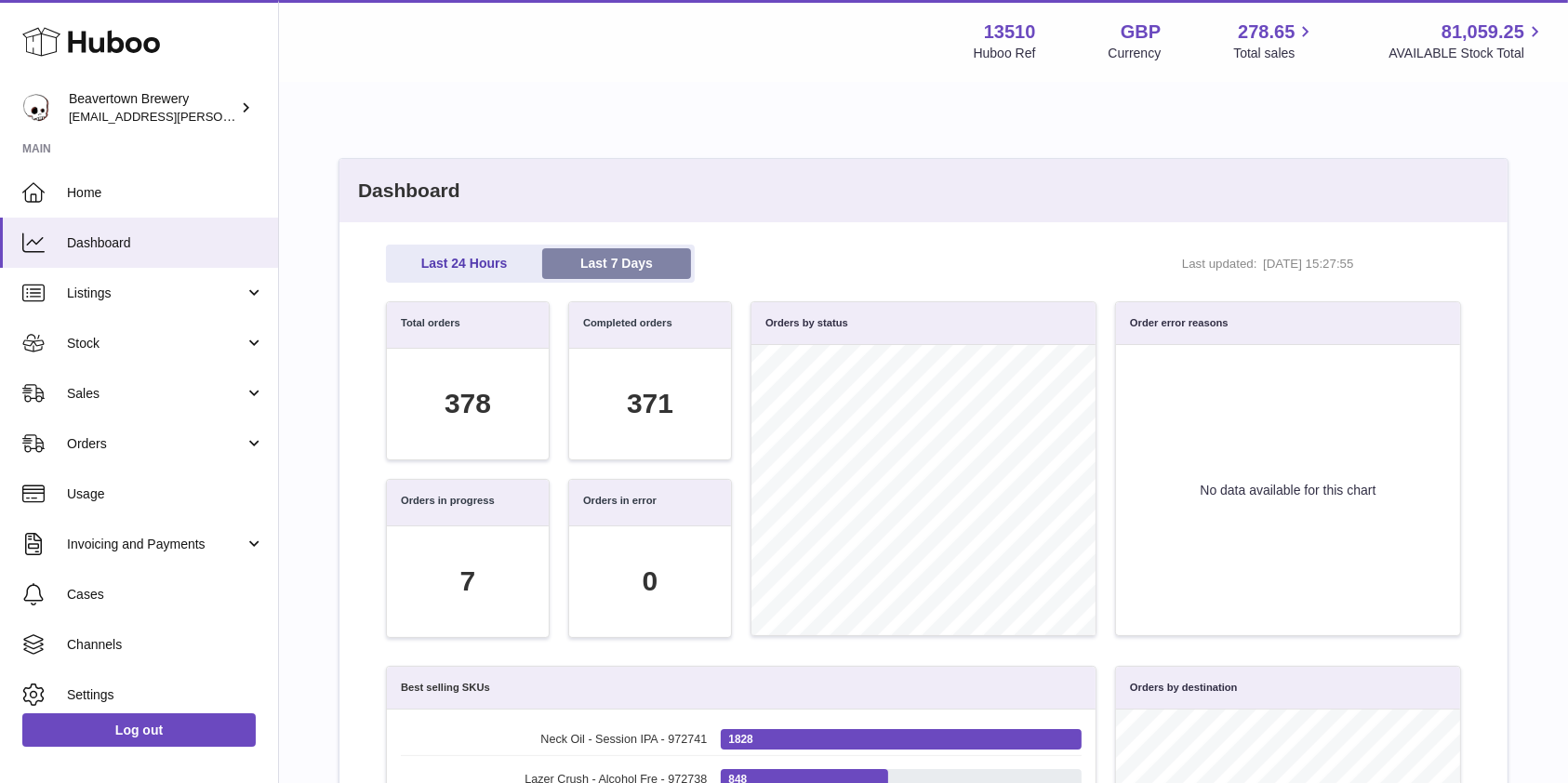
scroll to position [214, 1054]
click at [490, 265] on link "Last 24 Hours" at bounding box center [464, 264] width 149 height 31
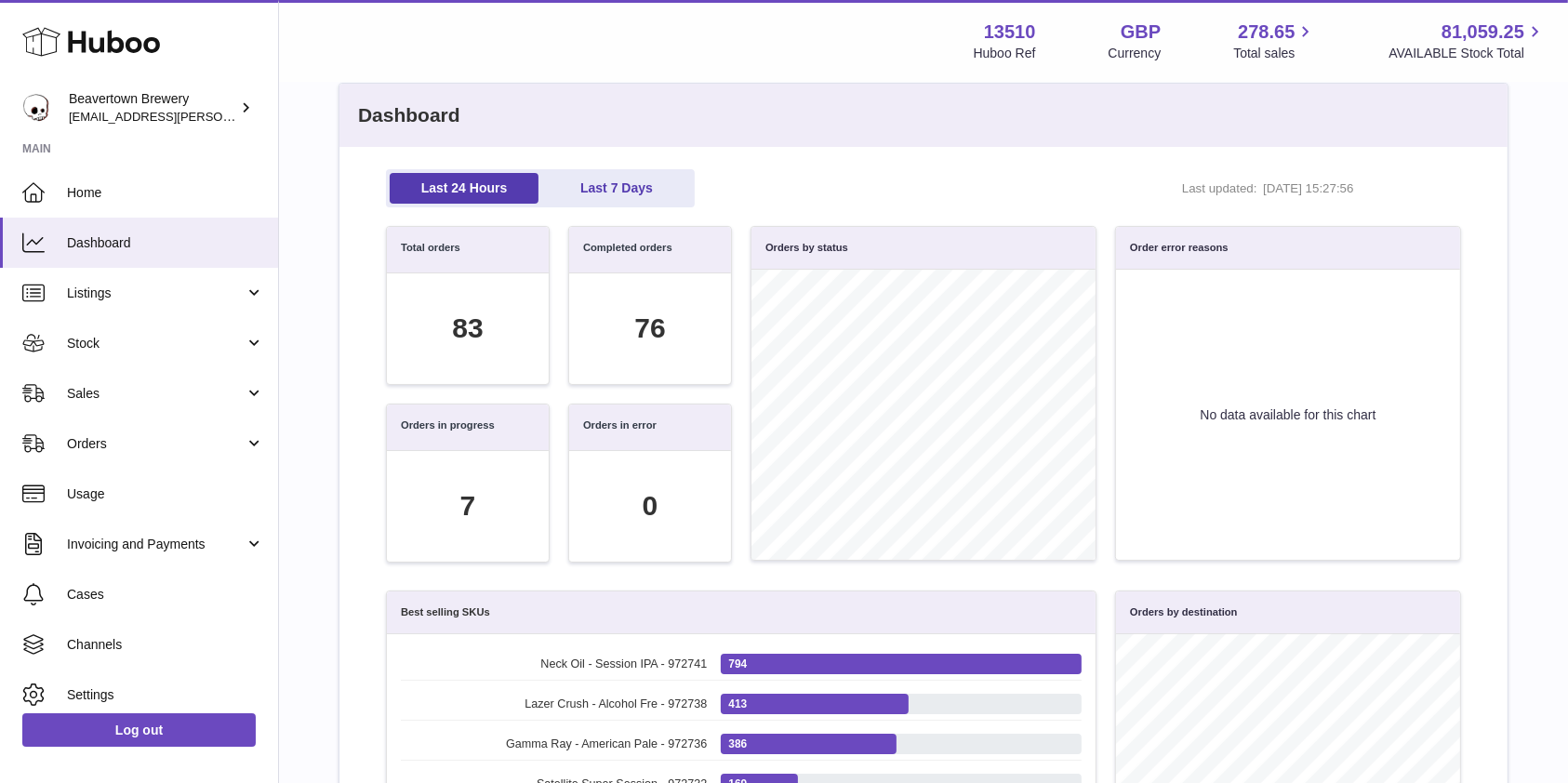
scroll to position [0, 0]
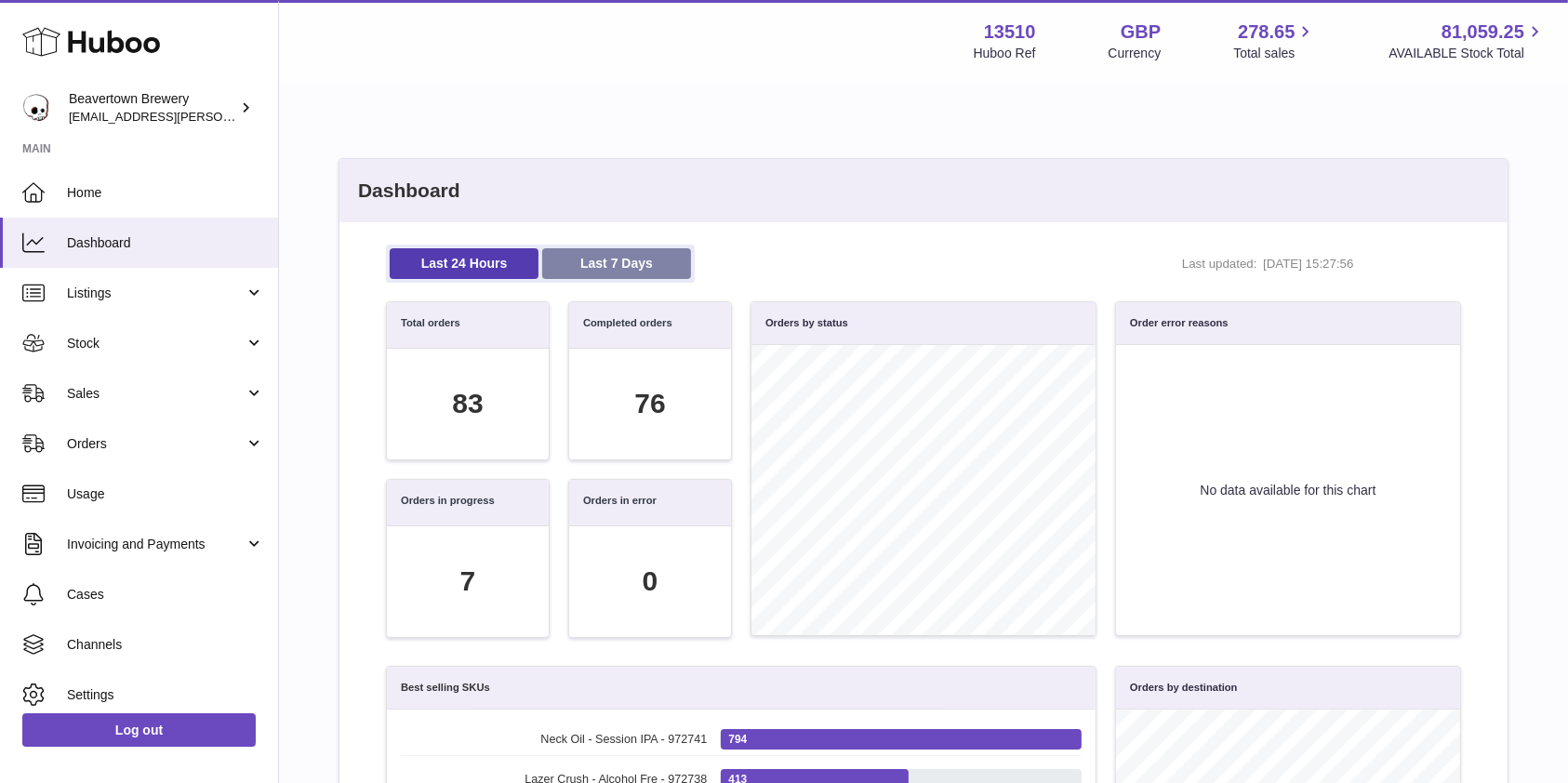
click at [603, 261] on link "Last 7 Days" at bounding box center [617, 264] width 149 height 31
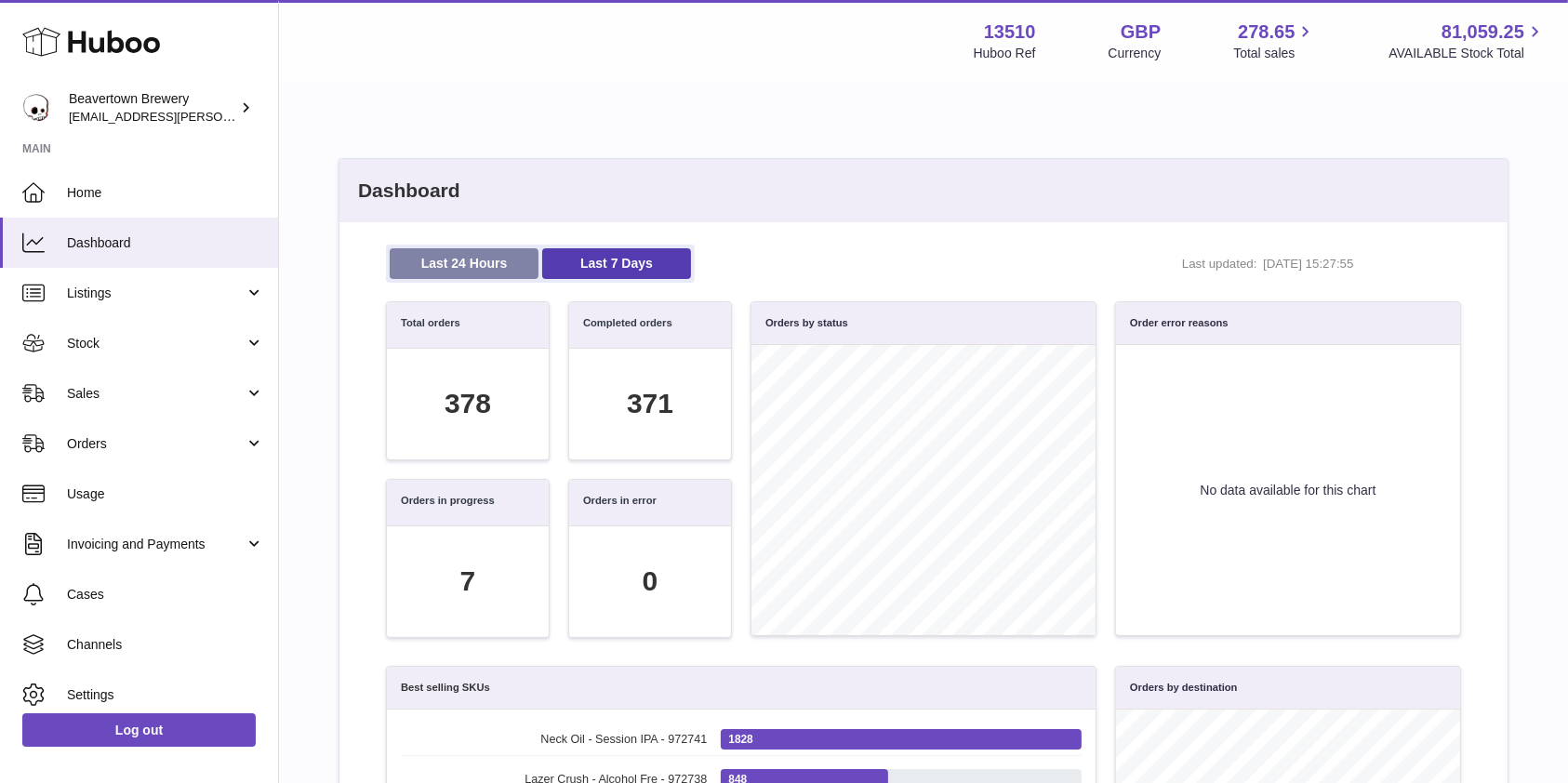
click at [511, 255] on link "Last 24 Hours" at bounding box center [464, 264] width 149 height 31
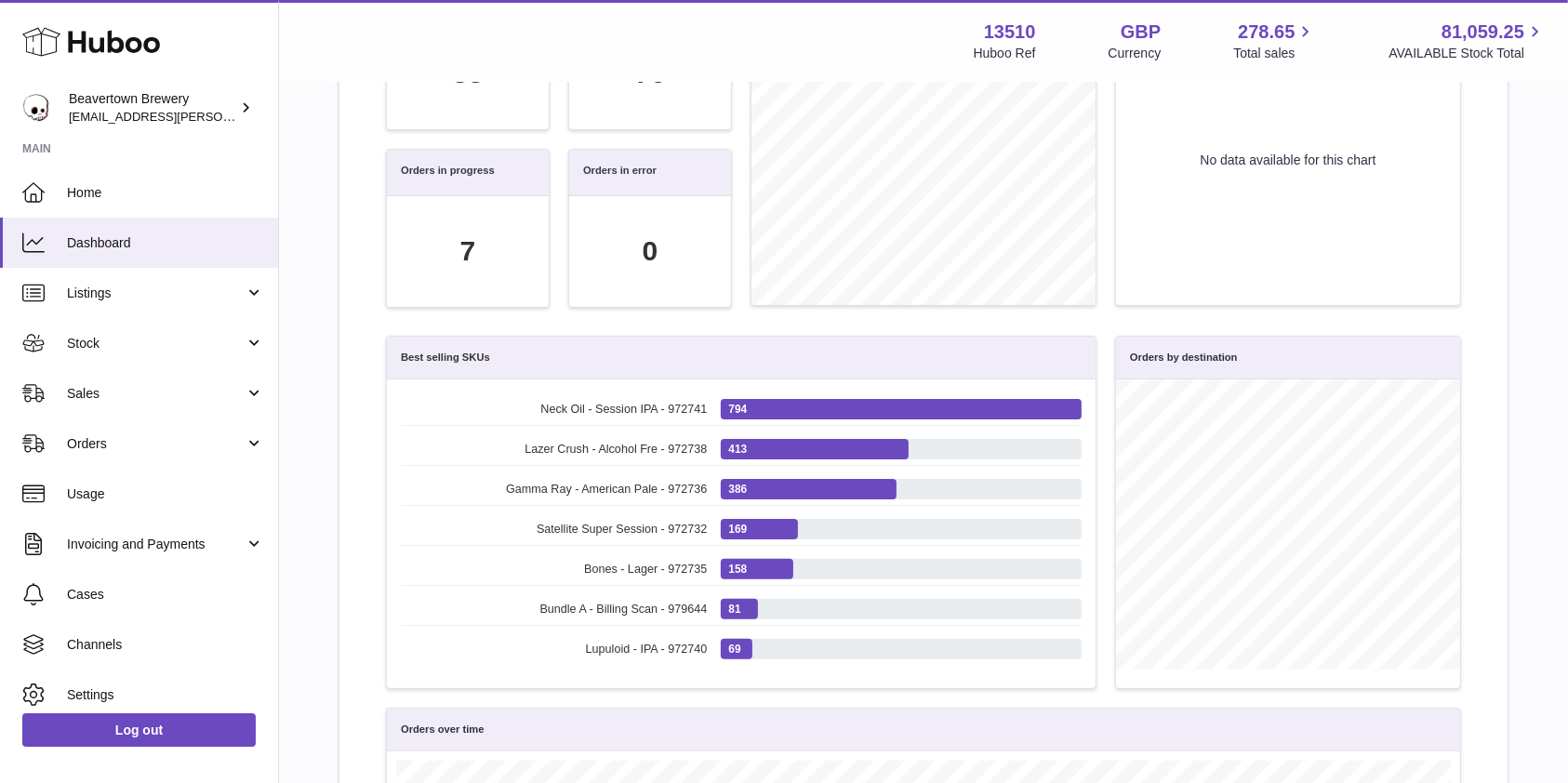
scroll to position [55, 0]
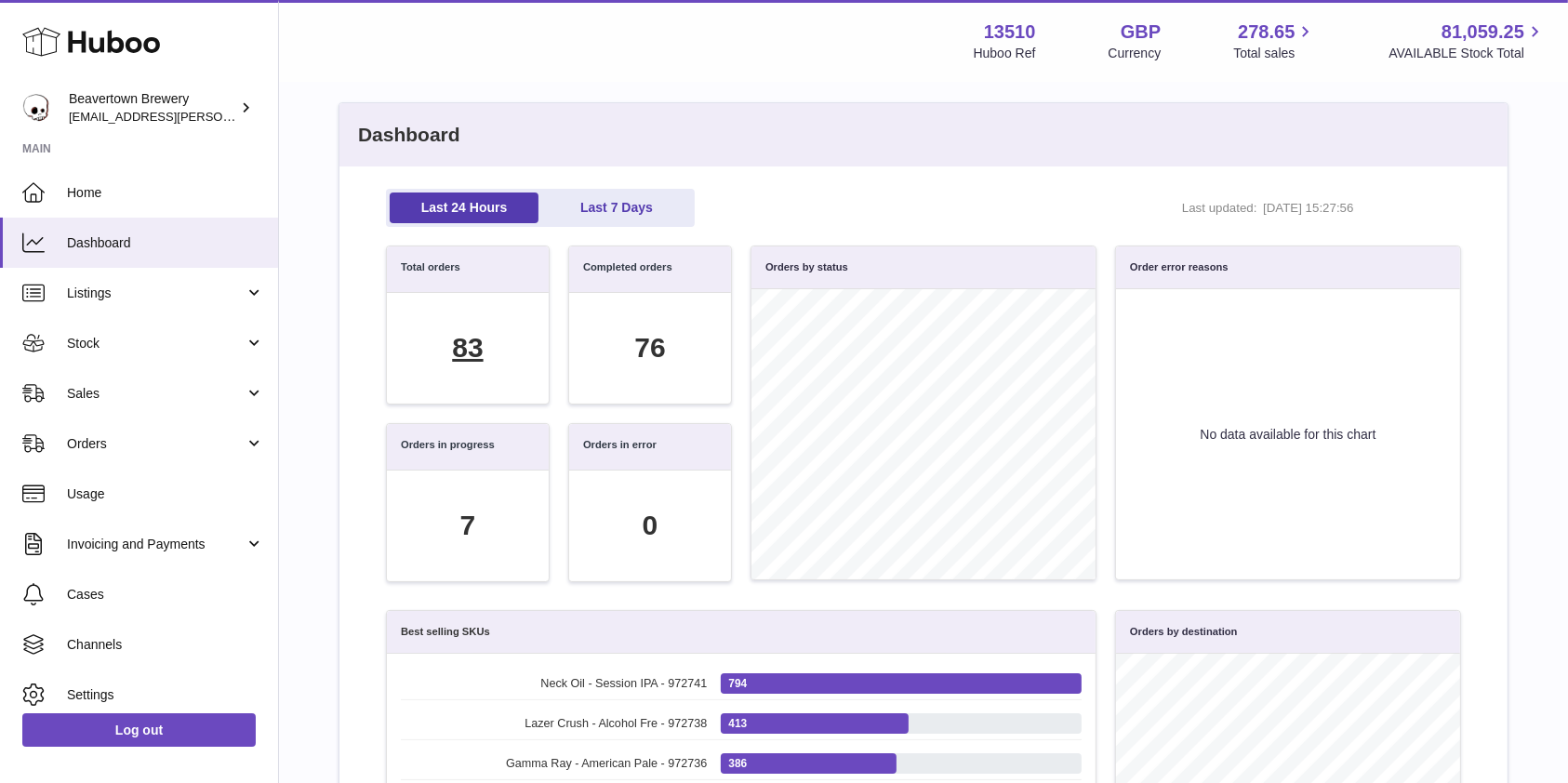
click at [471, 348] on div "83" at bounding box center [467, 349] width 31 height 38
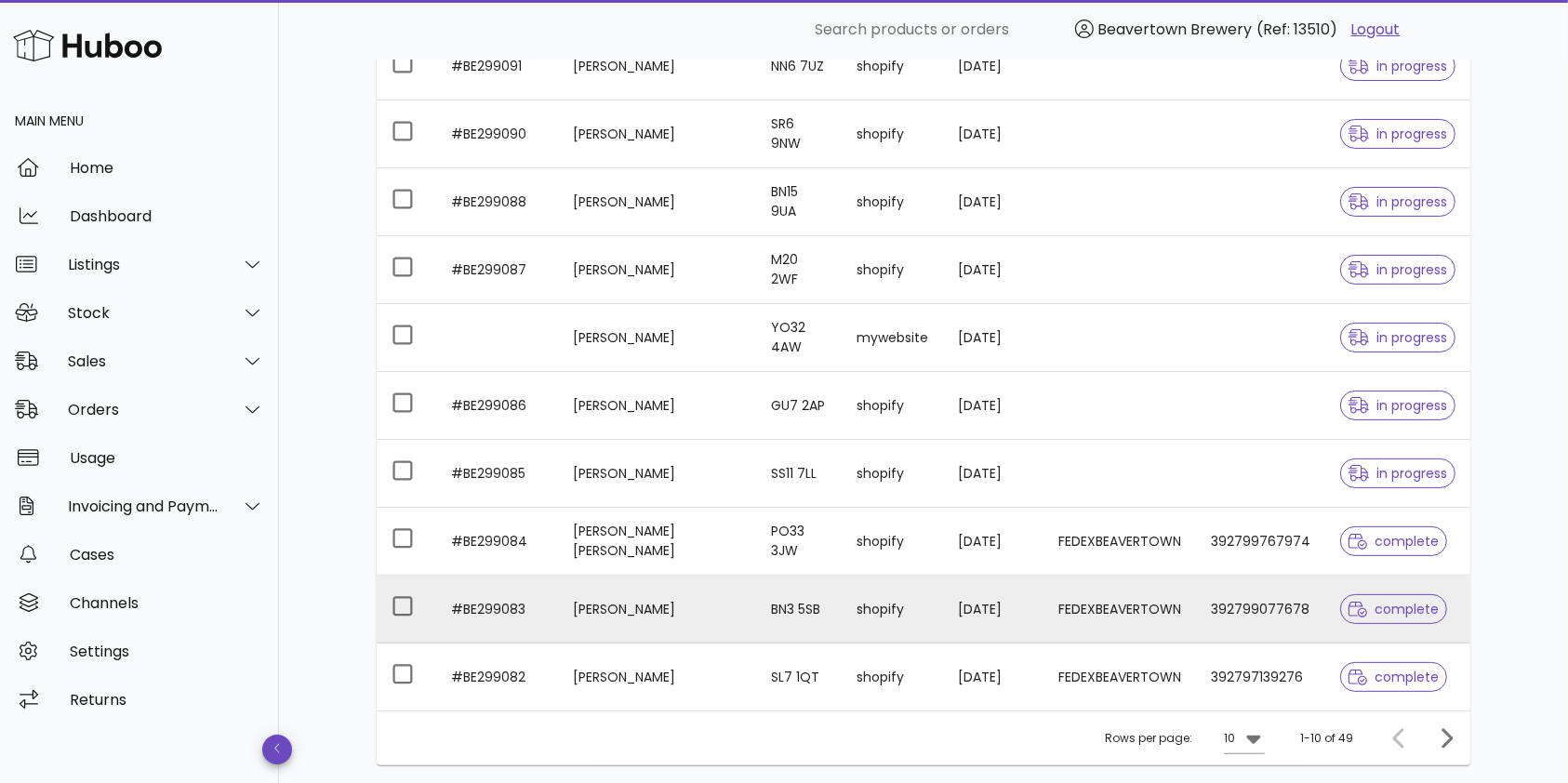
scroll to position [488, 0]
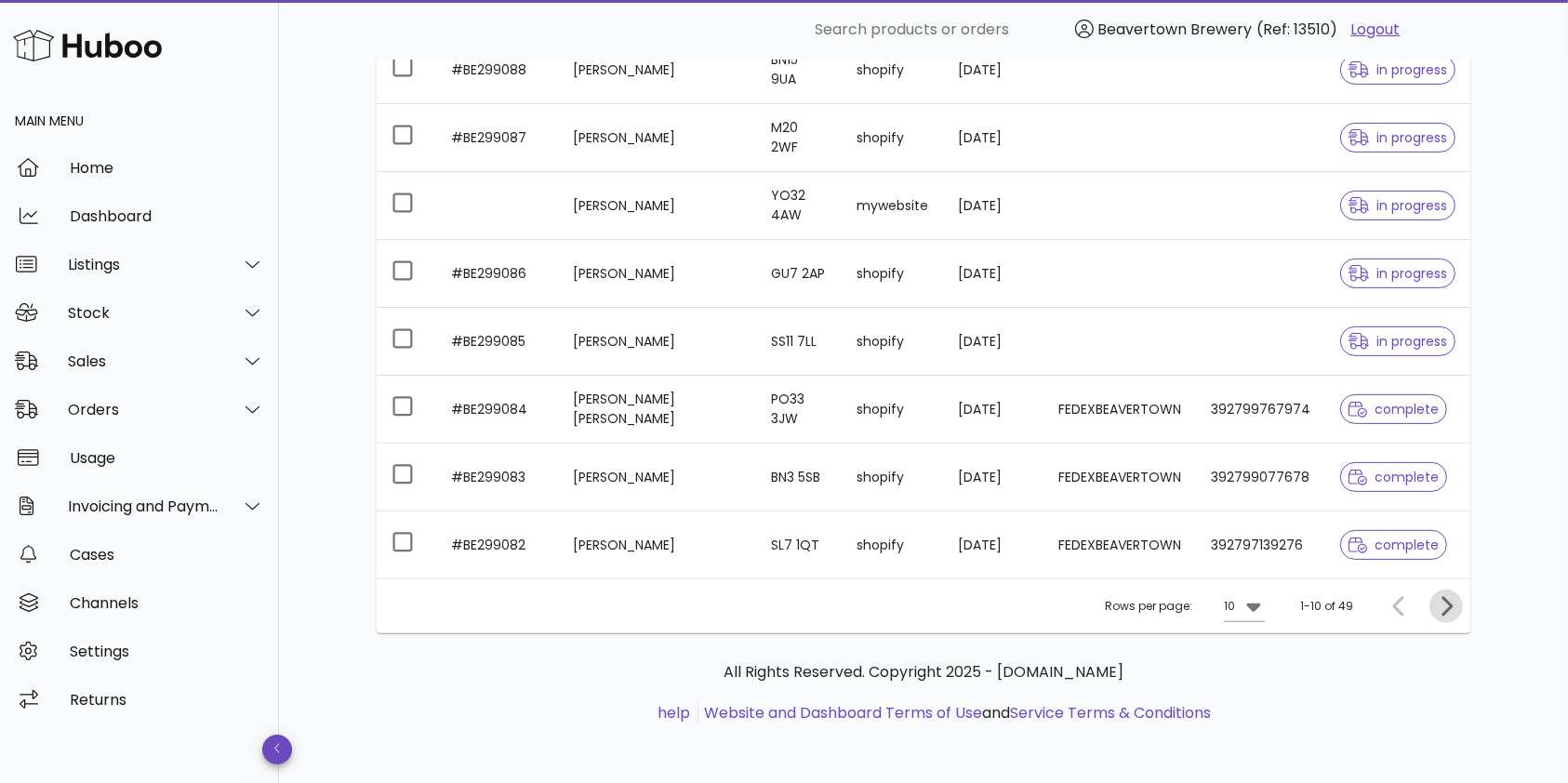
click at [1445, 606] on icon "Next page" at bounding box center [1445, 605] width 22 height 22
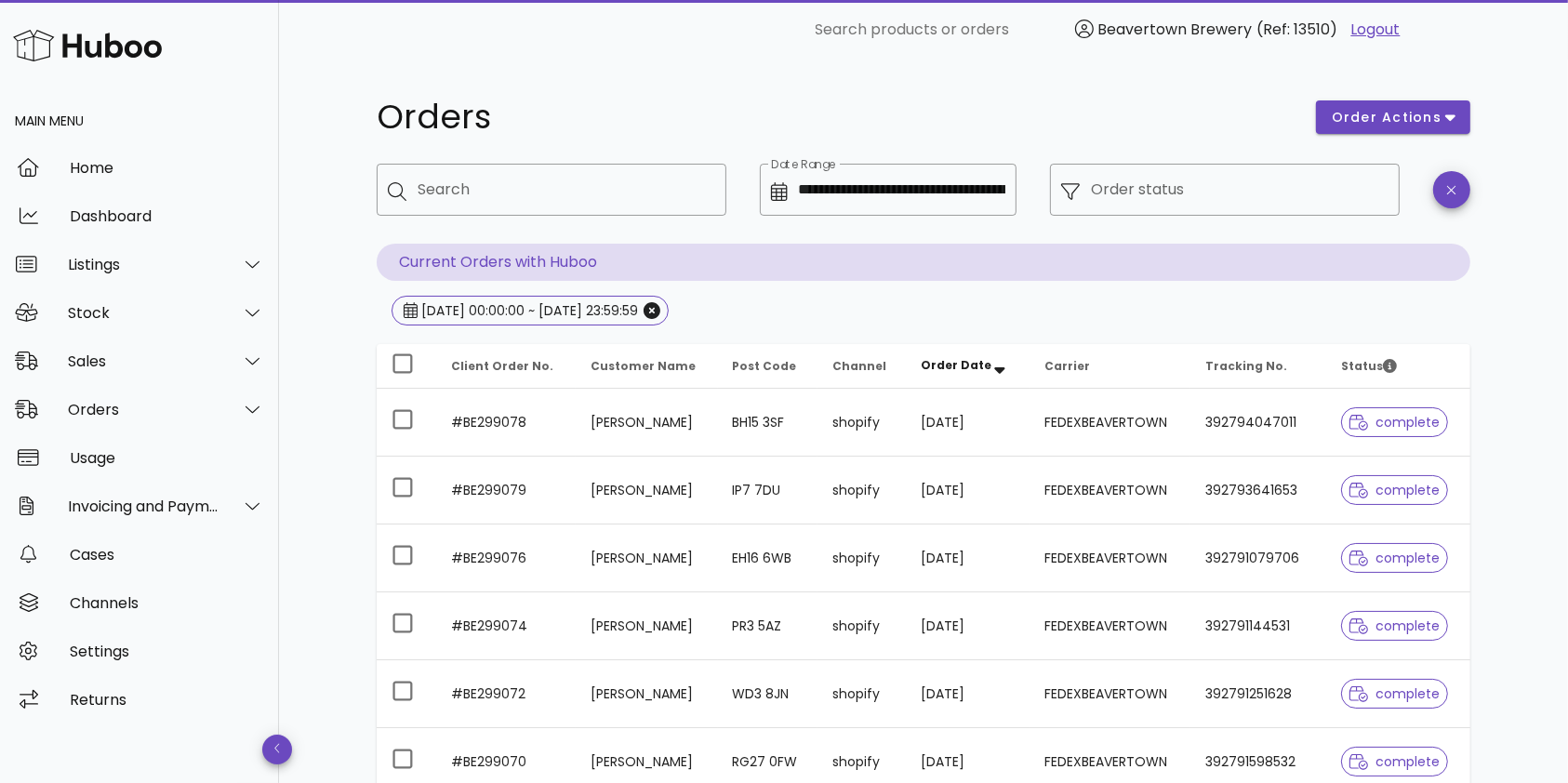
scroll to position [488, 0]
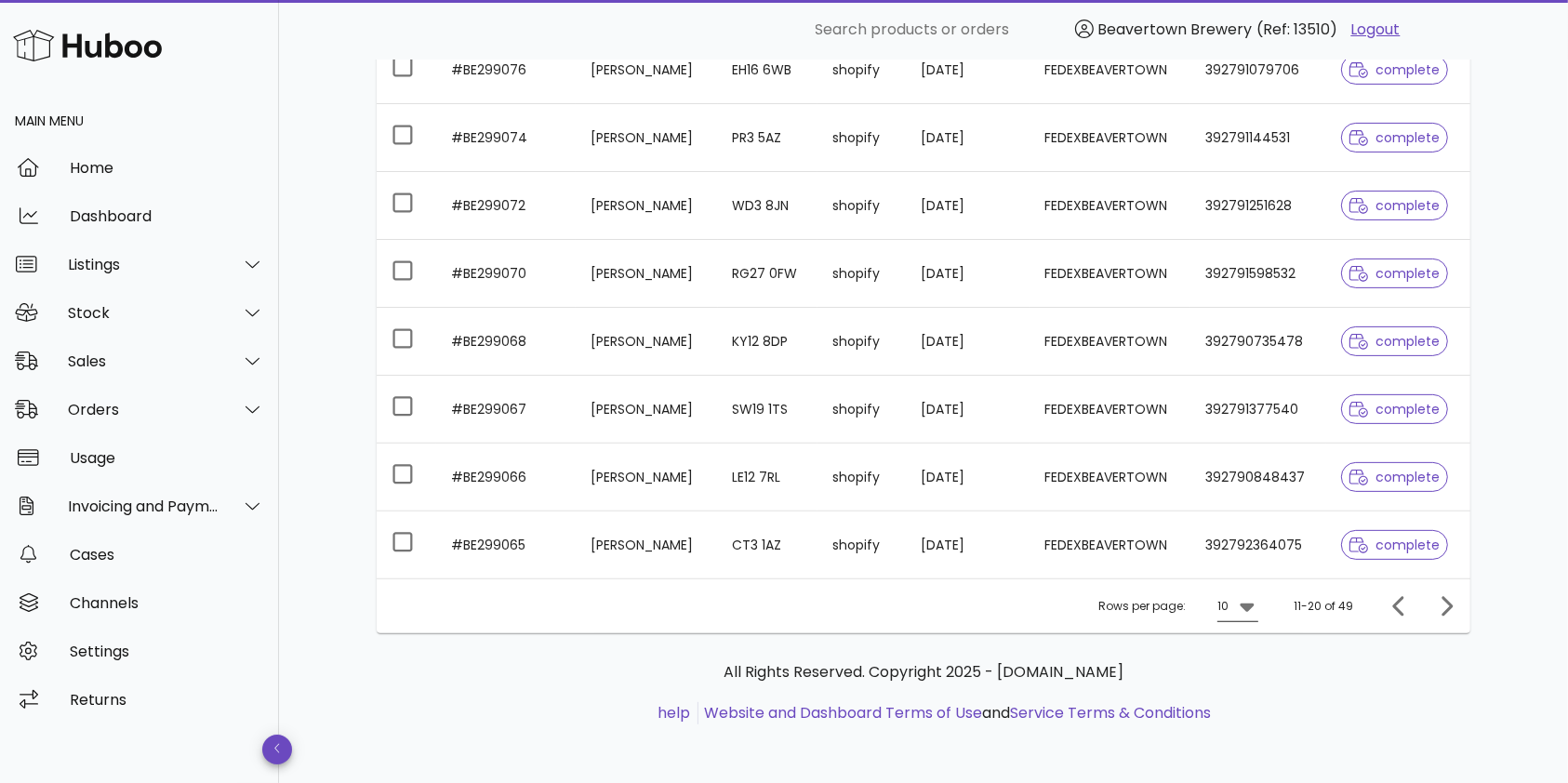
click at [1257, 603] on icon at bounding box center [1246, 605] width 22 height 22
click at [1246, 712] on div "50" at bounding box center [1243, 709] width 18 height 18
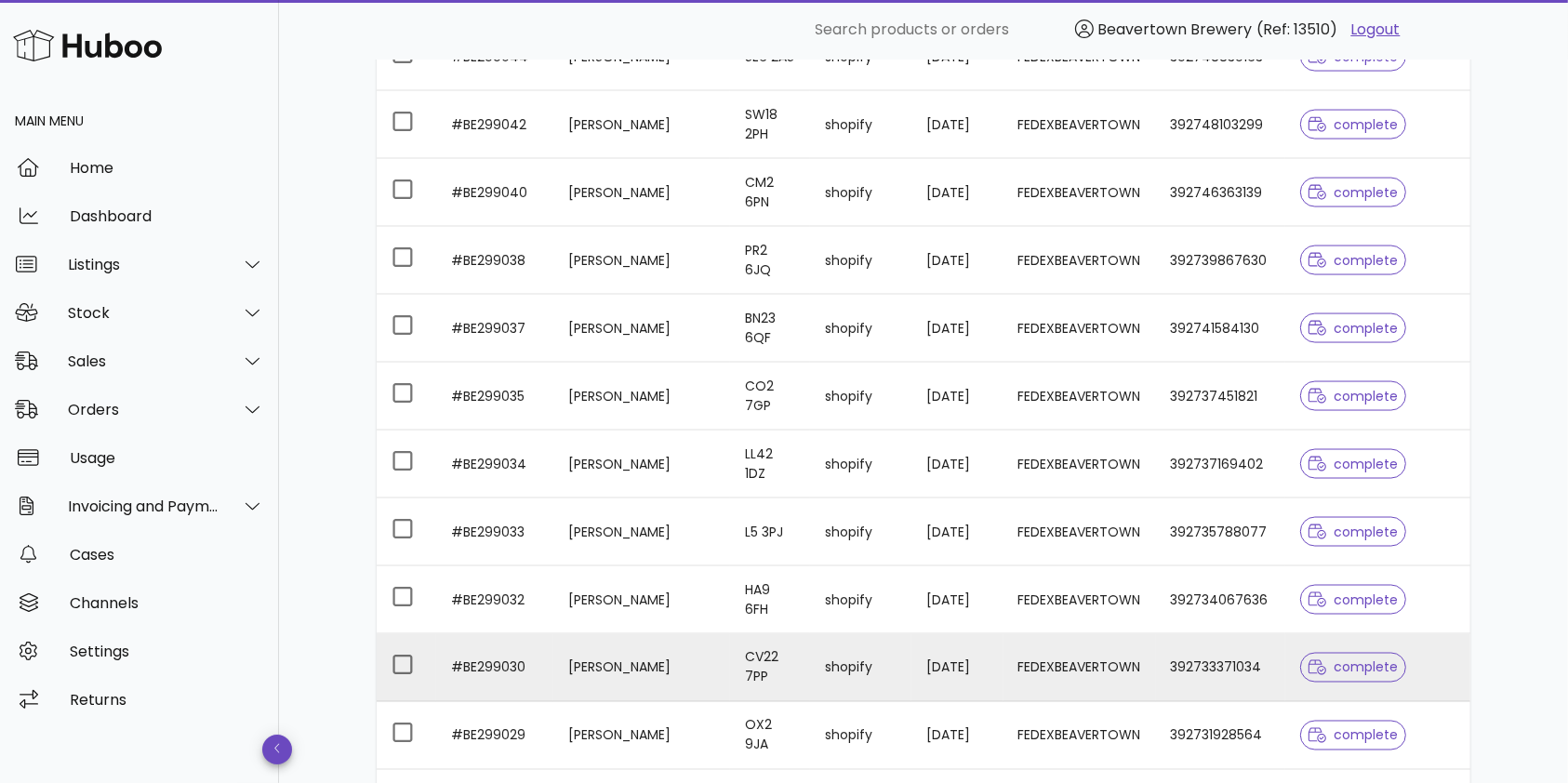
scroll to position [3199, 0]
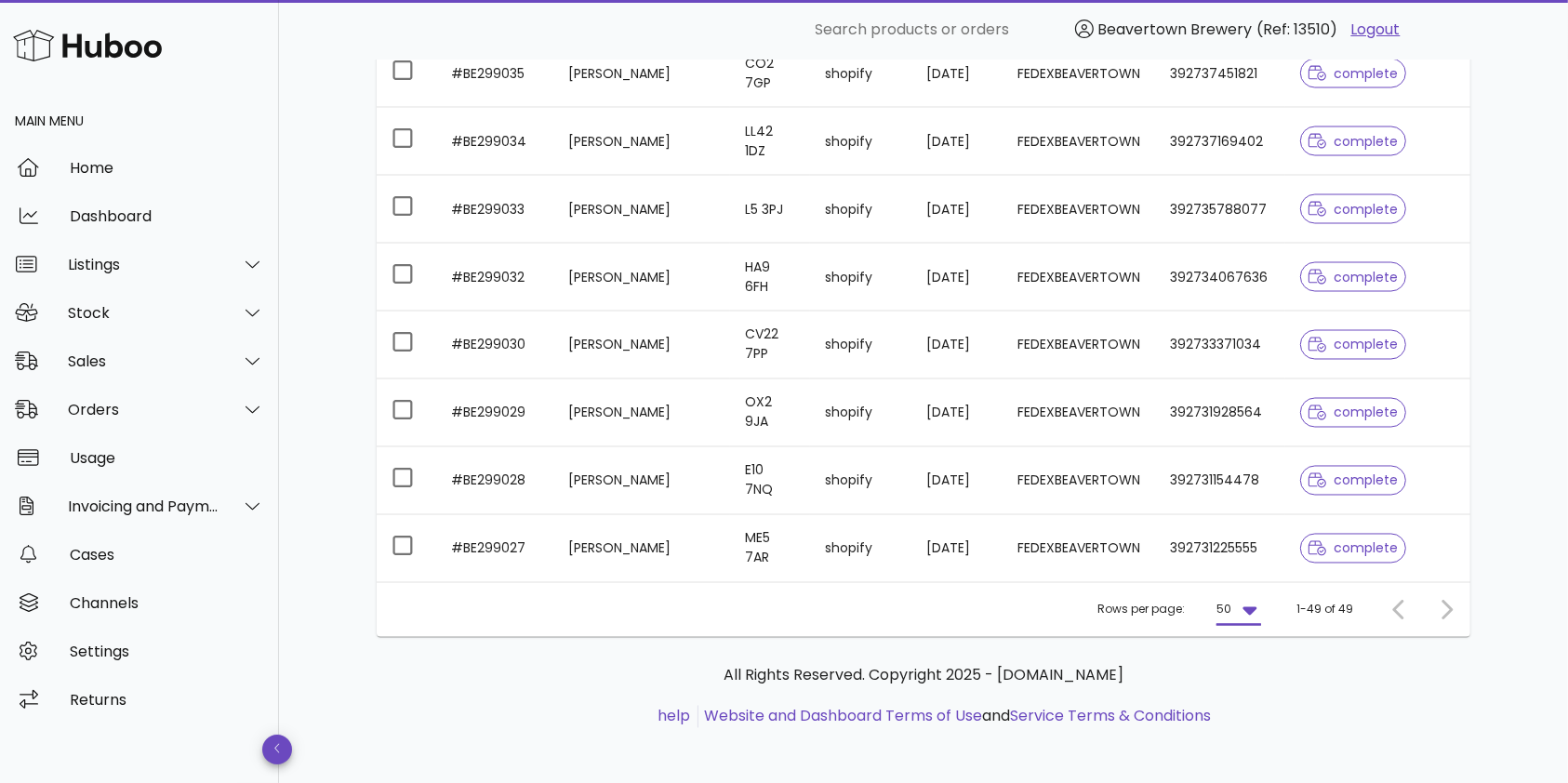
click at [1397, 606] on div at bounding box center [1403, 609] width 40 height 33
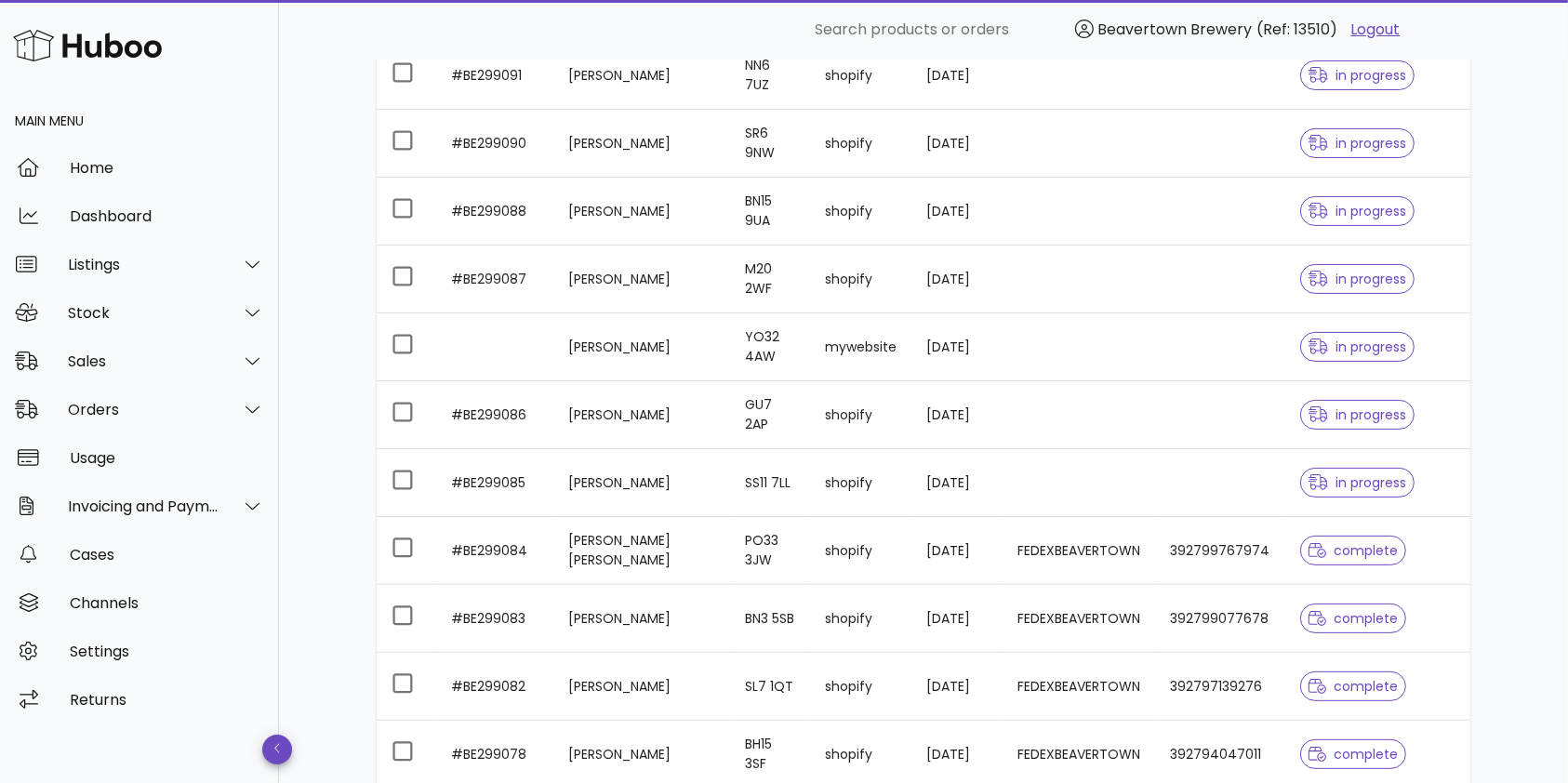
scroll to position [0, 0]
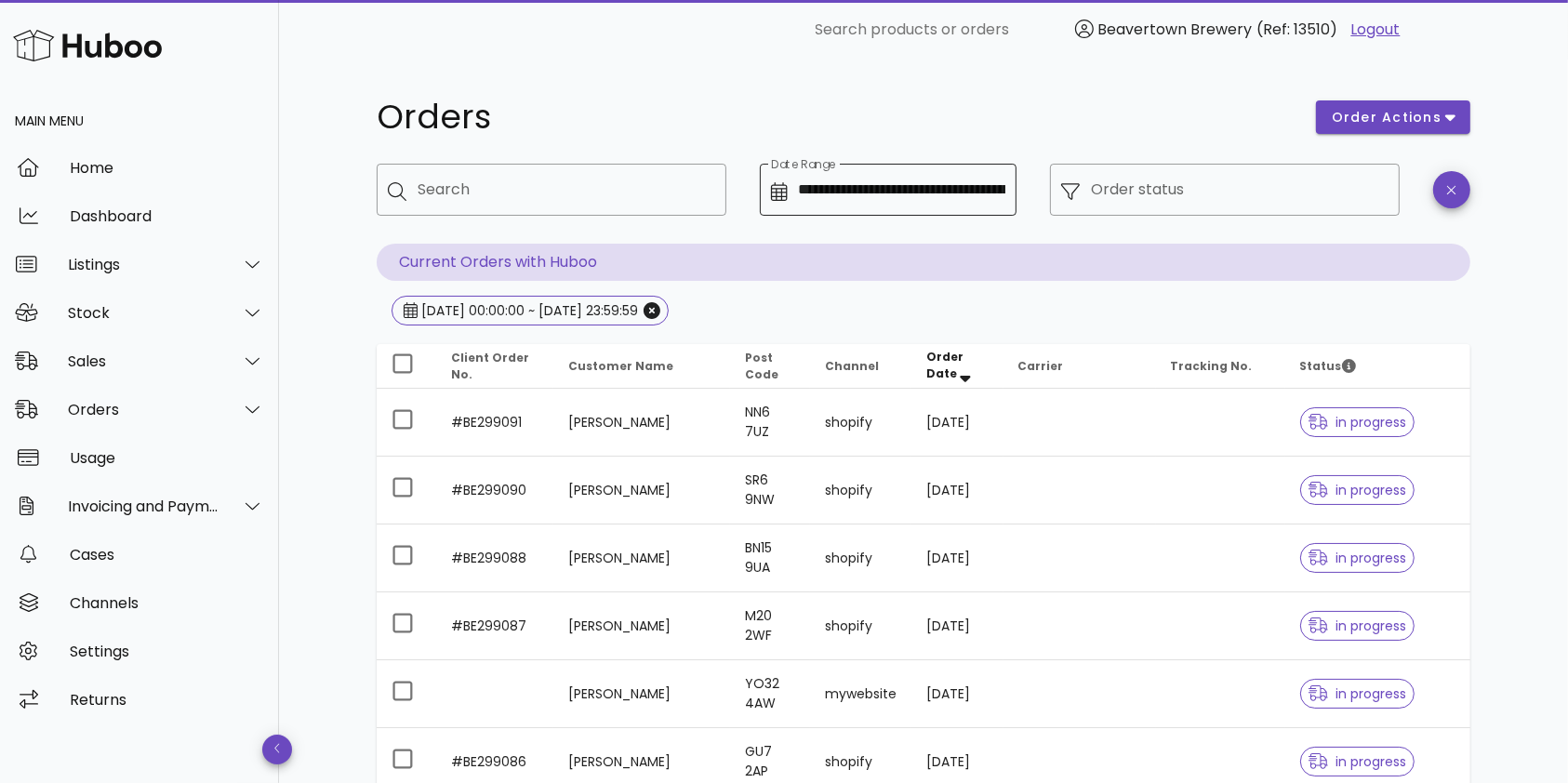
click at [901, 202] on input "**********" at bounding box center [901, 189] width 207 height 30
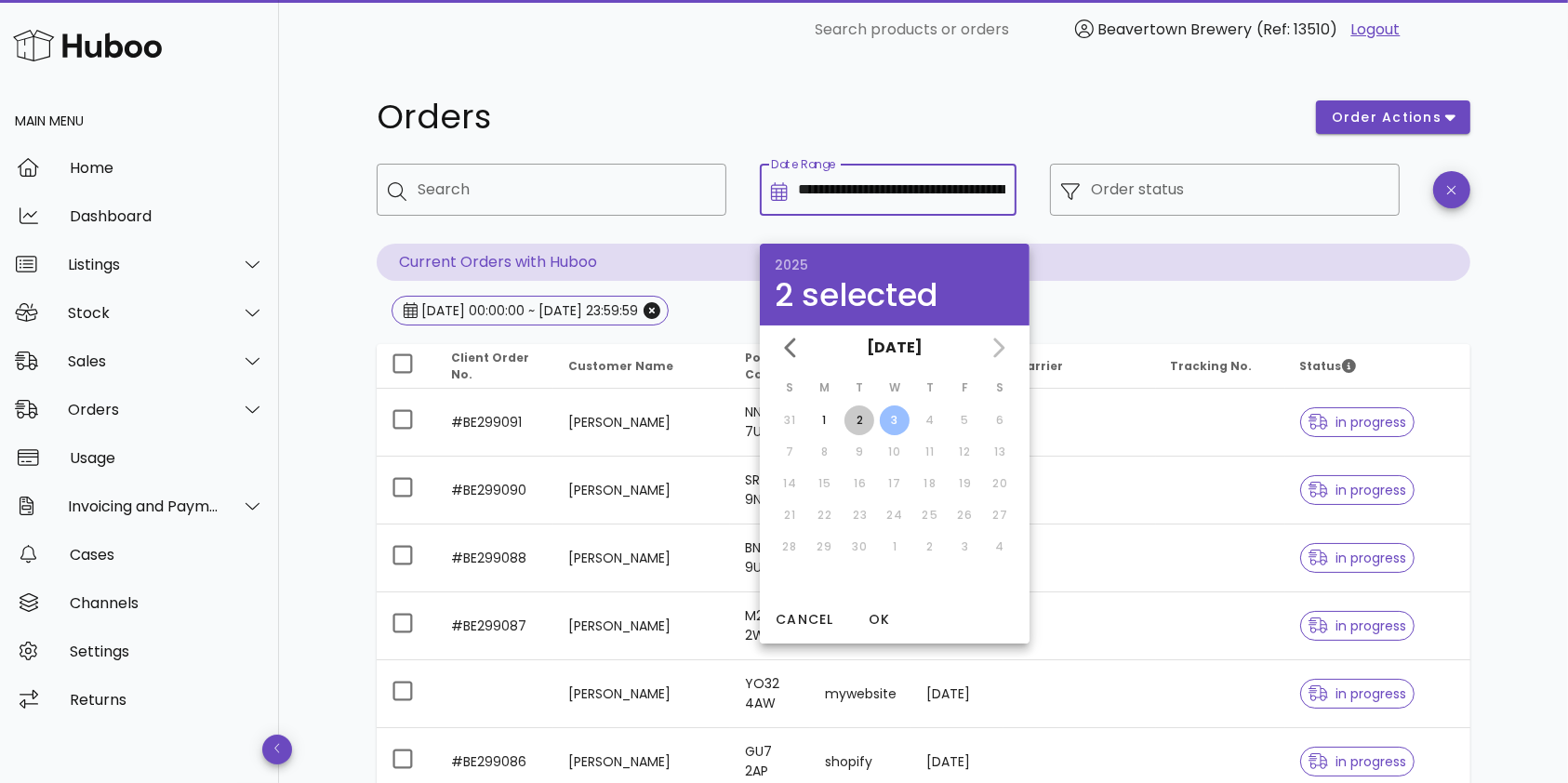
click at [865, 408] on button "2" at bounding box center [858, 420] width 30 height 30
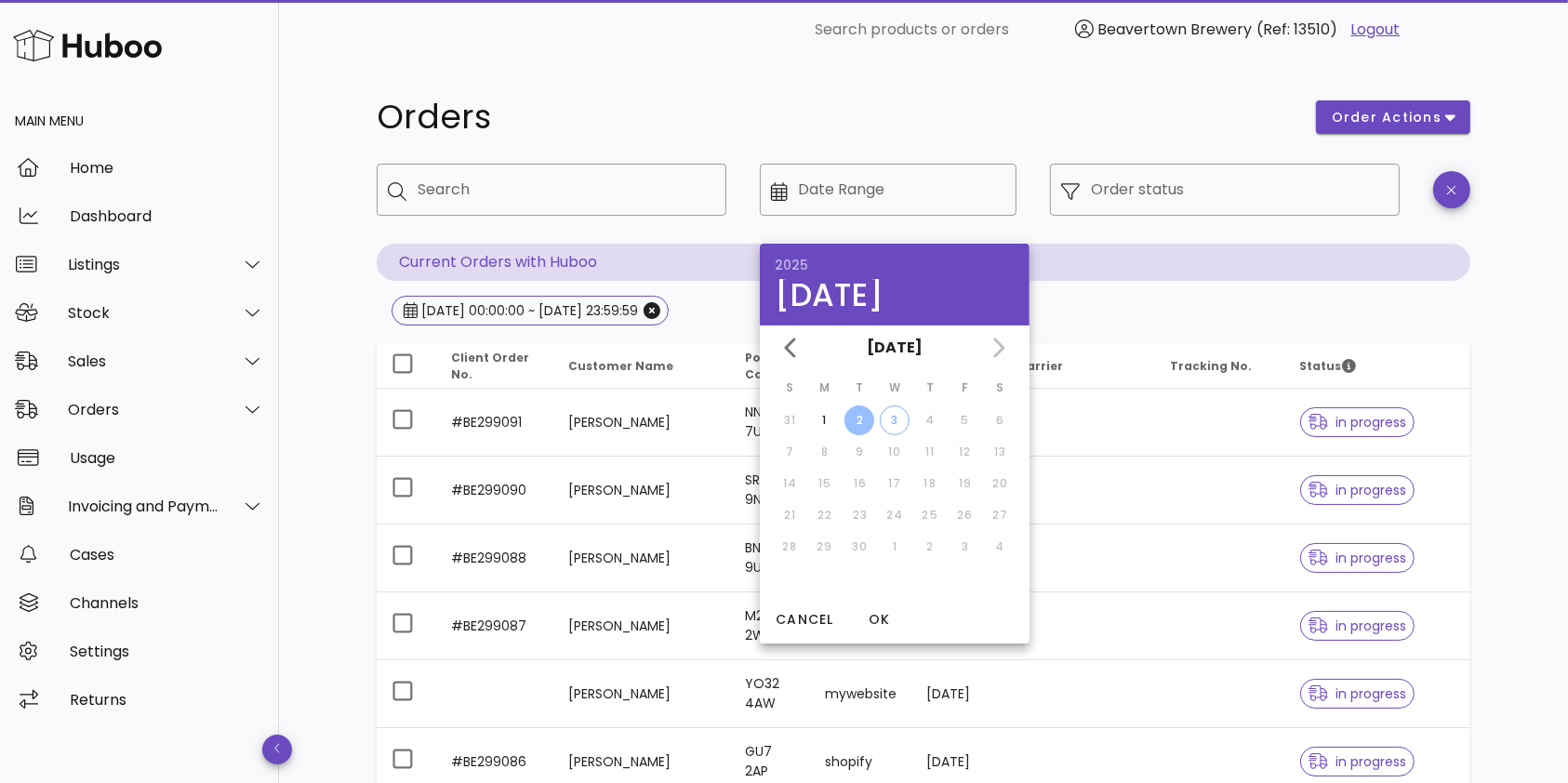
type input "**********"
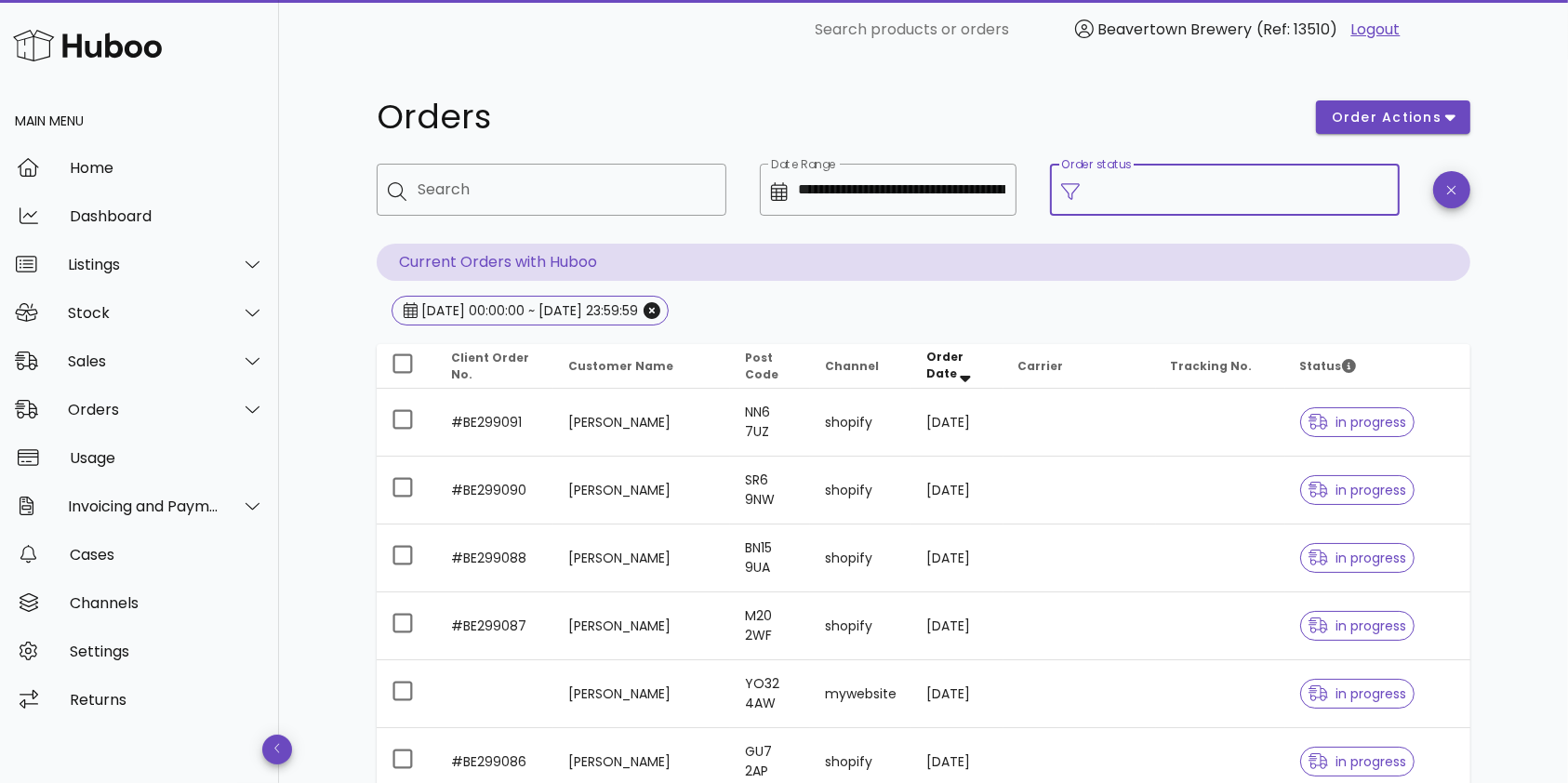
click at [1163, 200] on input "Order status" at bounding box center [1240, 189] width 298 height 30
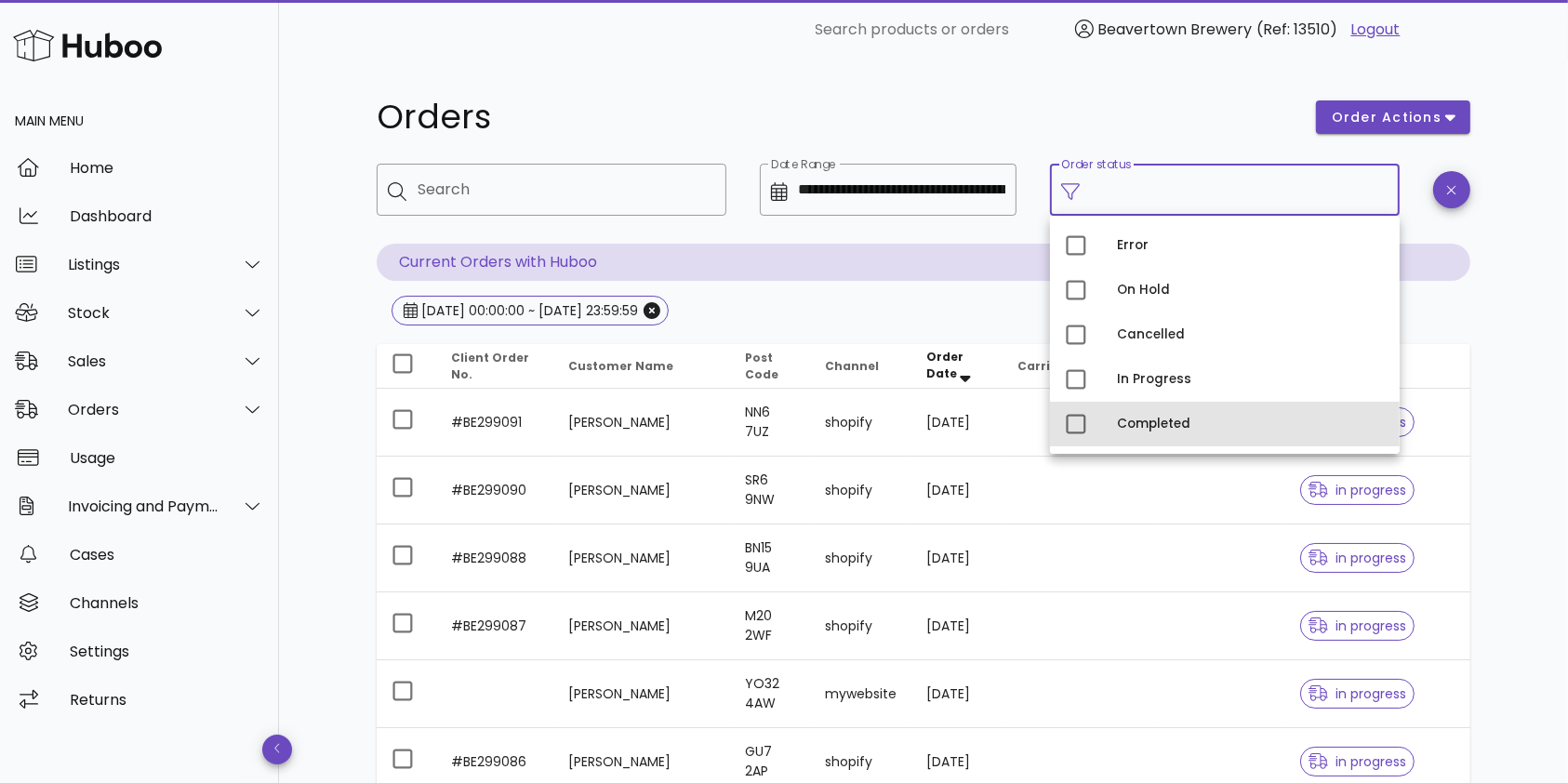
click at [1168, 424] on div "Completed" at bounding box center [1250, 424] width 267 height 15
type input "**********"
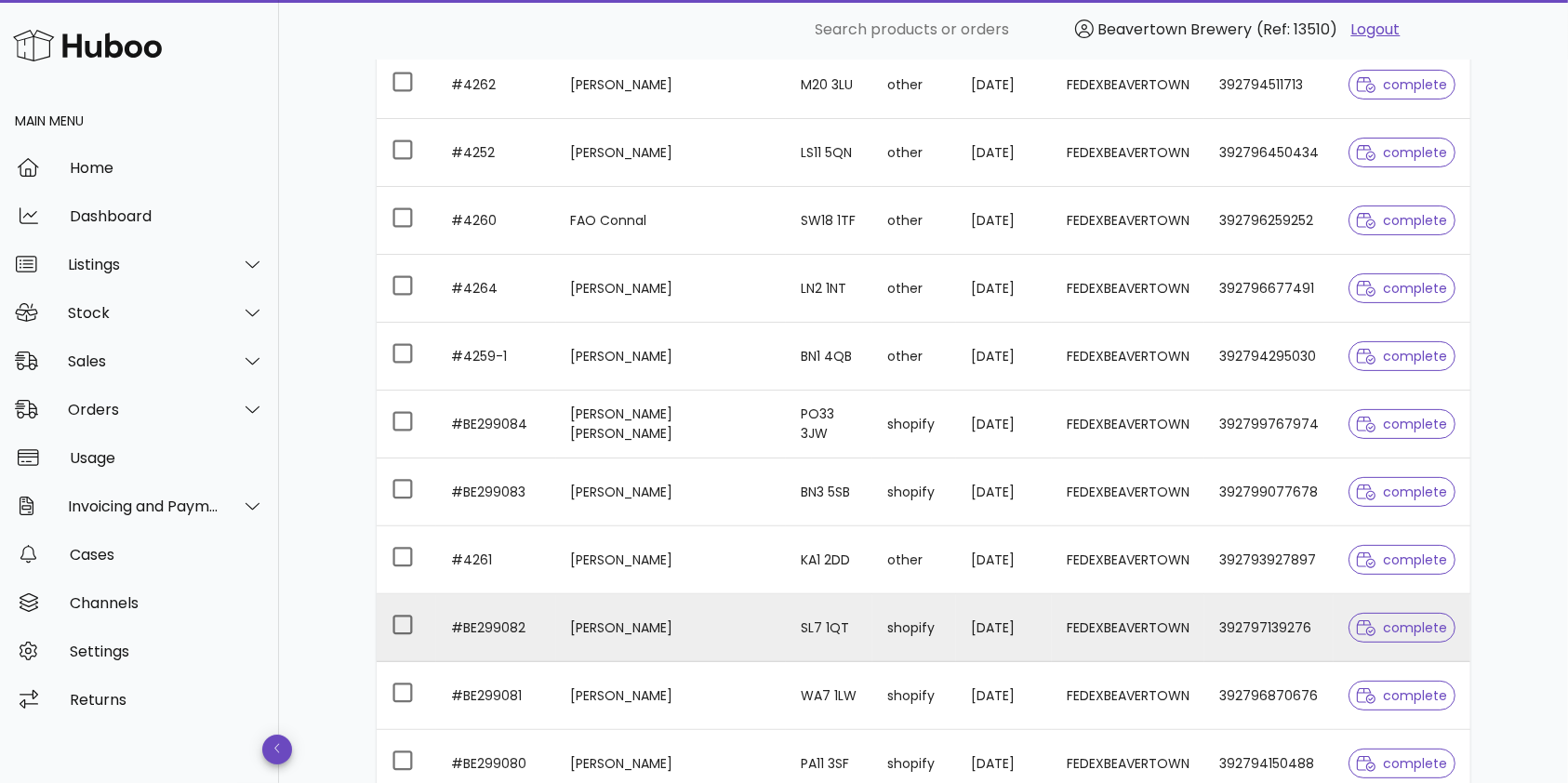
scroll to position [124, 0]
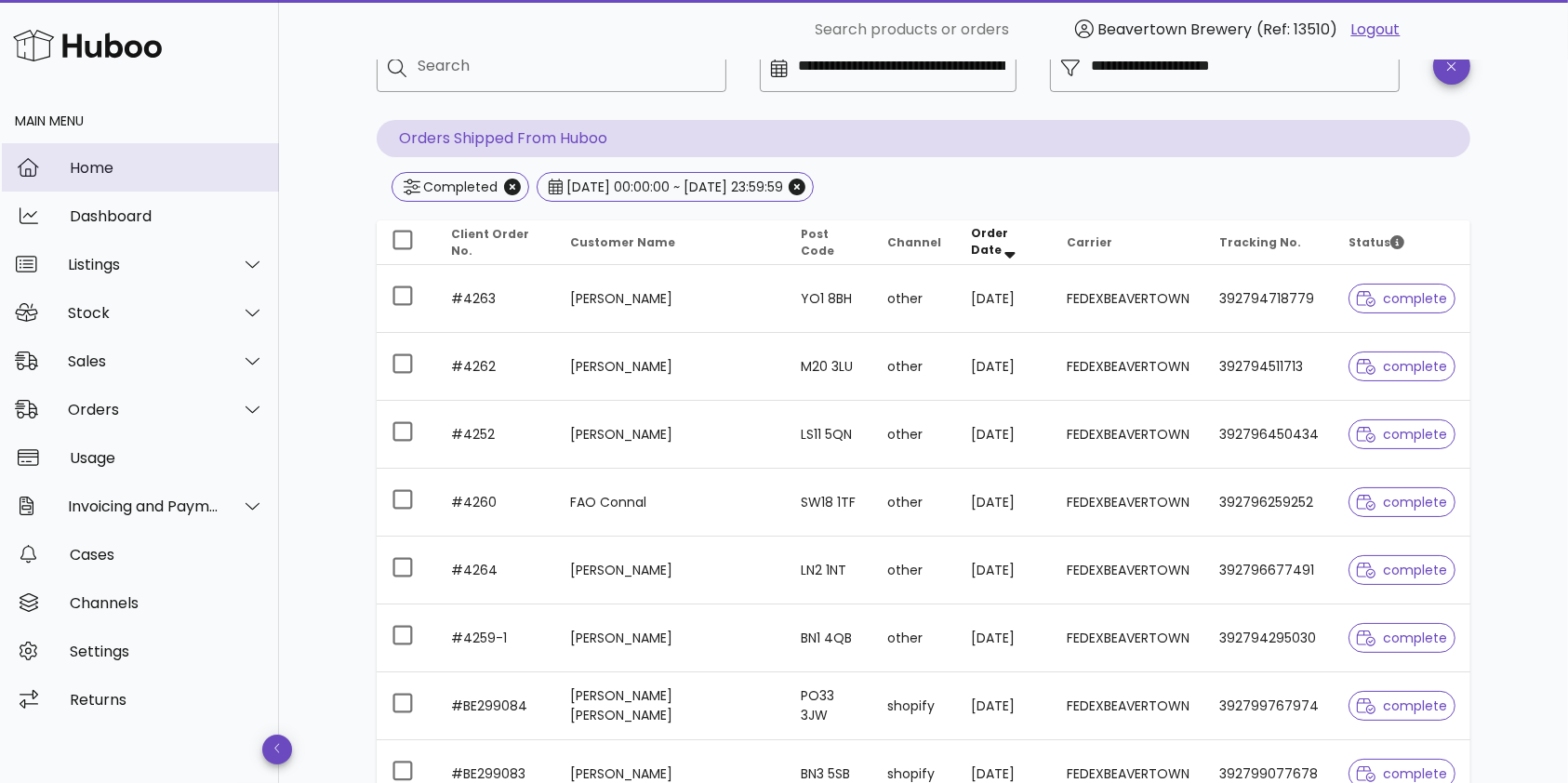
click at [170, 167] on div "Home" at bounding box center [167, 168] width 195 height 18
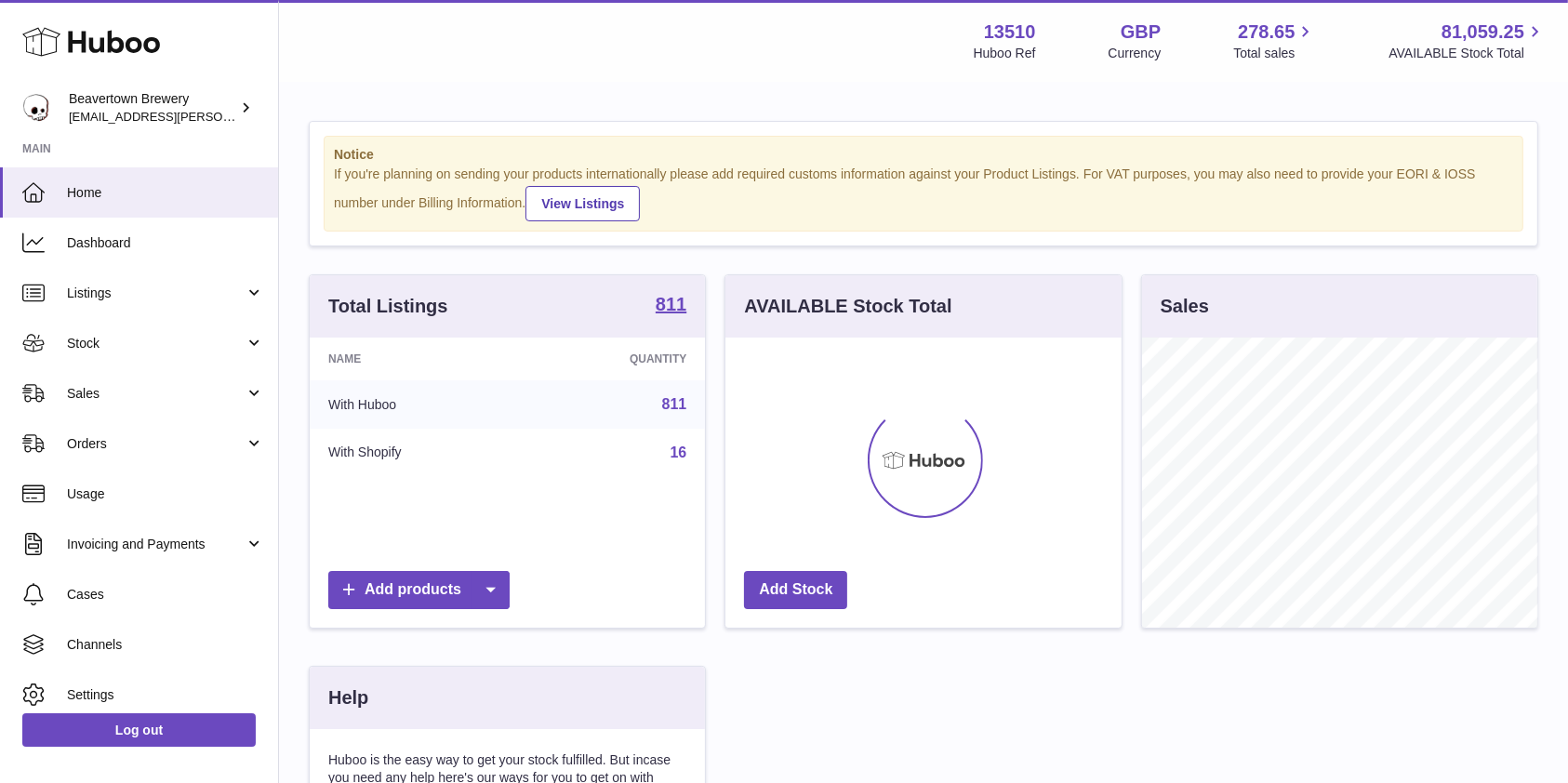
scroll to position [290, 395]
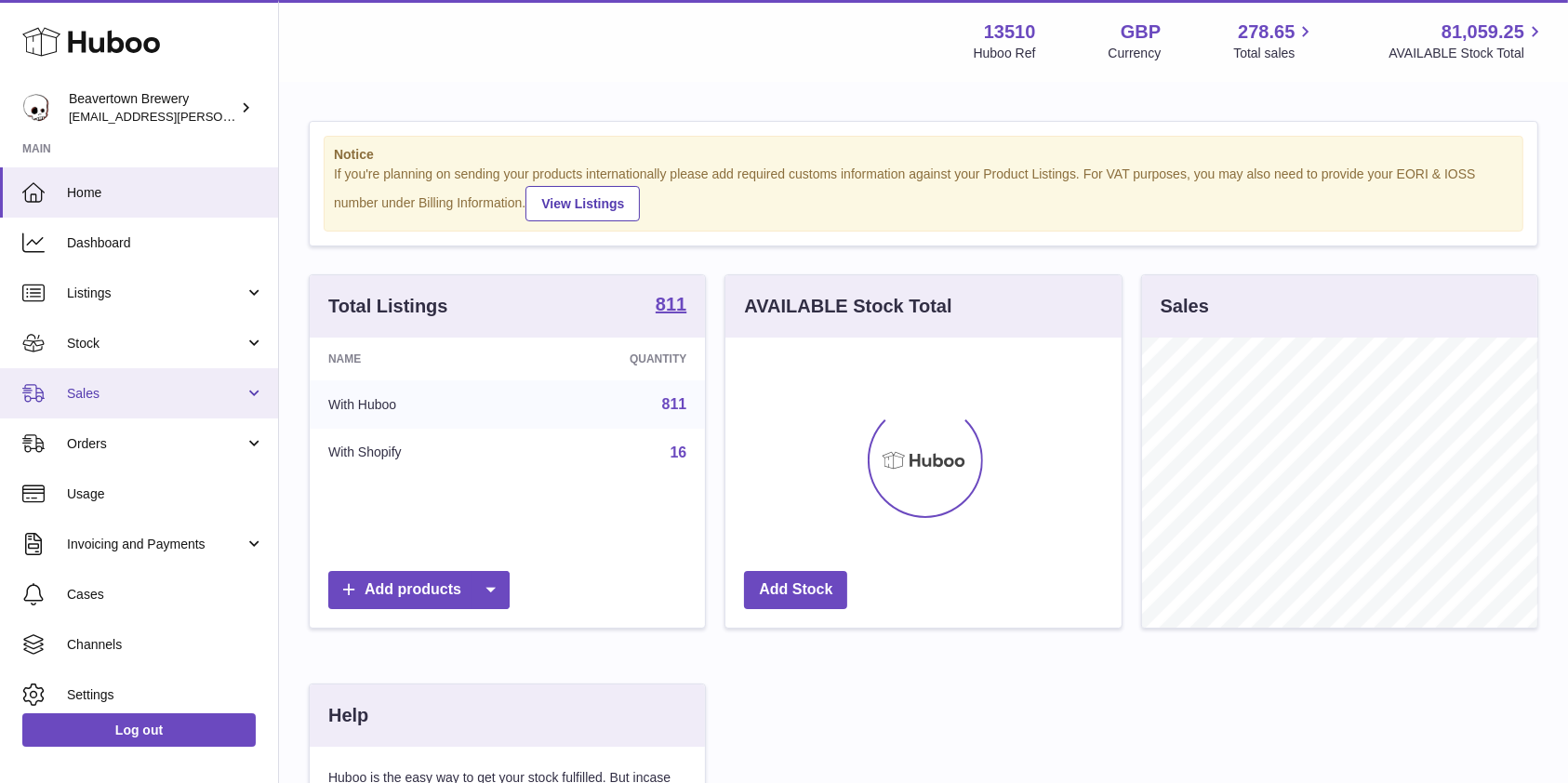
click at [131, 394] on span "Sales" at bounding box center [156, 393] width 178 height 18
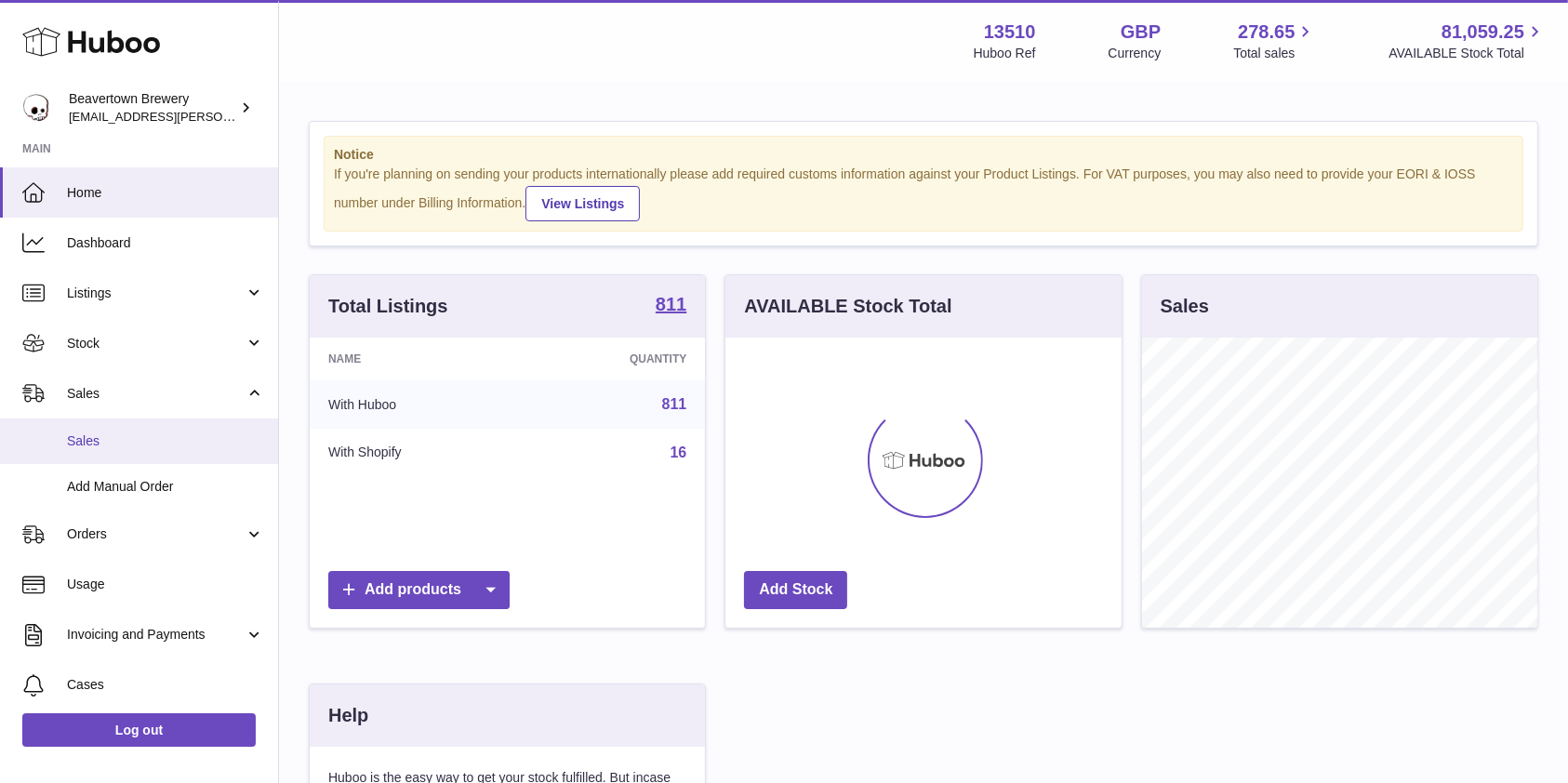
click at [95, 434] on span "Sales" at bounding box center [165, 441] width 197 height 18
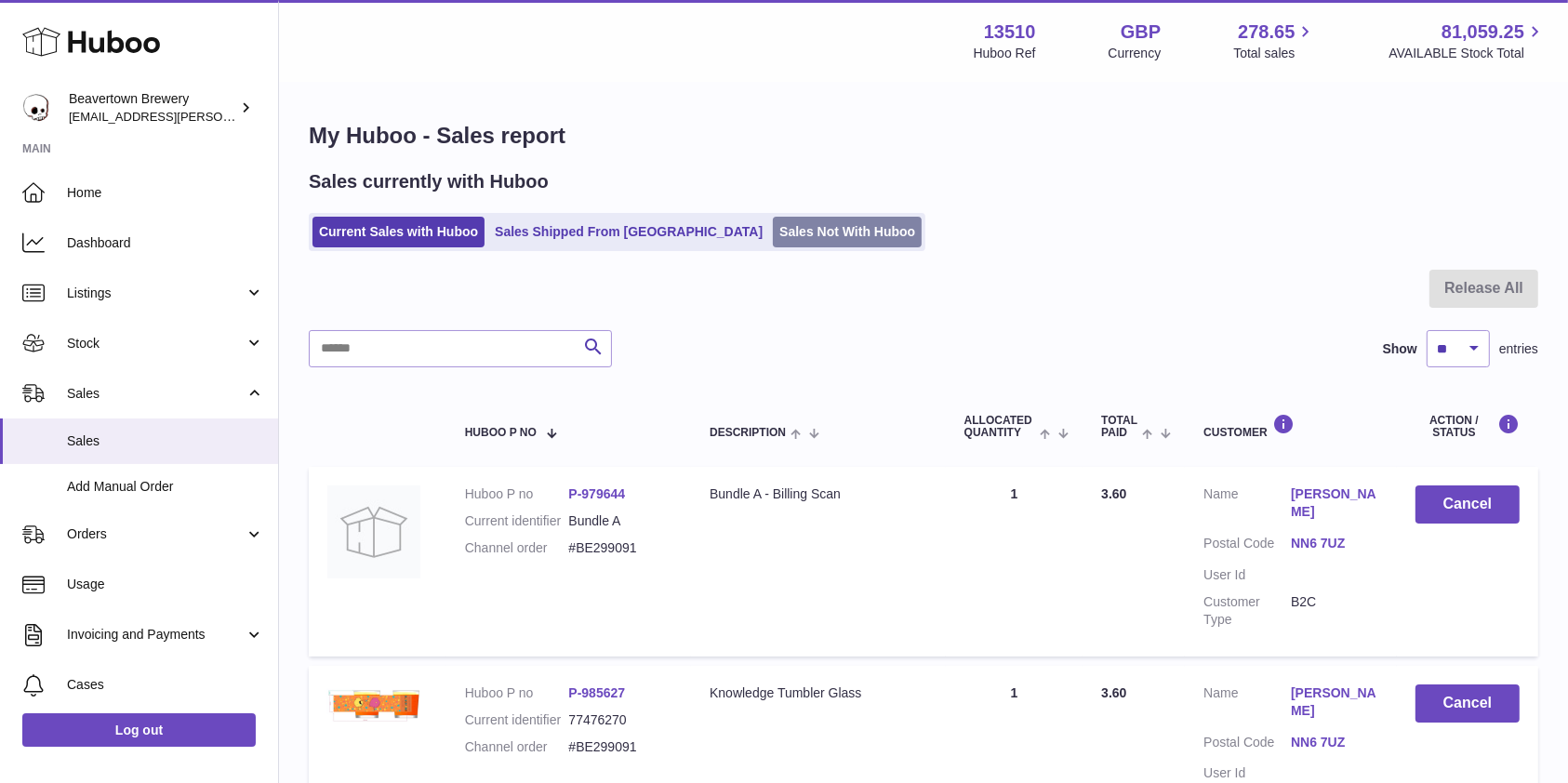
click at [788, 229] on link "Sales Not With Huboo" at bounding box center [847, 232] width 149 height 31
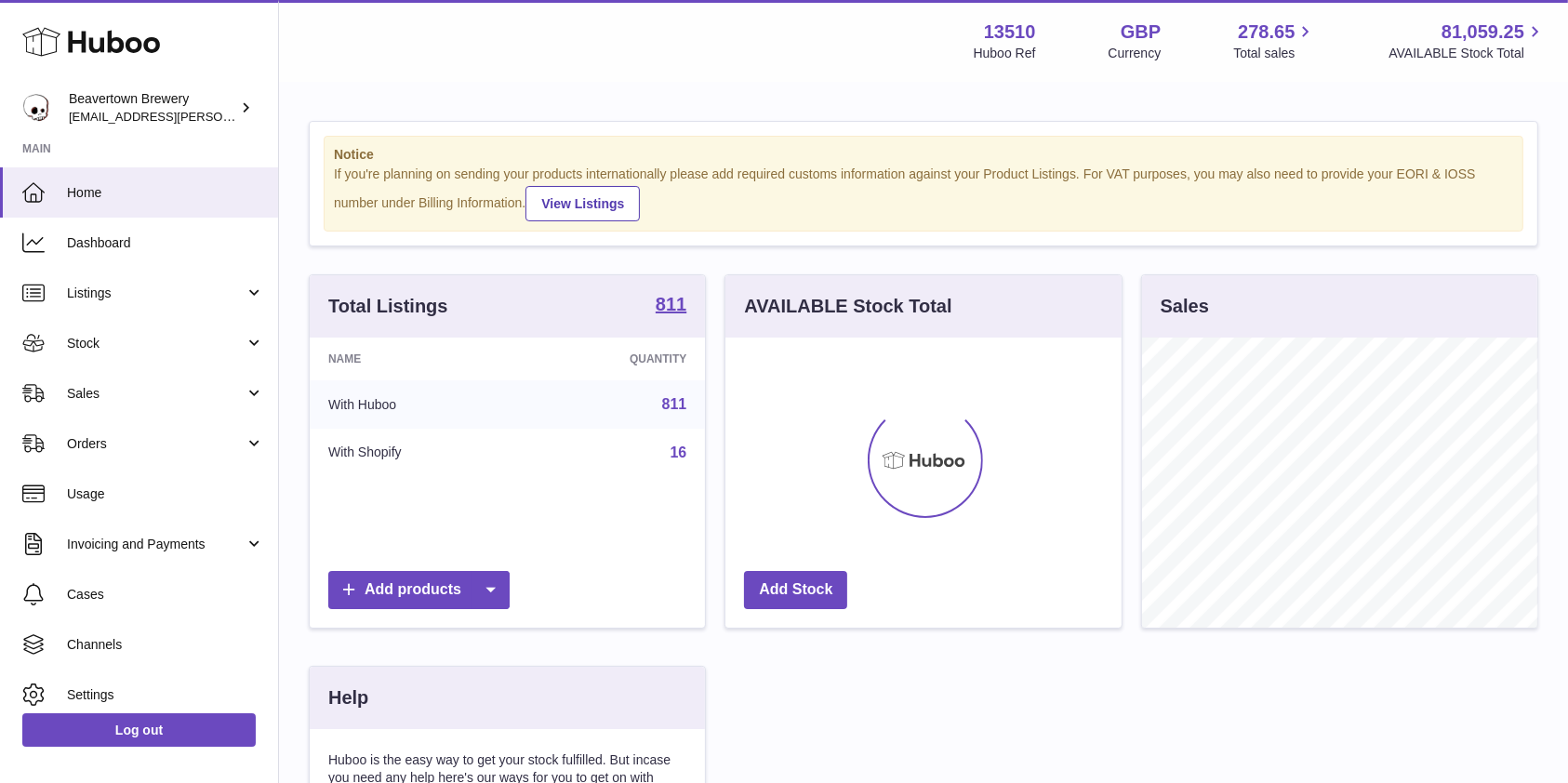
scroll to position [290, 395]
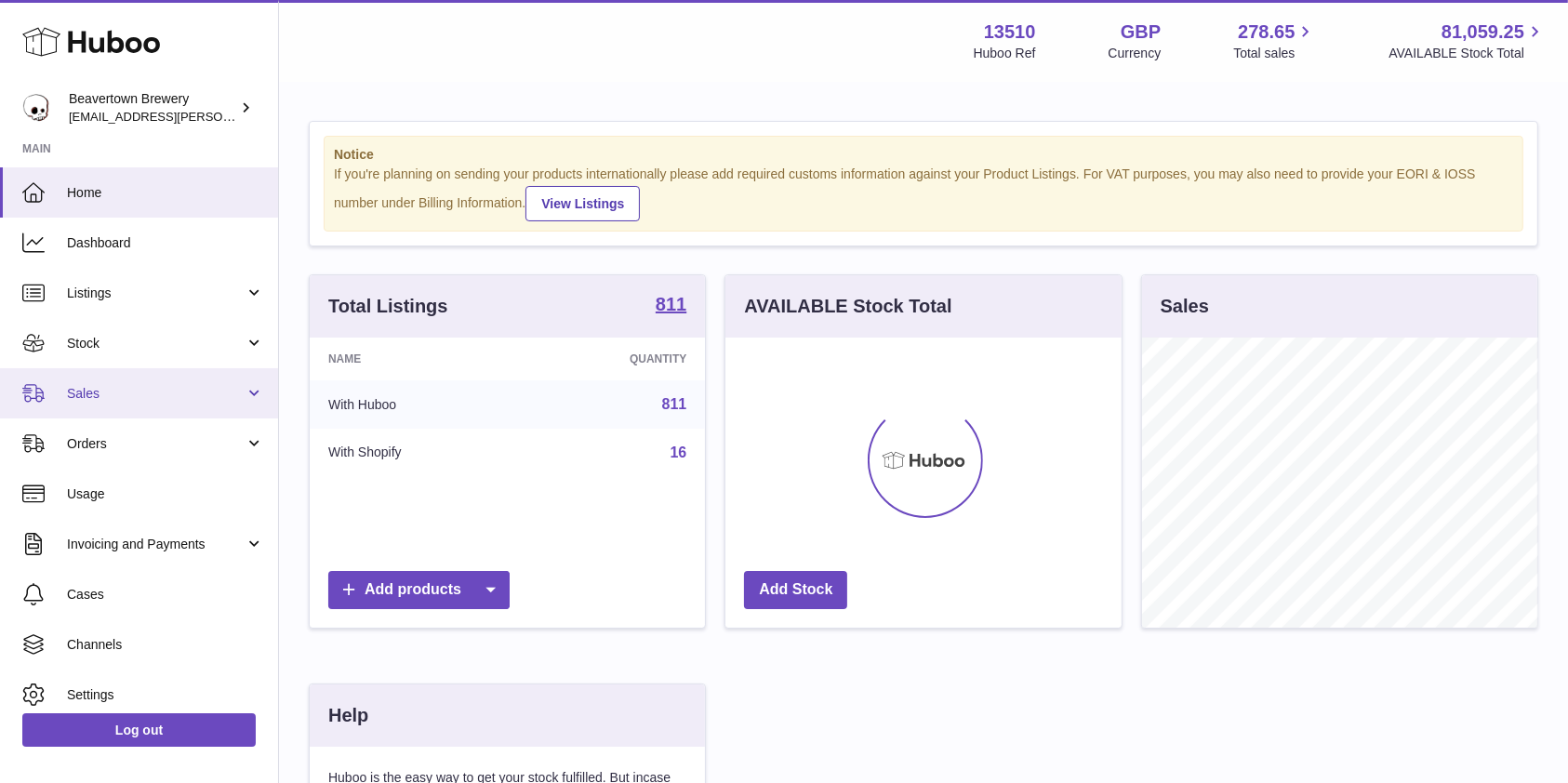
click at [234, 379] on link "Sales" at bounding box center [138, 393] width 278 height 51
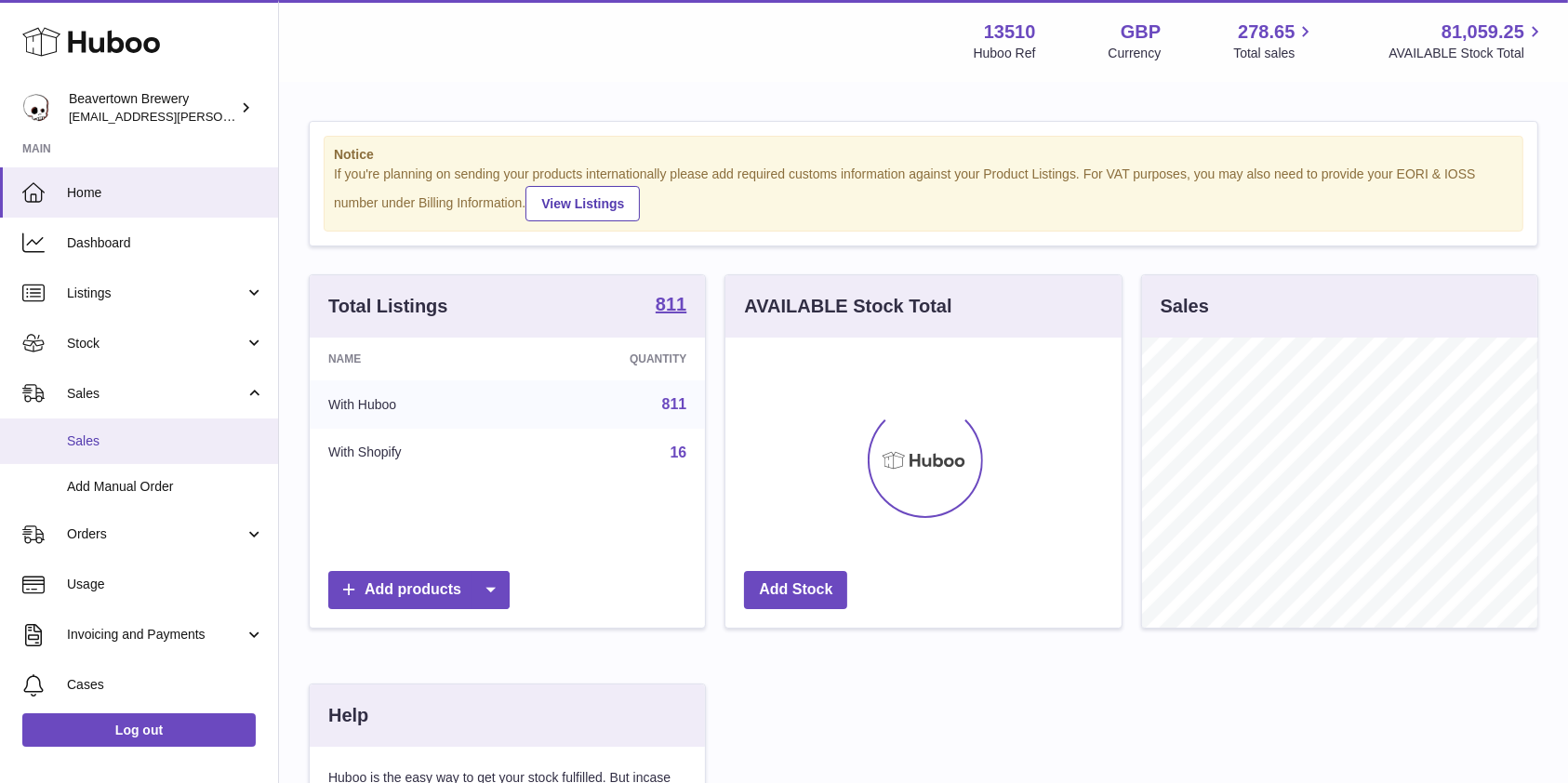
click at [164, 440] on span "Sales" at bounding box center [165, 441] width 197 height 18
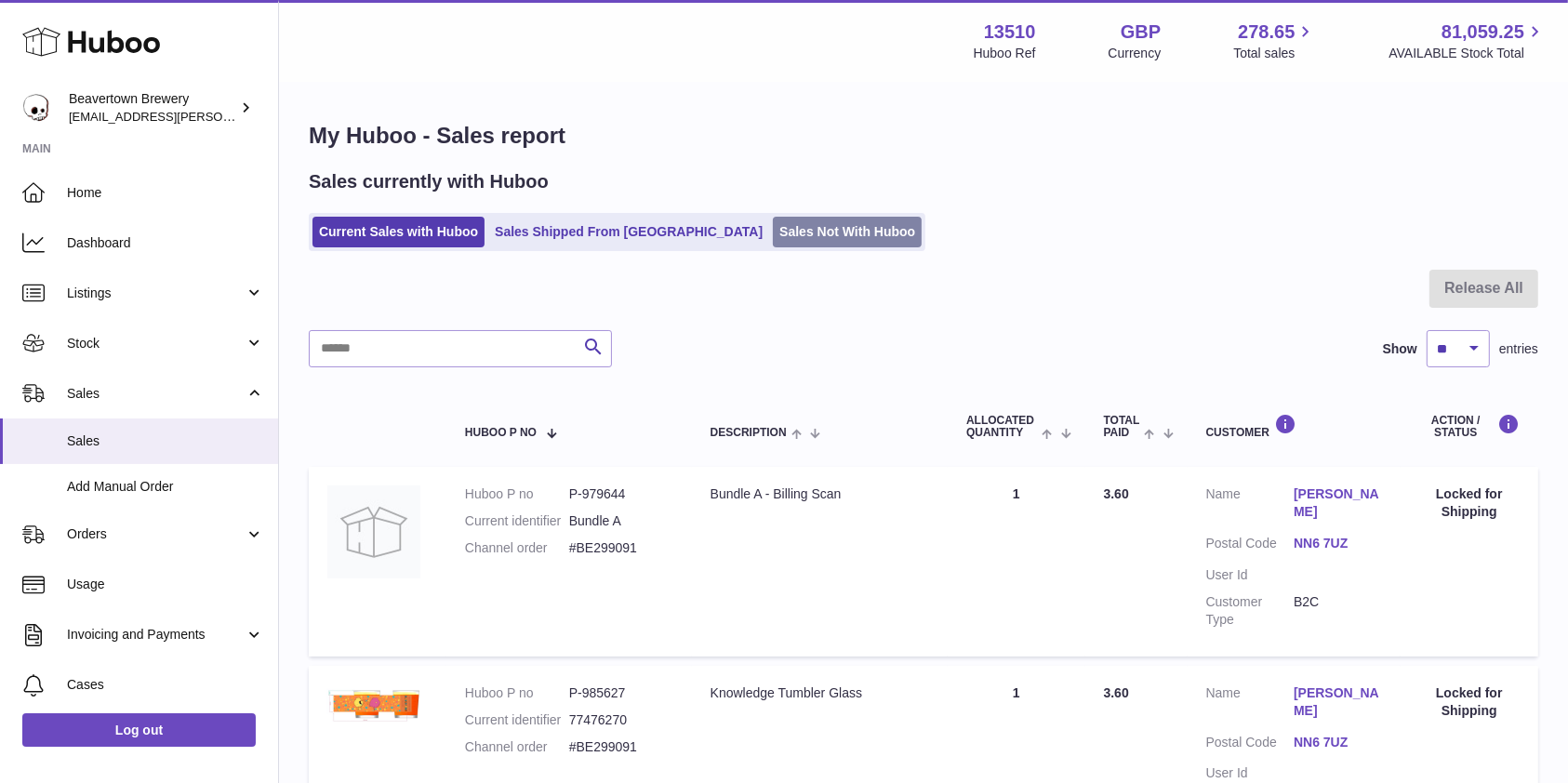
click at [773, 220] on link "Sales Not With Huboo" at bounding box center [847, 232] width 149 height 31
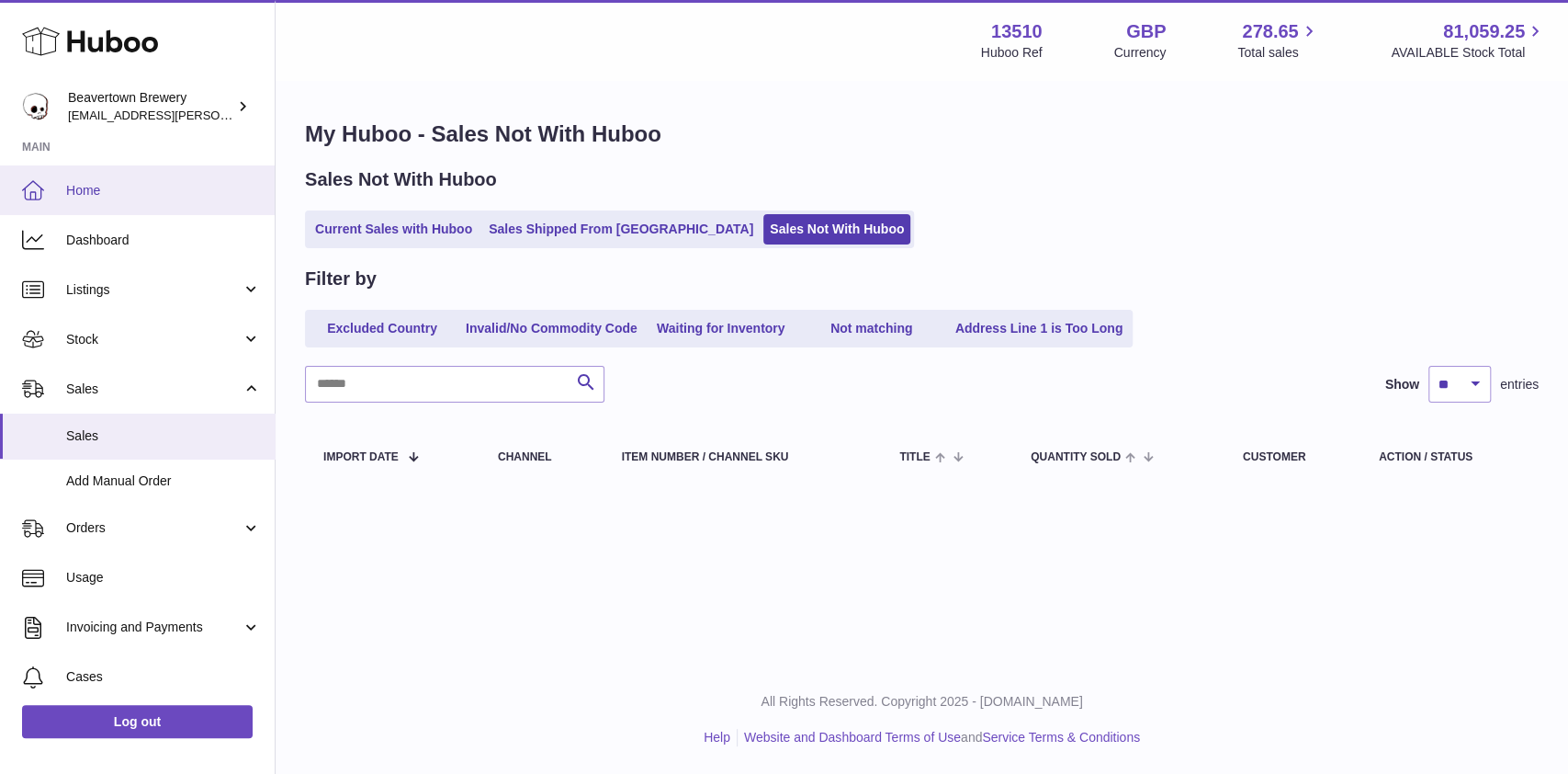
click at [150, 196] on span "Home" at bounding box center [163, 191] width 194 height 18
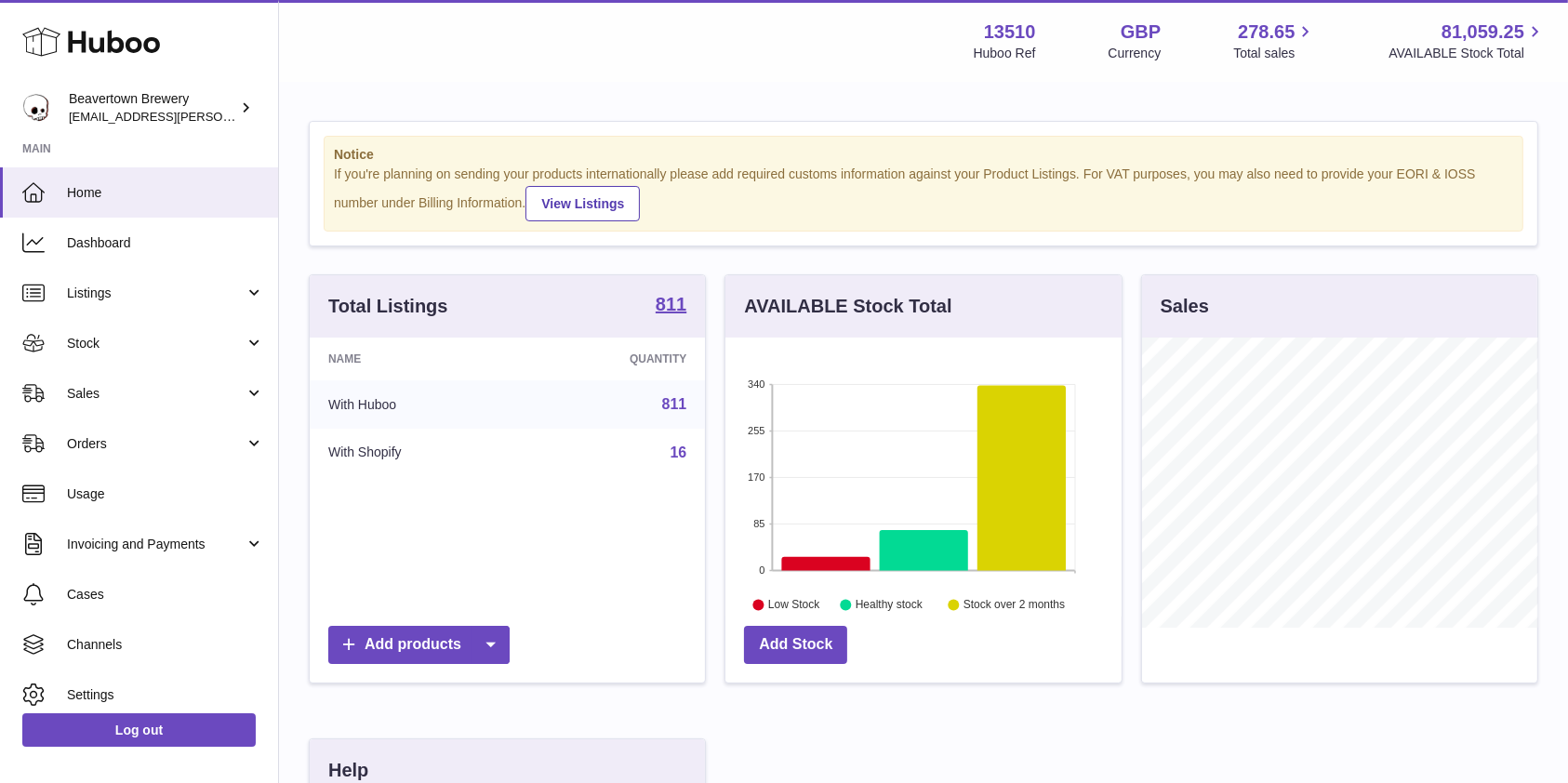
scroll to position [290, 395]
click at [79, 411] on link "Sales" at bounding box center [138, 393] width 278 height 51
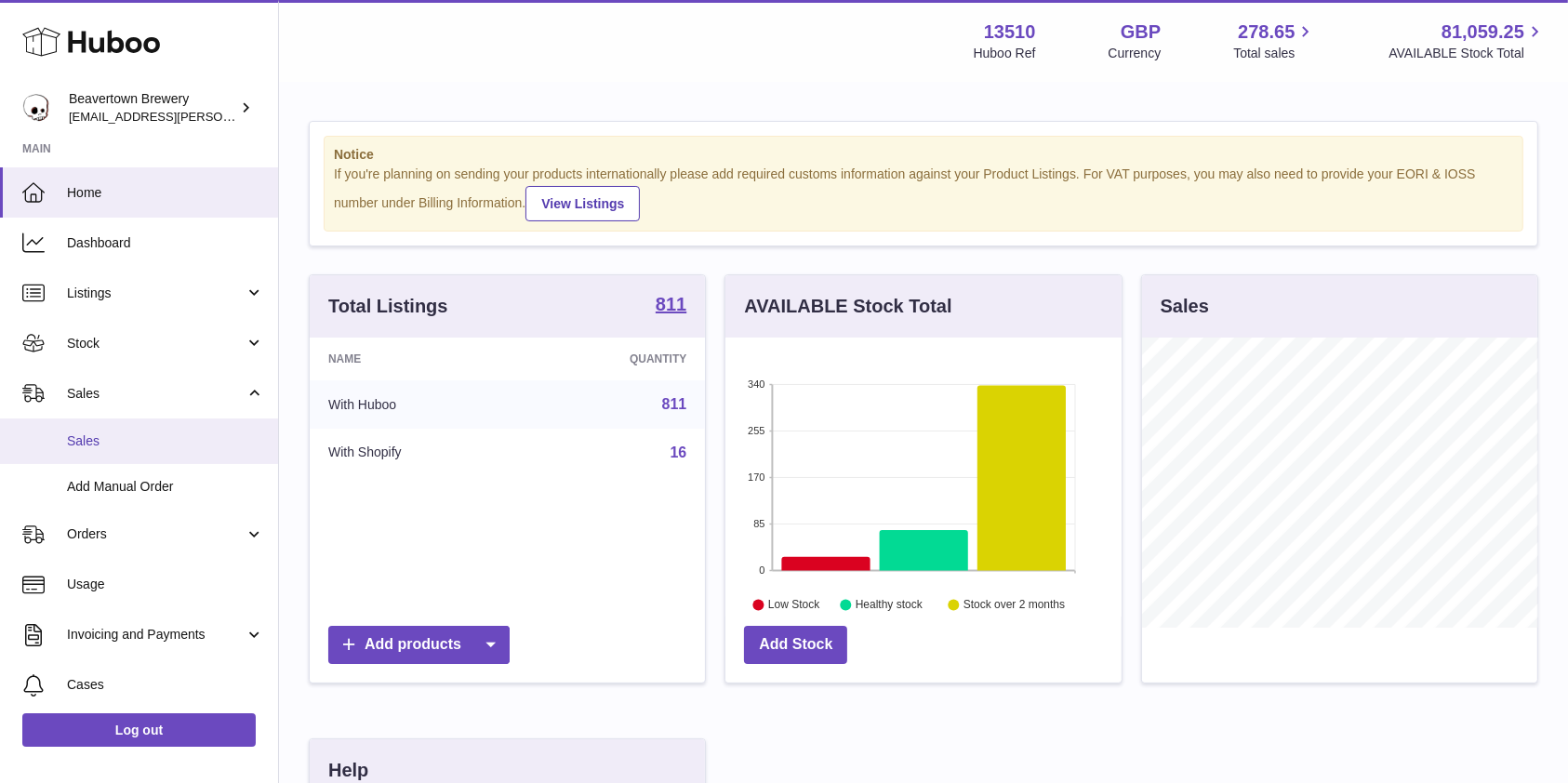
click at [97, 442] on span "Sales" at bounding box center [165, 441] width 197 height 18
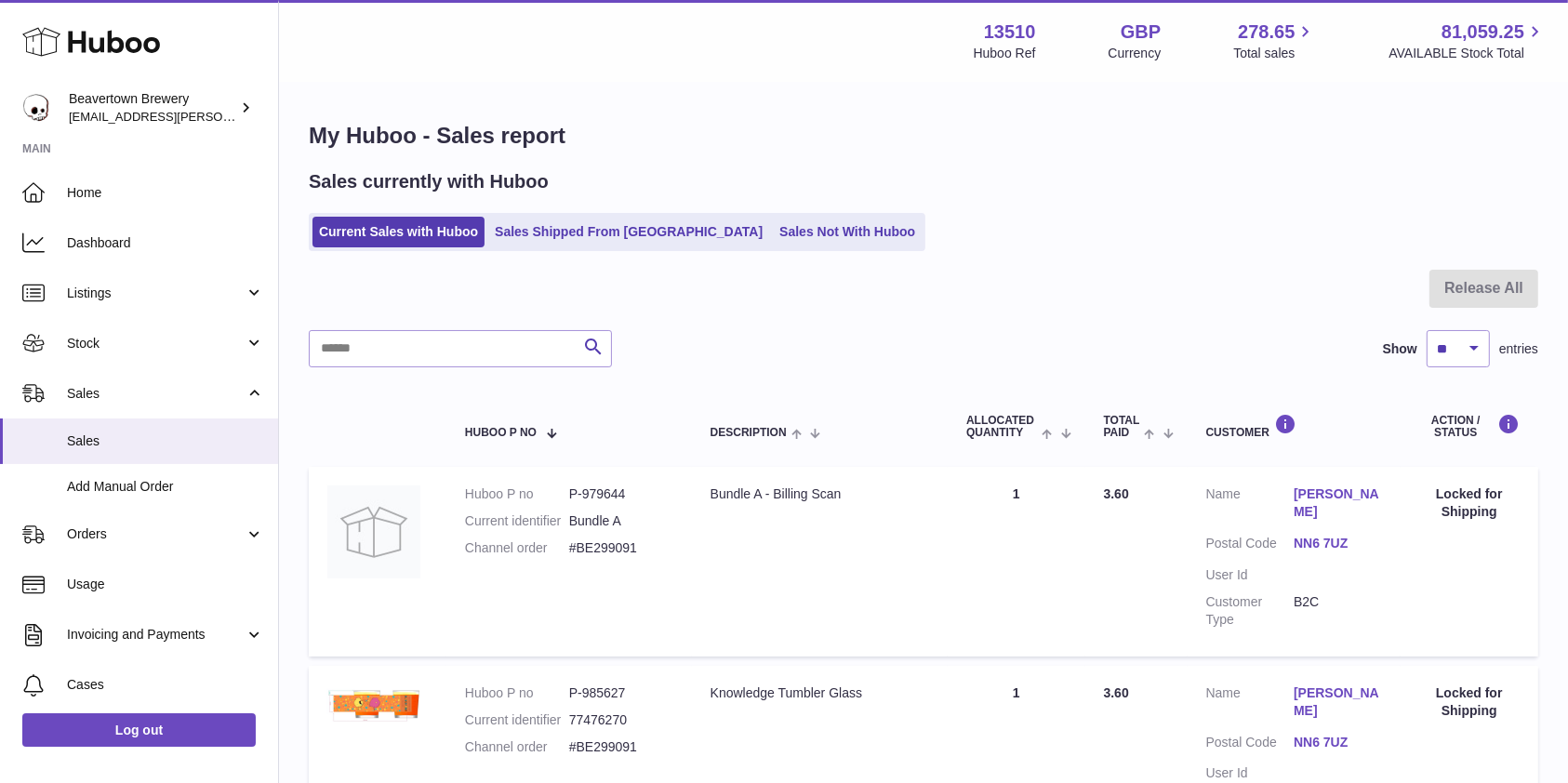
click at [773, 246] on link "Sales Not With Huboo" at bounding box center [847, 232] width 149 height 31
